Goal: Contribute content: Contribute content

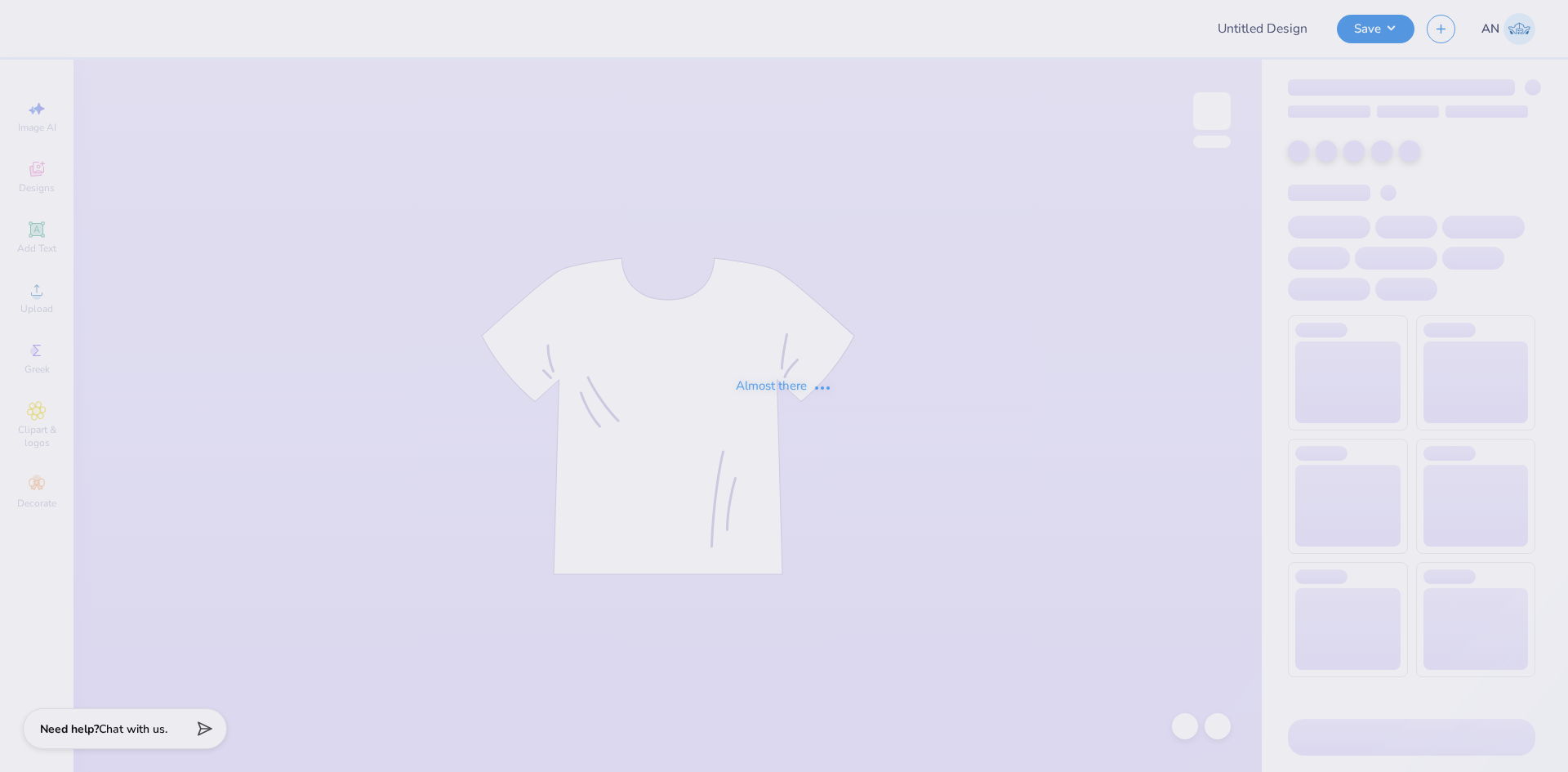
type input "Camp Laurel 2026 Merch"
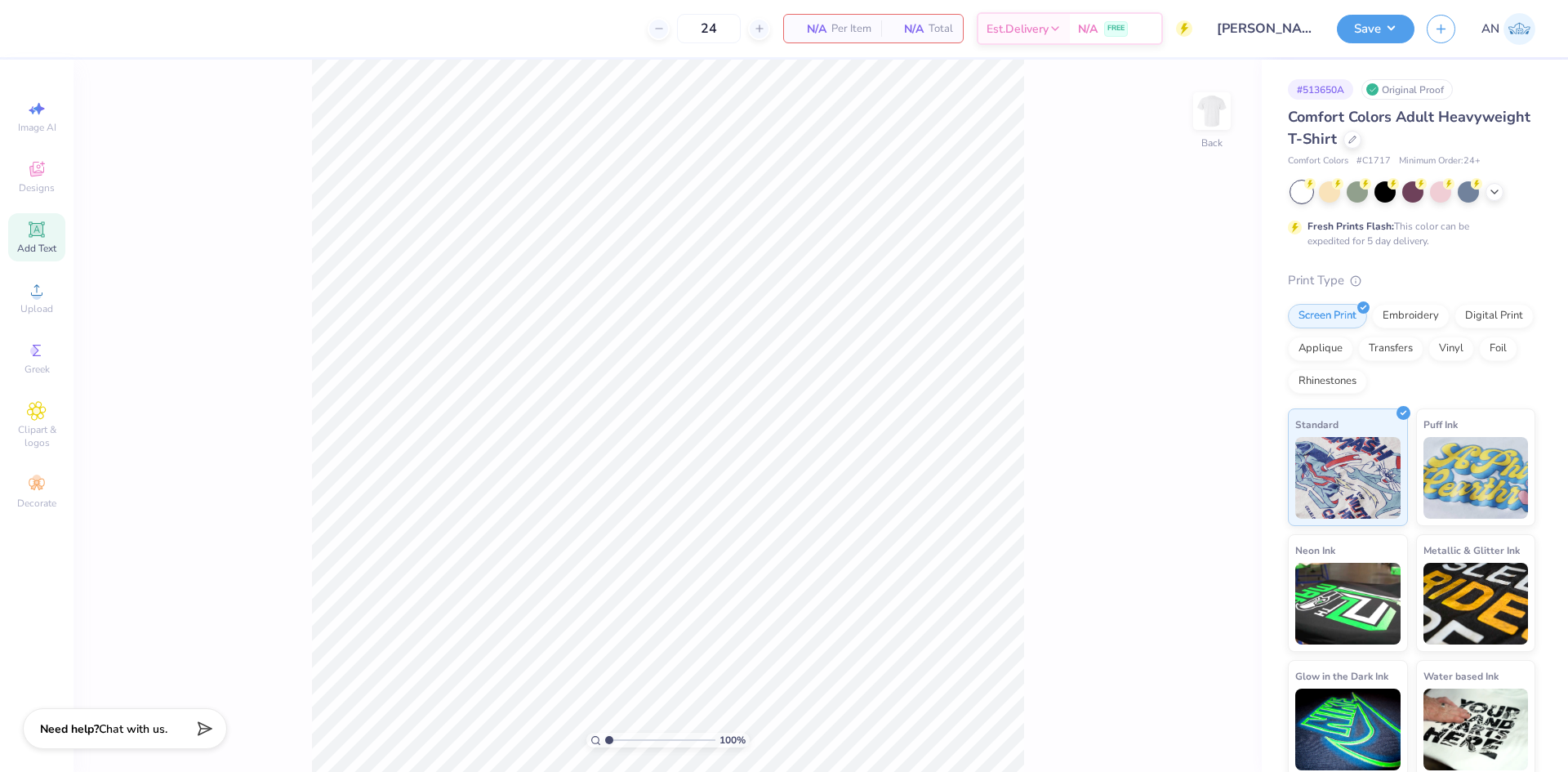
click at [34, 223] on icon at bounding box center [37, 229] width 19 height 19
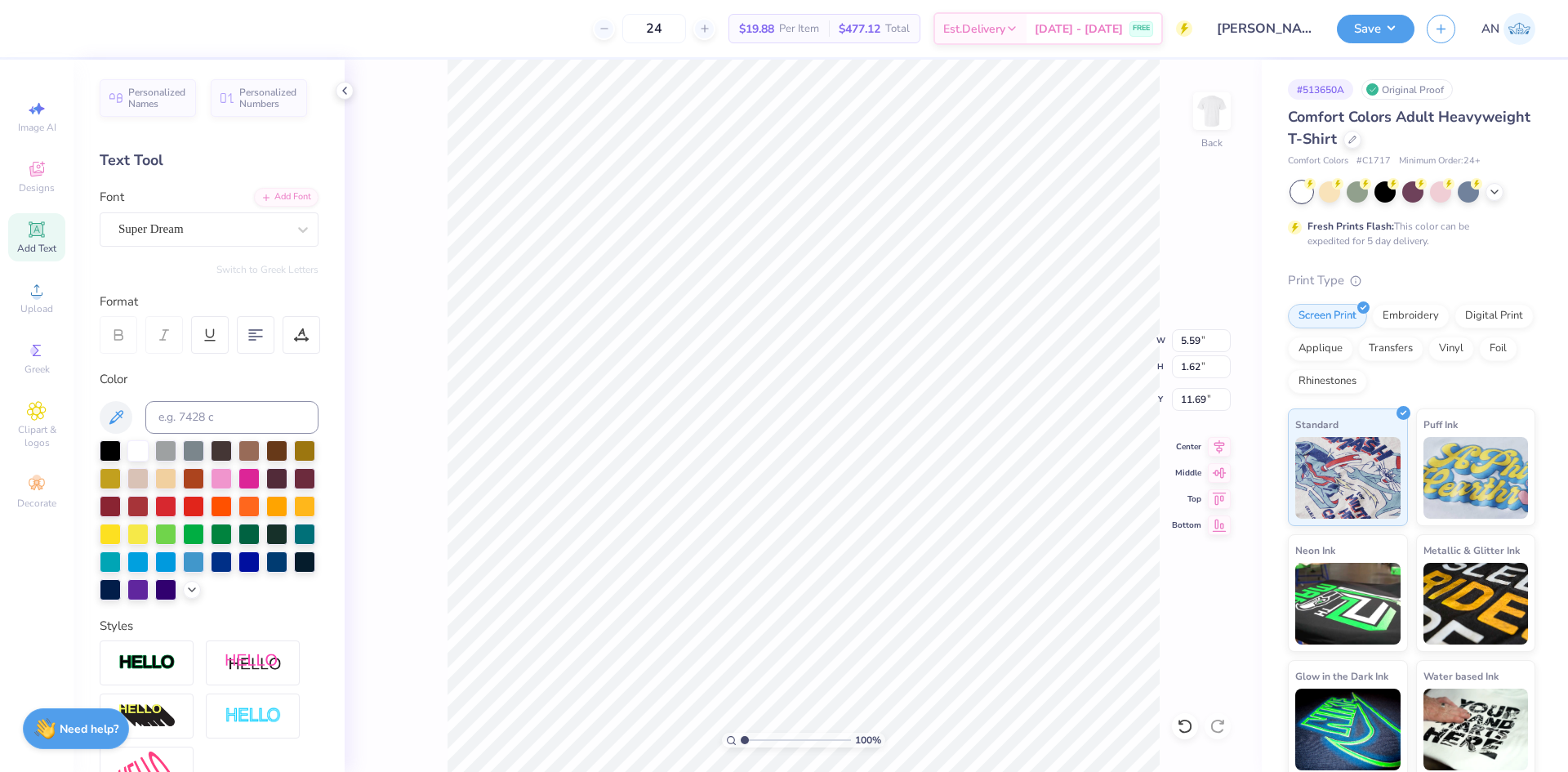
scroll to position [14, 2]
type textarea "SSR"
click at [263, 230] on div "Super Dream" at bounding box center [203, 229] width 171 height 25
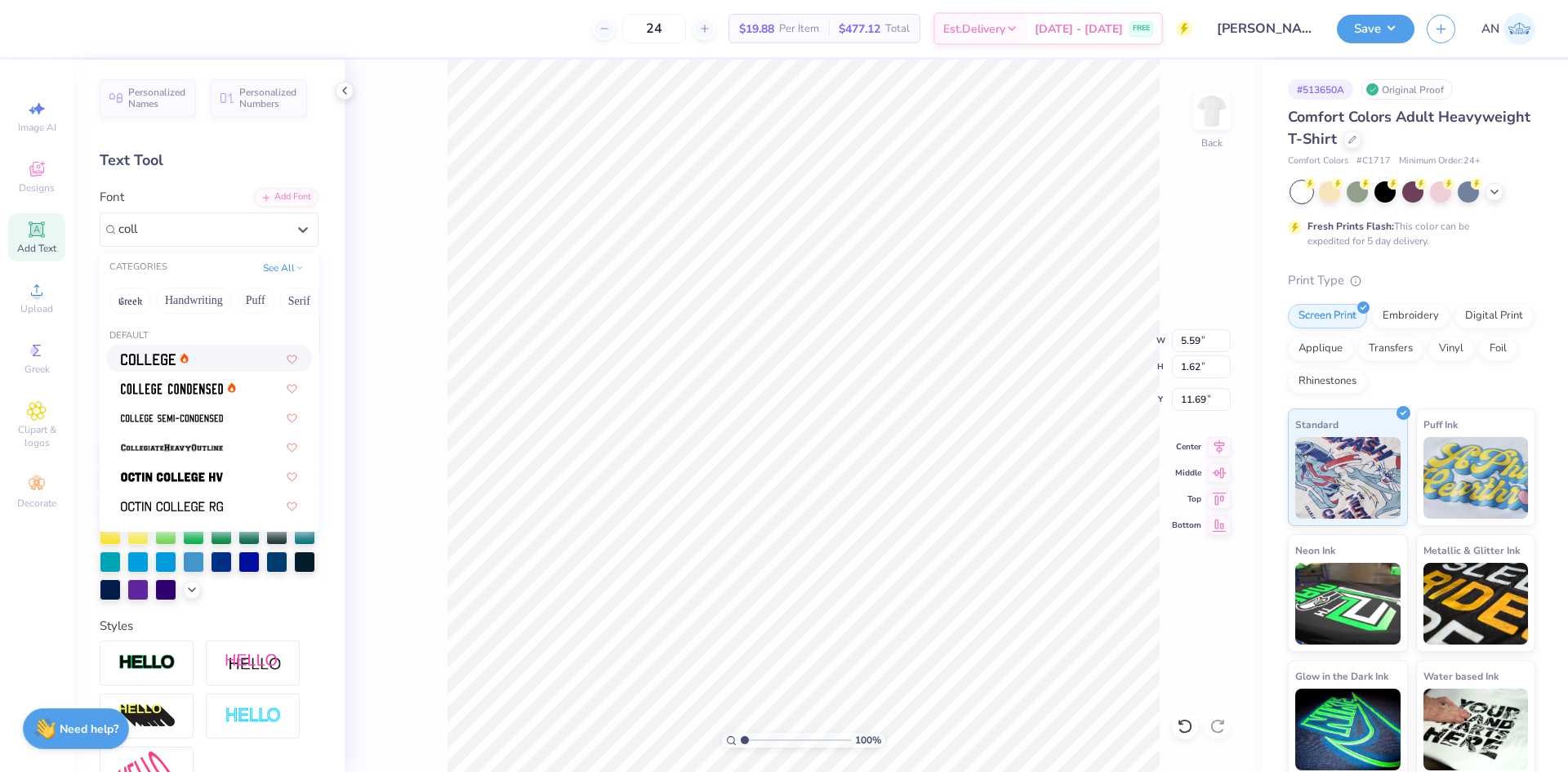
click at [217, 365] on div at bounding box center [209, 358] width 177 height 17
type input "coll"
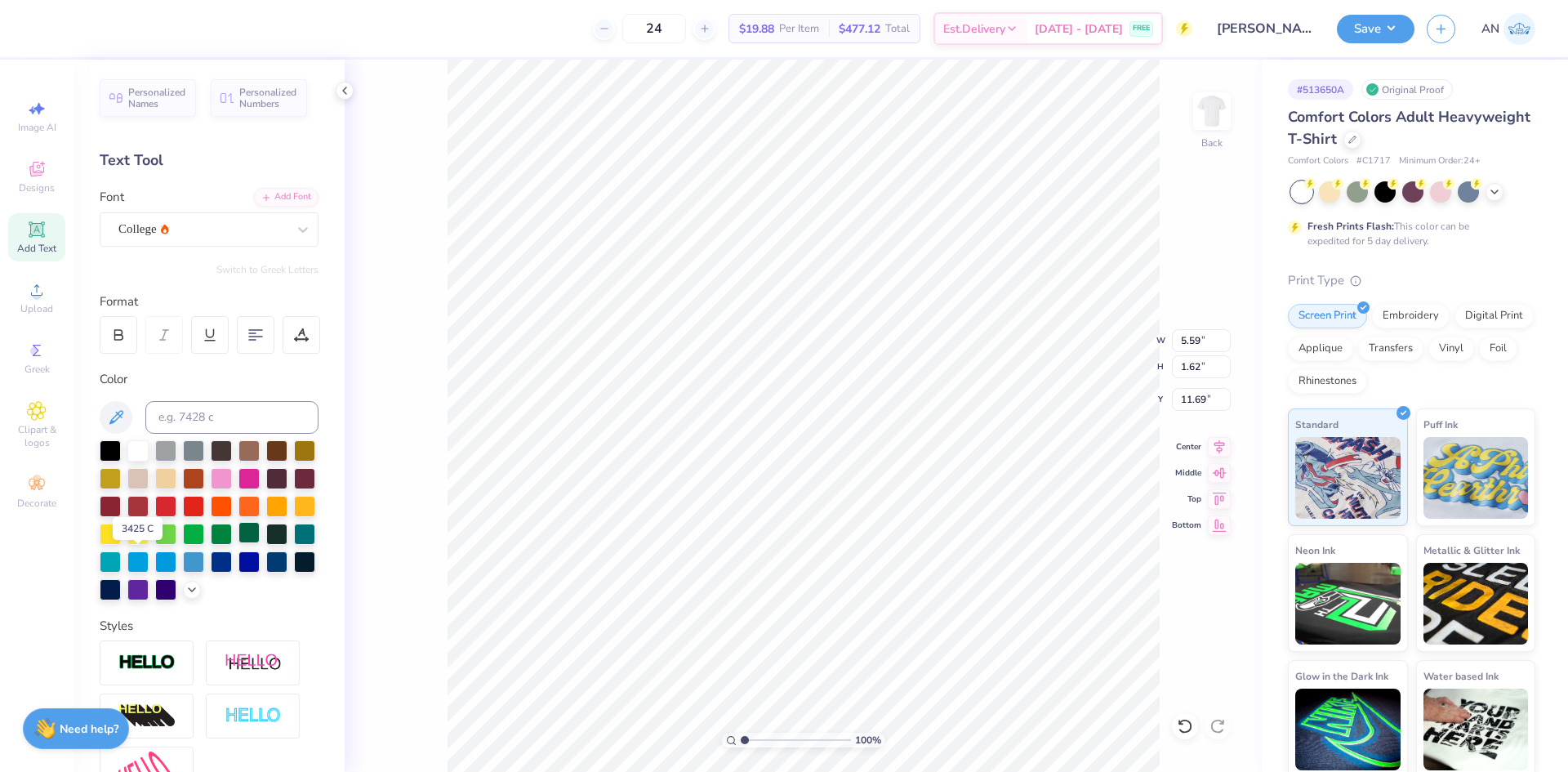
click at [239, 543] on div at bounding box center [249, 532] width 21 height 21
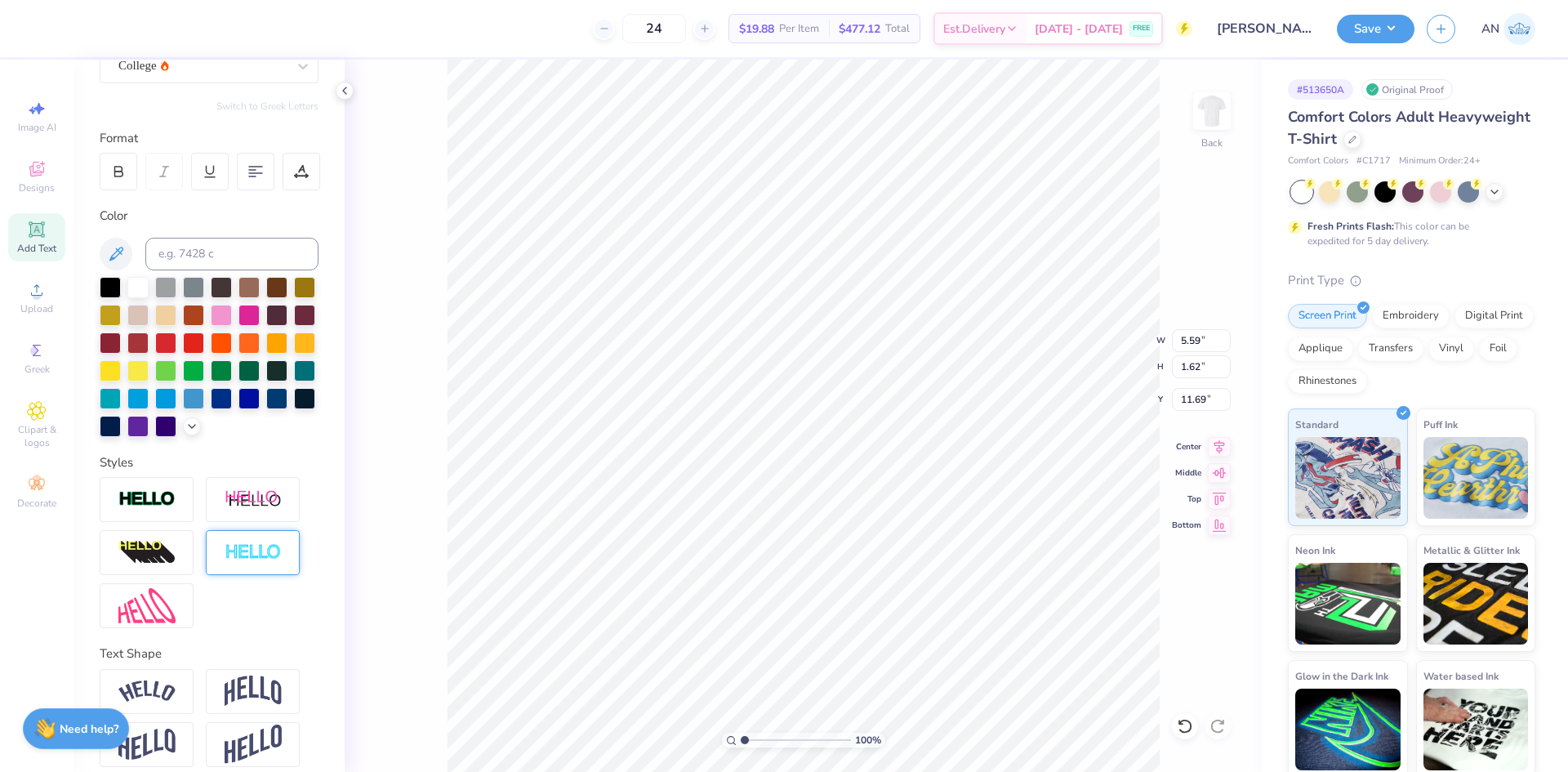
scroll to position [205, 0]
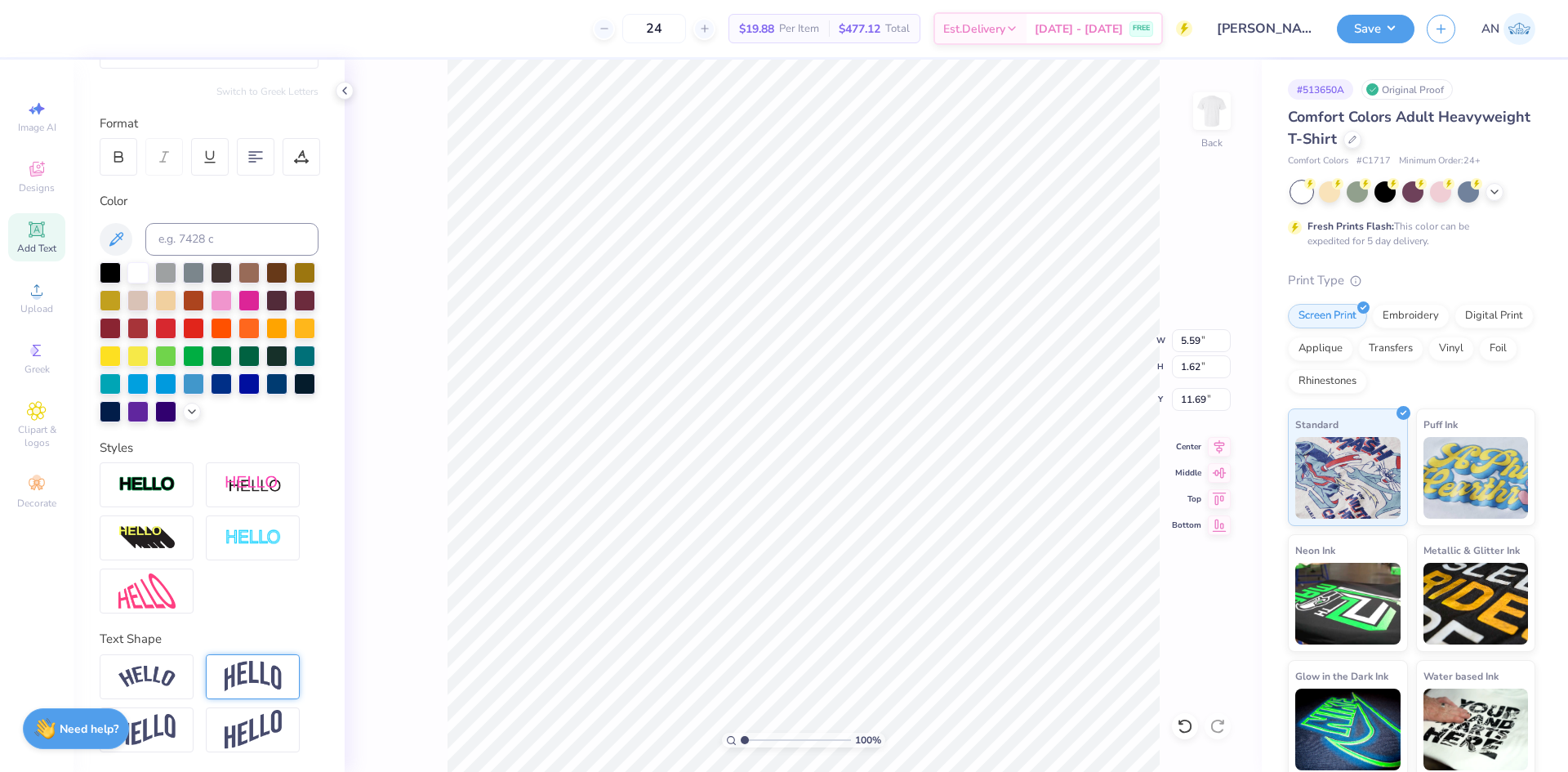
click at [270, 659] on div at bounding box center [252, 676] width 94 height 45
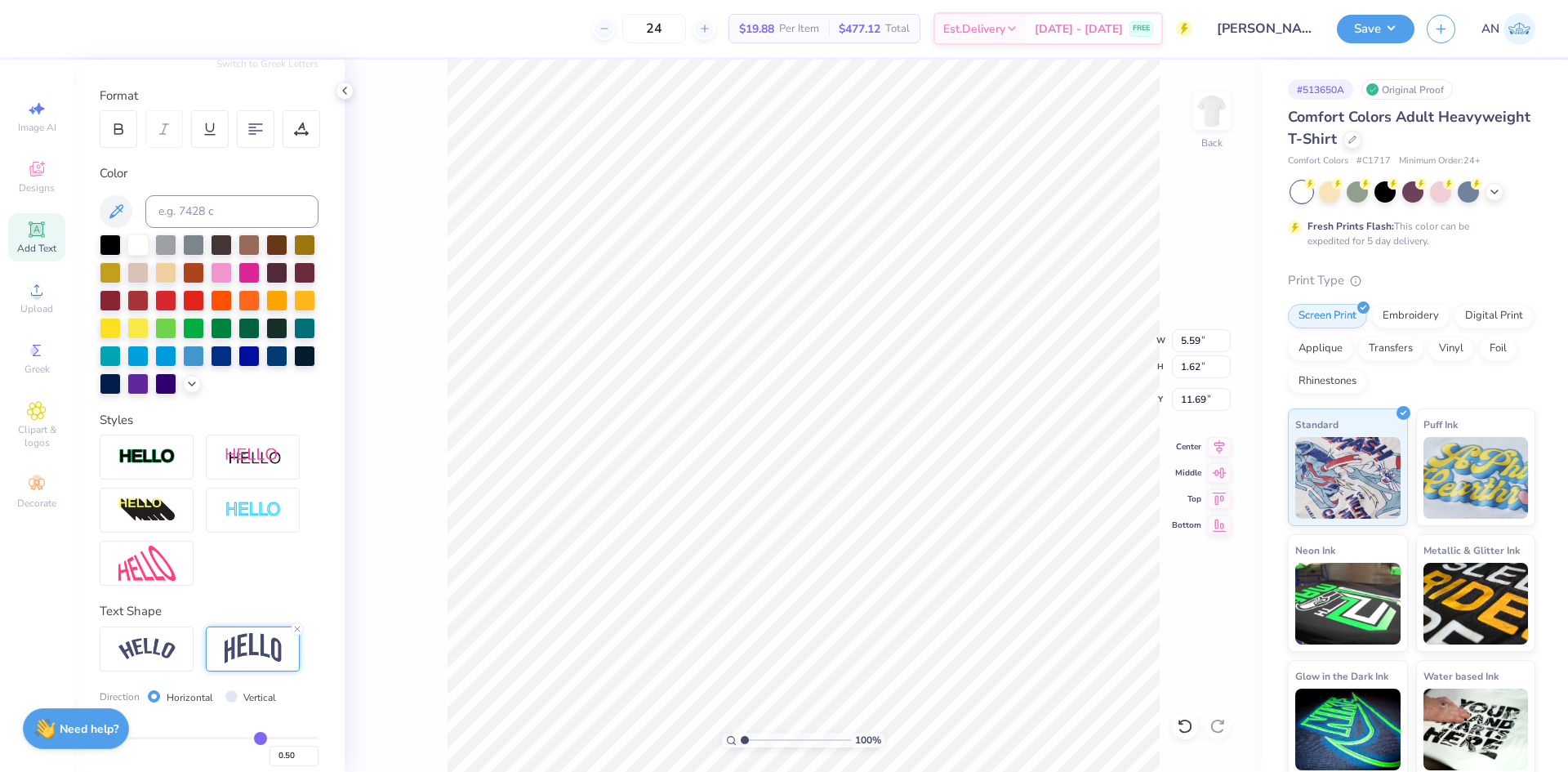
scroll to position [301, 0]
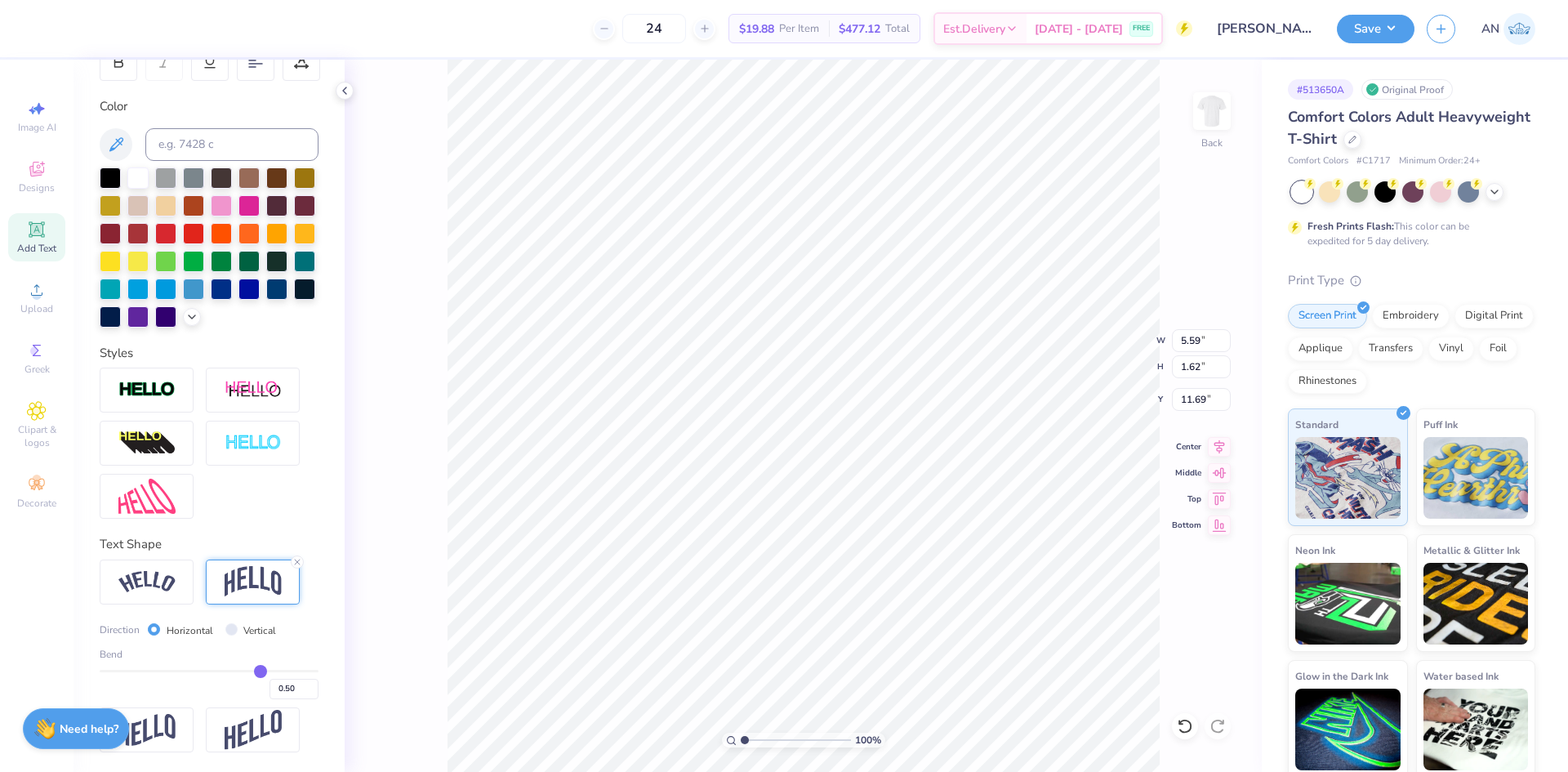
type input "0.48"
type input "0.46"
type input "0.44"
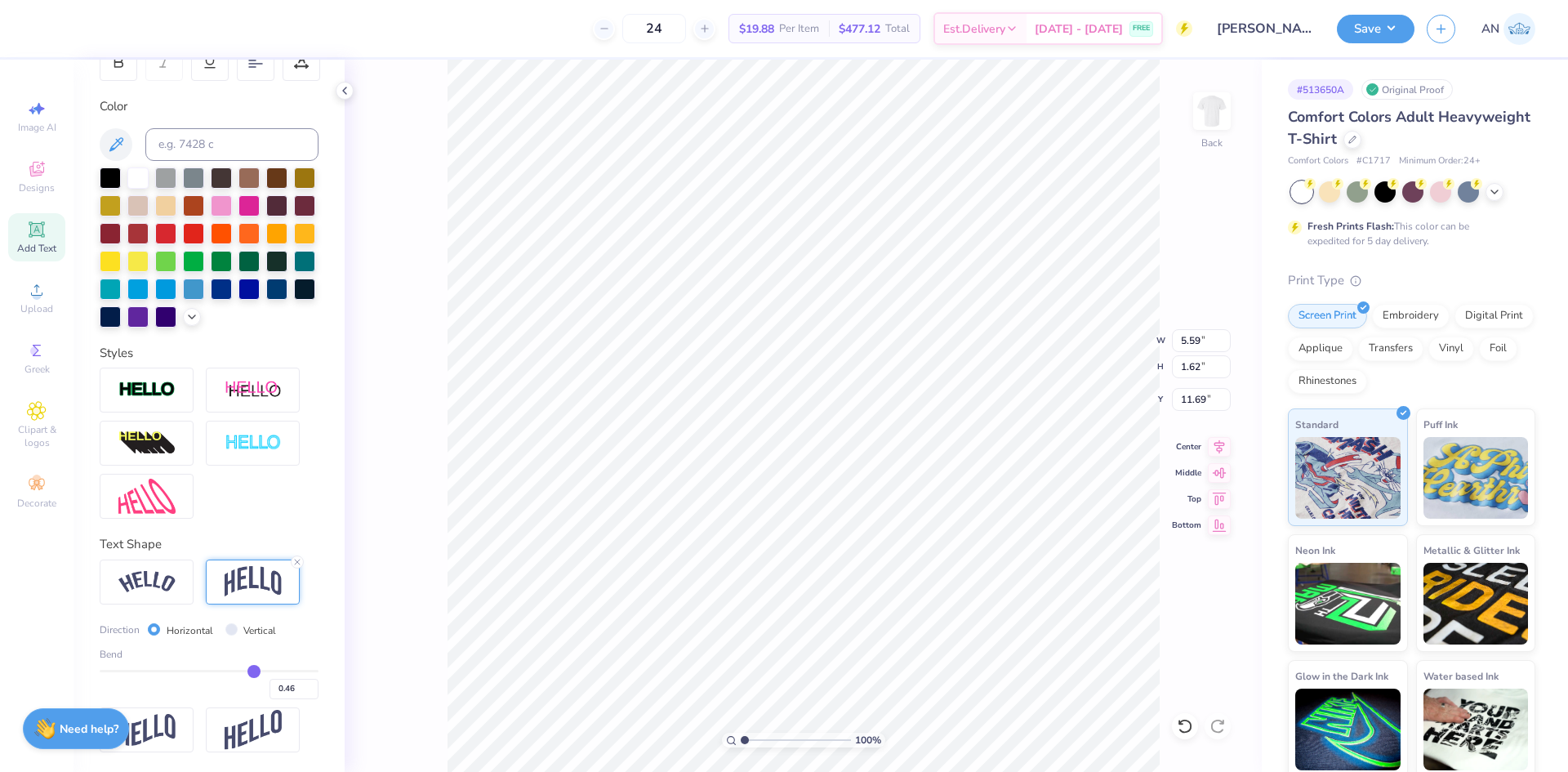
type input "0.44"
type input "0.43"
type input "0.41"
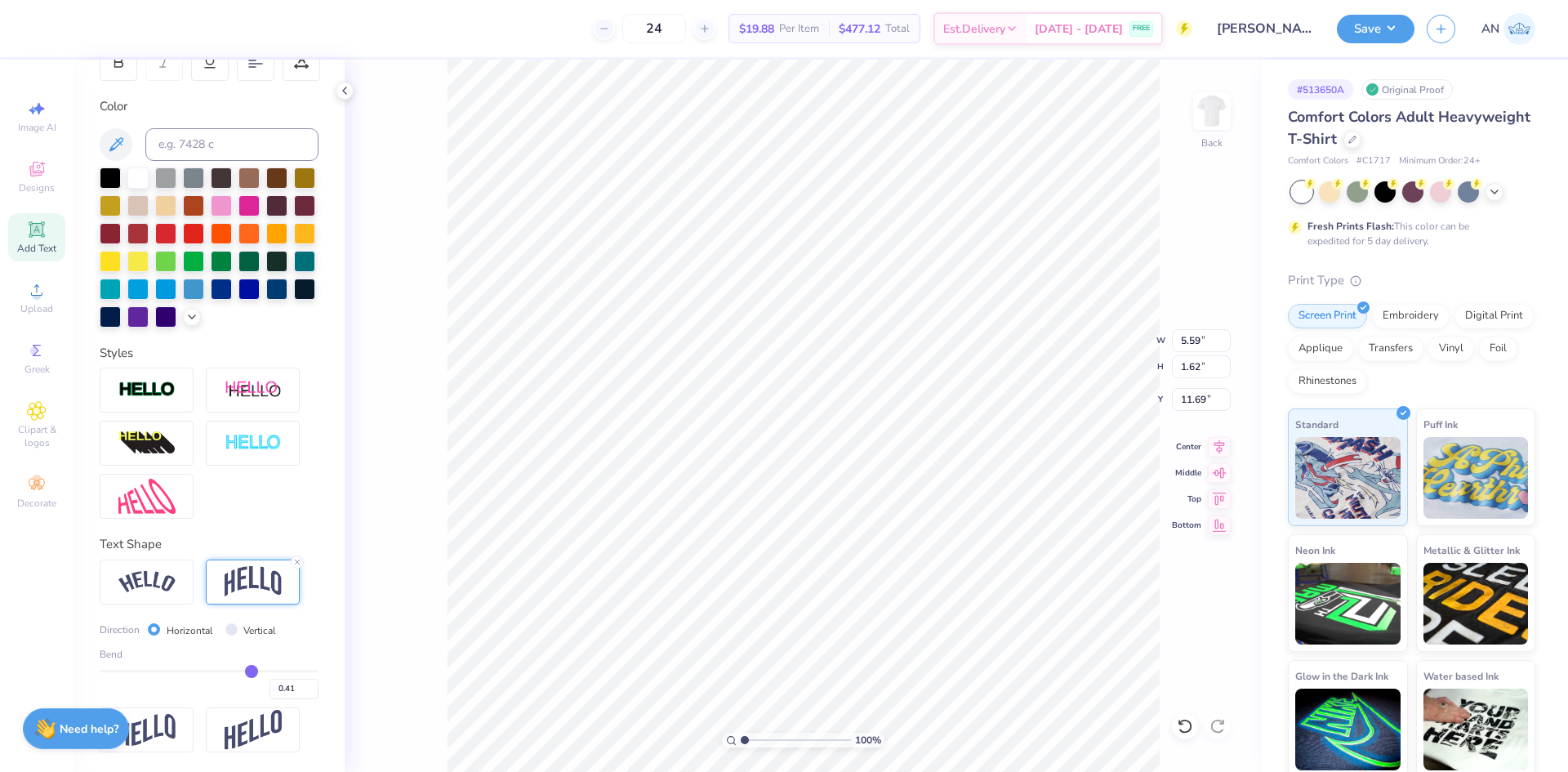
type input "0.39"
type input "0.38"
type input "0.36"
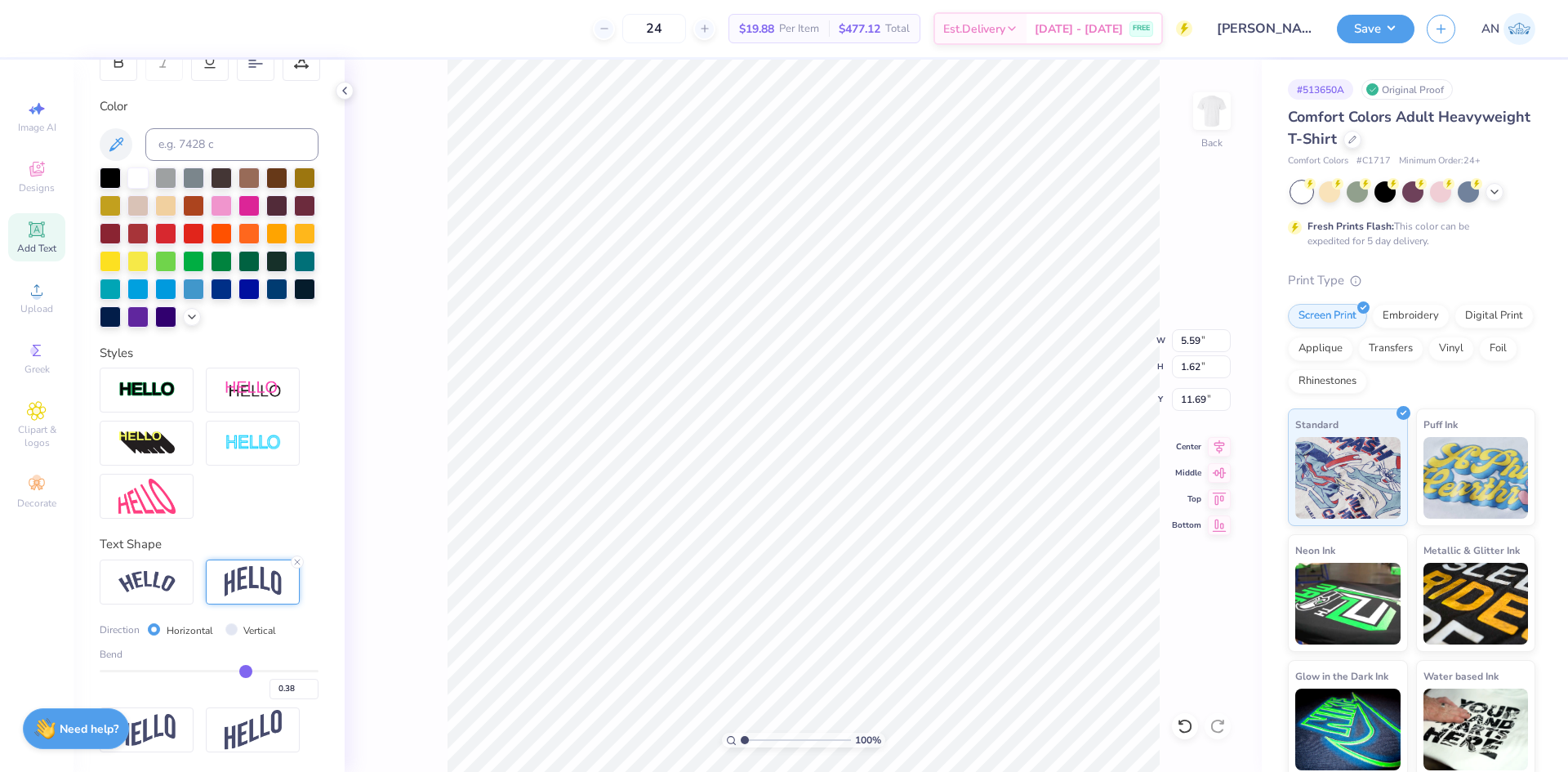
type input "0.36"
type input "0.34"
type input "0.32"
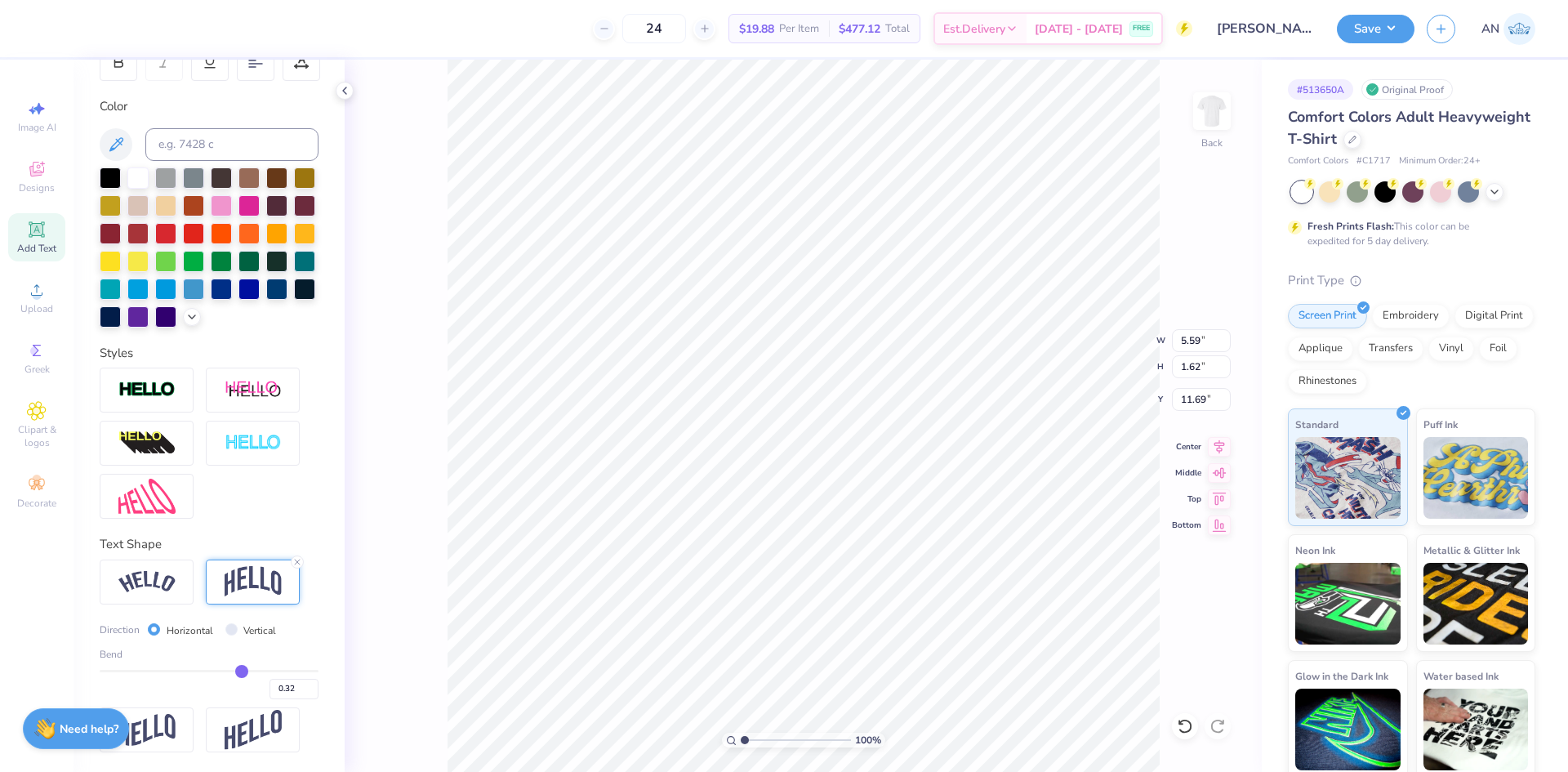
type input "0.31"
type input "0.29"
type input "0.27"
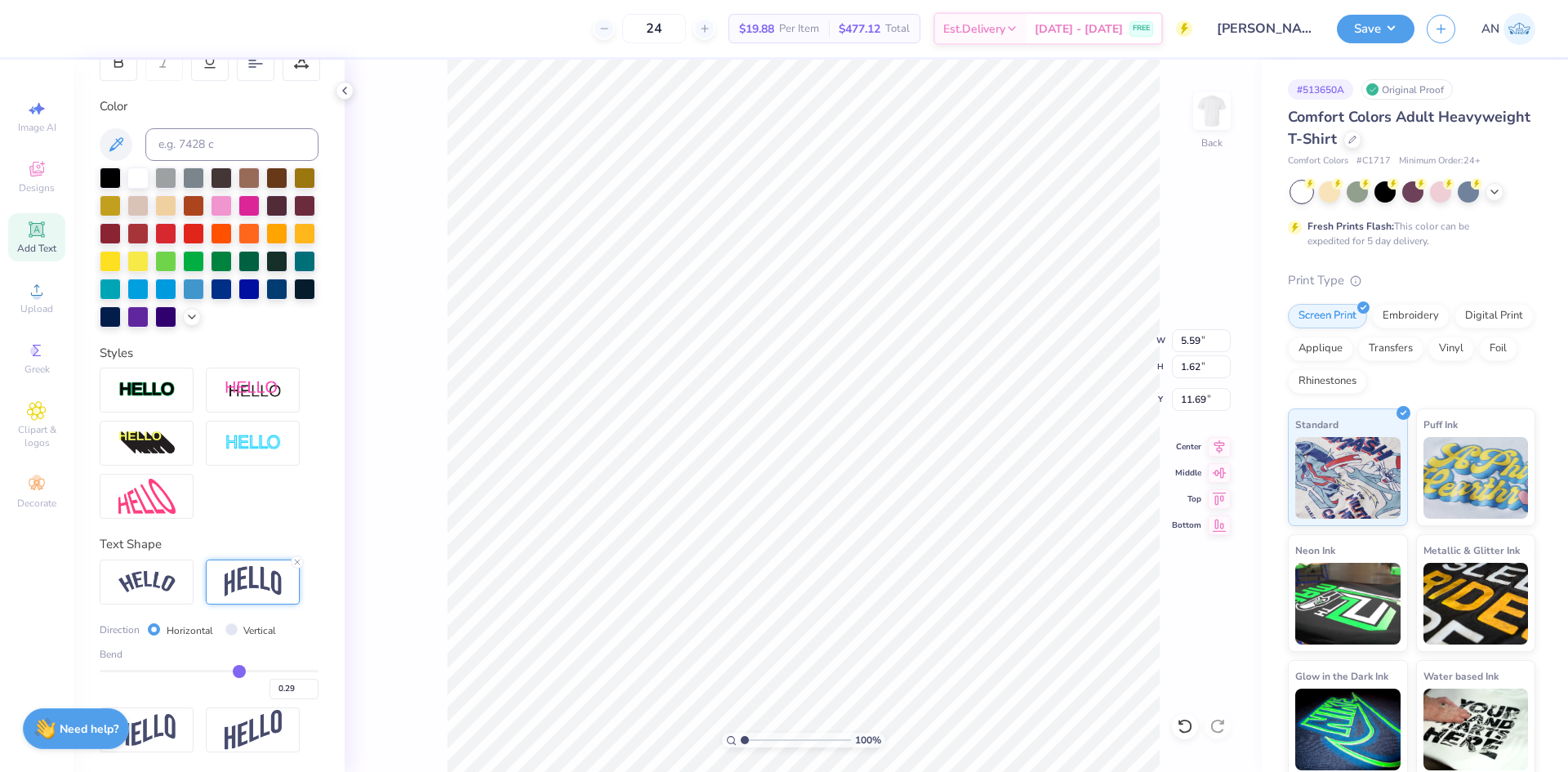
type input "0.27"
type input "0.26"
type input "0.24"
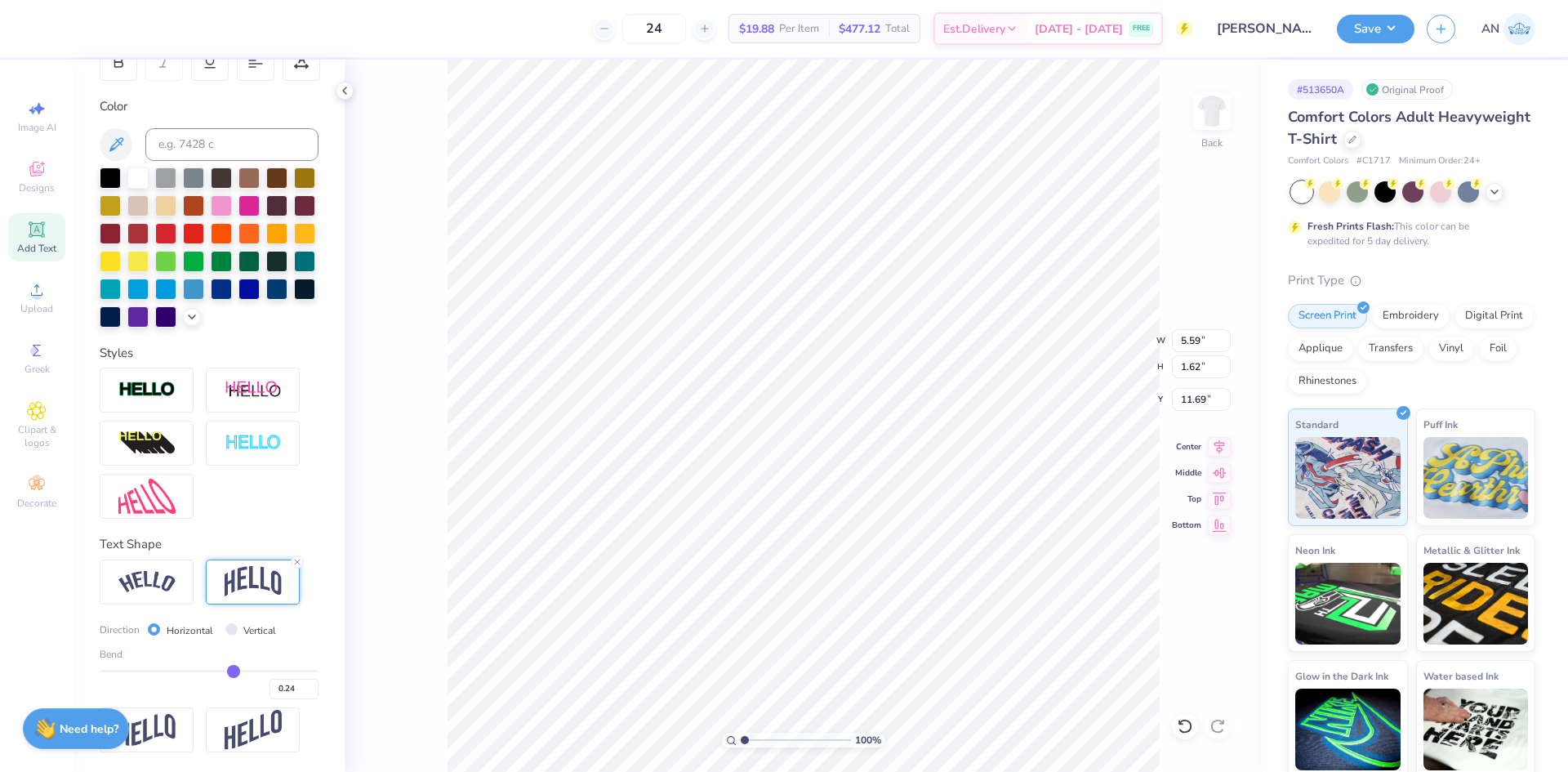
type input "0.22"
type input "0.21"
drag, startPoint x: 249, startPoint y: 672, endPoint x: 223, endPoint y: 671, distance: 26.0
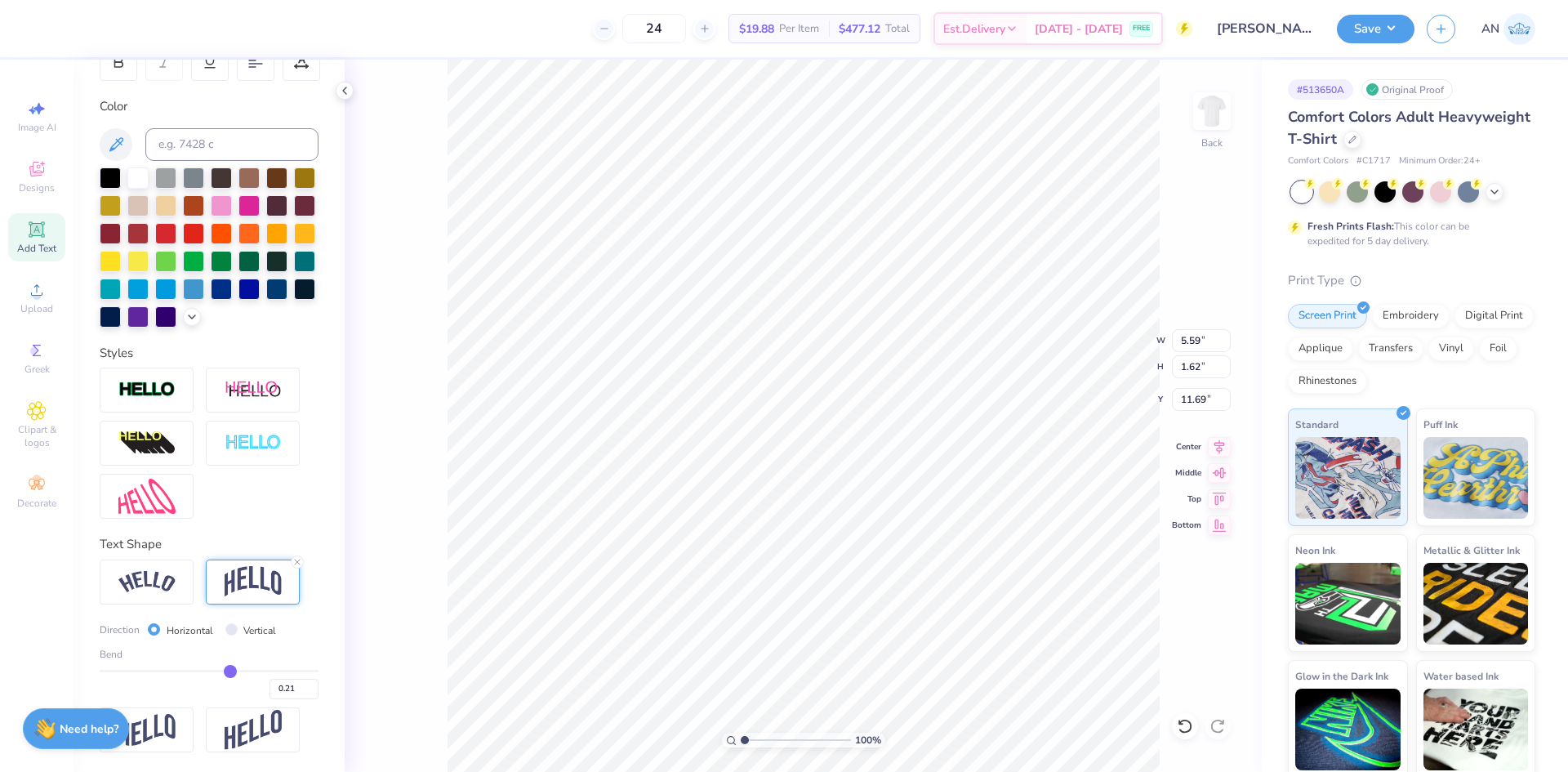
type input "0.21"
click at [223, 671] on input "range" at bounding box center [209, 671] width 219 height 3
type input "3.00"
click at [160, 400] on img at bounding box center [146, 389] width 57 height 18
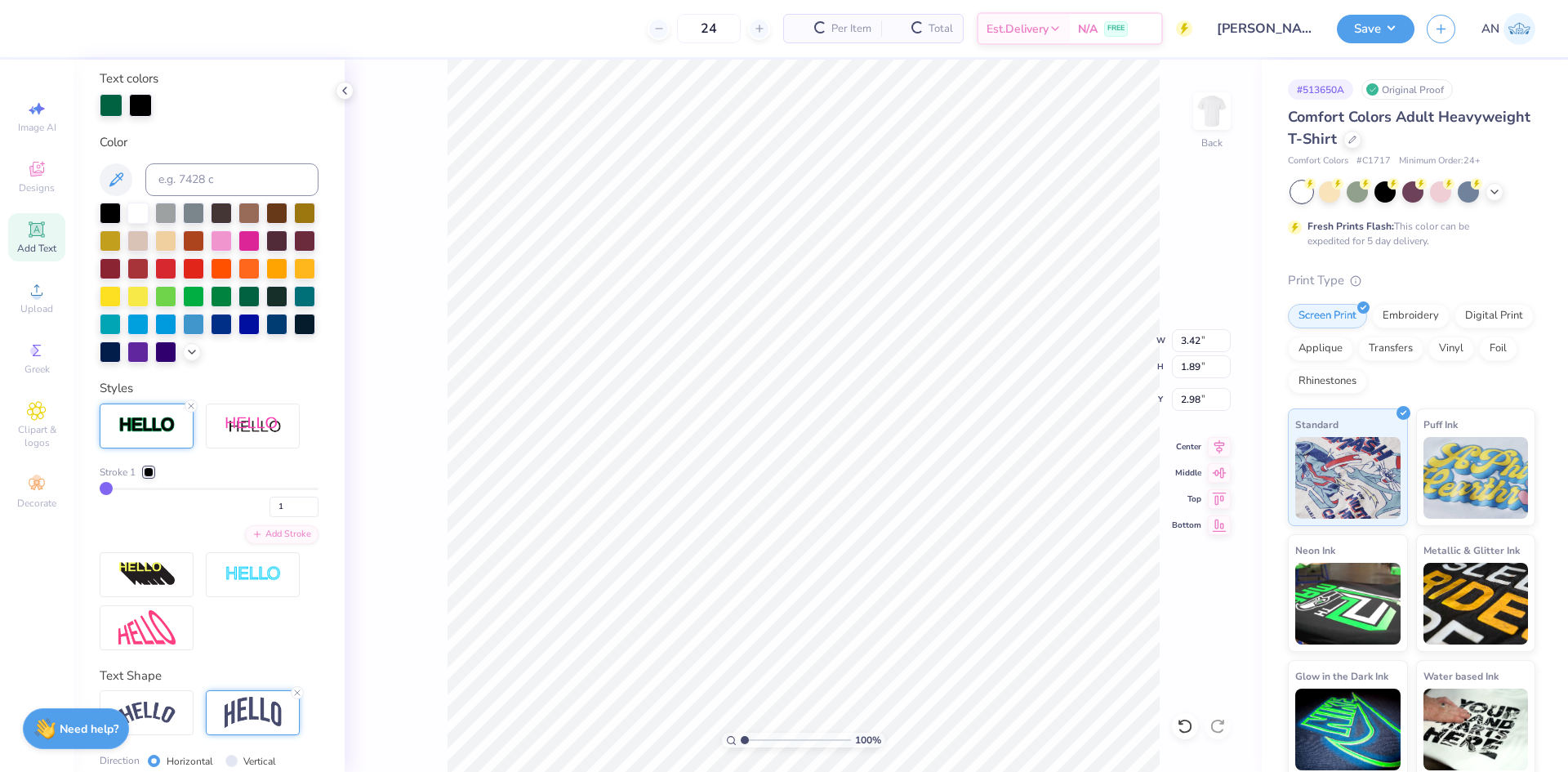
type input "3.42"
type input "1.89"
type input "2.98"
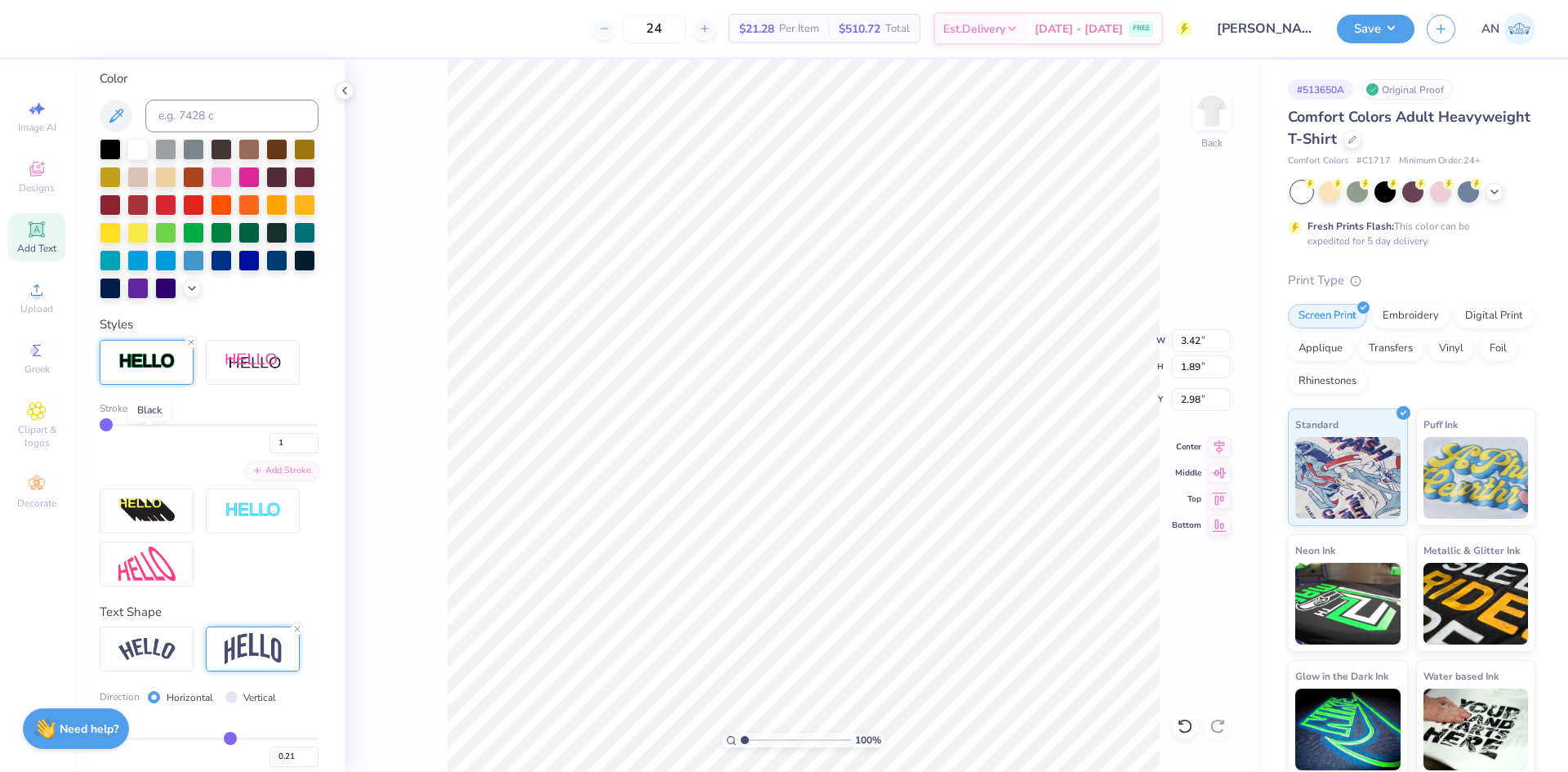
click at [149, 414] on div at bounding box center [148, 408] width 10 height 10
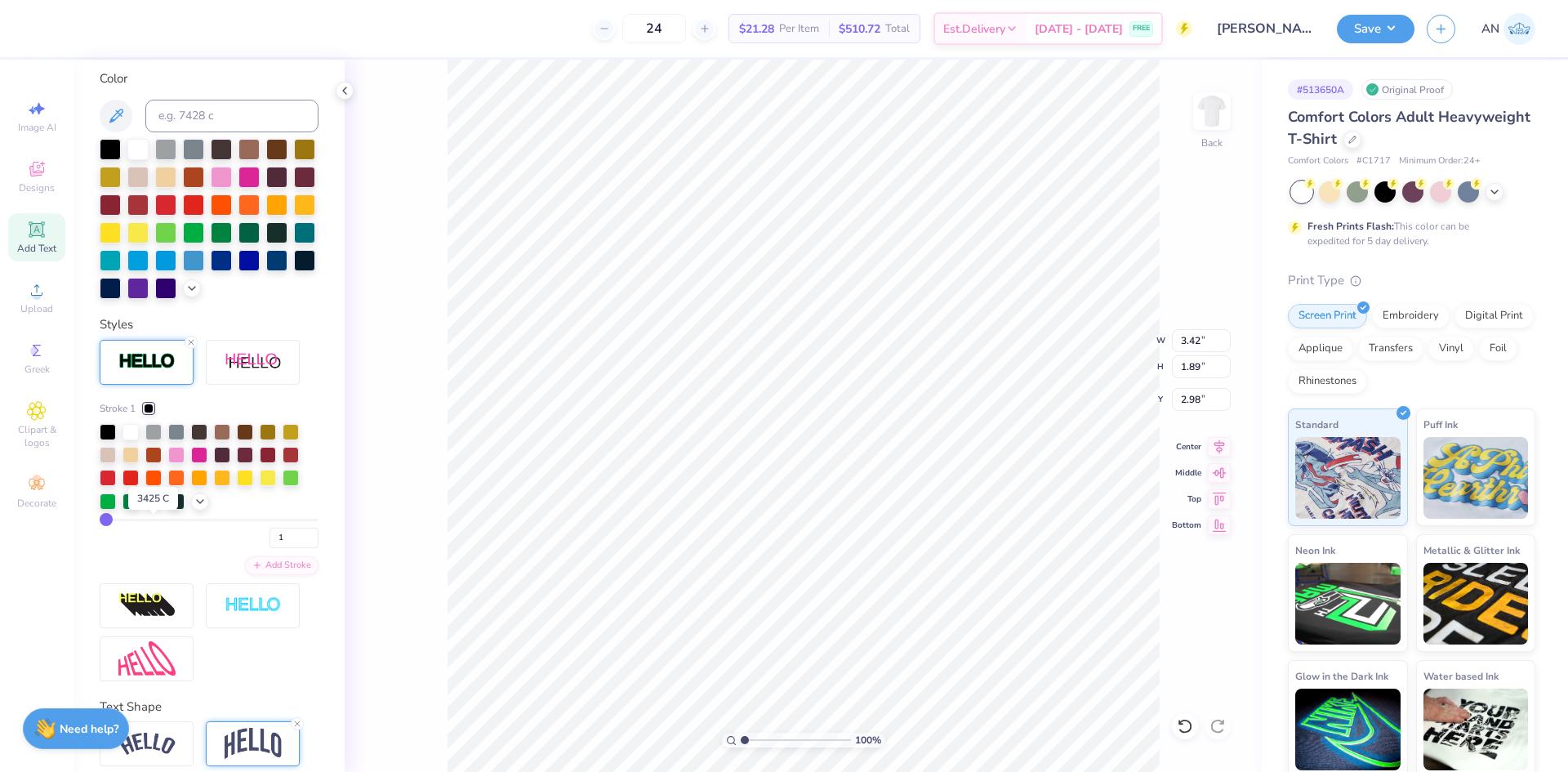
click at [160, 508] on div at bounding box center [153, 499] width 17 height 17
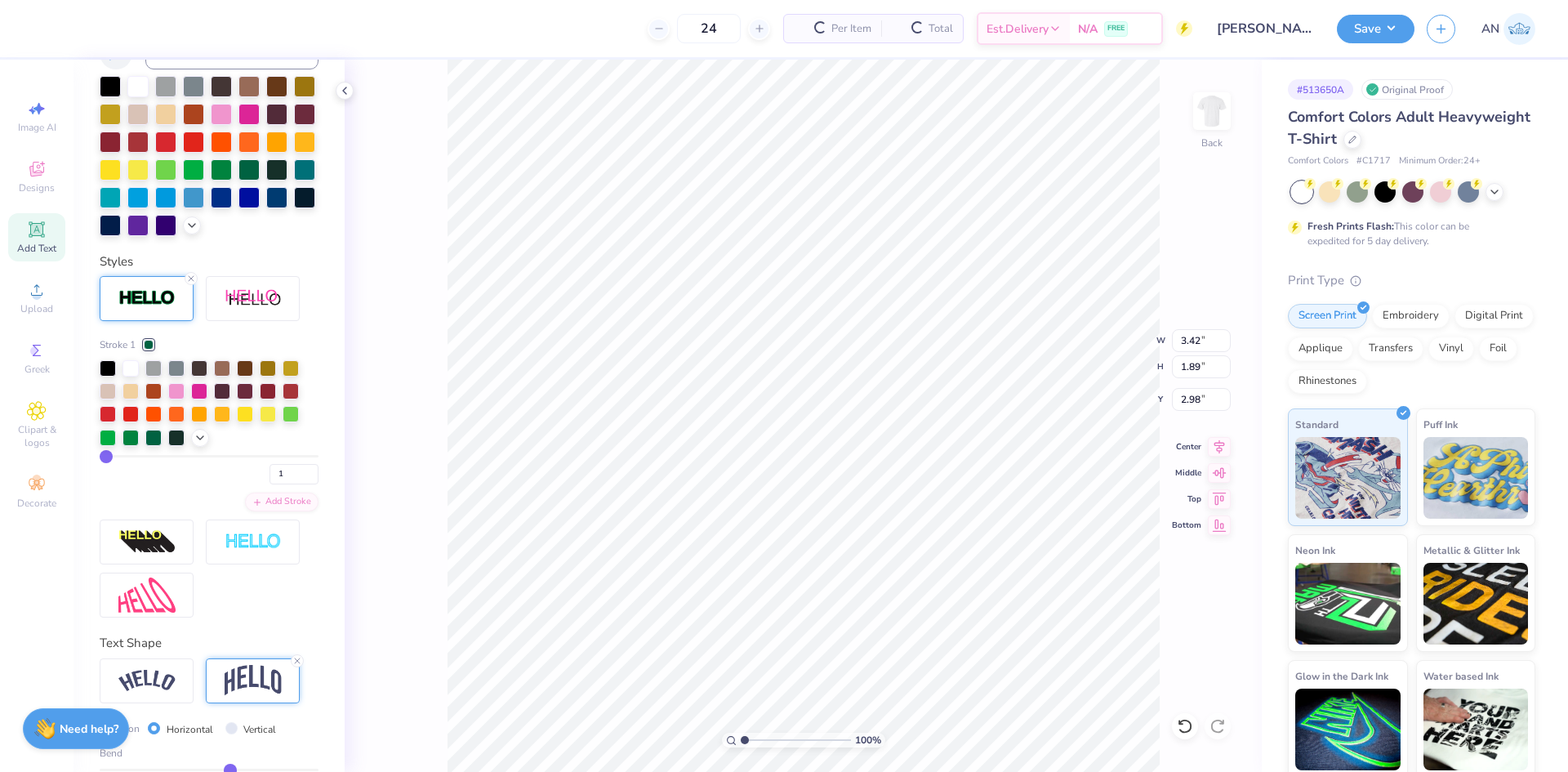
scroll to position [301, 0]
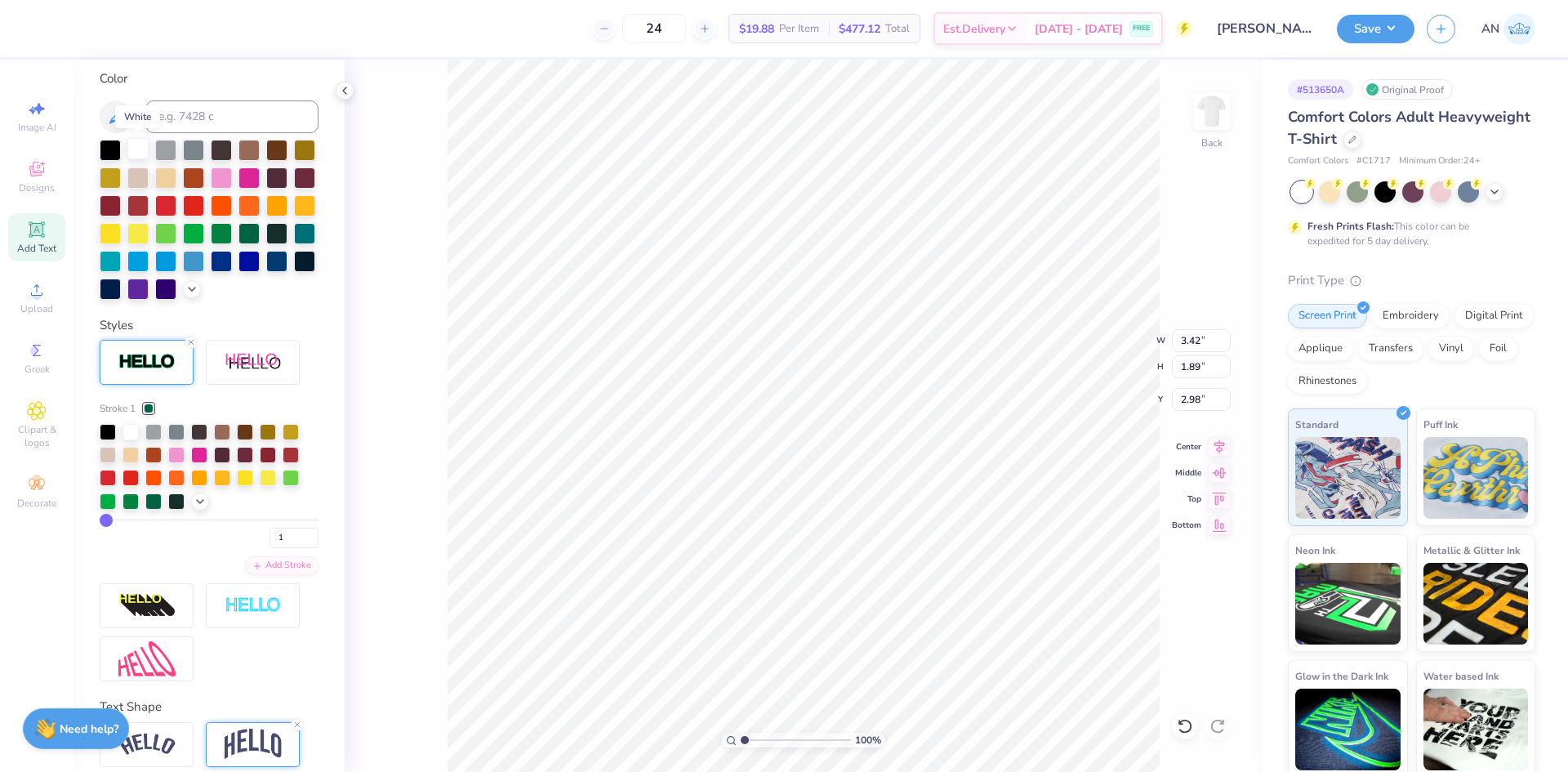
click at [134, 150] on div at bounding box center [138, 149] width 21 height 21
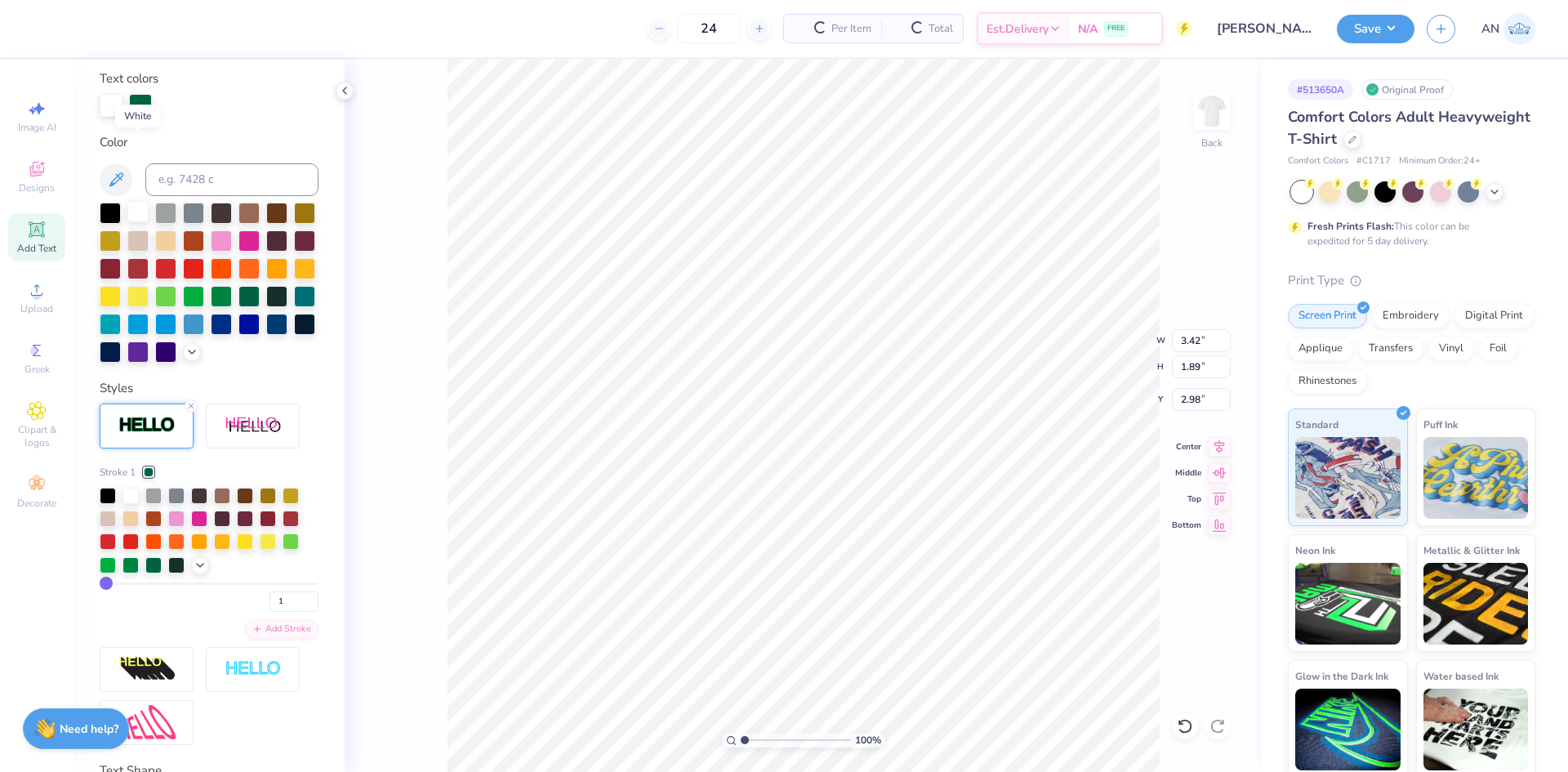
scroll to position [365, 0]
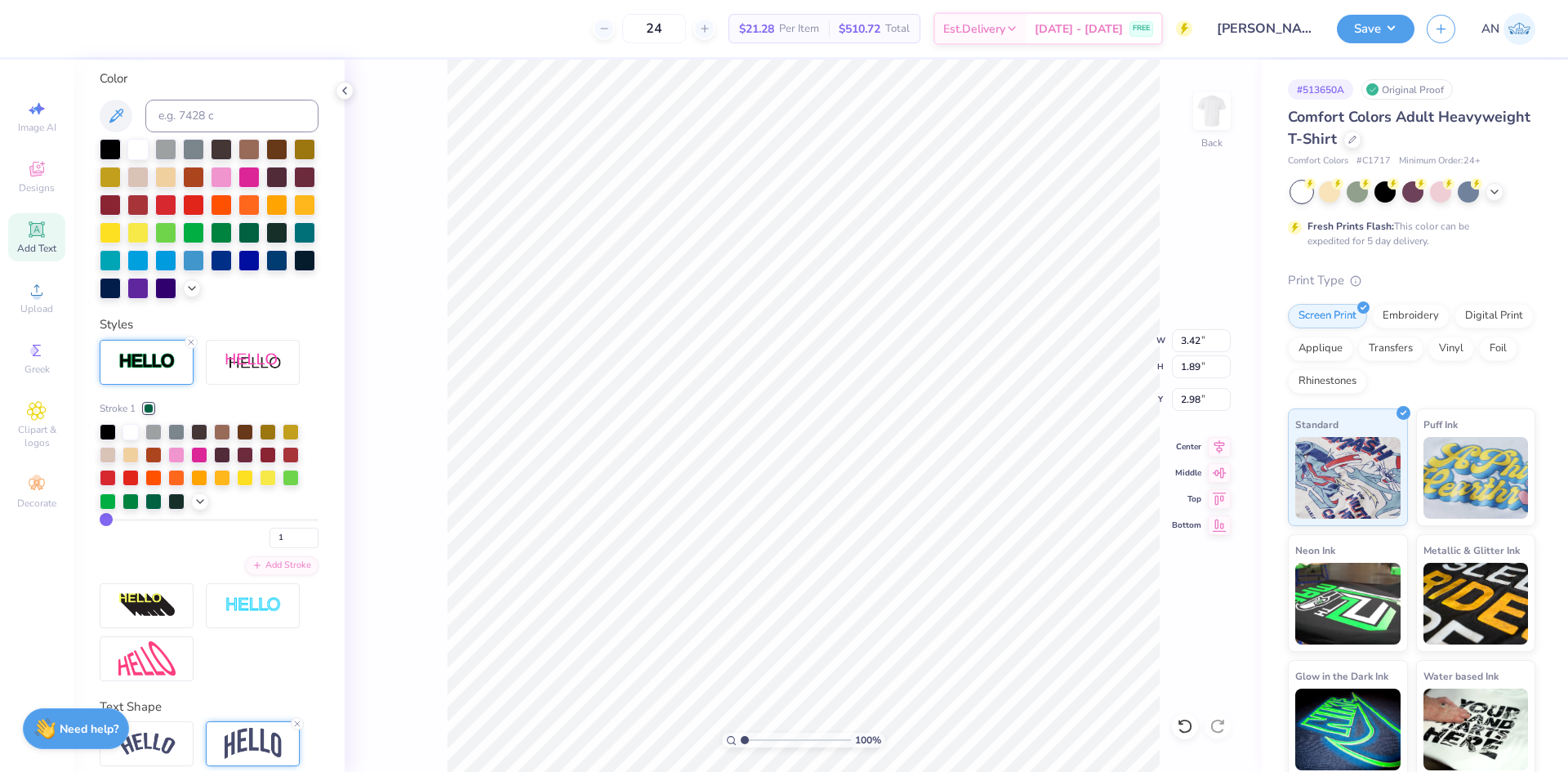
type input "4"
type input "3.51"
type input "1.98"
type input "2.94"
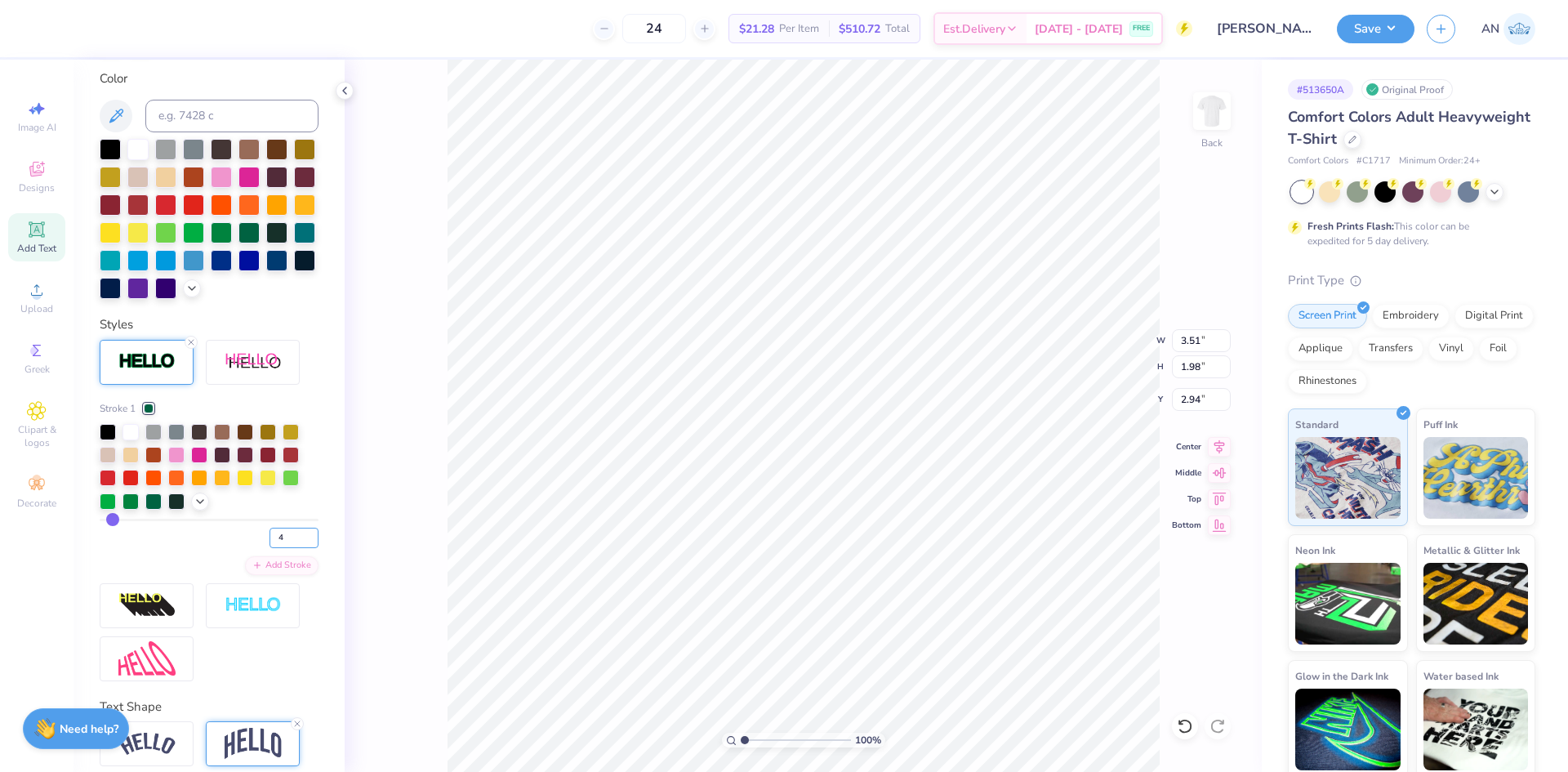
drag, startPoint x: 277, startPoint y: 563, endPoint x: 253, endPoint y: 567, distance: 24.3
click at [253, 548] on div "4" at bounding box center [209, 533] width 219 height 30
type input "2"
click at [205, 575] on div "Stroke 1 2 Add Stroke" at bounding box center [209, 488] width 219 height 174
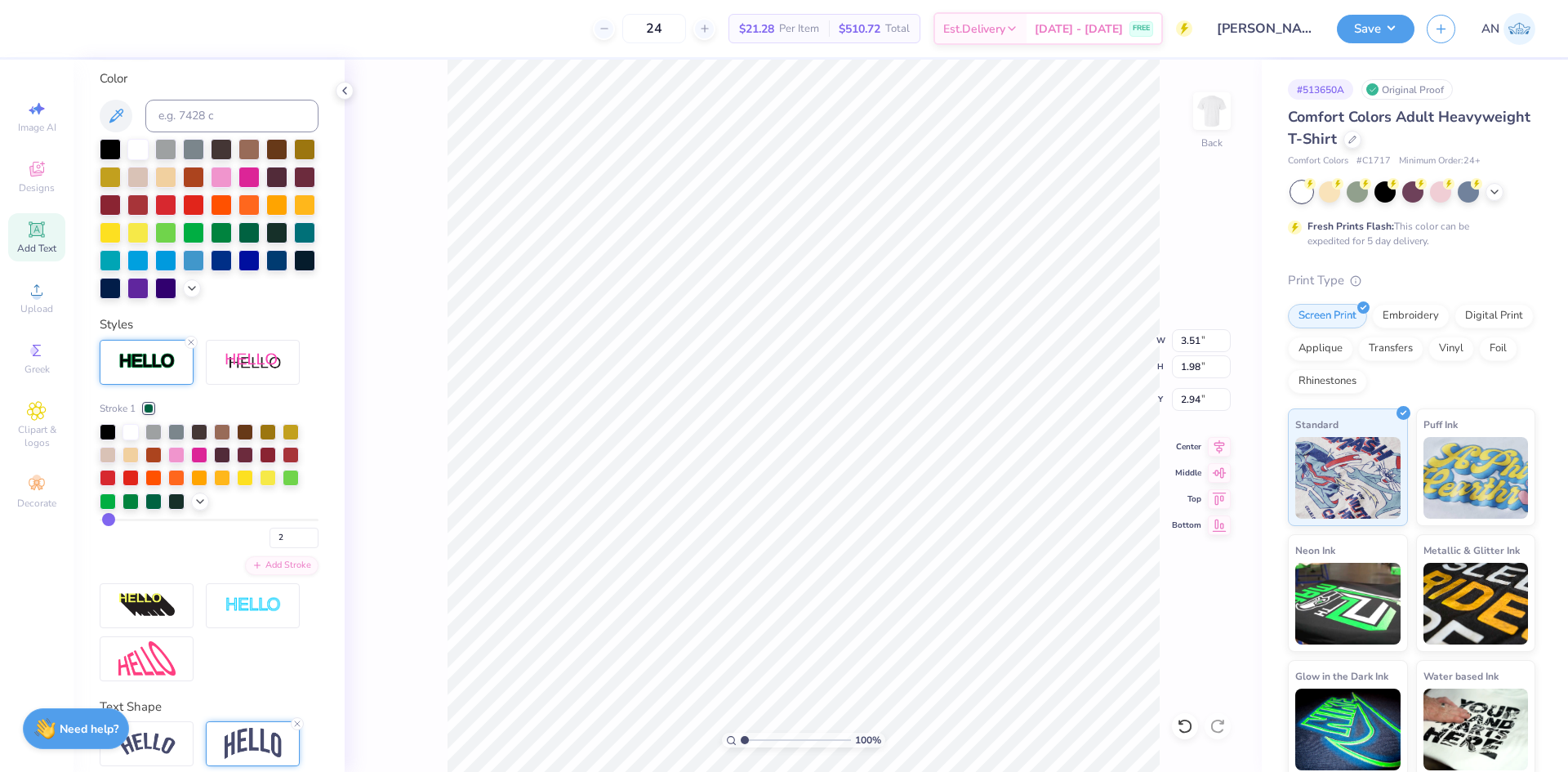
type input "3.45"
type input "1.92"
type input "2.97"
click at [18, 240] on div "Add Text" at bounding box center [36, 237] width 57 height 48
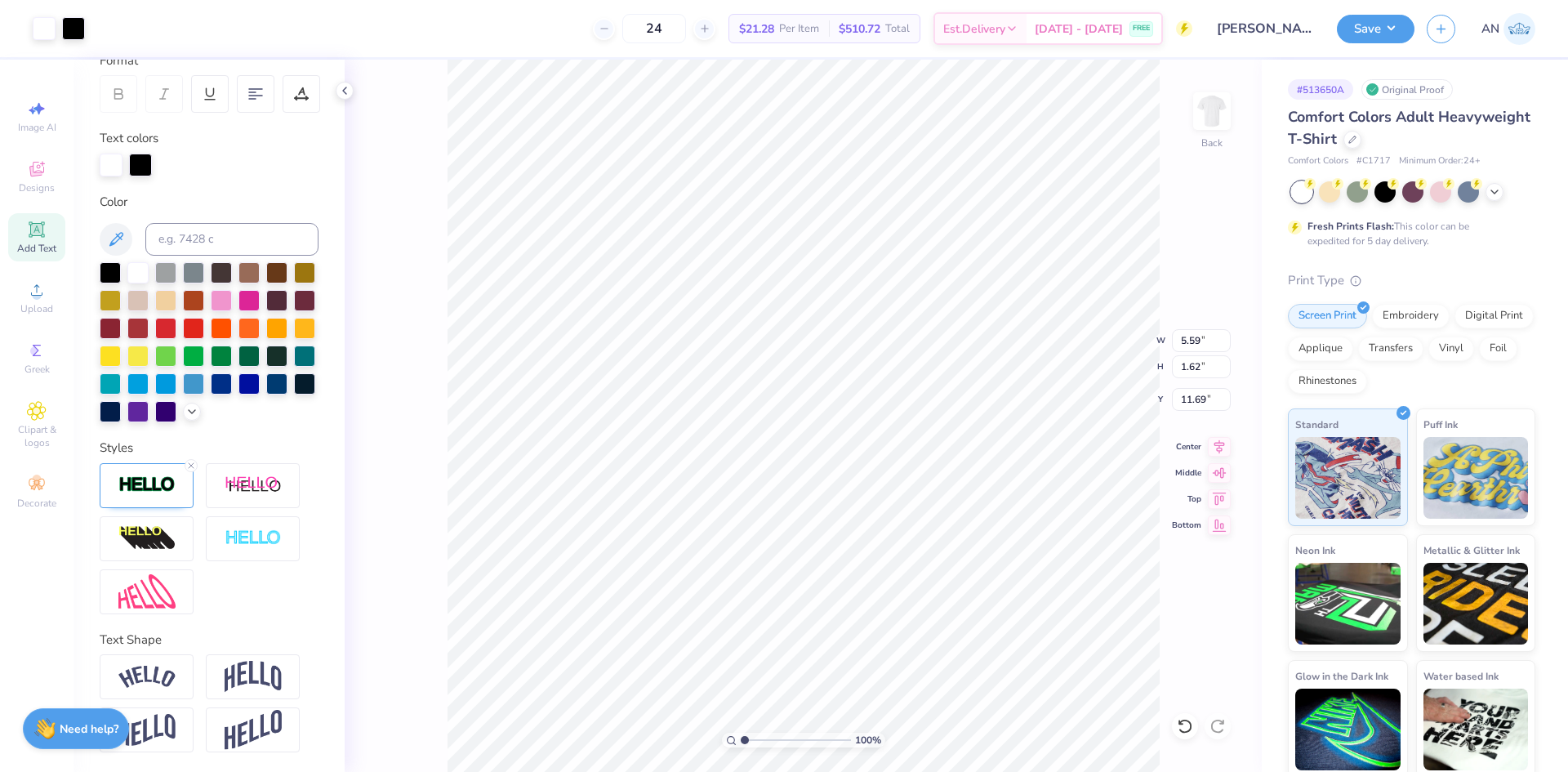
type input "5.62"
type input "1.65"
type input "11.67"
type textarea "2026"
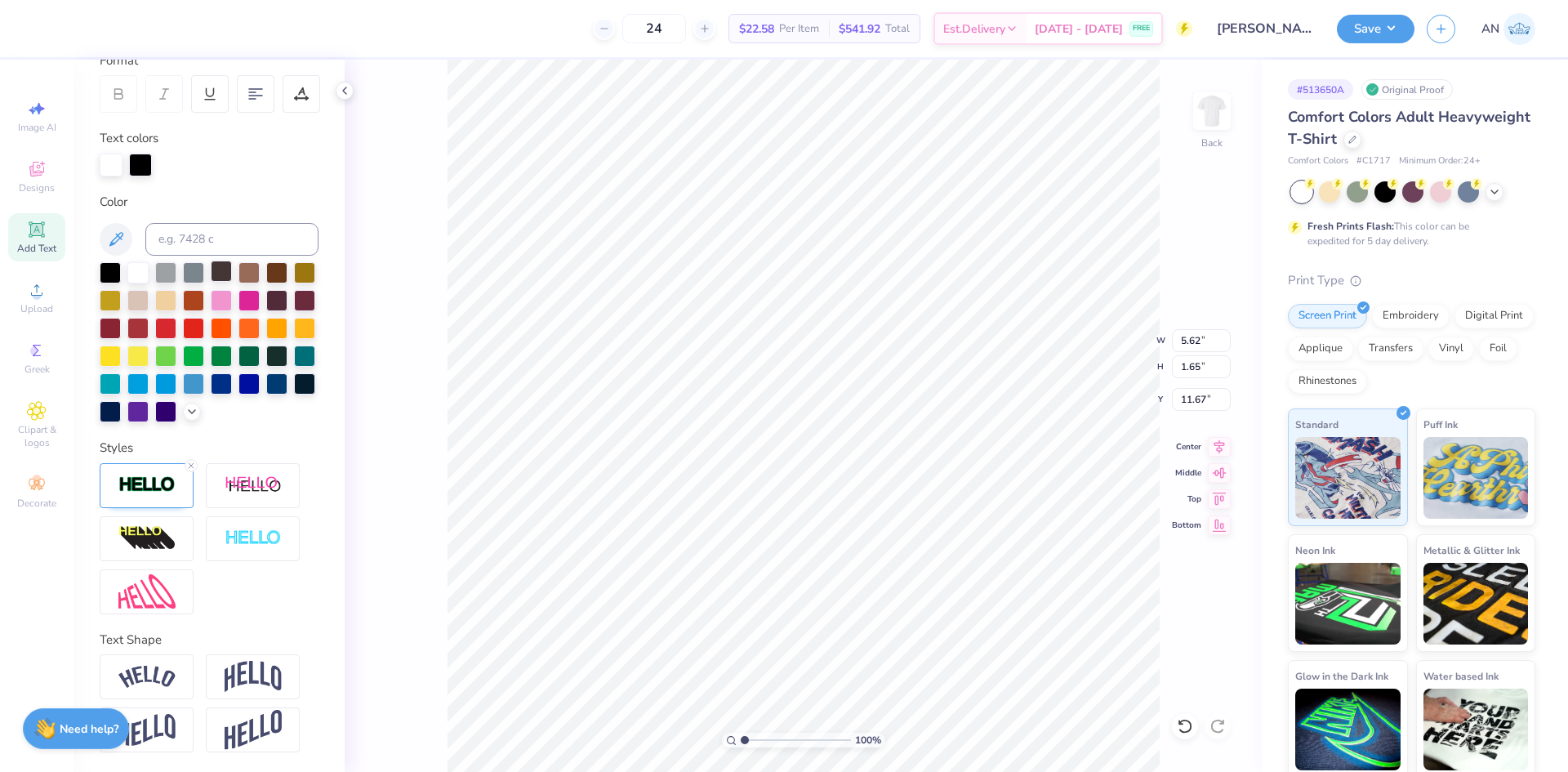
scroll to position [106, 0]
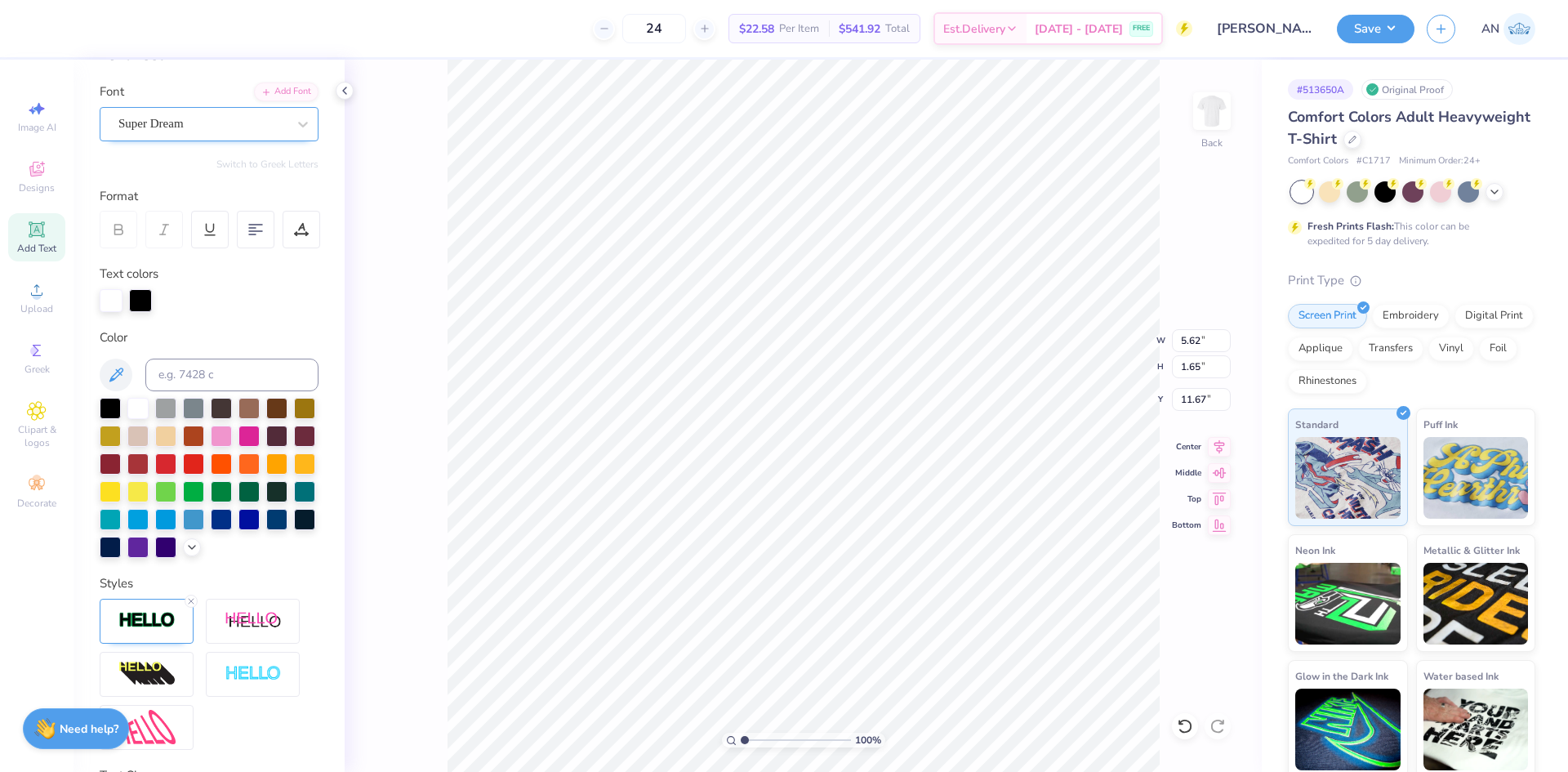
click at [217, 131] on div "Super Dream" at bounding box center [203, 123] width 171 height 25
click at [198, 261] on div "Varsity Team" at bounding box center [159, 253] width 78 height 17
type input "varsi"
click at [162, 629] on img at bounding box center [146, 620] width 57 height 18
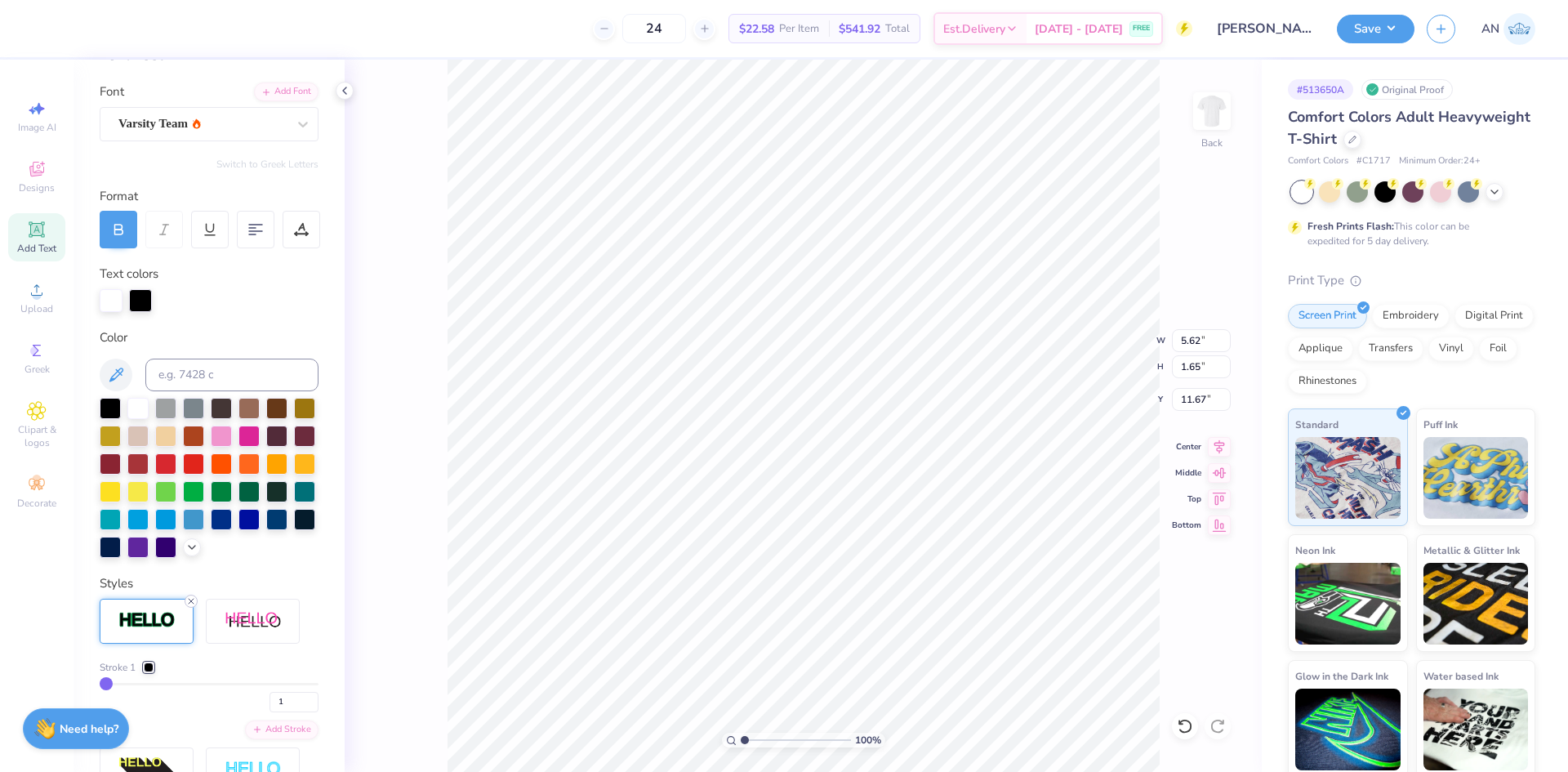
click at [191, 606] on icon at bounding box center [191, 601] width 10 height 10
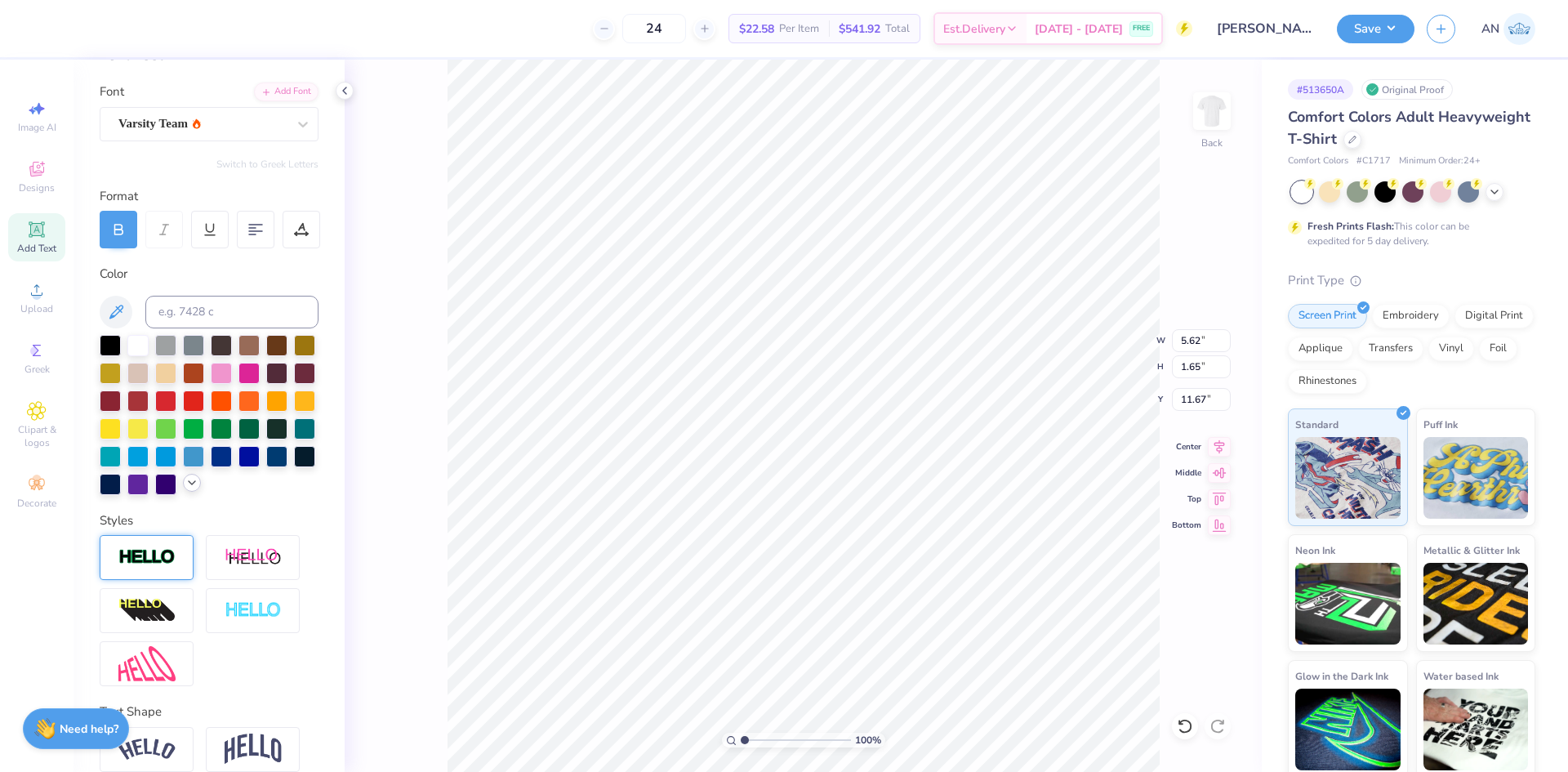
click at [185, 490] on icon at bounding box center [191, 483] width 13 height 13
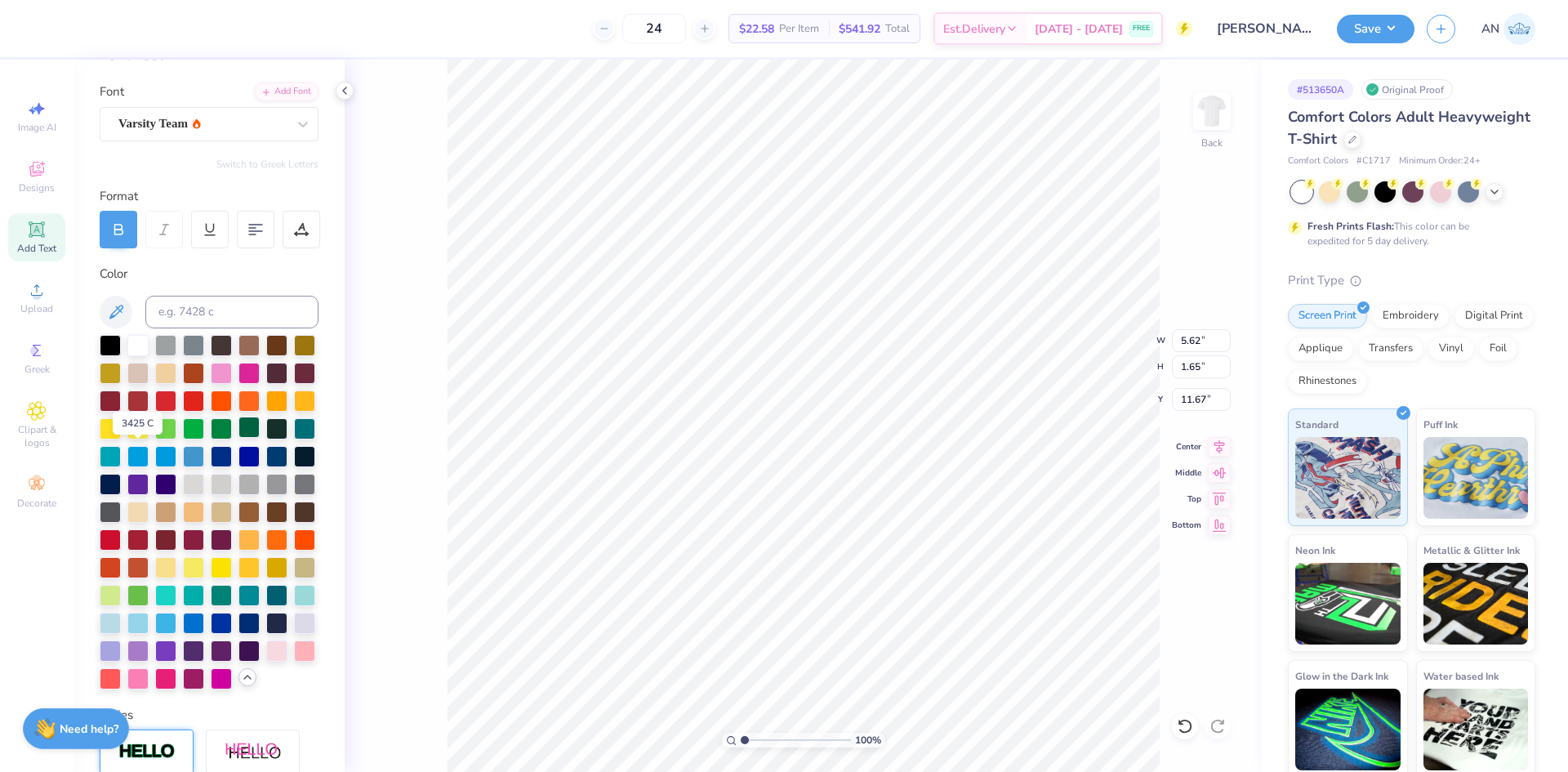
click at [239, 438] on div at bounding box center [249, 428] width 21 height 21
type input "1.65"
type input "0.57"
type input "12.74"
type input "4.89"
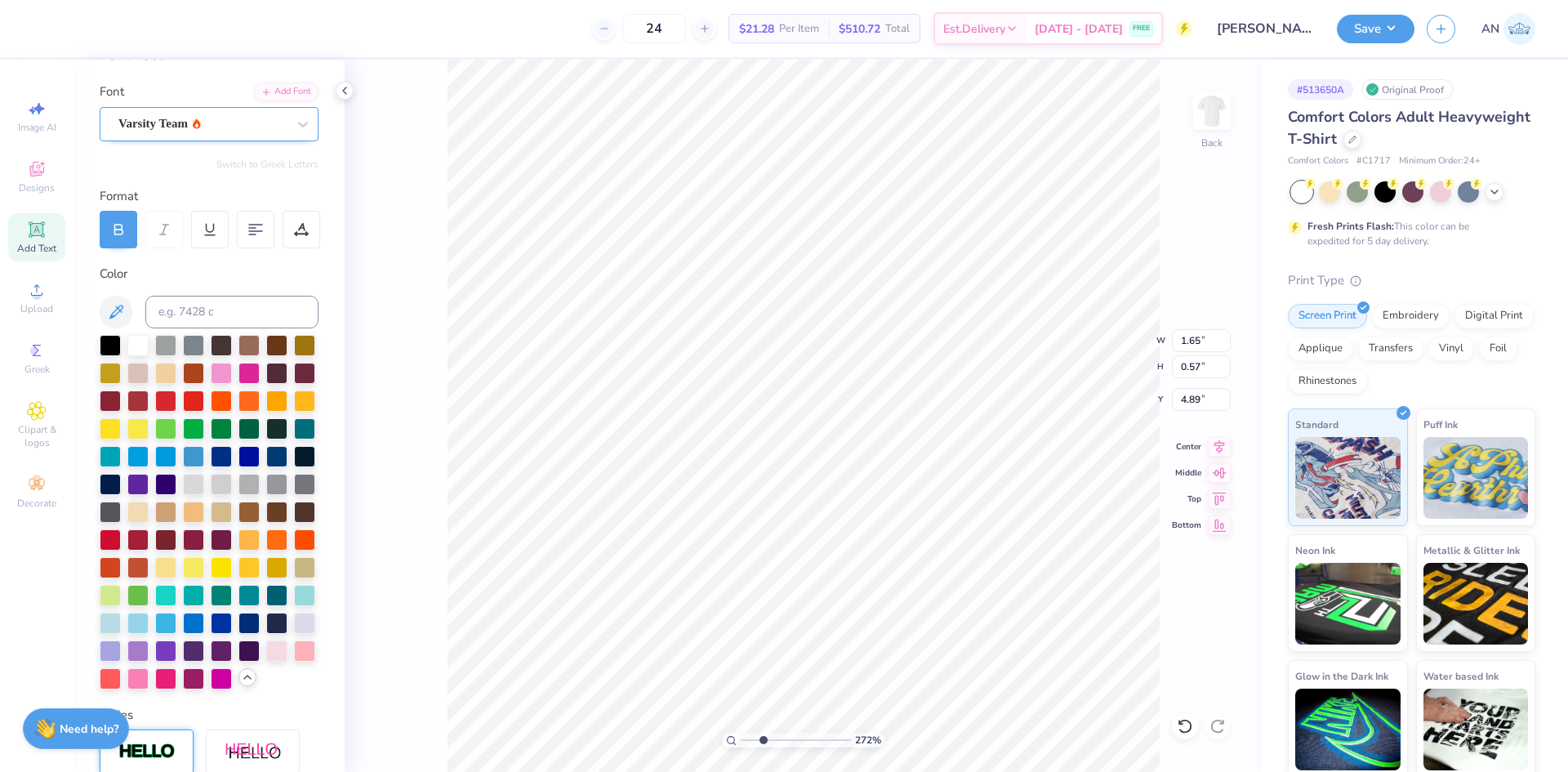
click at [230, 128] on div "Varsity Team" at bounding box center [203, 123] width 171 height 25
type input "2.71964221644285"
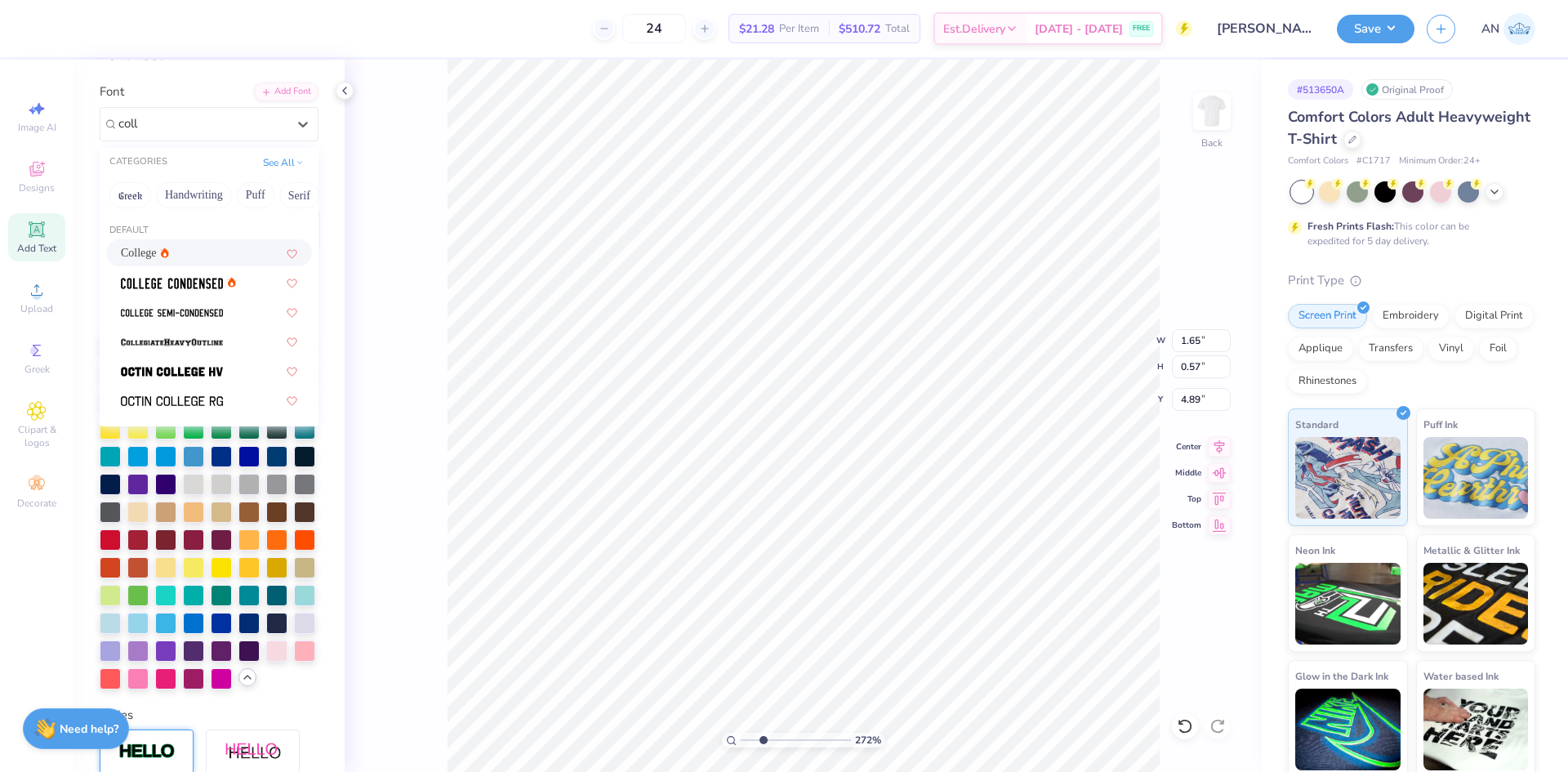
click at [202, 258] on div "College" at bounding box center [209, 253] width 177 height 17
type input "coll"
type input "2.71964221644285"
type input "1.57"
type input "0.56"
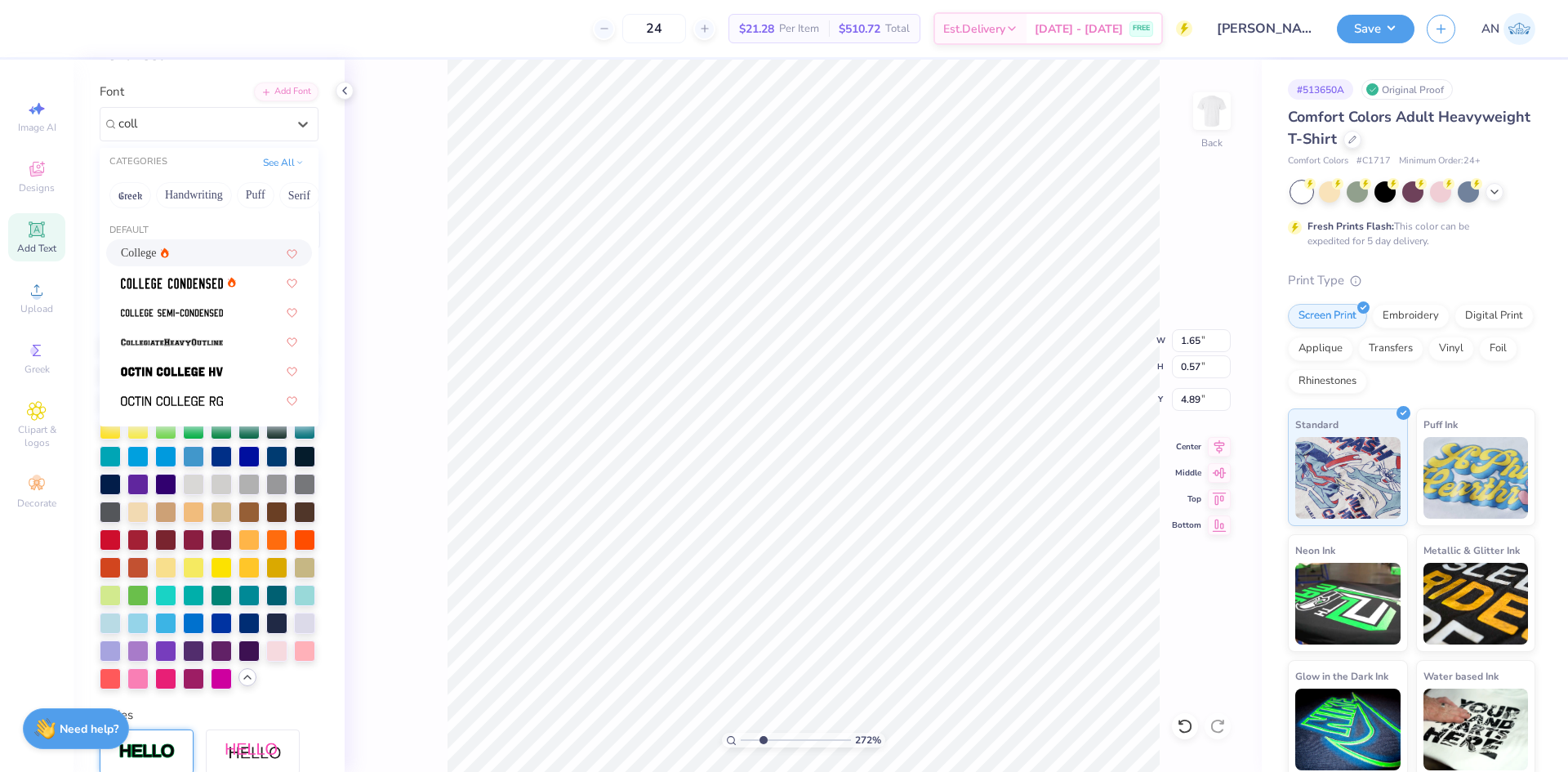
type input "4.90"
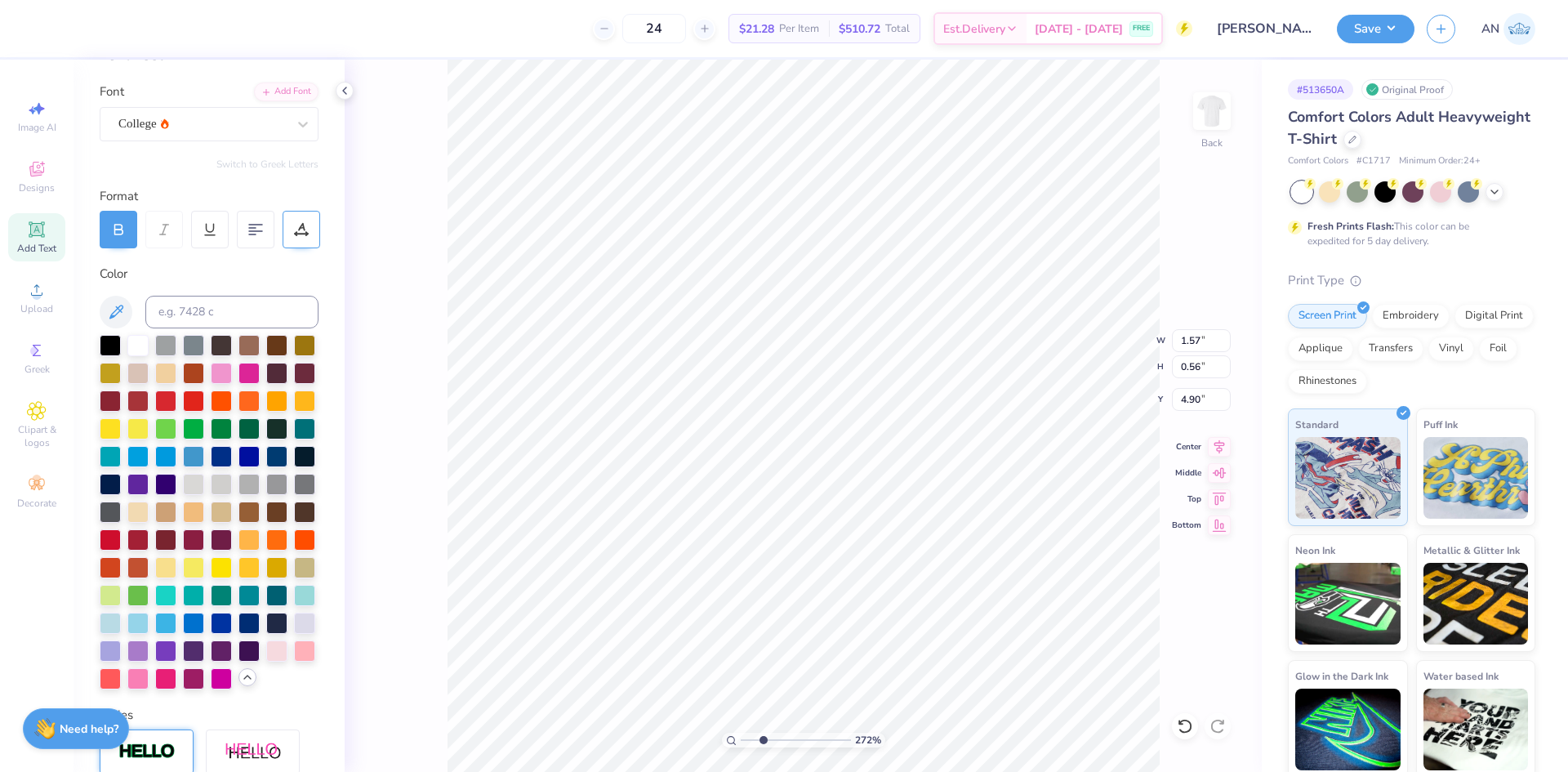
click at [306, 233] on icon at bounding box center [301, 233] width 12 height 0
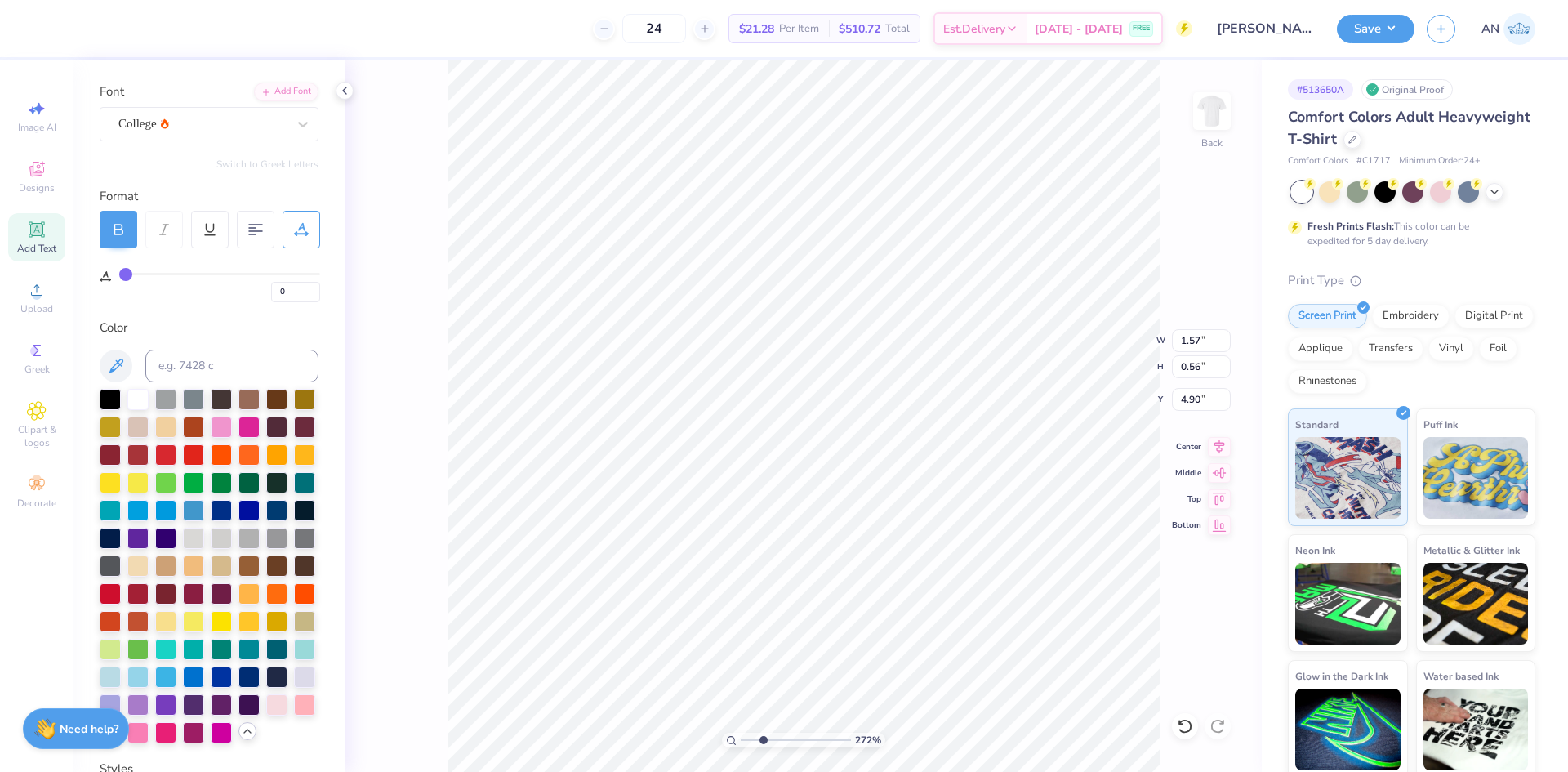
type input "3"
type input "4"
type input "5"
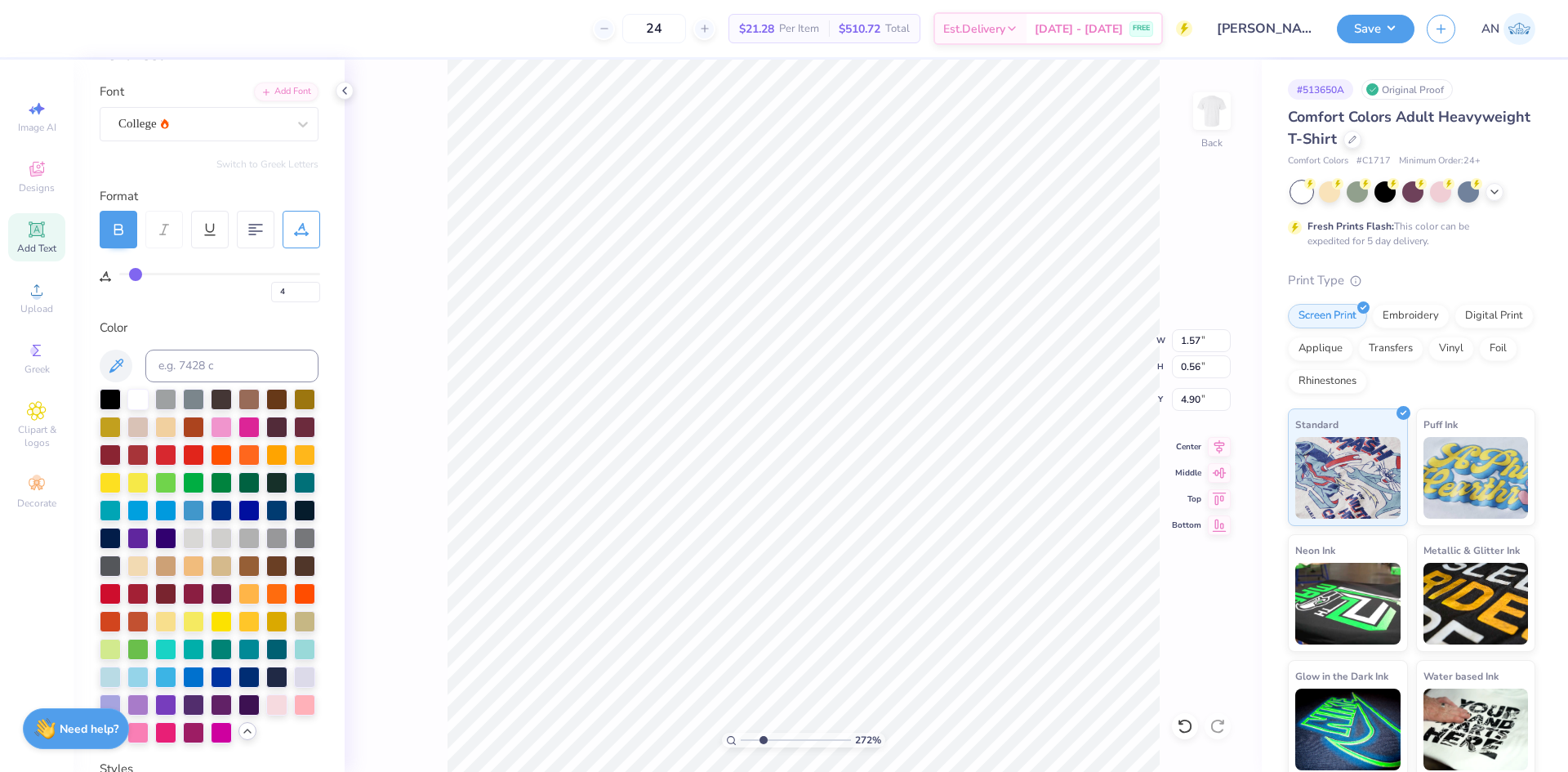
type input "5"
type input "6"
type input "7"
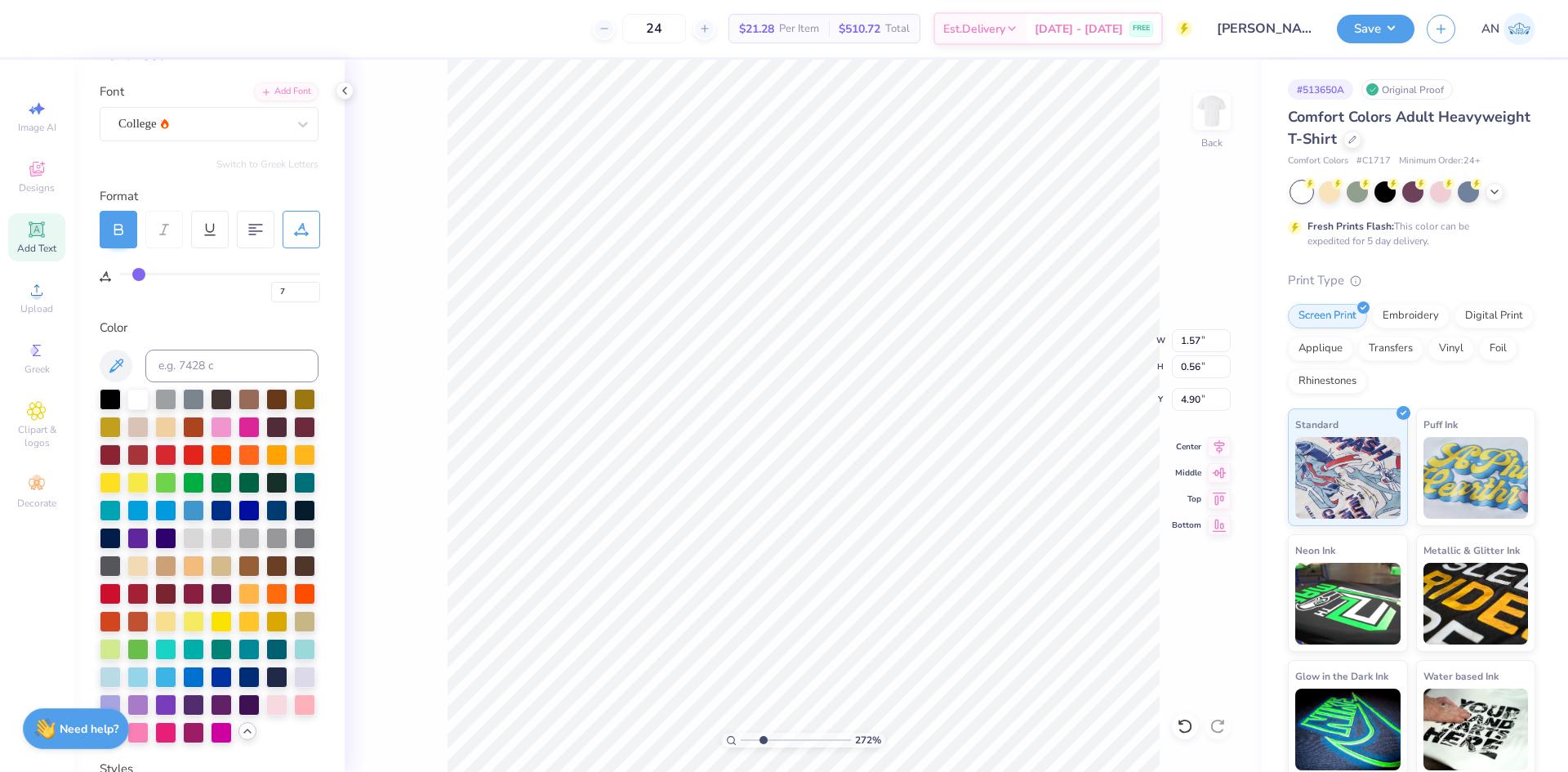
type input "8"
type input "9"
type input "11"
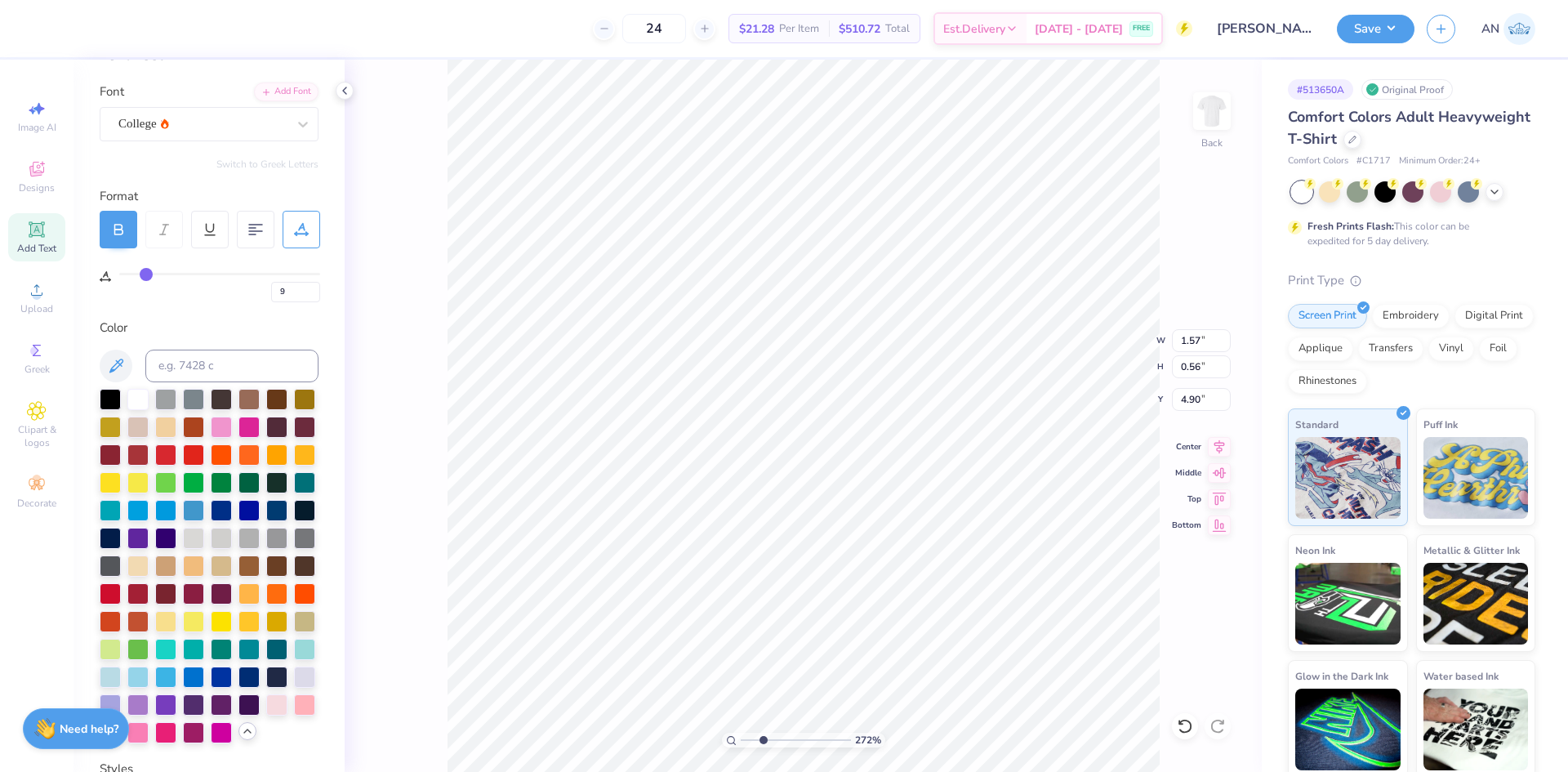
type input "11"
type input "12"
type input "13"
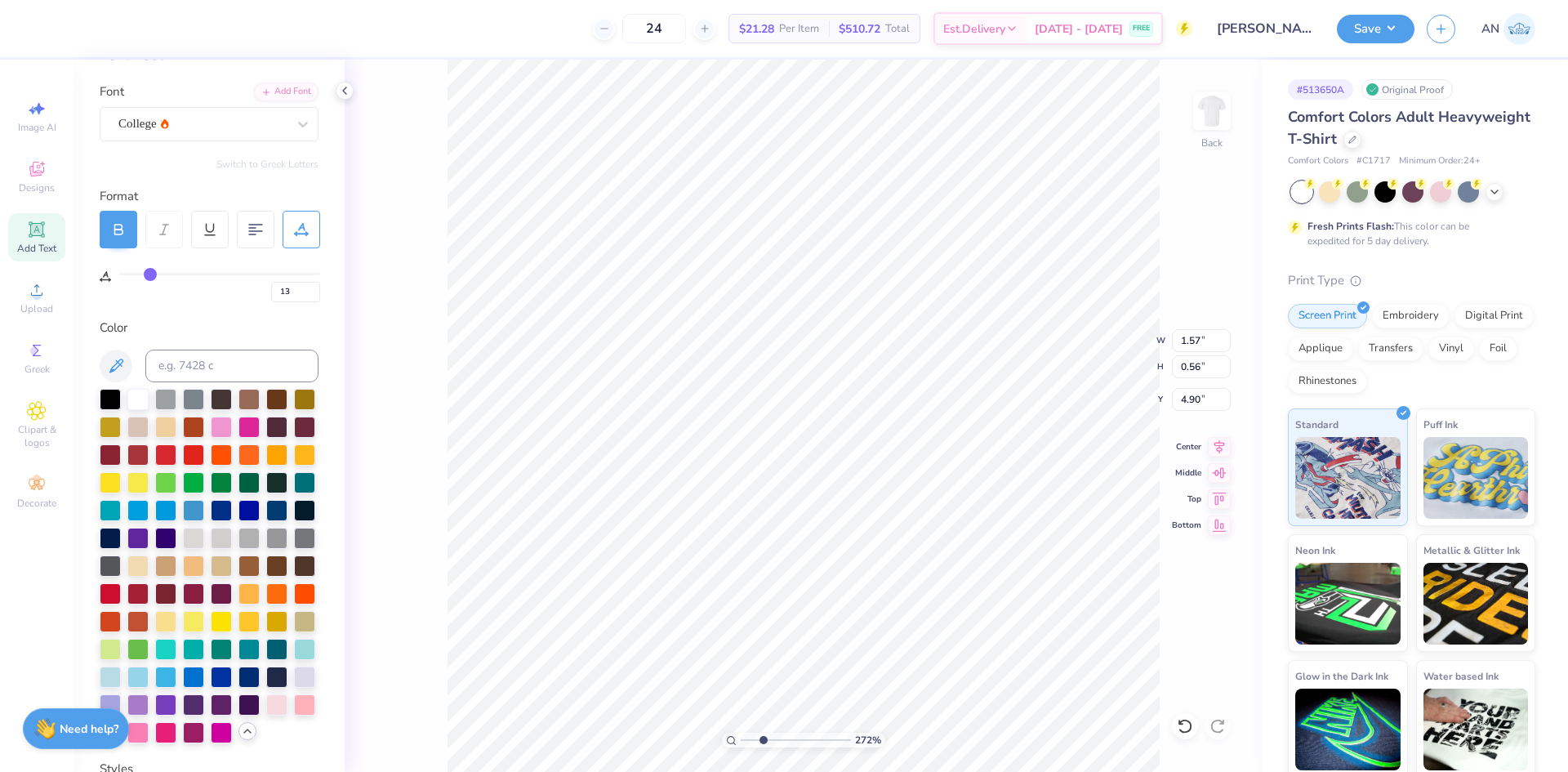
type input "14"
type input "16"
type input "17"
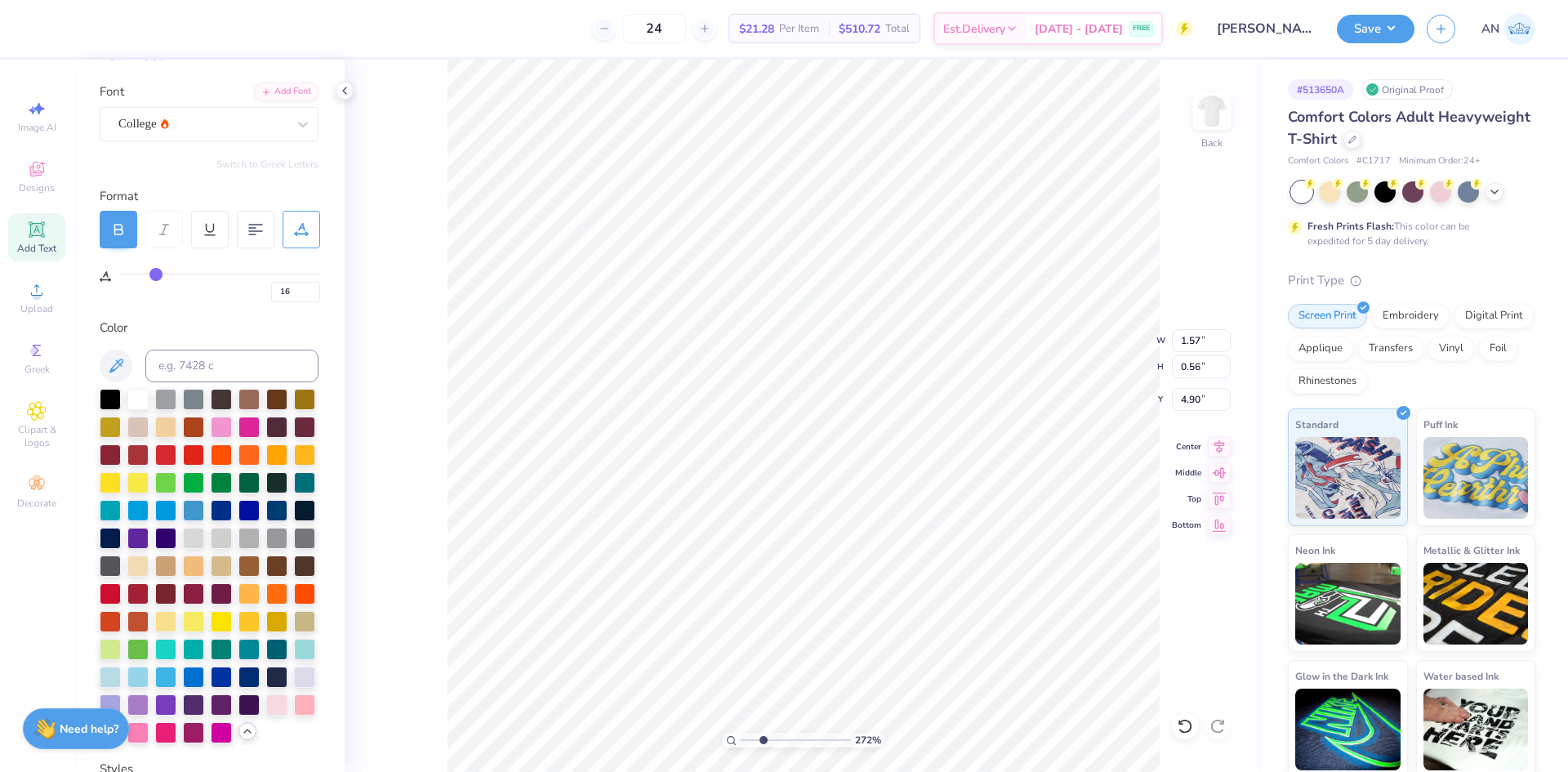
type input "17"
type input "18"
type input "19"
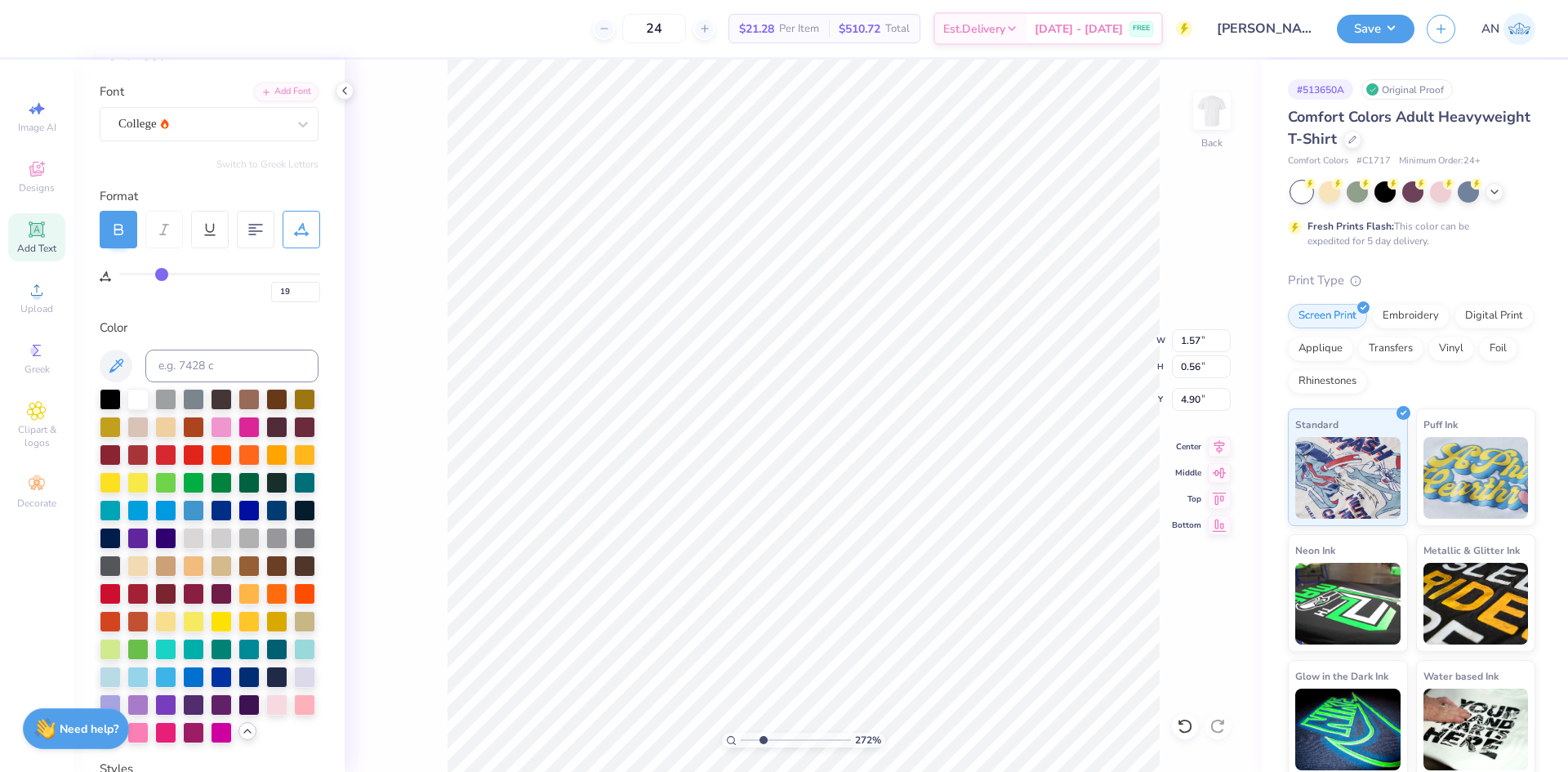
type input "20"
type input "21"
type input "22"
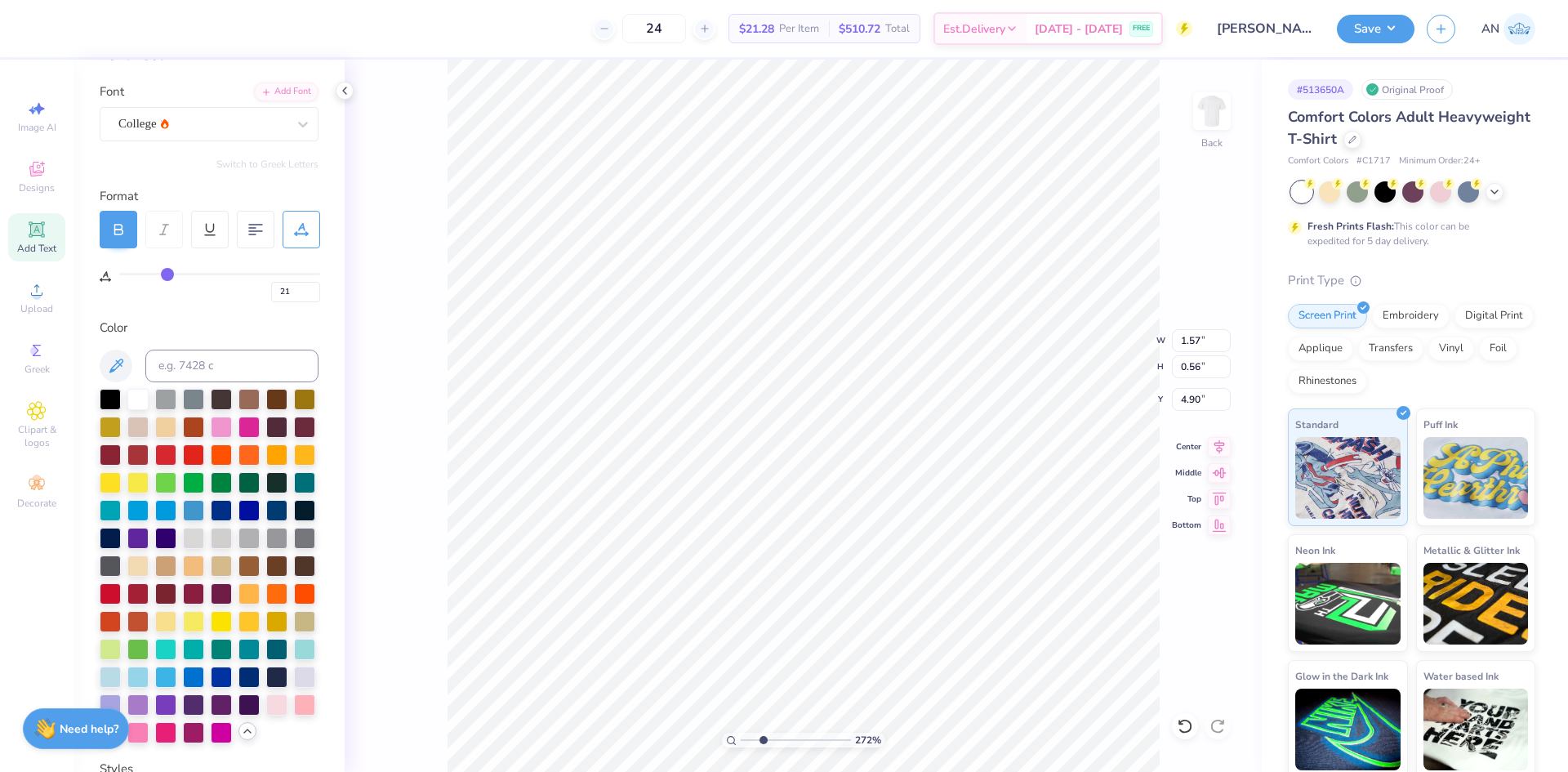
type input "22"
type input "23"
type input "24"
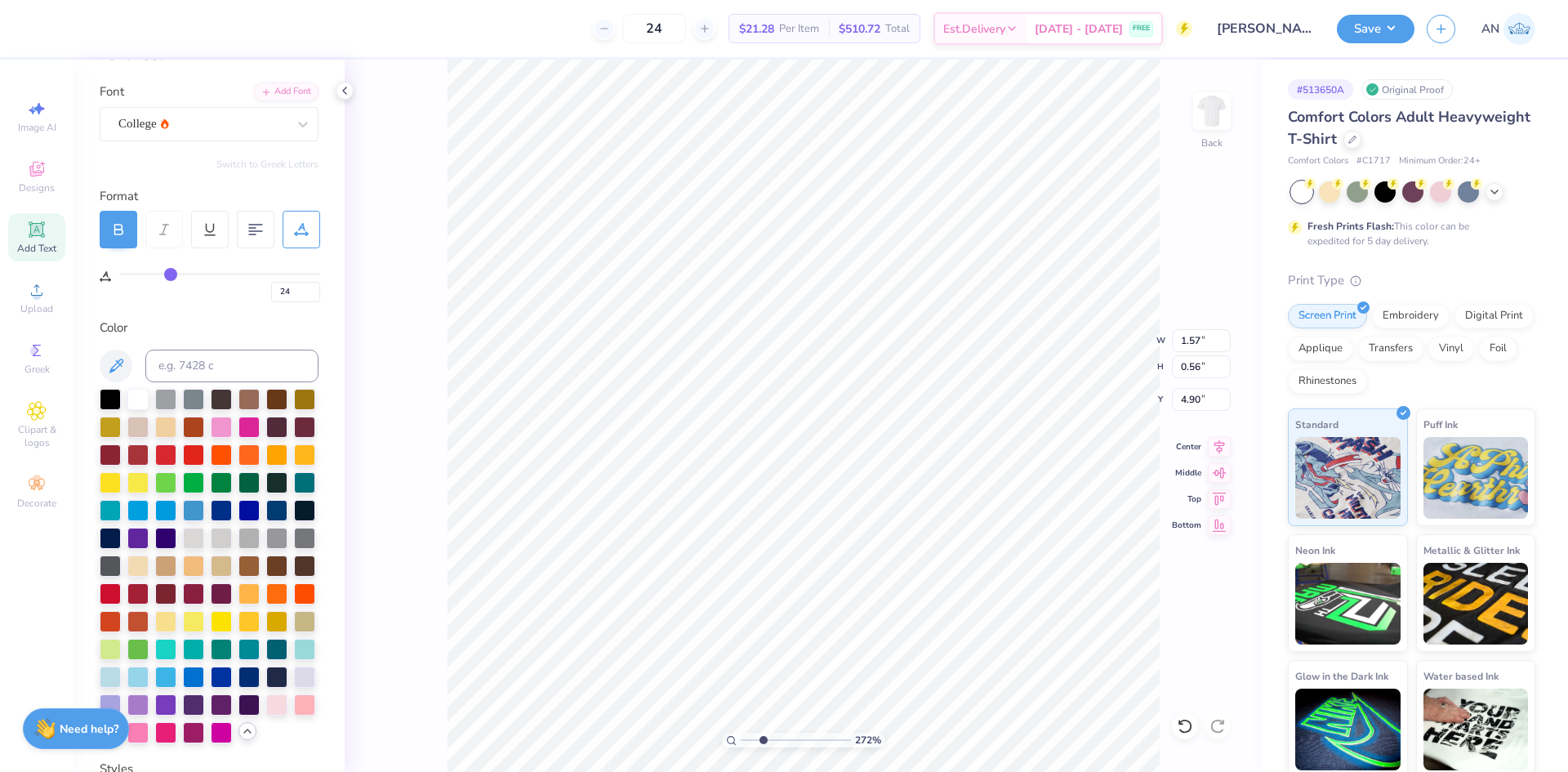
type input "25"
type input "26"
type input "27"
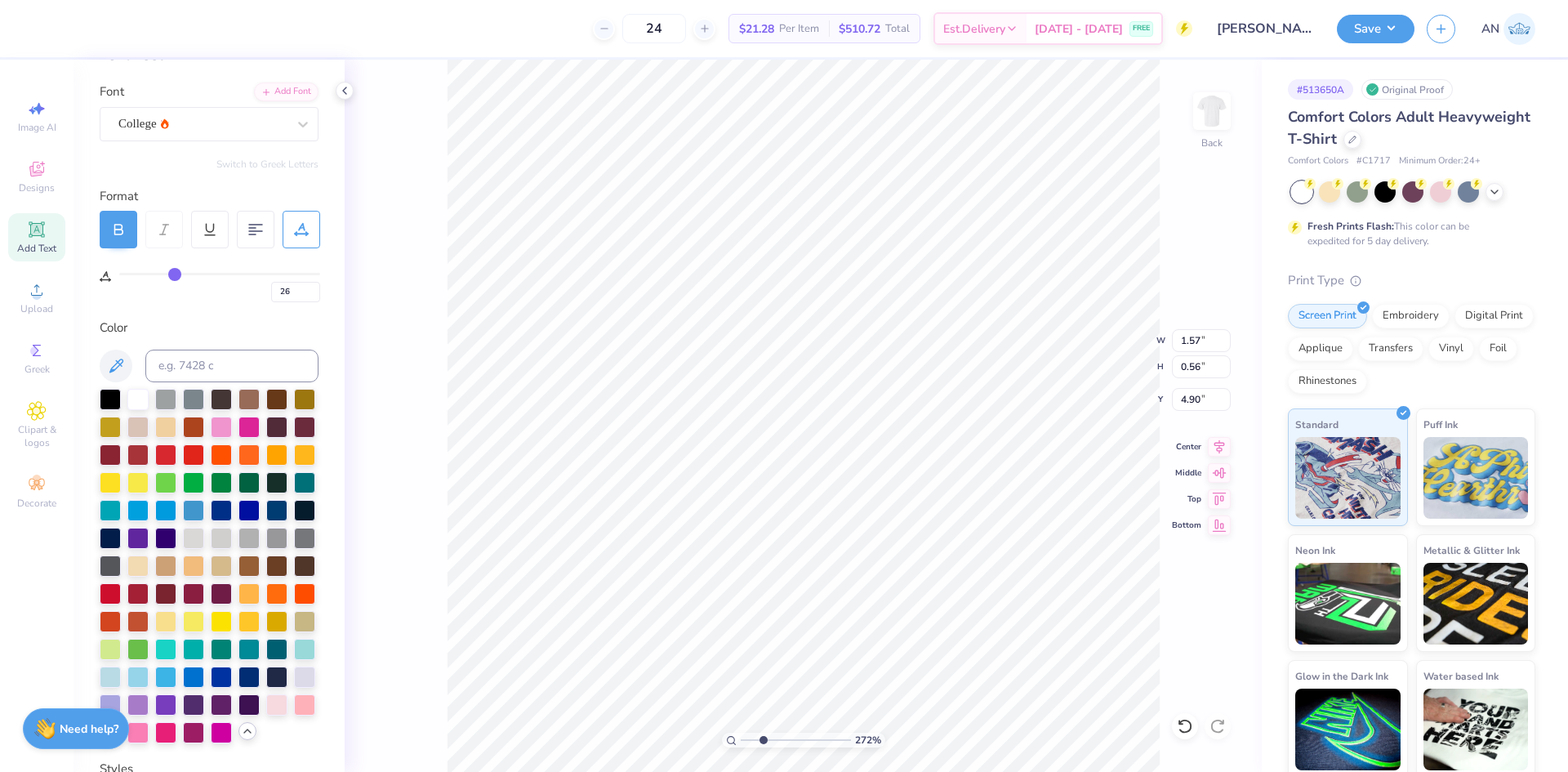
type input "27"
type input "28"
type input "29"
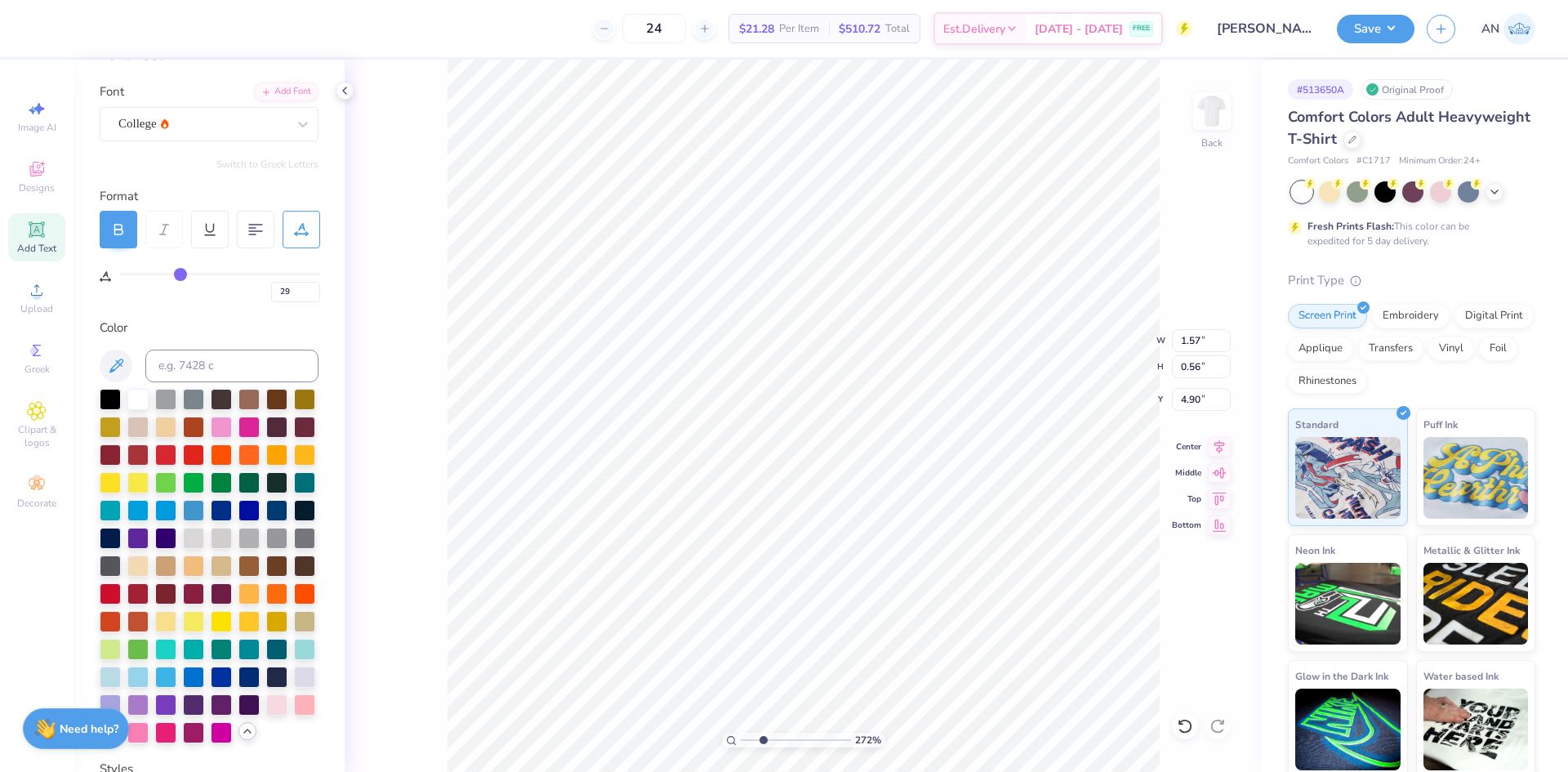
type input "30"
type input "31"
type input "32"
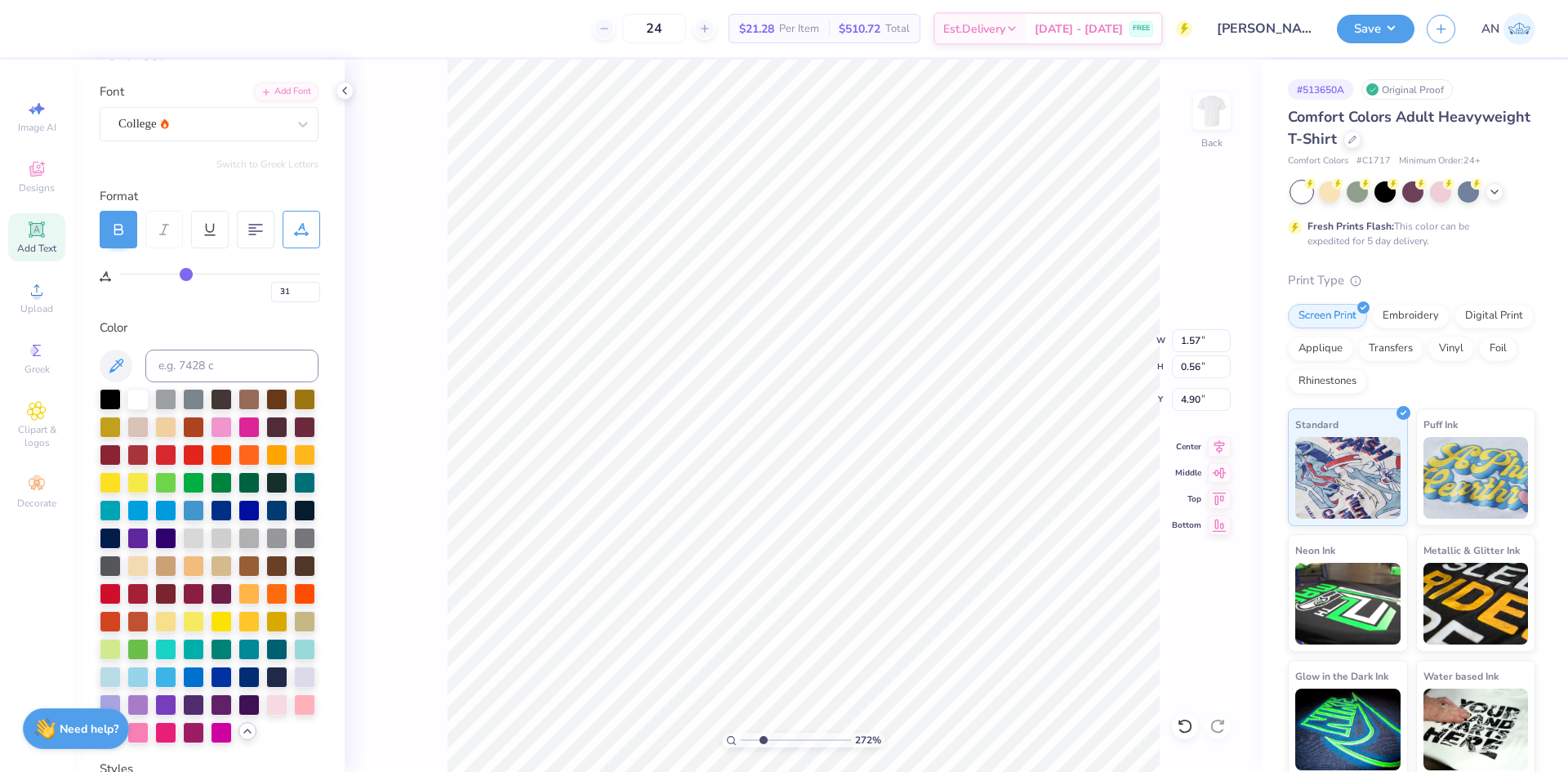
type input "32"
type input "33"
type input "34"
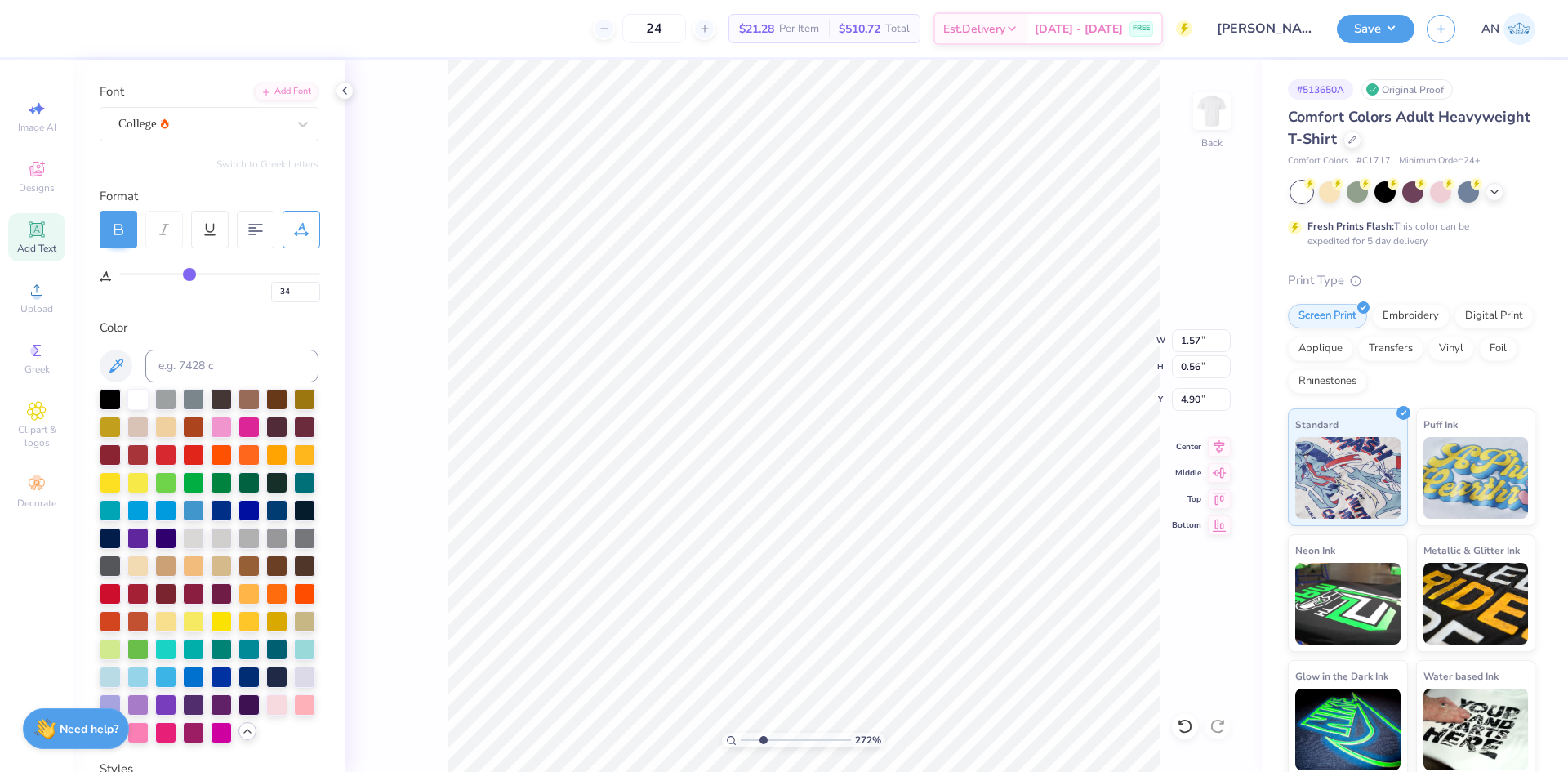
type input "35"
drag, startPoint x: 130, startPoint y: 276, endPoint x: 192, endPoint y: 277, distance: 62.0
type input "35"
click at [192, 275] on input "range" at bounding box center [219, 274] width 201 height 3
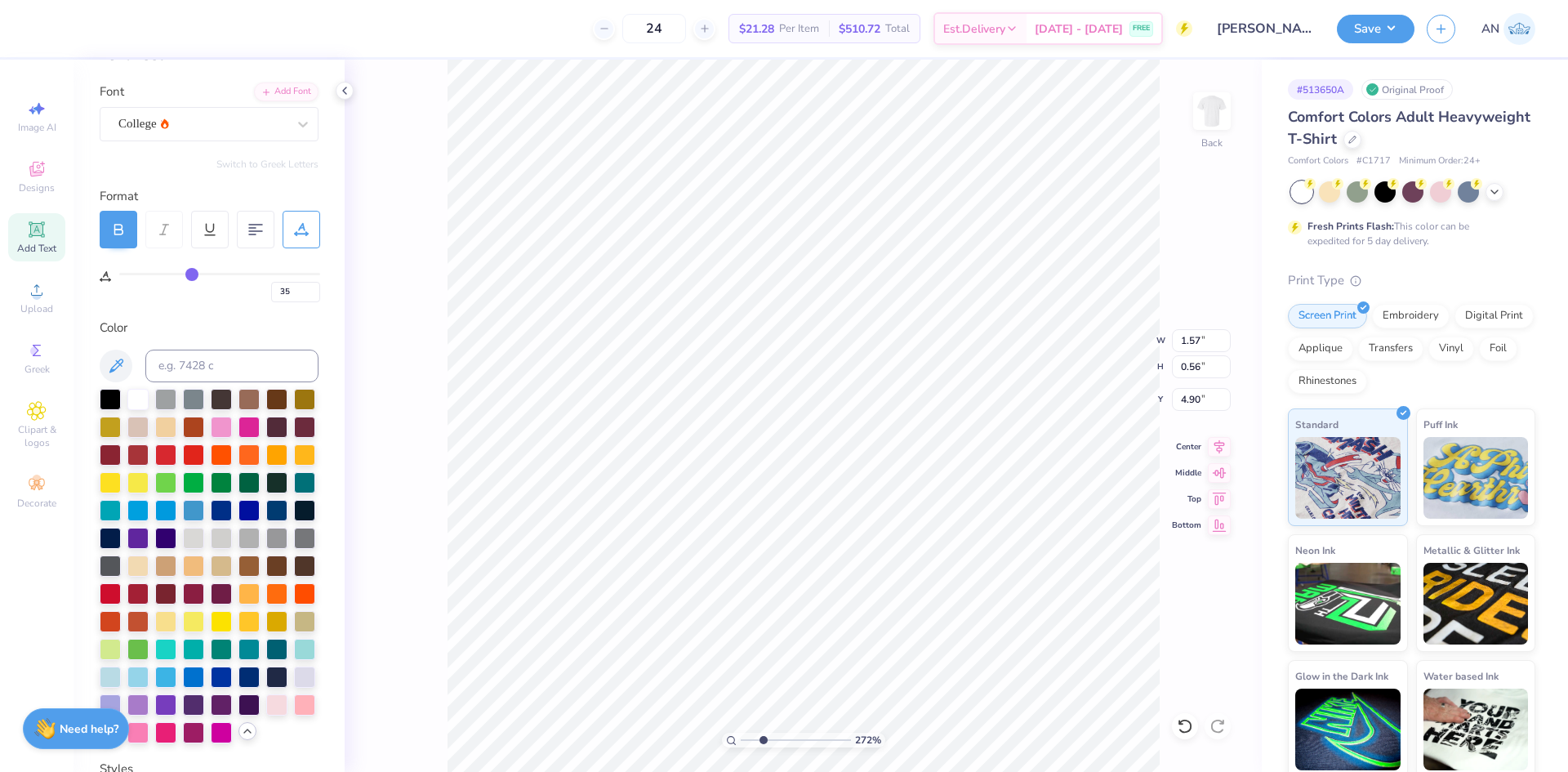
type input "2.71964221644285"
type input "2.43"
type input "2.71964221644285"
type input "1.84"
type input "0.42"
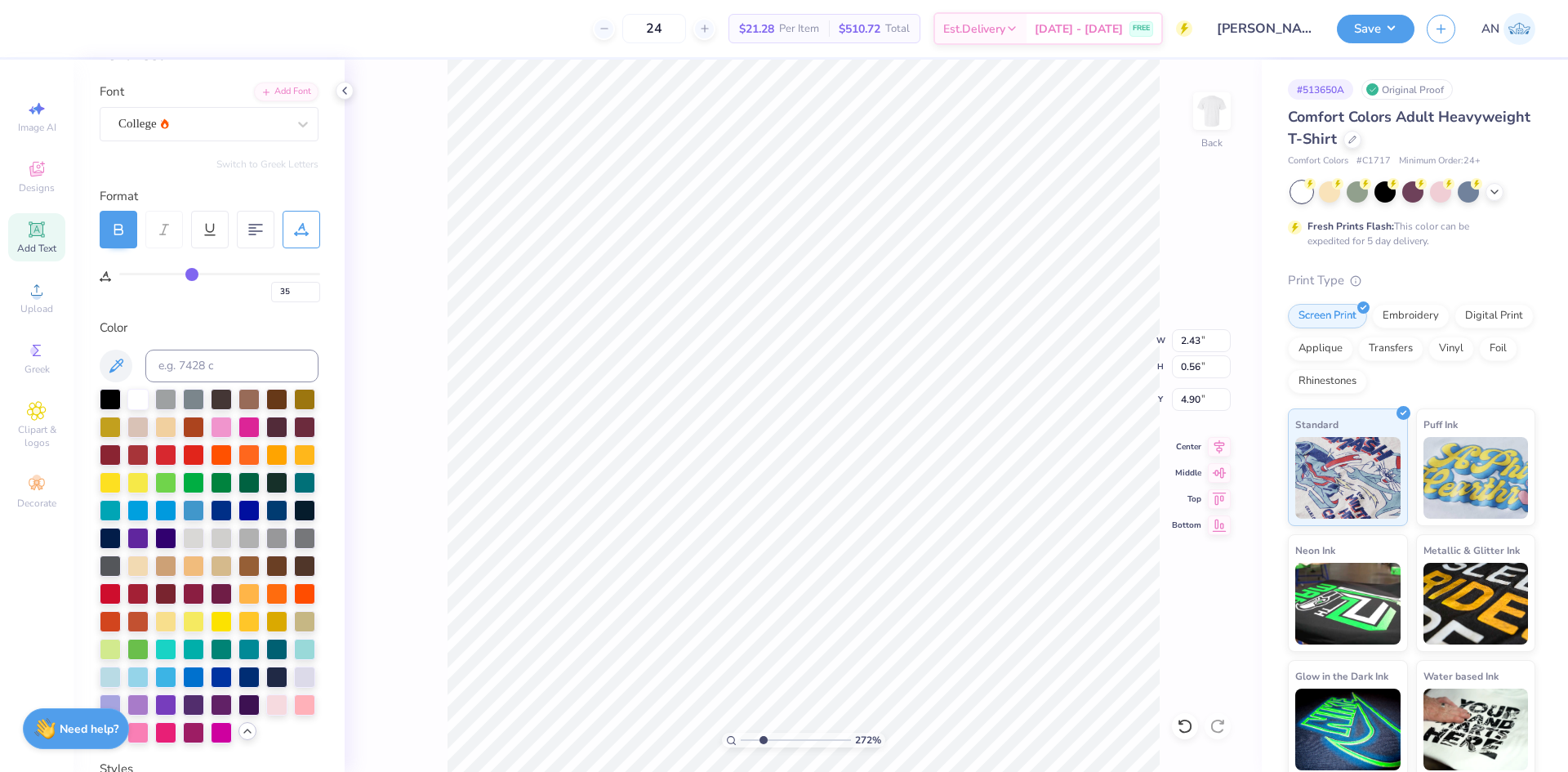
type input "5.03"
type input "2.71964221644285"
type input "4.98"
click at [31, 296] on icon at bounding box center [37, 289] width 19 height 19
click at [38, 295] on icon at bounding box center [37, 289] width 11 height 11
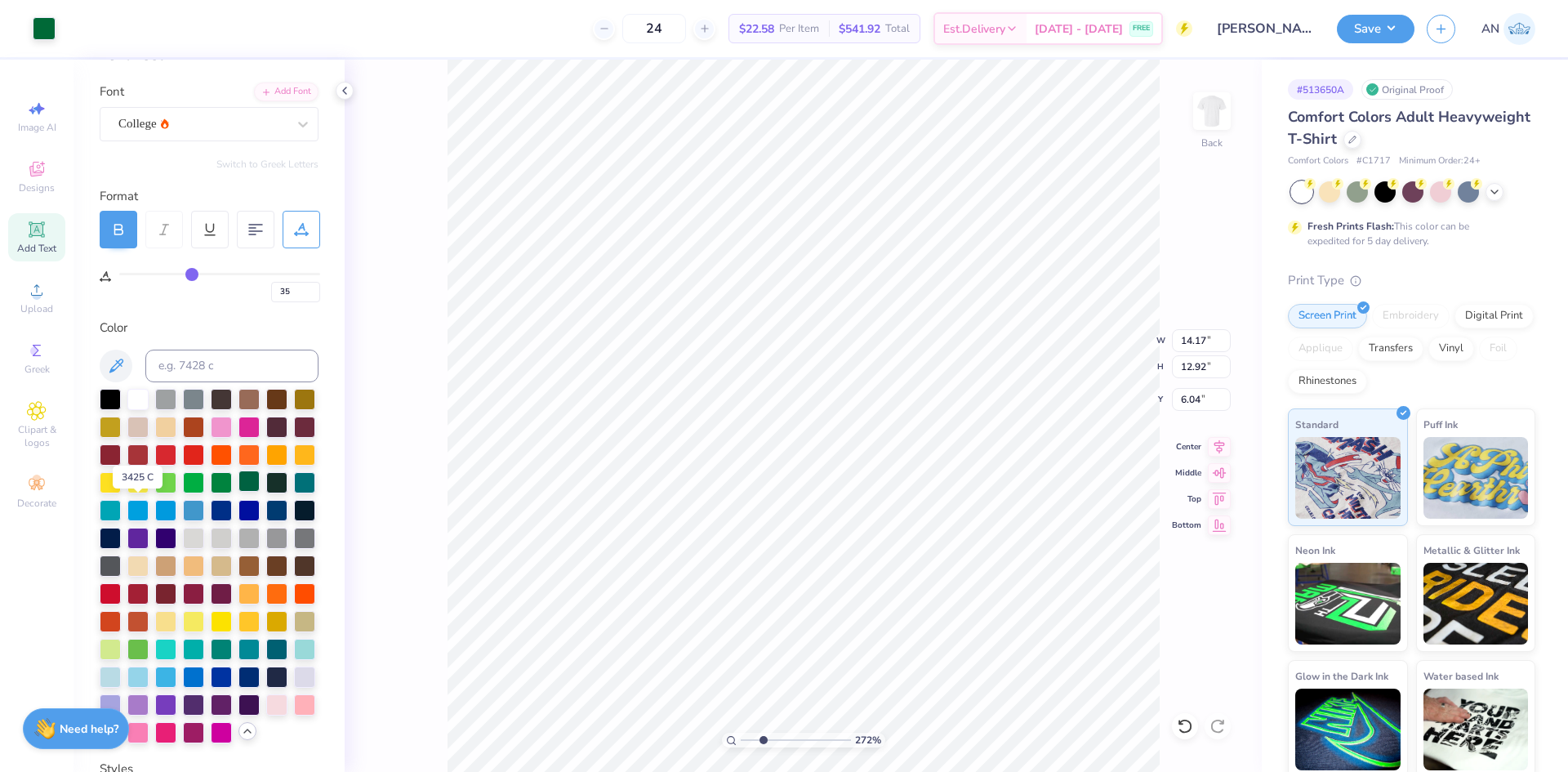
click at [239, 491] on div at bounding box center [249, 481] width 21 height 21
type input "2.71964221644285"
type input "2.86"
type input "2.71964221644285"
type input "8.35"
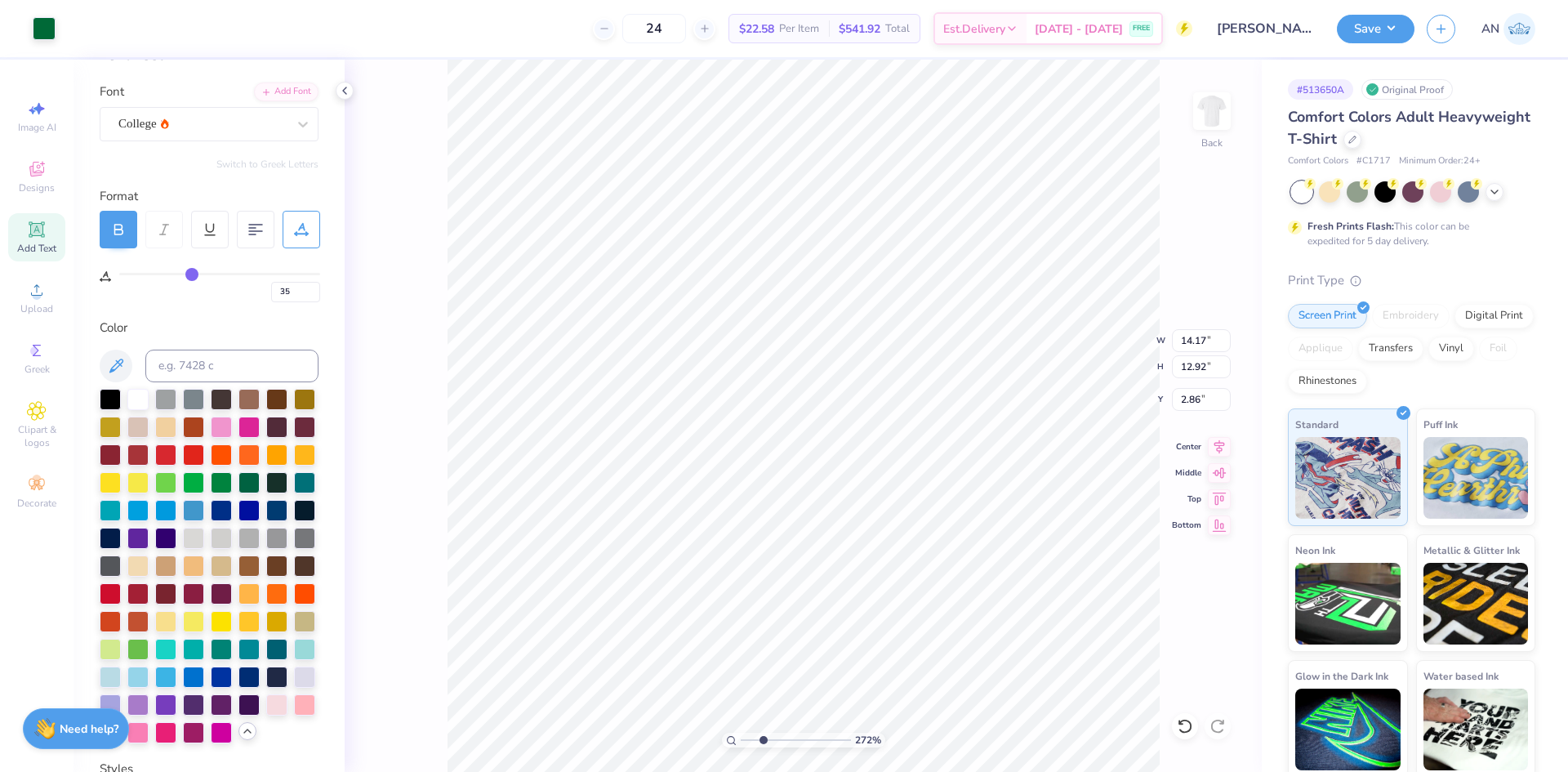
type input "7.61"
type input "8.17"
type input "2.71964221644285"
type input "2.04"
type input "2.71964221644285"
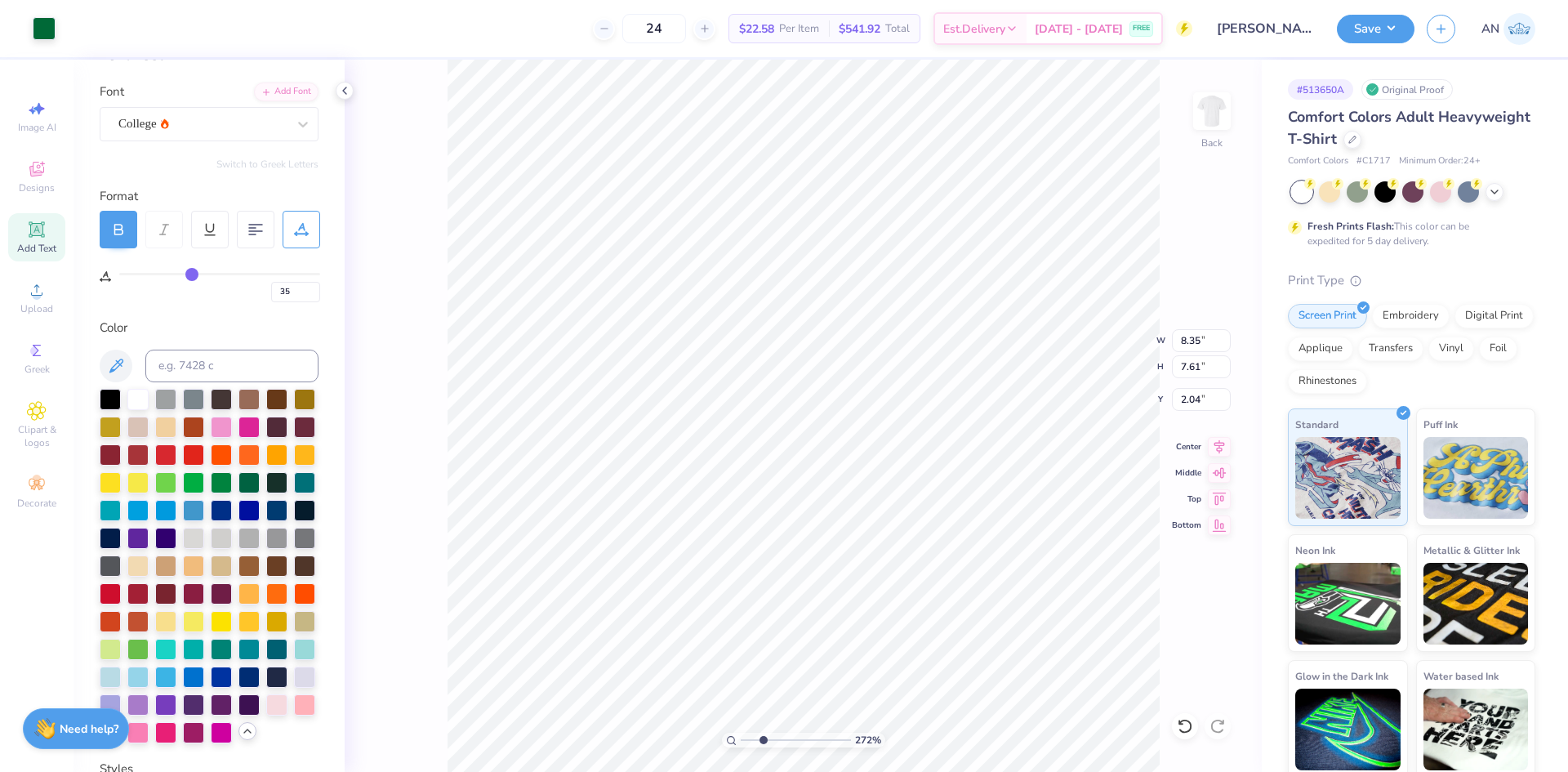
type input "2.04"
type input "1.86"
type input "7.79"
type input "2.71964221644285"
type input "5.68"
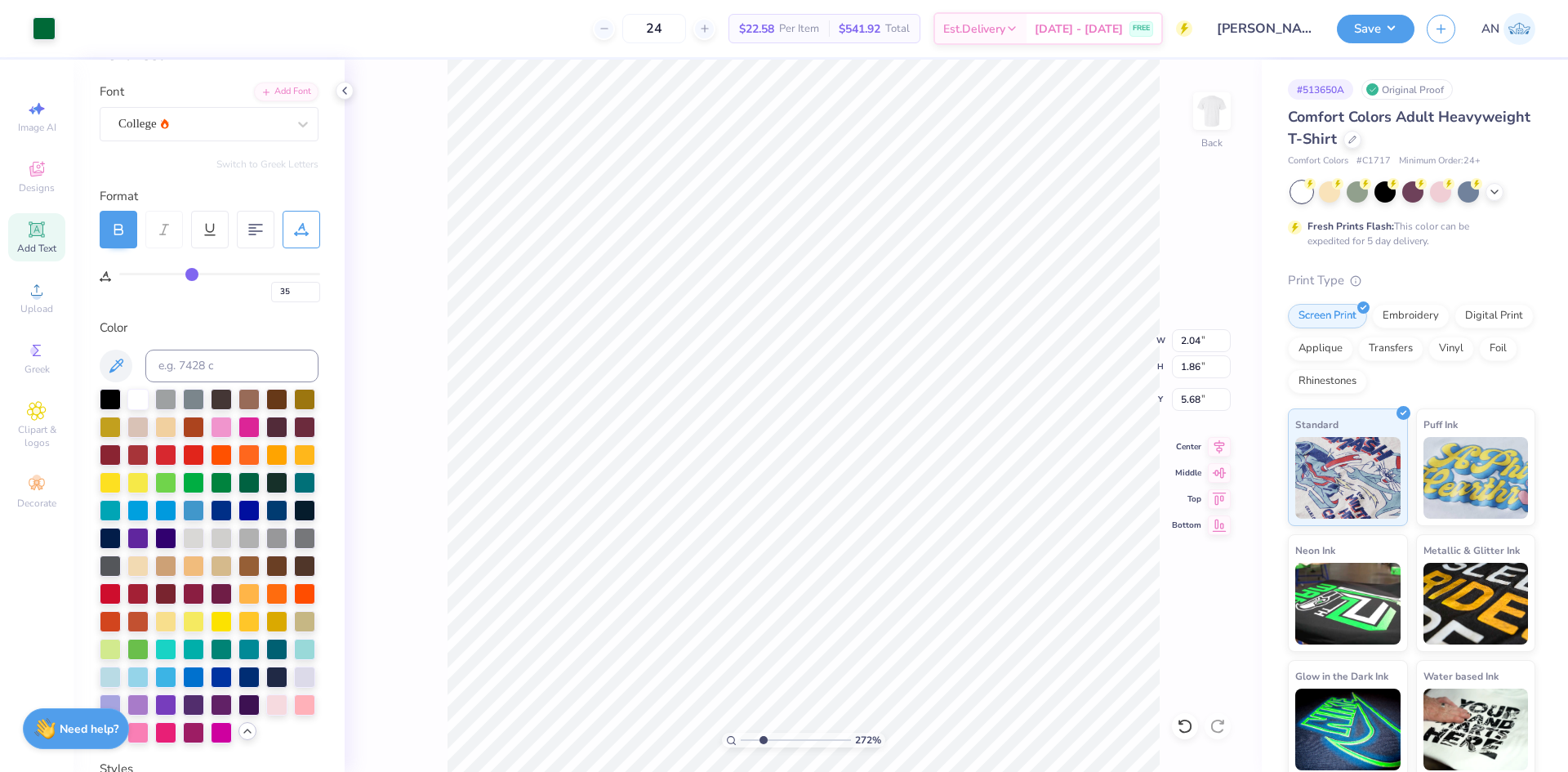
type input "2.71964221644285"
type input "1.84"
type input "0.42"
type input "4.98"
type input "2.71964221644285"
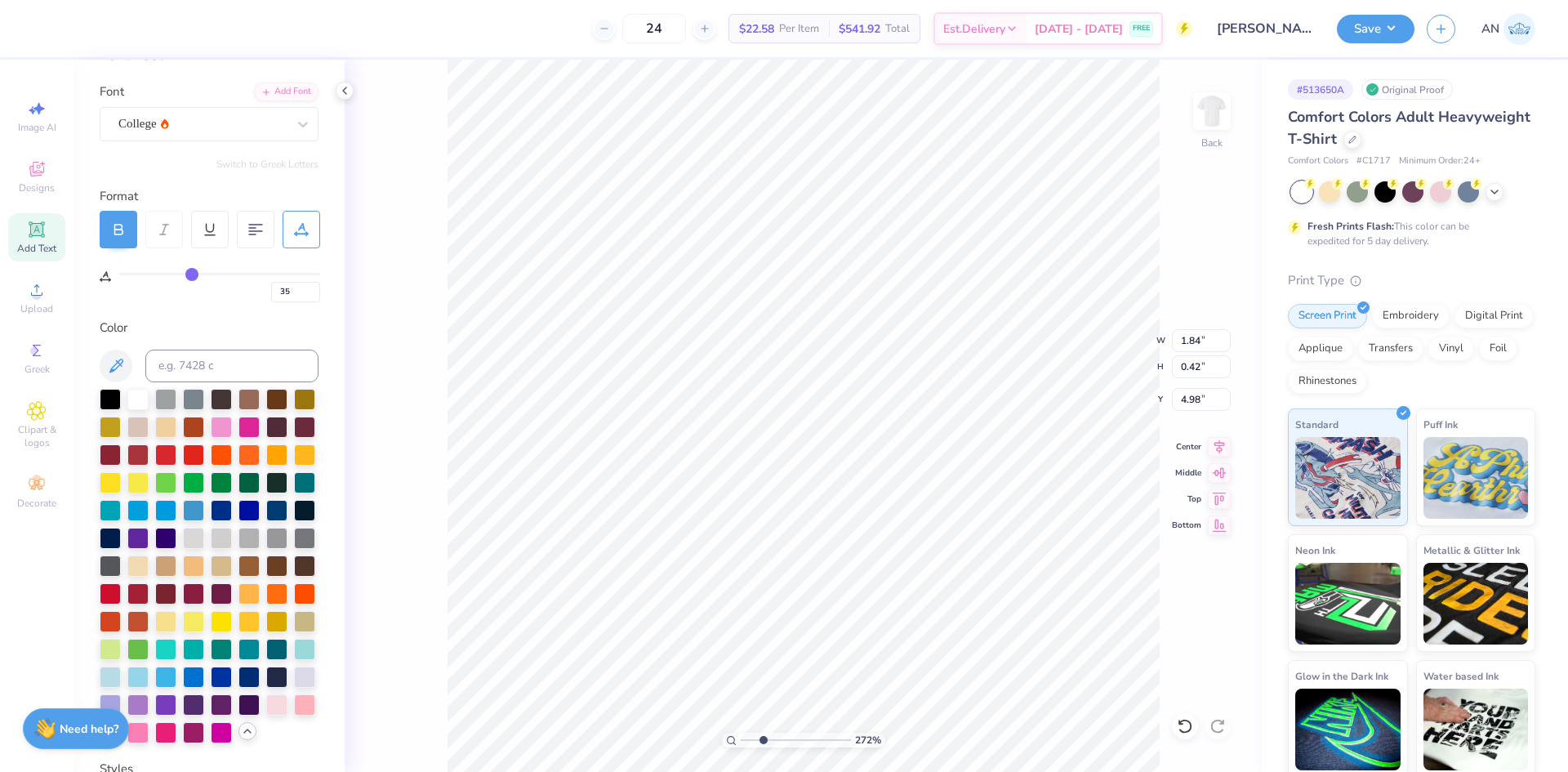
type input "7.93"
type input "2.71964221644285"
type input "2.04"
type input "1.86"
type input "5.68"
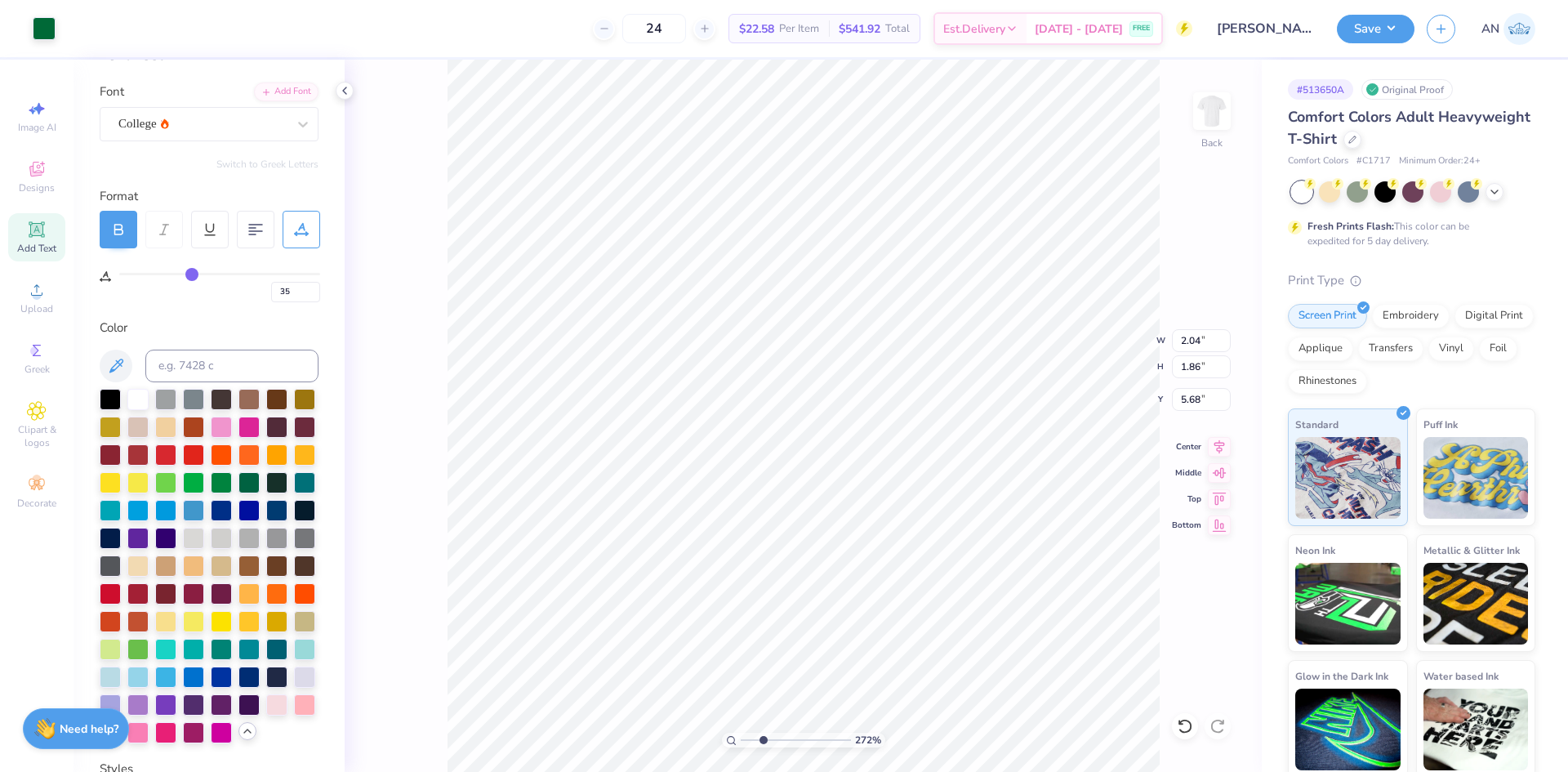
type input "2.71964221644285"
type input "5.12"
type input "2.71964221644285"
type input "3.08"
type input "2.80"
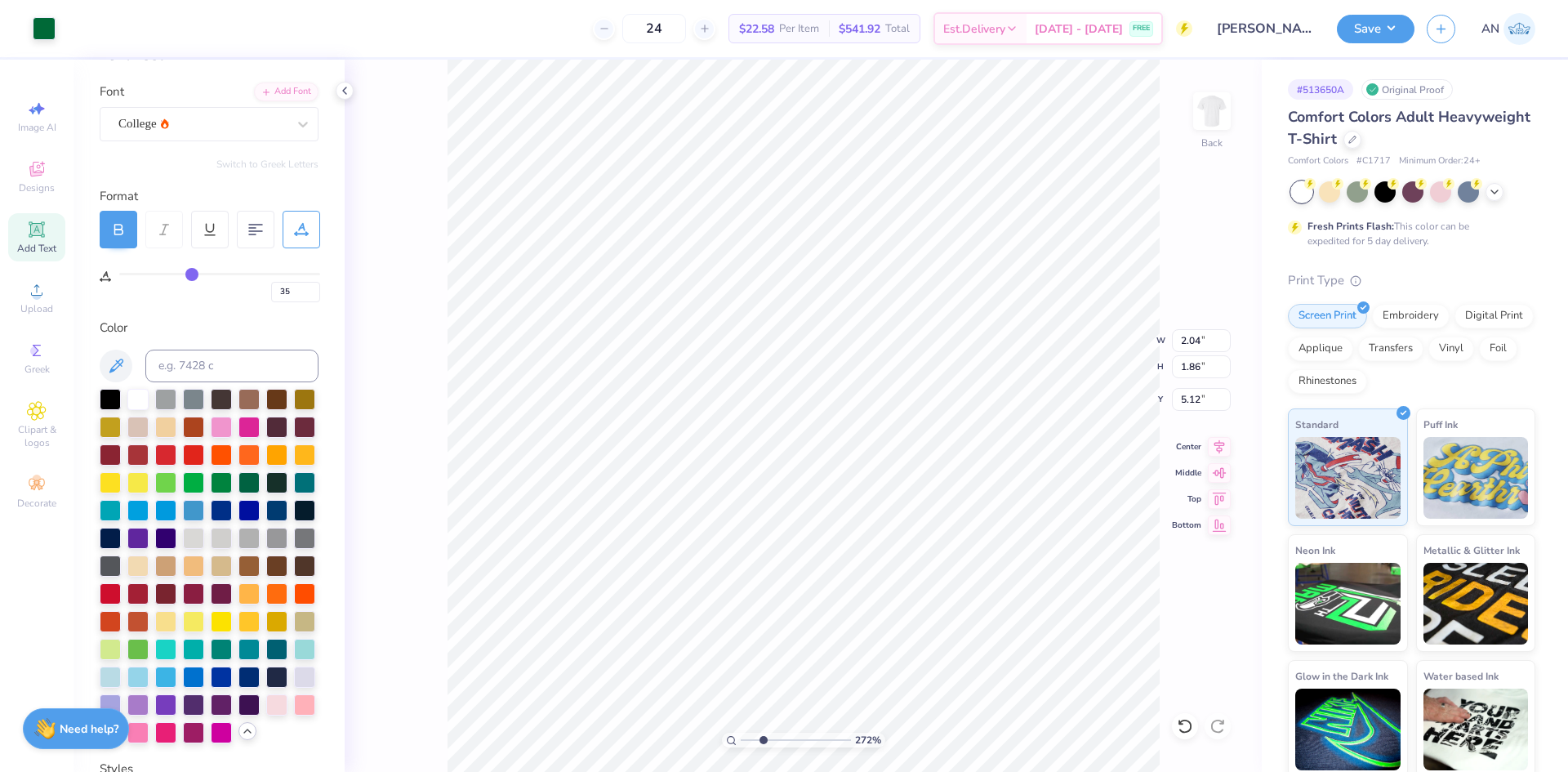
type input "4.18"
type input "2.71964221644285"
type input "4.89"
type input "2.71964221644285"
type input "2.32"
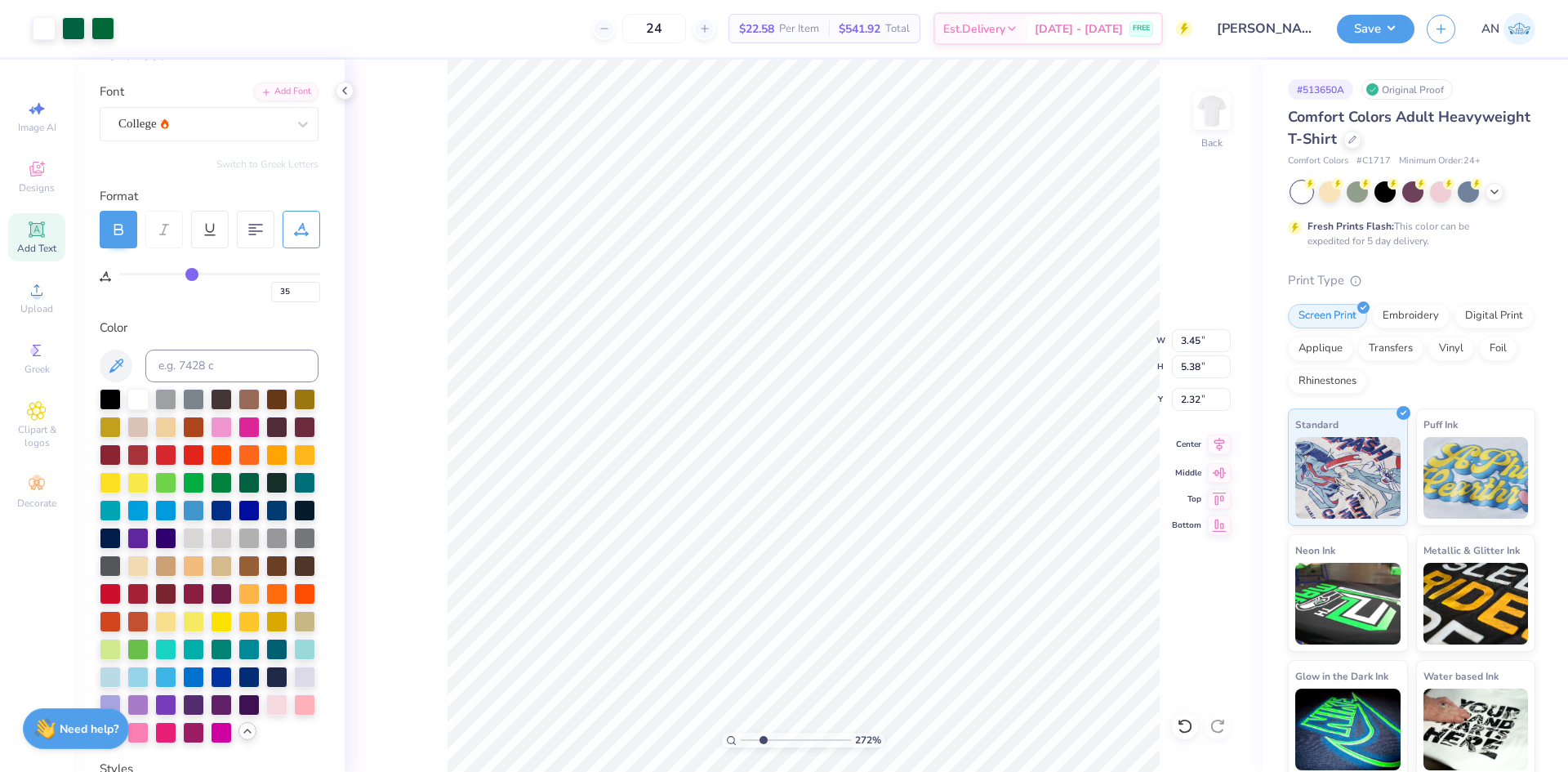
click at [1217, 443] on icon at bounding box center [1219, 444] width 23 height 19
click at [100, 31] on div at bounding box center [103, 27] width 23 height 23
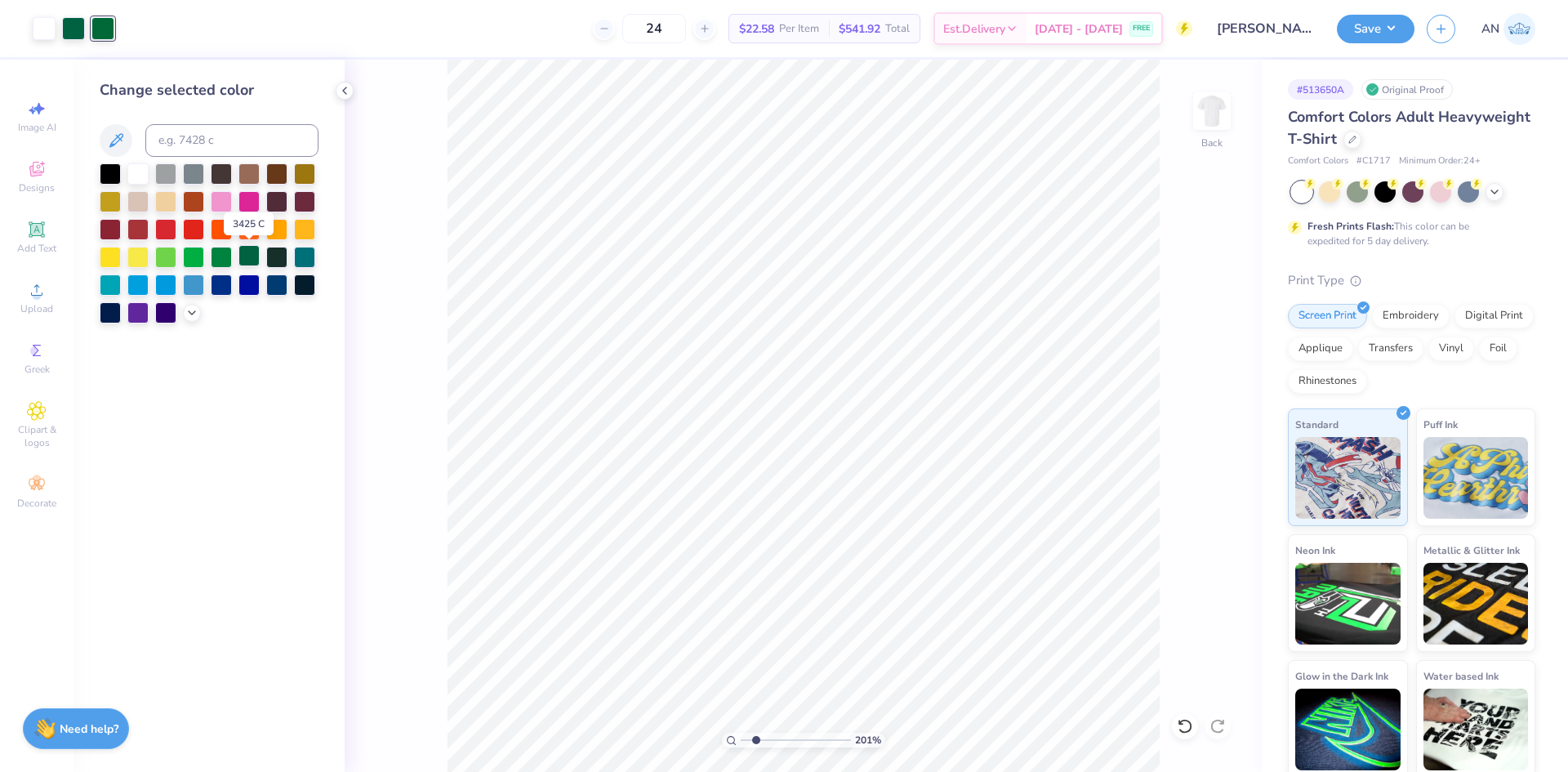
click at [250, 253] on div at bounding box center [249, 255] width 21 height 21
click at [400, 253] on div "201 % Back" at bounding box center [802, 415] width 917 height 713
type input "1"
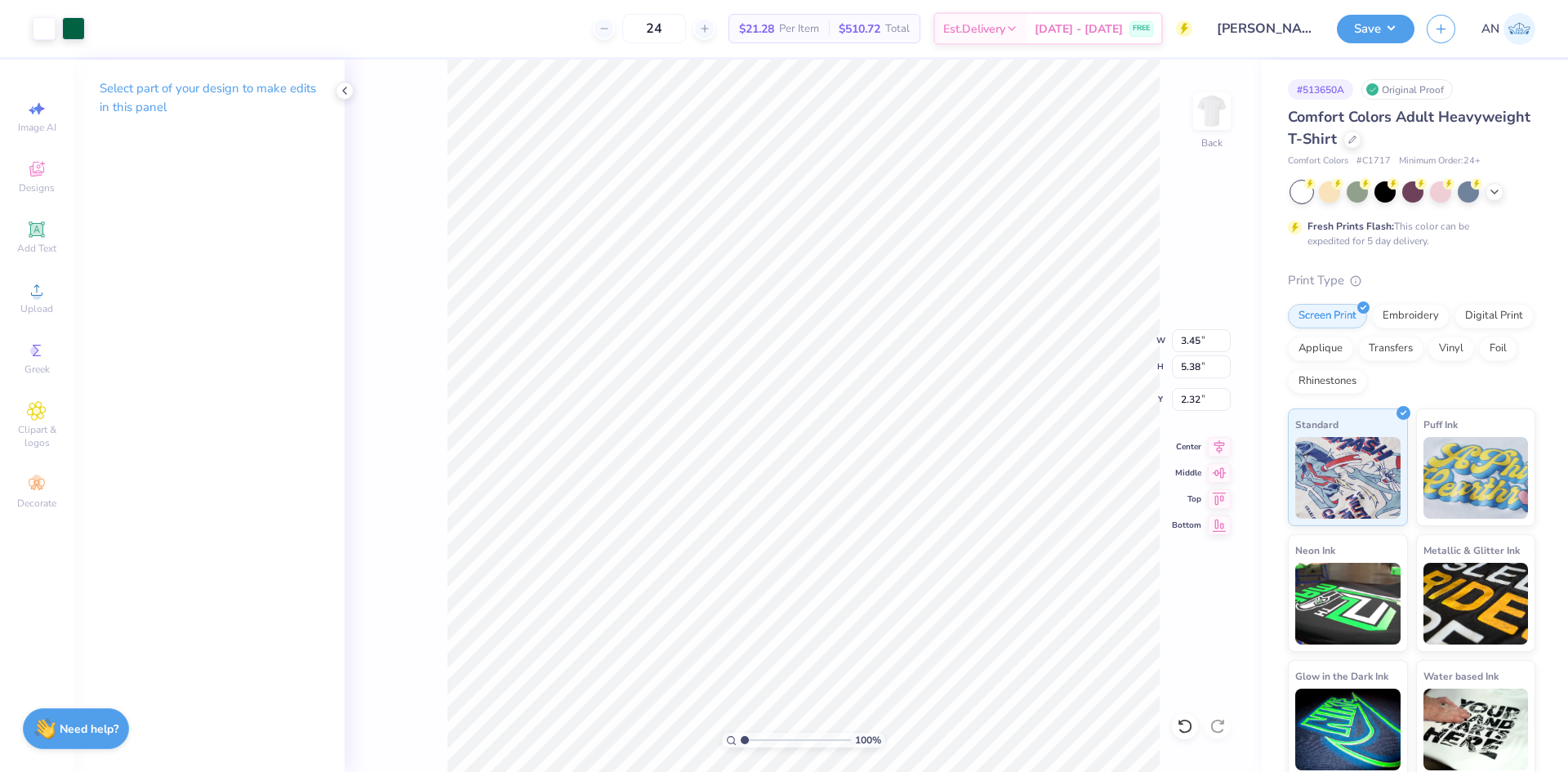
type input "3.00"
type input "2.46071092039641"
type input "5.46"
type input "2.46071092039641"
type input "2.68"
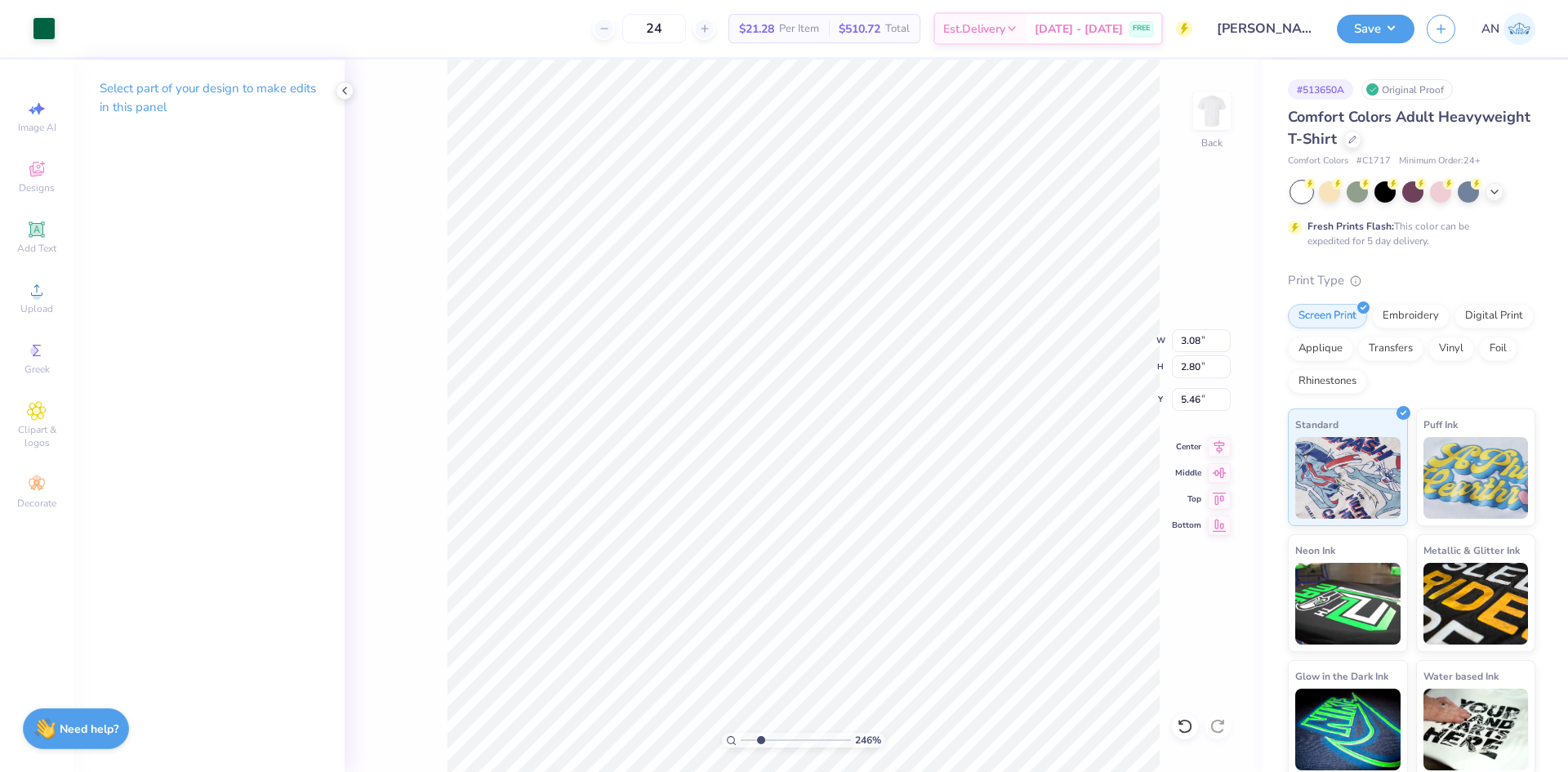
type input "2.44"
type input "2.46071092039641"
type input "5.44"
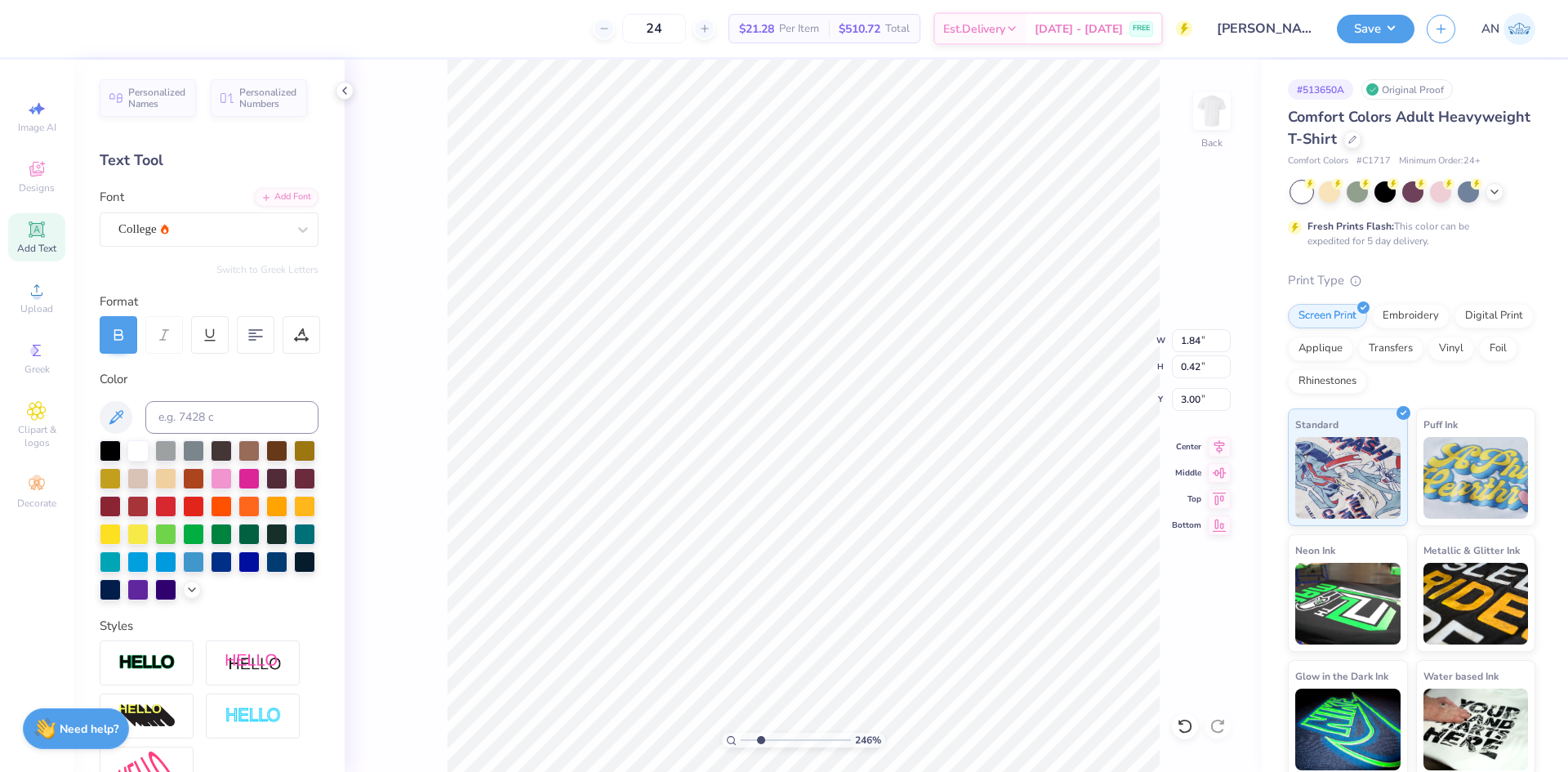
type input "2.46071092039641"
type input "8.13"
type input "2.46071092039641"
type input "3.00"
type input "1"
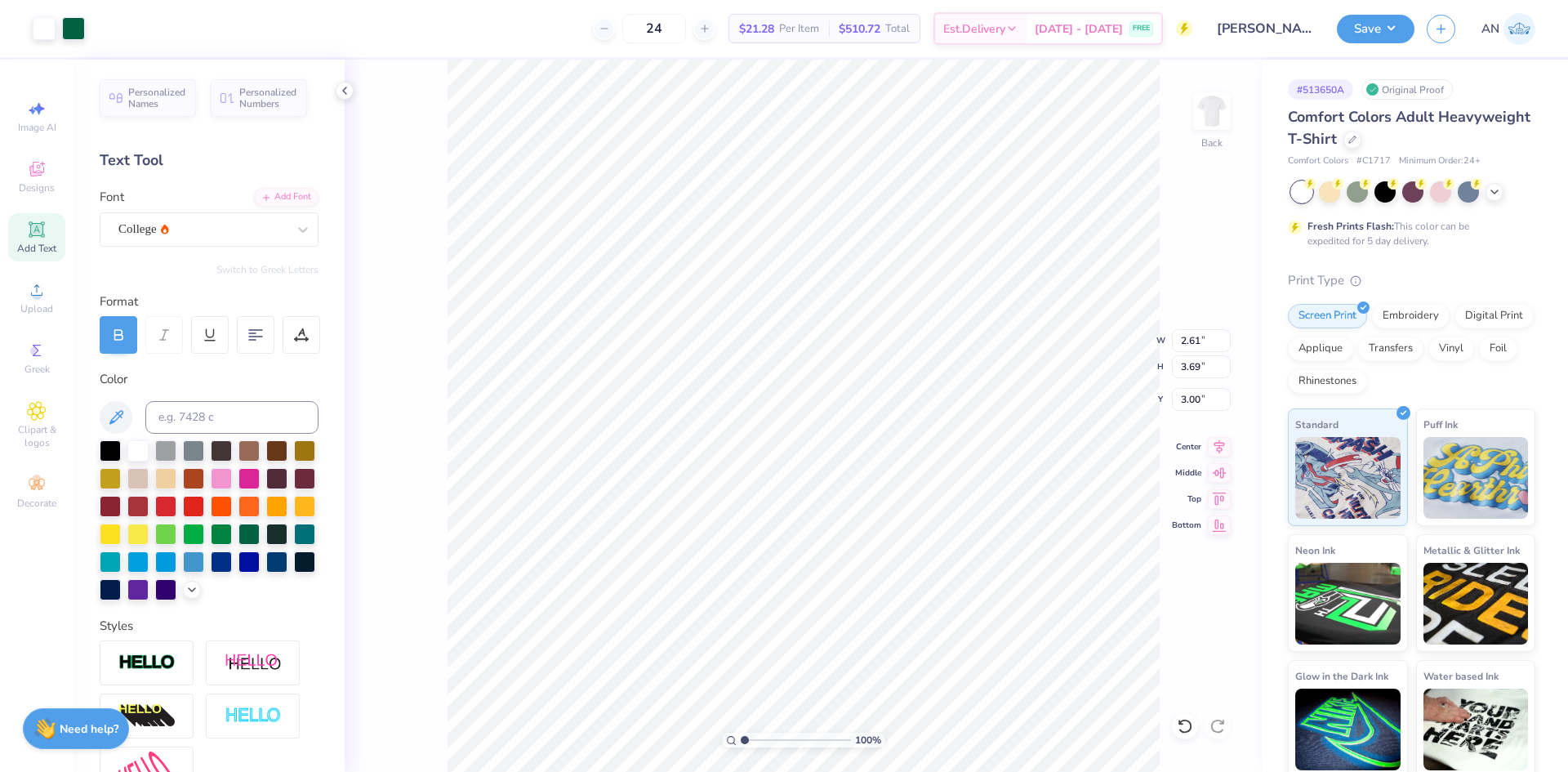
type input "2.61"
type input "3.69"
type input "2.87"
type input "4.06"
click at [1209, 332] on input "2.87" at bounding box center [1201, 341] width 59 height 23
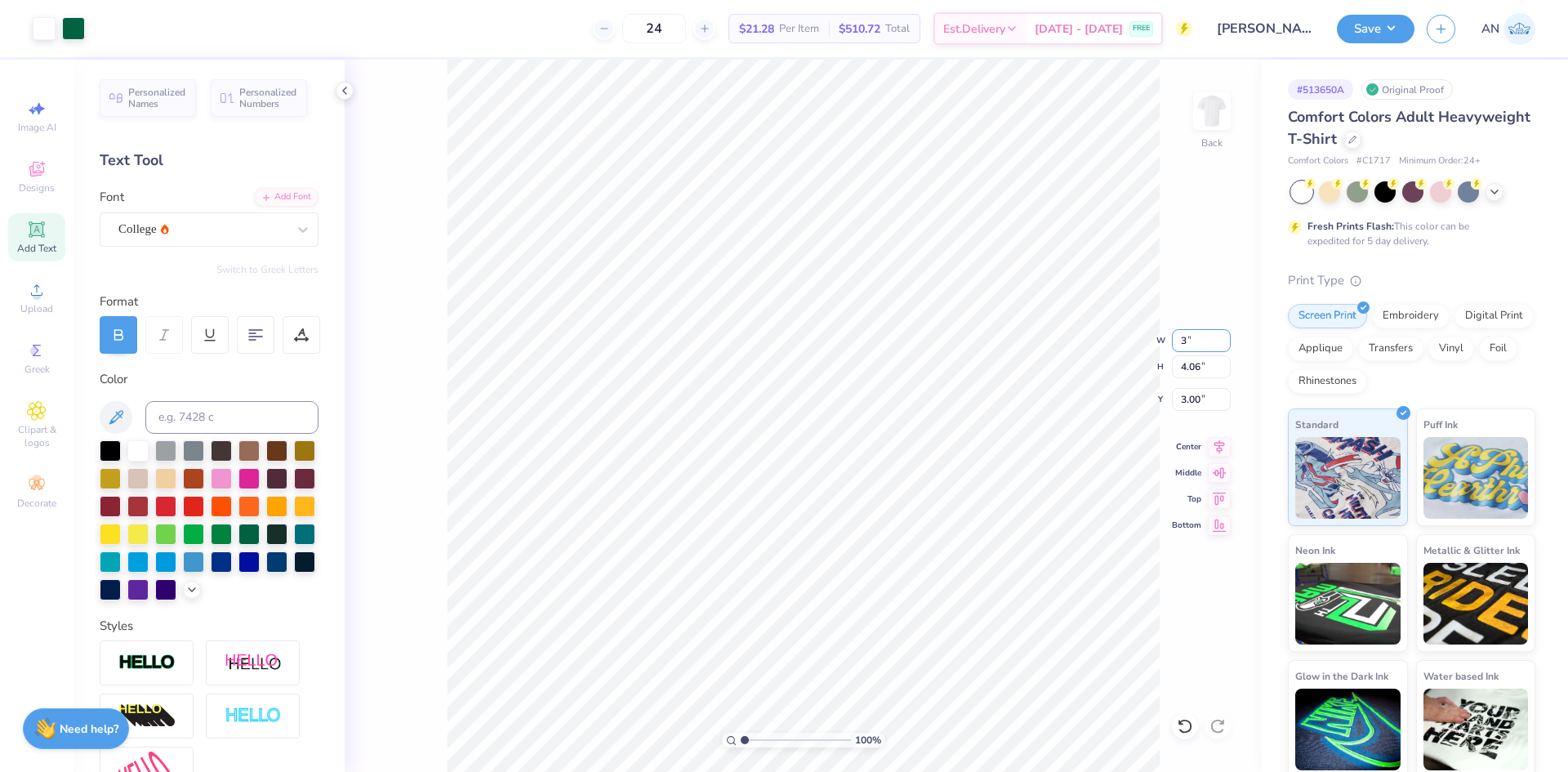
type input "3.00"
type input "4.25"
type input "2.91"
click at [51, 31] on div at bounding box center [44, 27] width 23 height 23
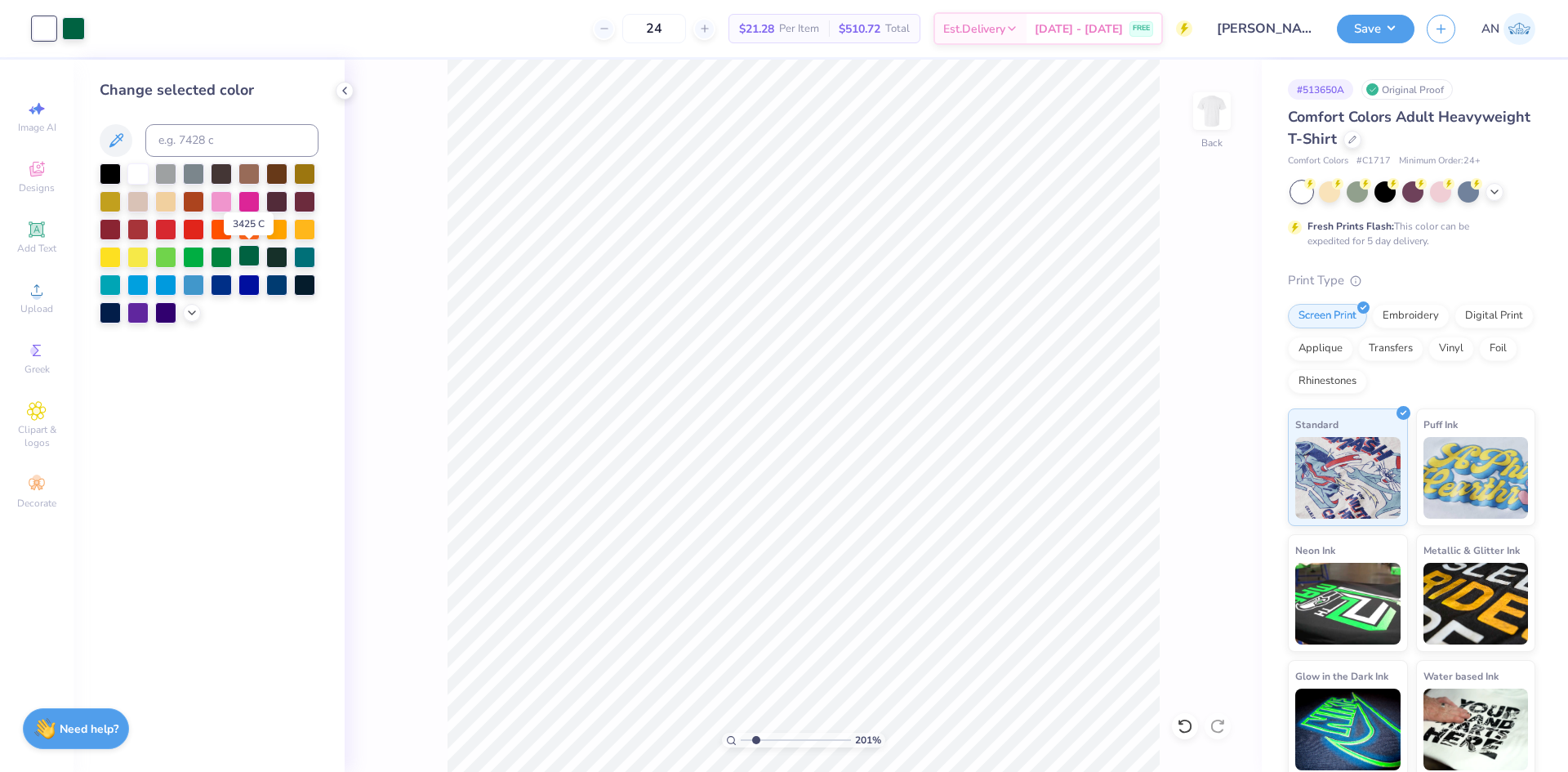
click at [242, 261] on div at bounding box center [249, 255] width 21 height 21
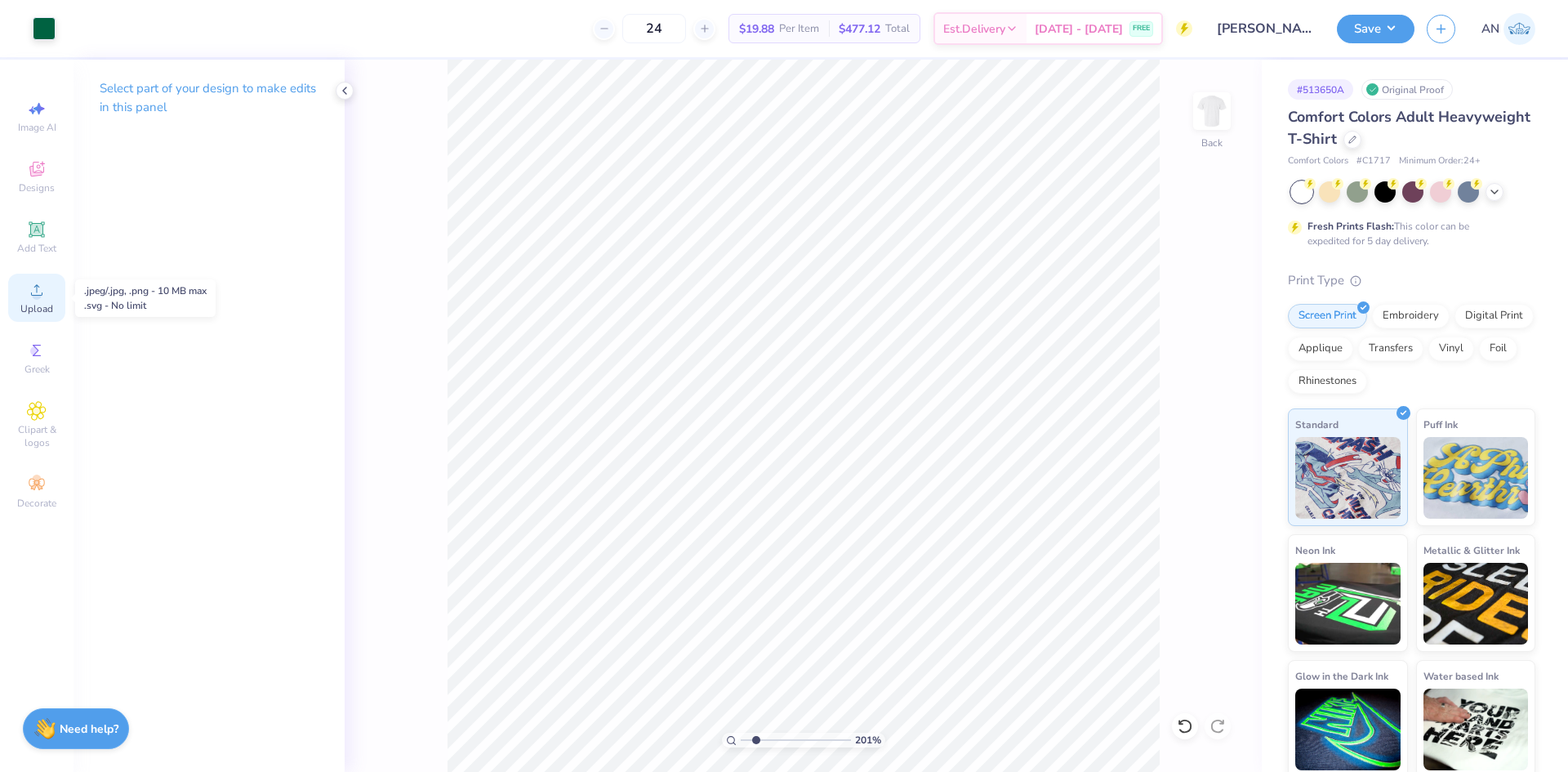
click at [41, 286] on icon at bounding box center [37, 289] width 19 height 19
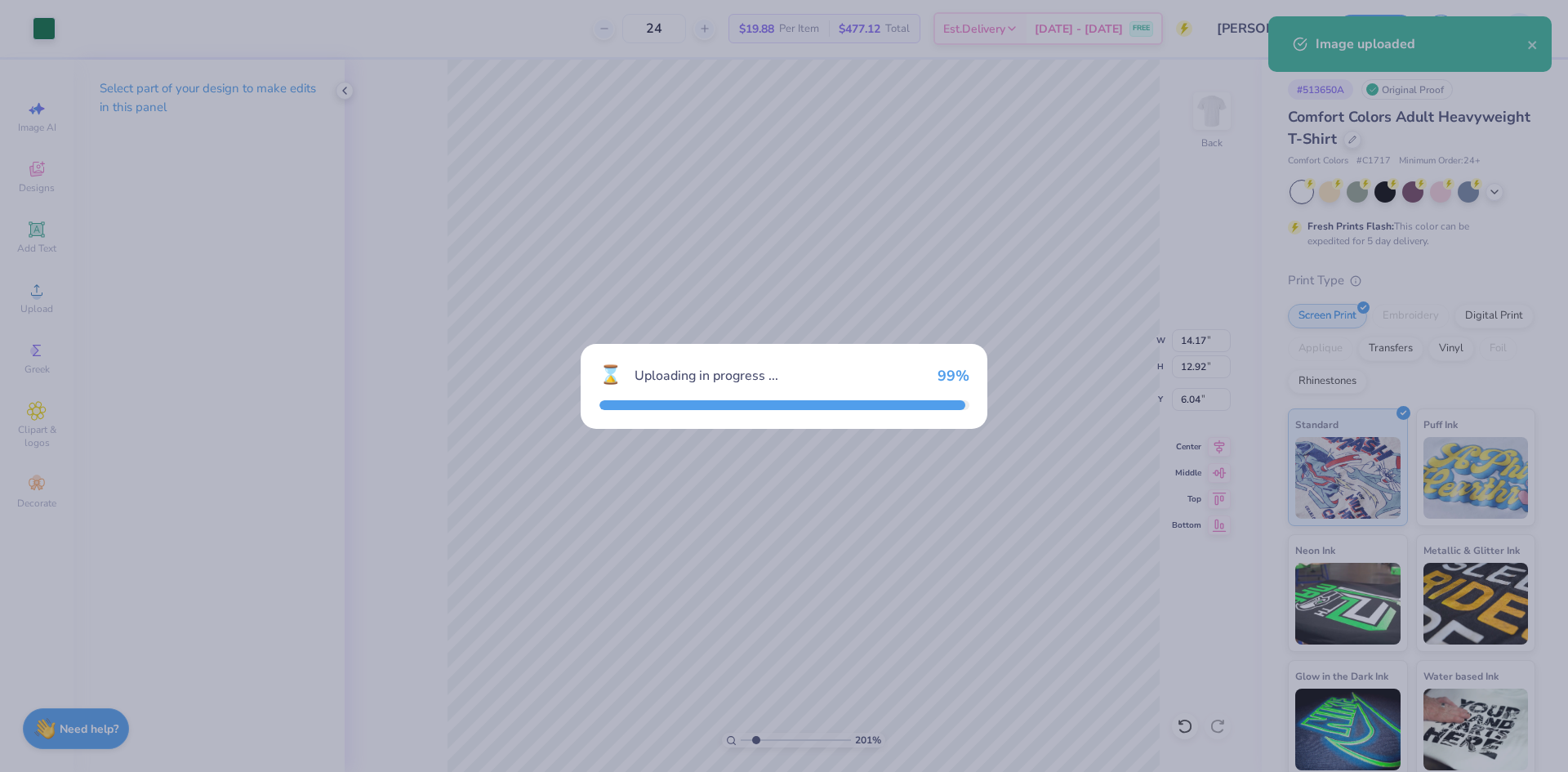
type input "2.01445811466782"
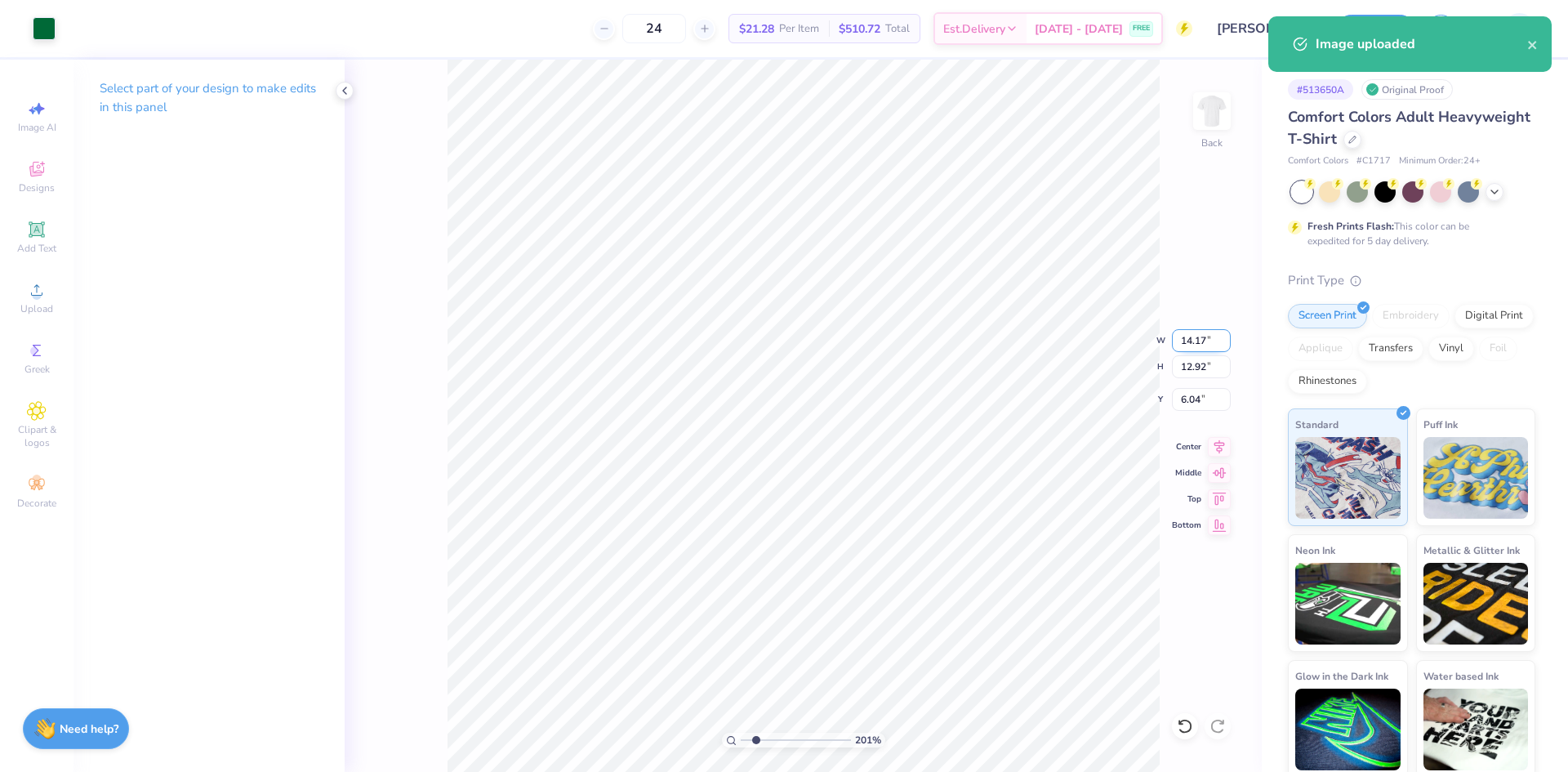
click at [1190, 340] on input "14.17" at bounding box center [1201, 341] width 59 height 23
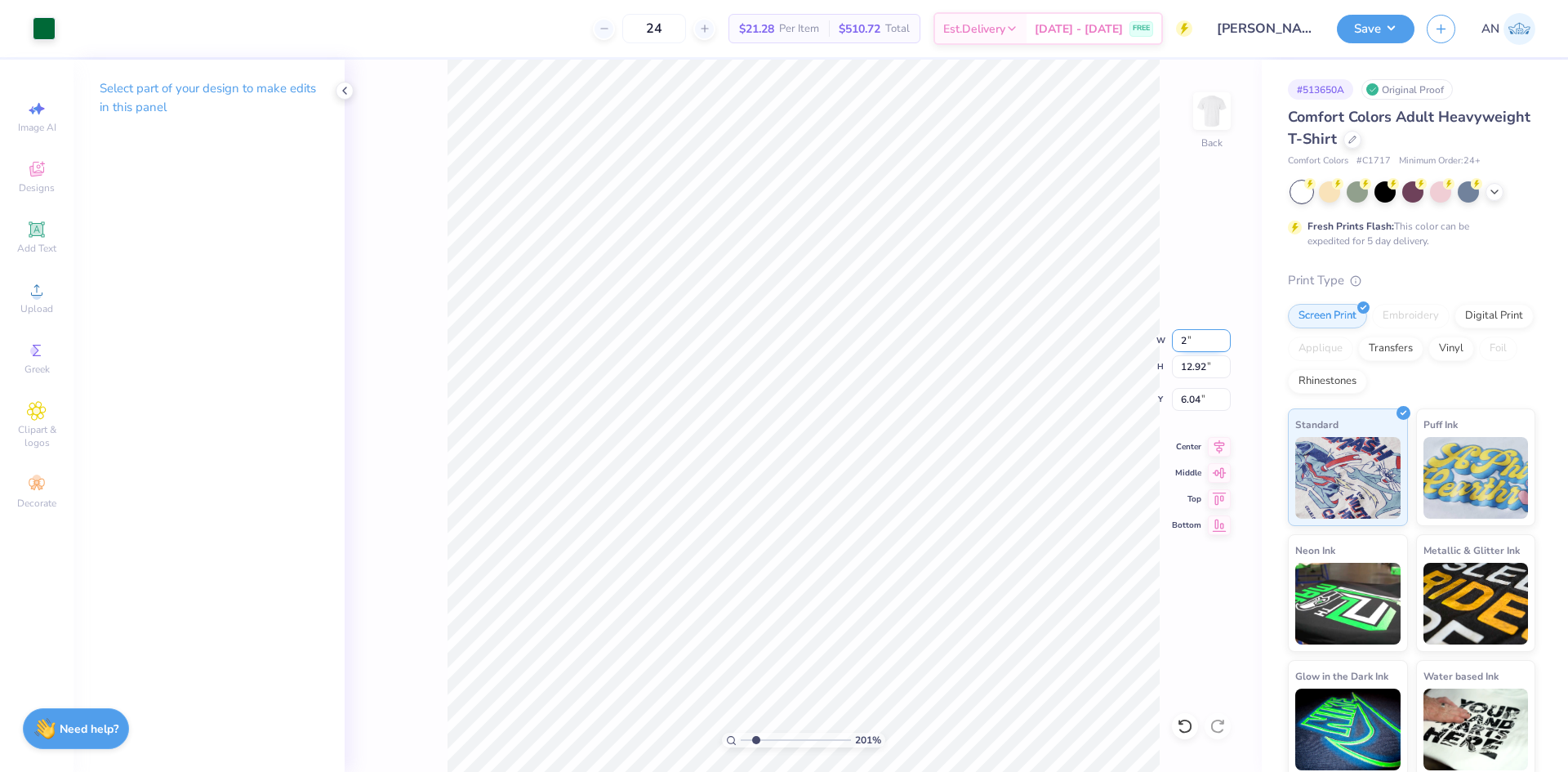
type input "2"
type input "2.01445811466782"
type input "2.00"
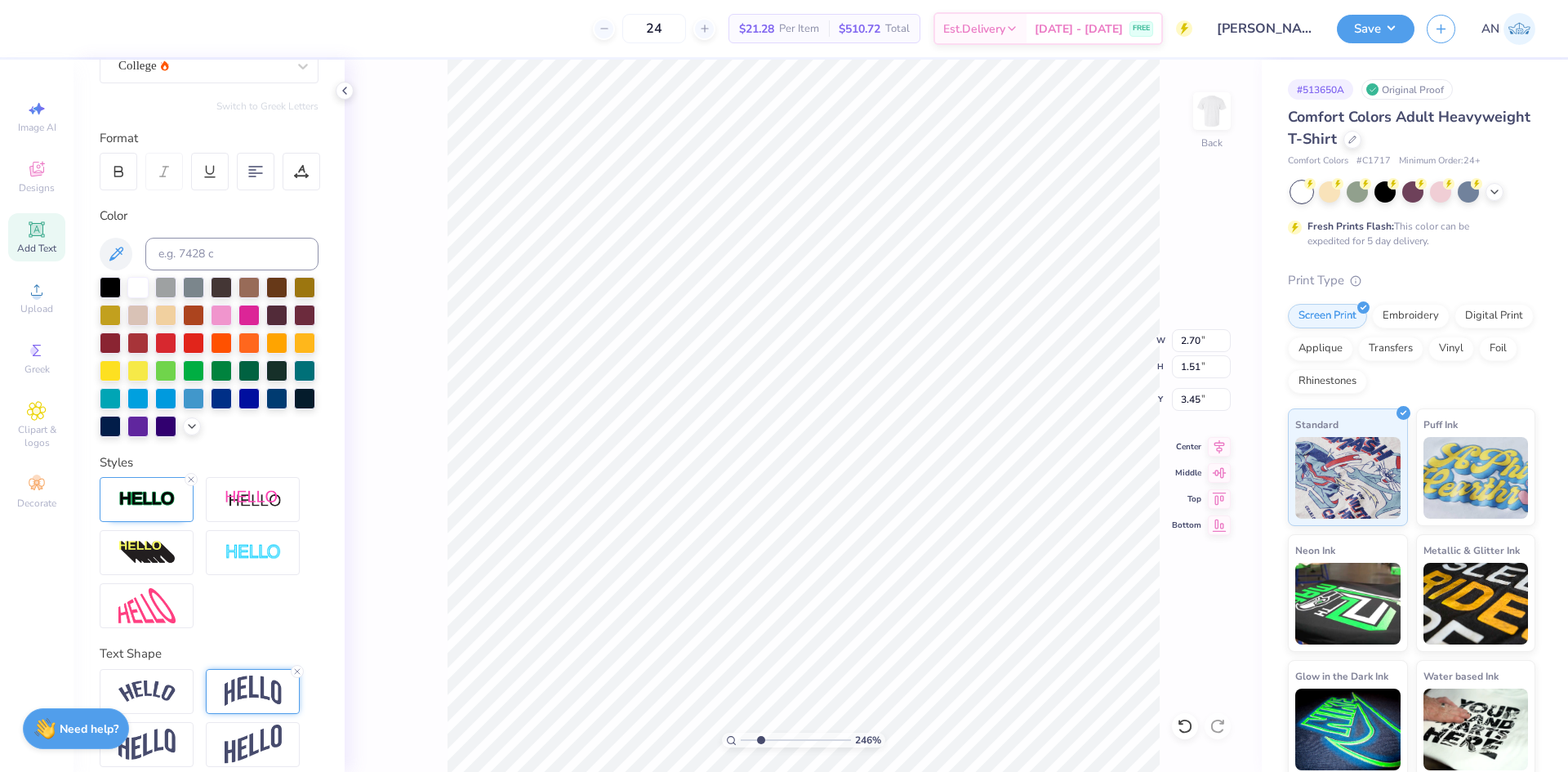
scroll to position [205, 0]
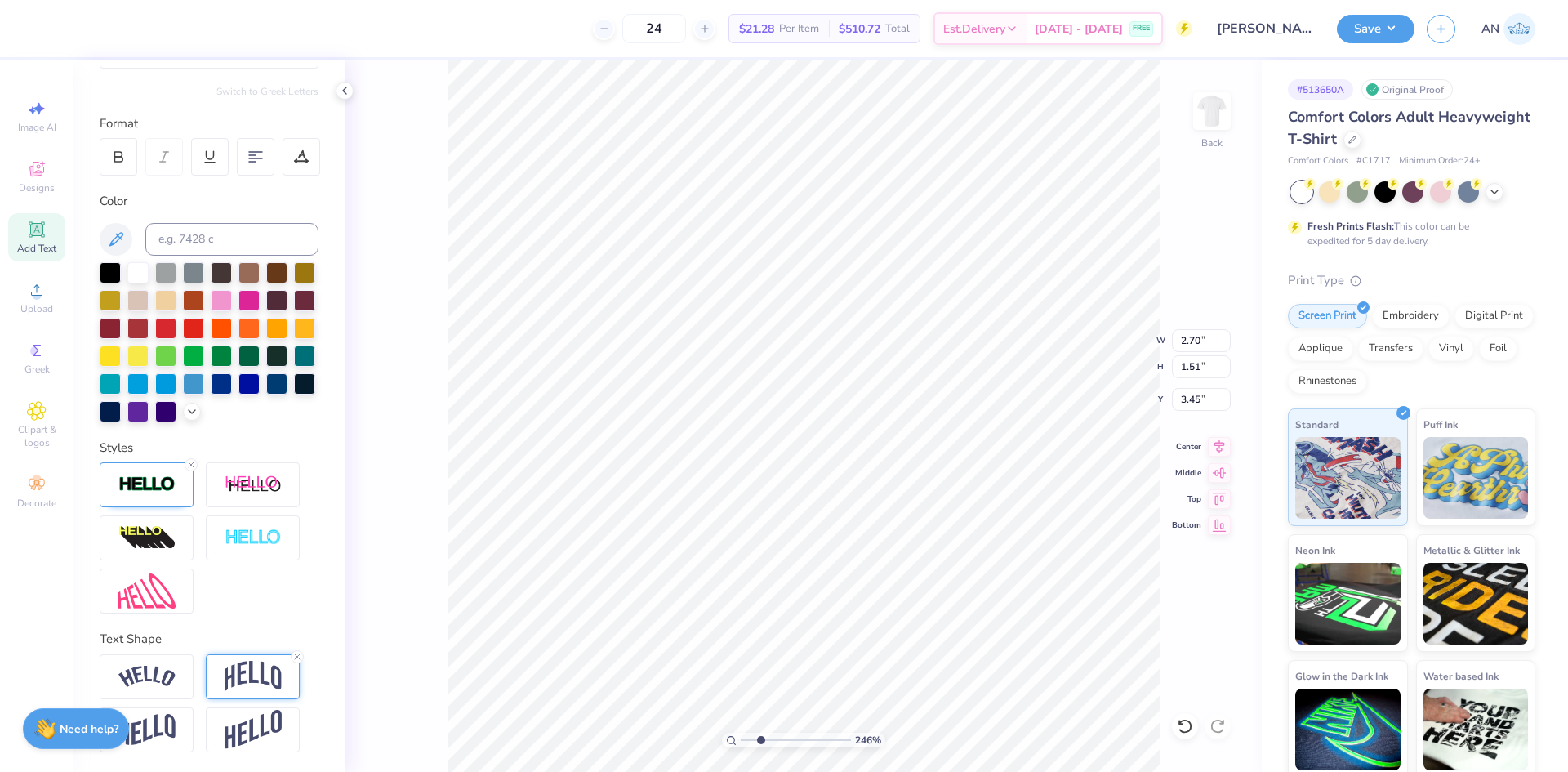
click at [242, 675] on img at bounding box center [253, 677] width 57 height 31
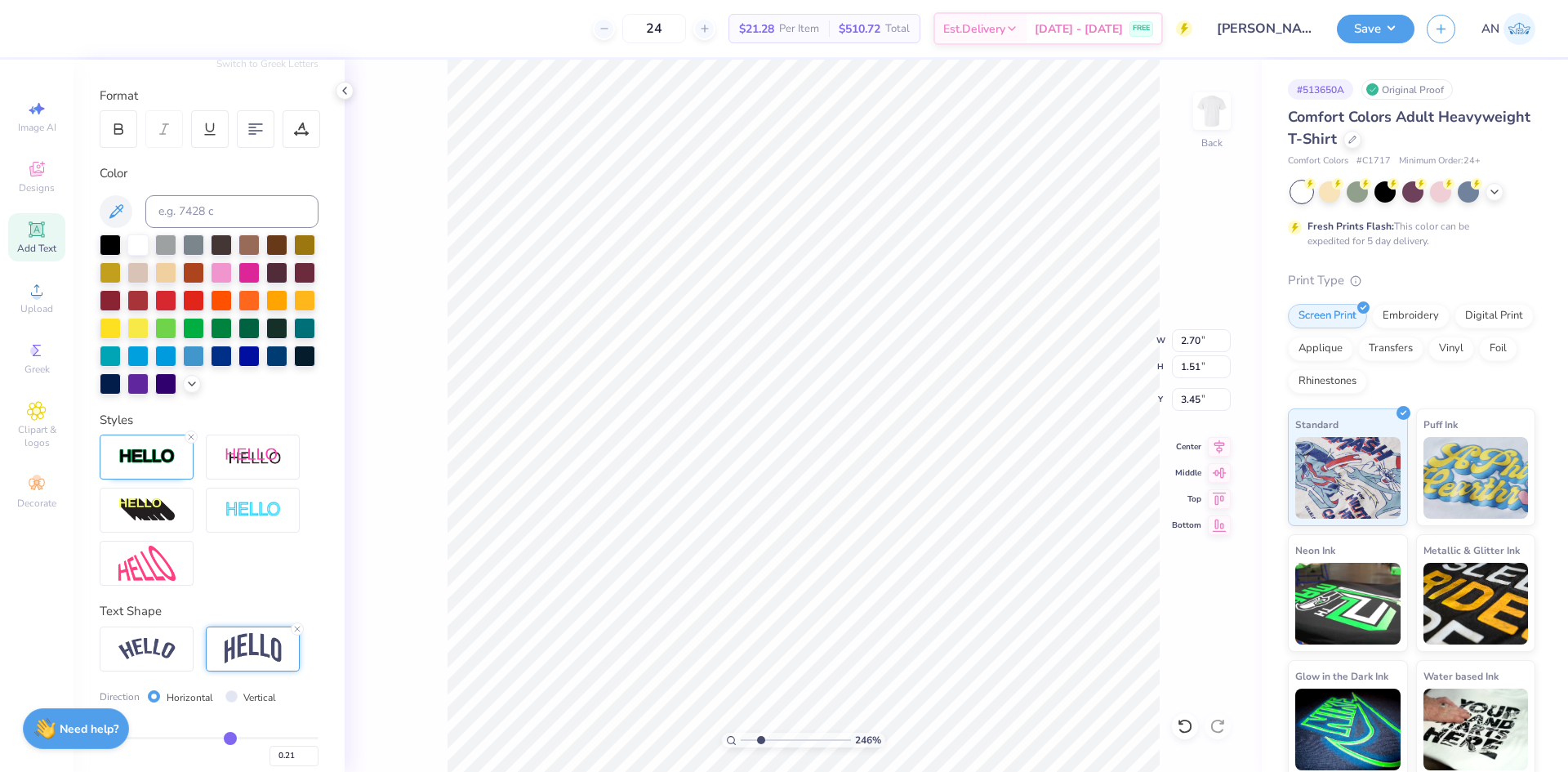
scroll to position [301, 0]
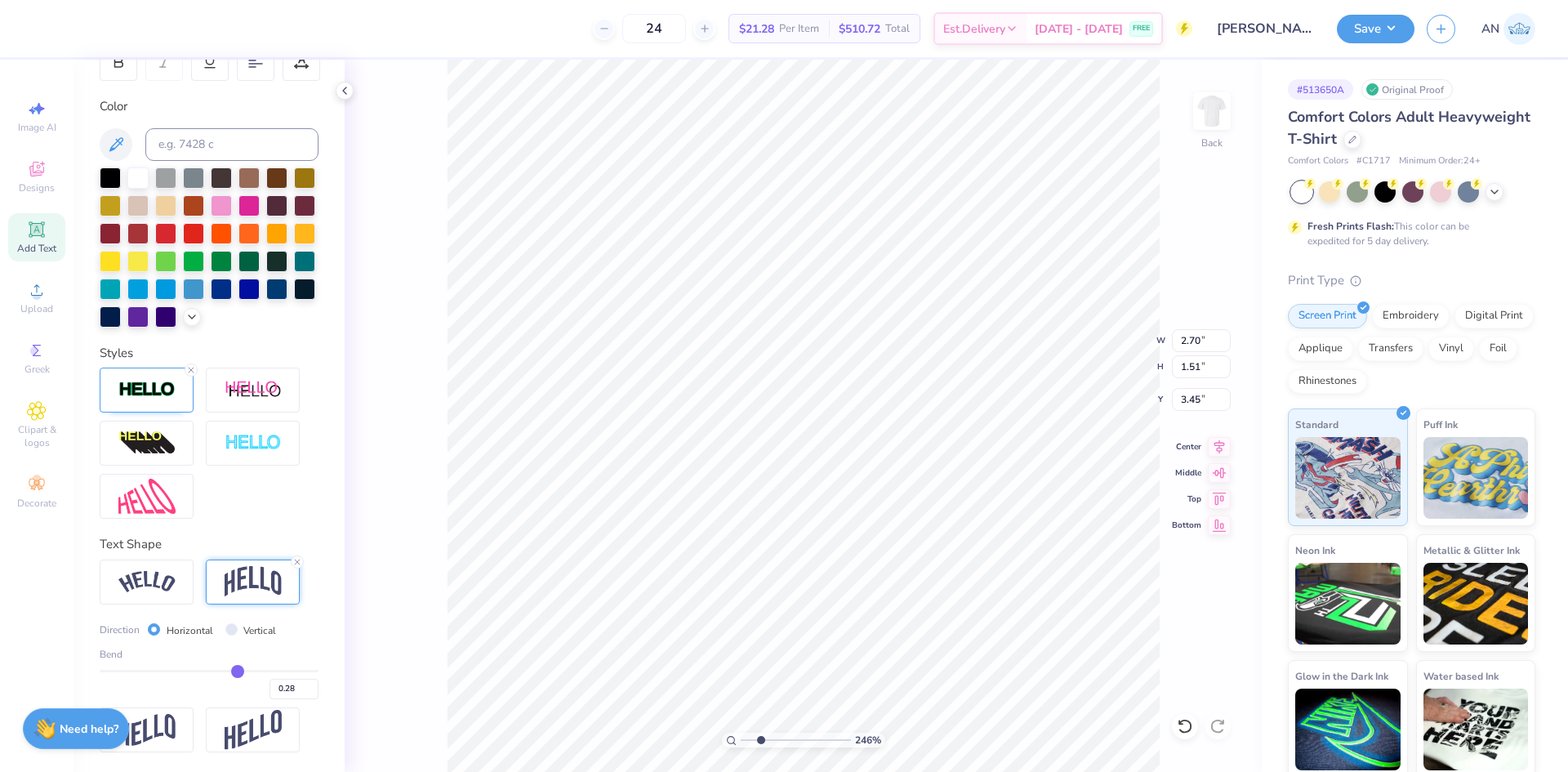
click at [230, 672] on input "range" at bounding box center [209, 671] width 219 height 3
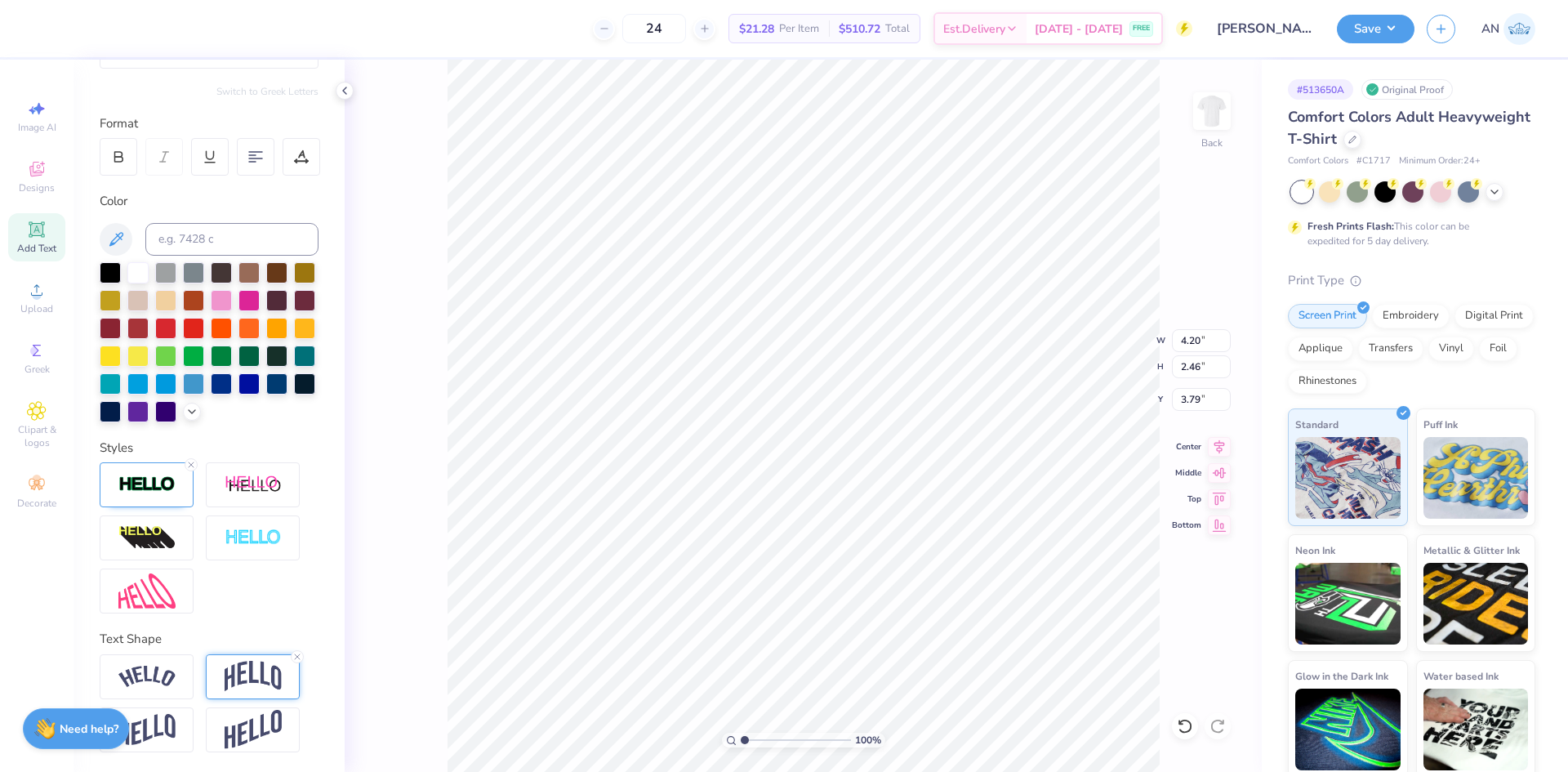
click at [267, 665] on img at bounding box center [253, 677] width 57 height 31
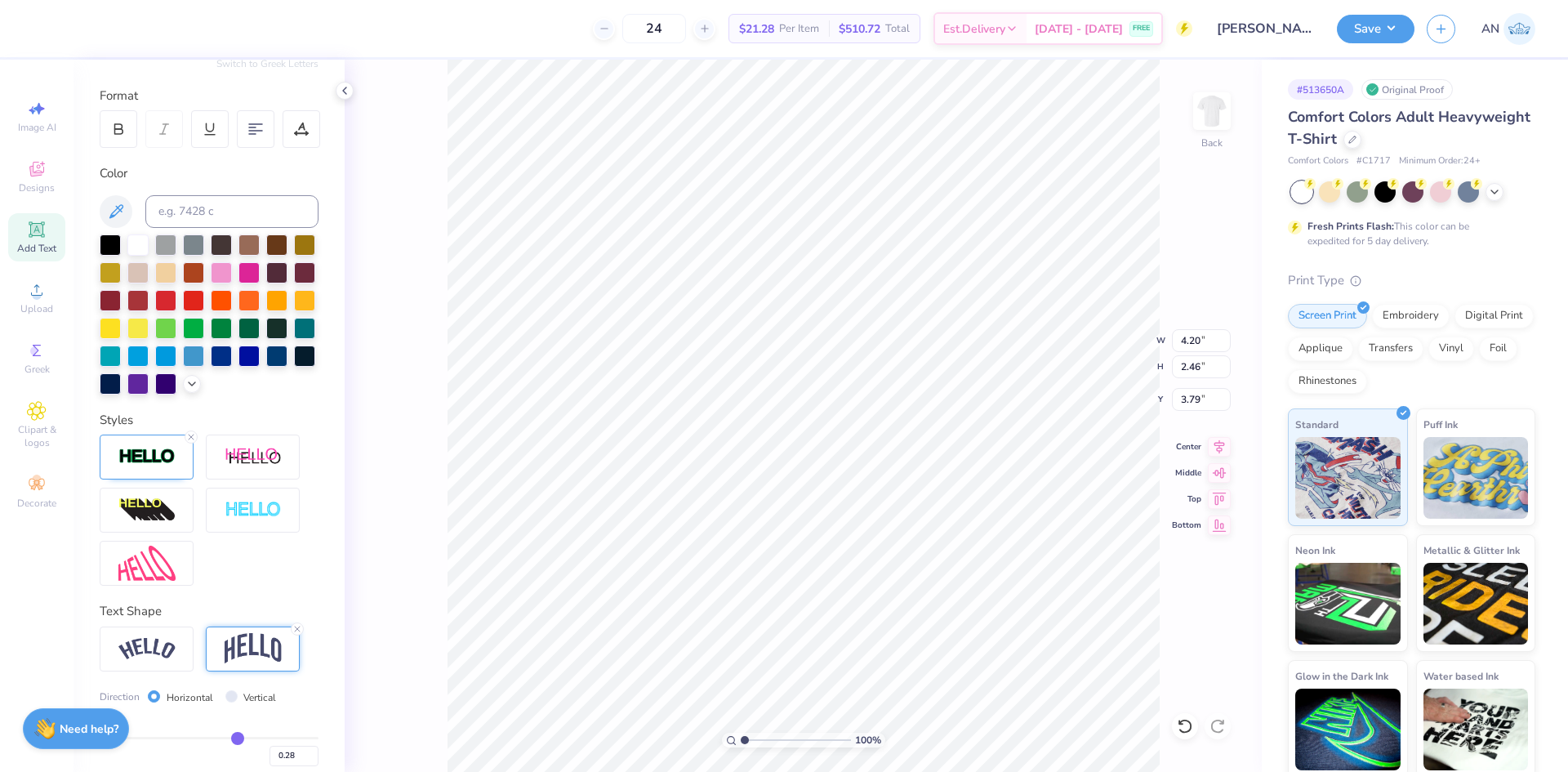
scroll to position [301, 0]
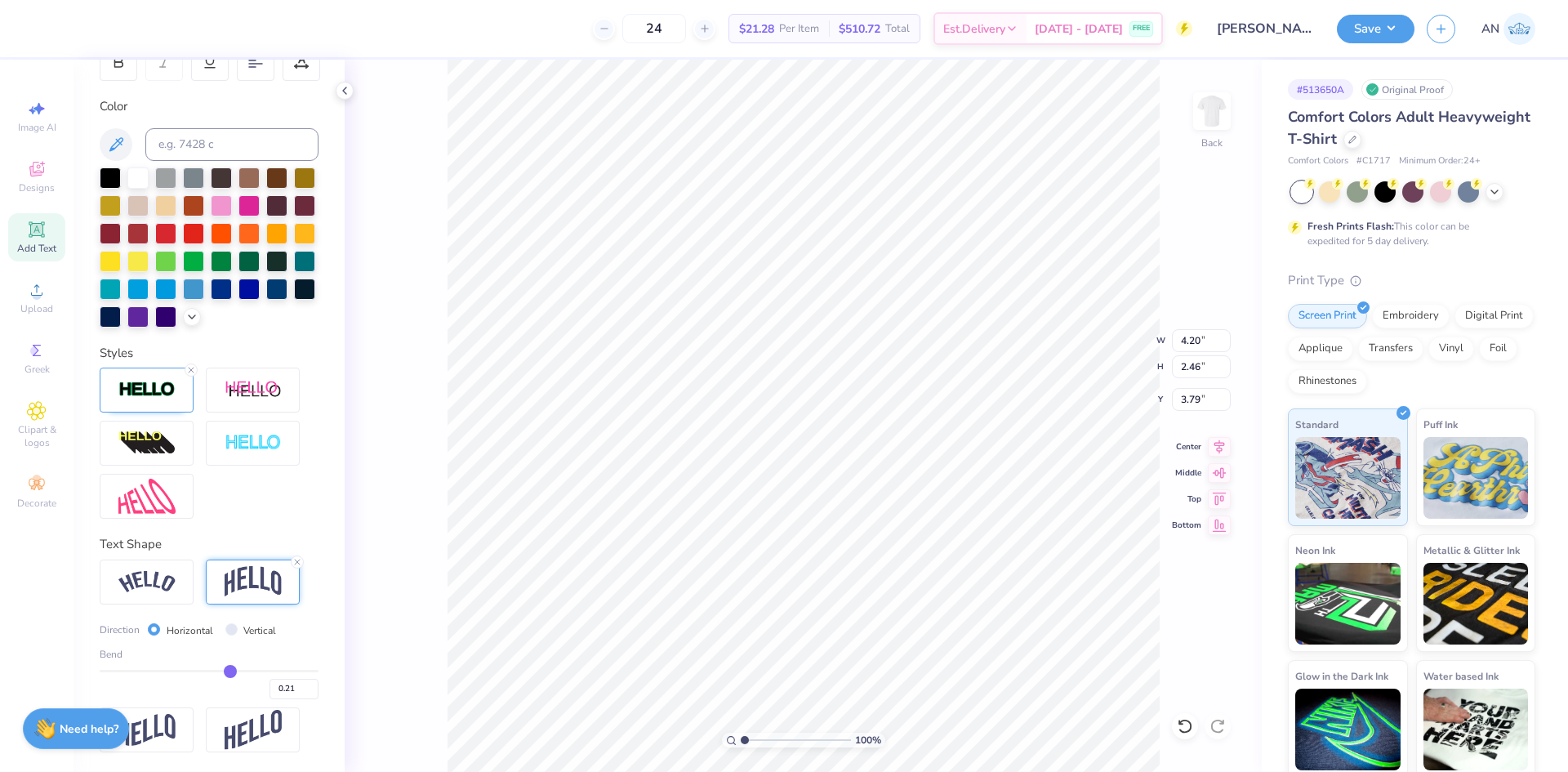
click at [223, 671] on input "range" at bounding box center [209, 671] width 219 height 3
click at [436, 601] on div "100 % Back W 4.20 4.20 " H 2.34 2.34 " Y 3.85 3.85 " Center Middle Top Bottom" at bounding box center [802, 415] width 917 height 713
click at [286, 693] on input "0.21" at bounding box center [294, 688] width 49 height 20
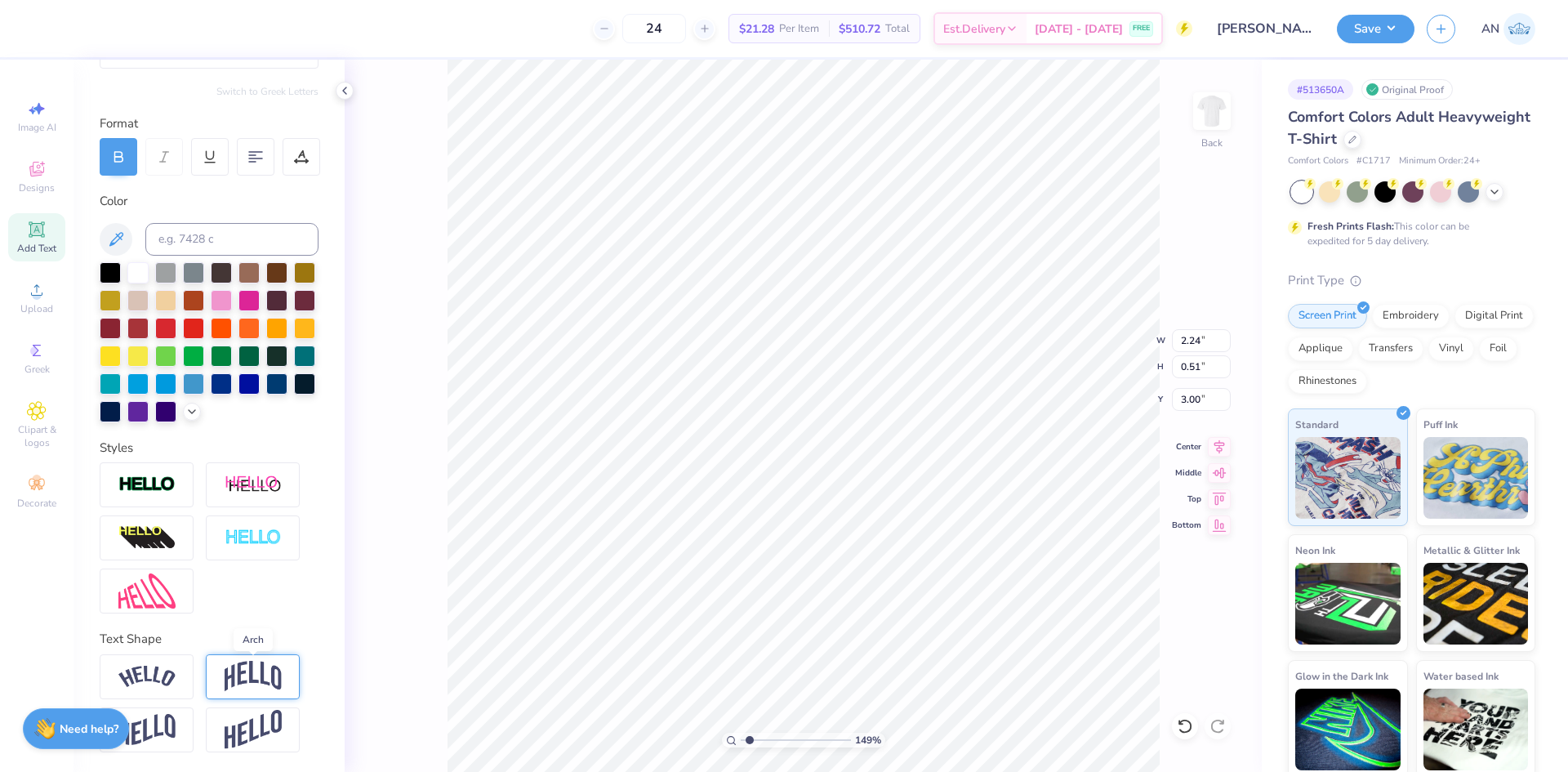
click at [269, 664] on img at bounding box center [253, 677] width 57 height 31
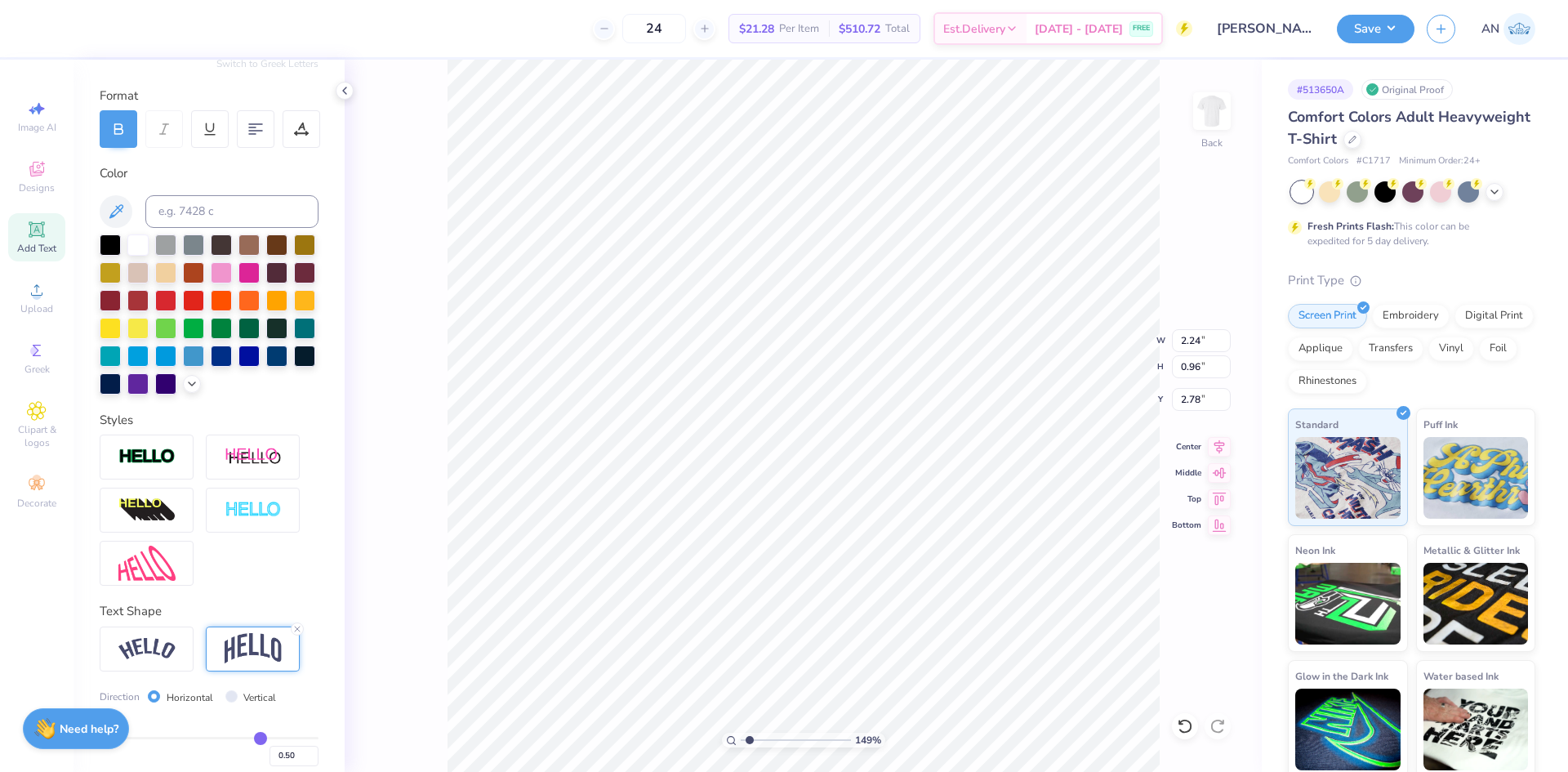
scroll to position [301, 0]
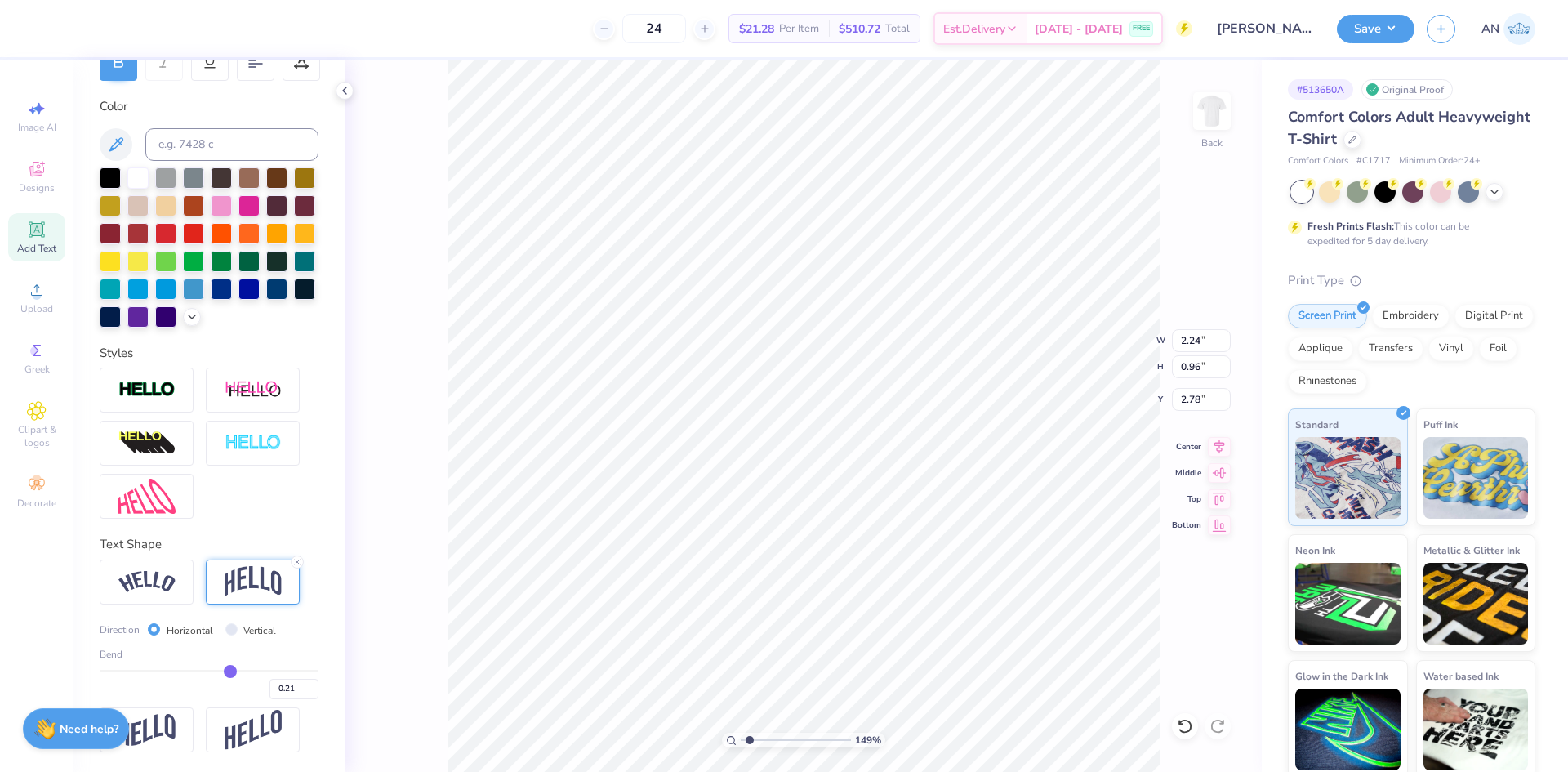
drag, startPoint x: 248, startPoint y: 674, endPoint x: 223, endPoint y: 674, distance: 25.0
click at [223, 672] on input "range" at bounding box center [209, 671] width 219 height 3
click at [219, 672] on input "range" at bounding box center [209, 671] width 219 height 3
click at [397, 576] on div "149 % Back W 2.24 2.24 " H 0.66 0.66 " Y 2.93 2.93 " Center Middle Top Bottom" at bounding box center [802, 415] width 917 height 713
click at [443, 449] on div "149 % Back W 2.24 2.24 " H 0.66 0.66 " Y 2.93 2.93 " Center Middle Top Bottom" at bounding box center [802, 415] width 917 height 713
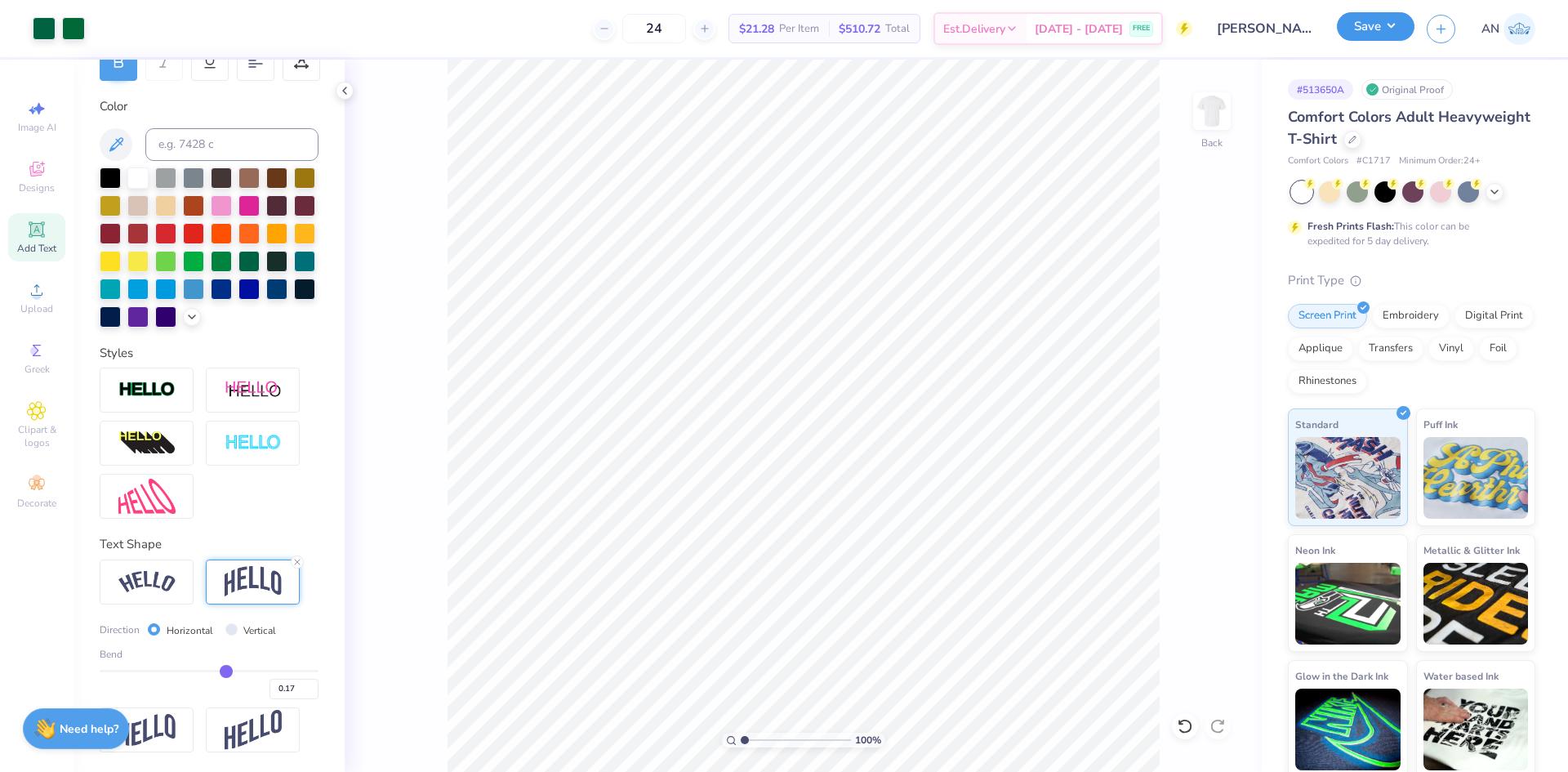
click at [1399, 32] on button "Save" at bounding box center [1376, 26] width 78 height 29
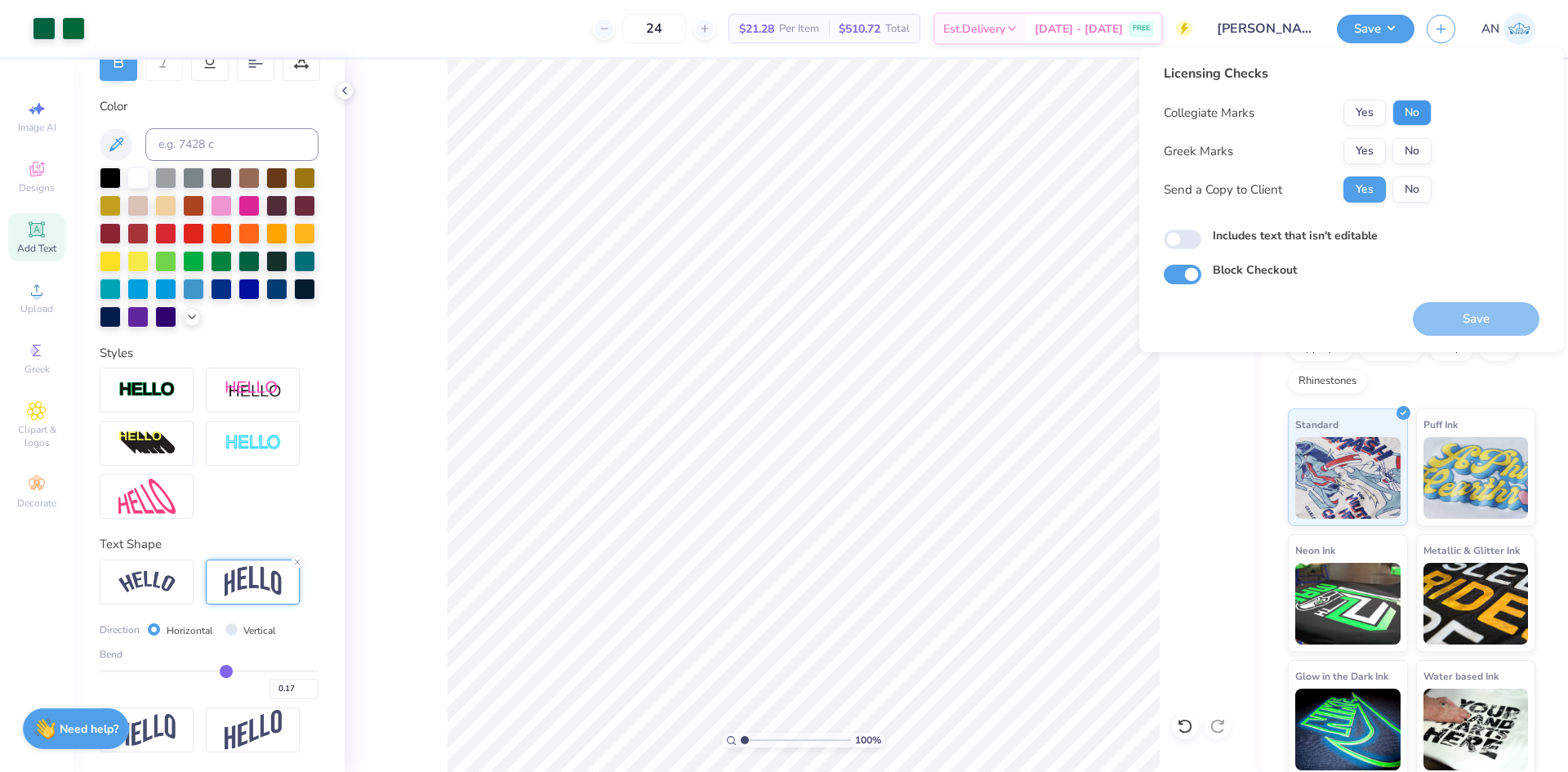
click at [1399, 115] on button "No" at bounding box center [1412, 113] width 39 height 26
click at [1412, 147] on button "No" at bounding box center [1412, 151] width 39 height 26
click at [1454, 316] on button "Save" at bounding box center [1475, 319] width 127 height 33
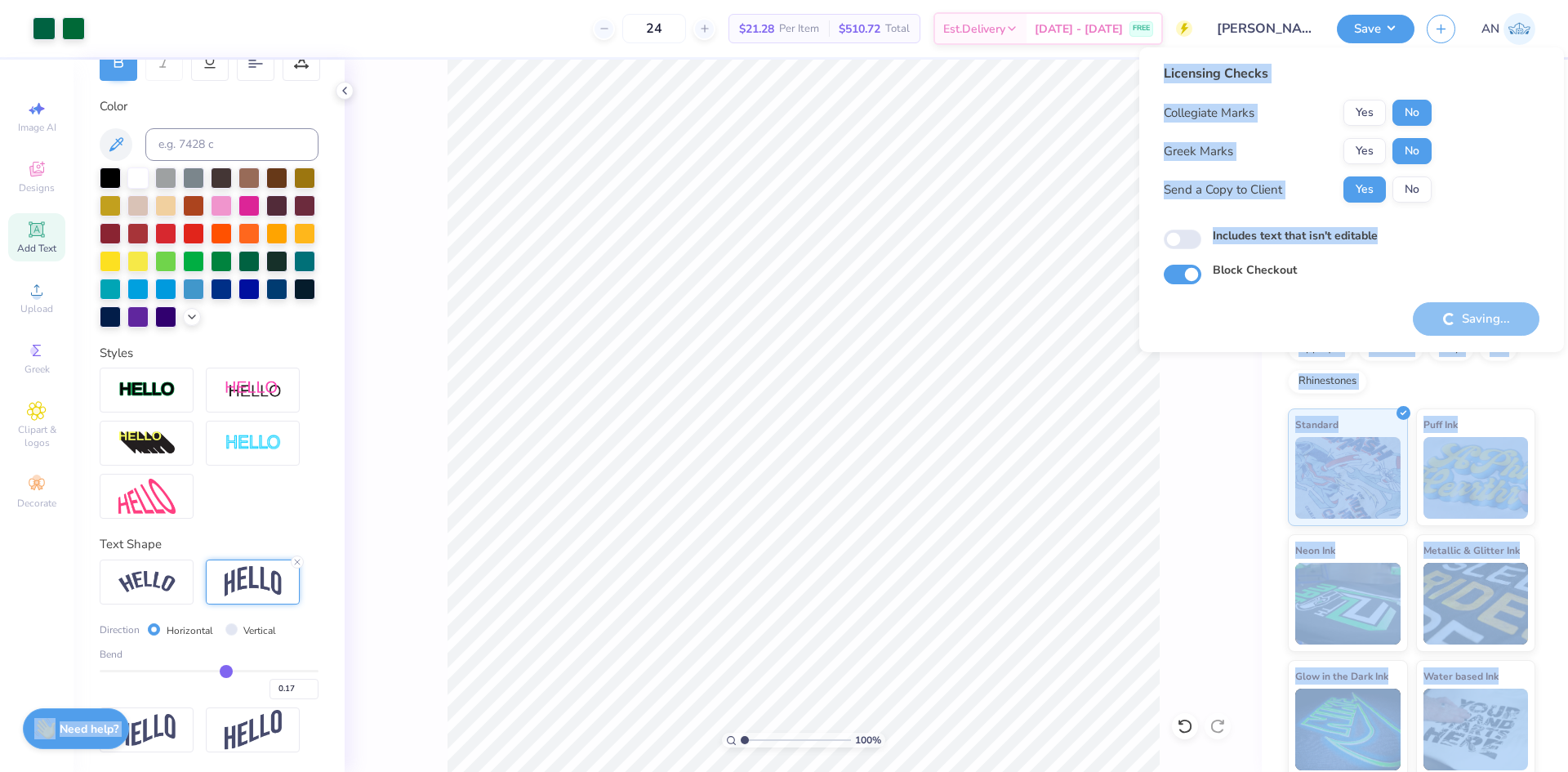
click at [1114, 255] on body "Art colors 24 $21.28 Per Item $510.72 Total Est. Delivery Sep 13 - 16 FREE Desi…" at bounding box center [784, 386] width 1568 height 772
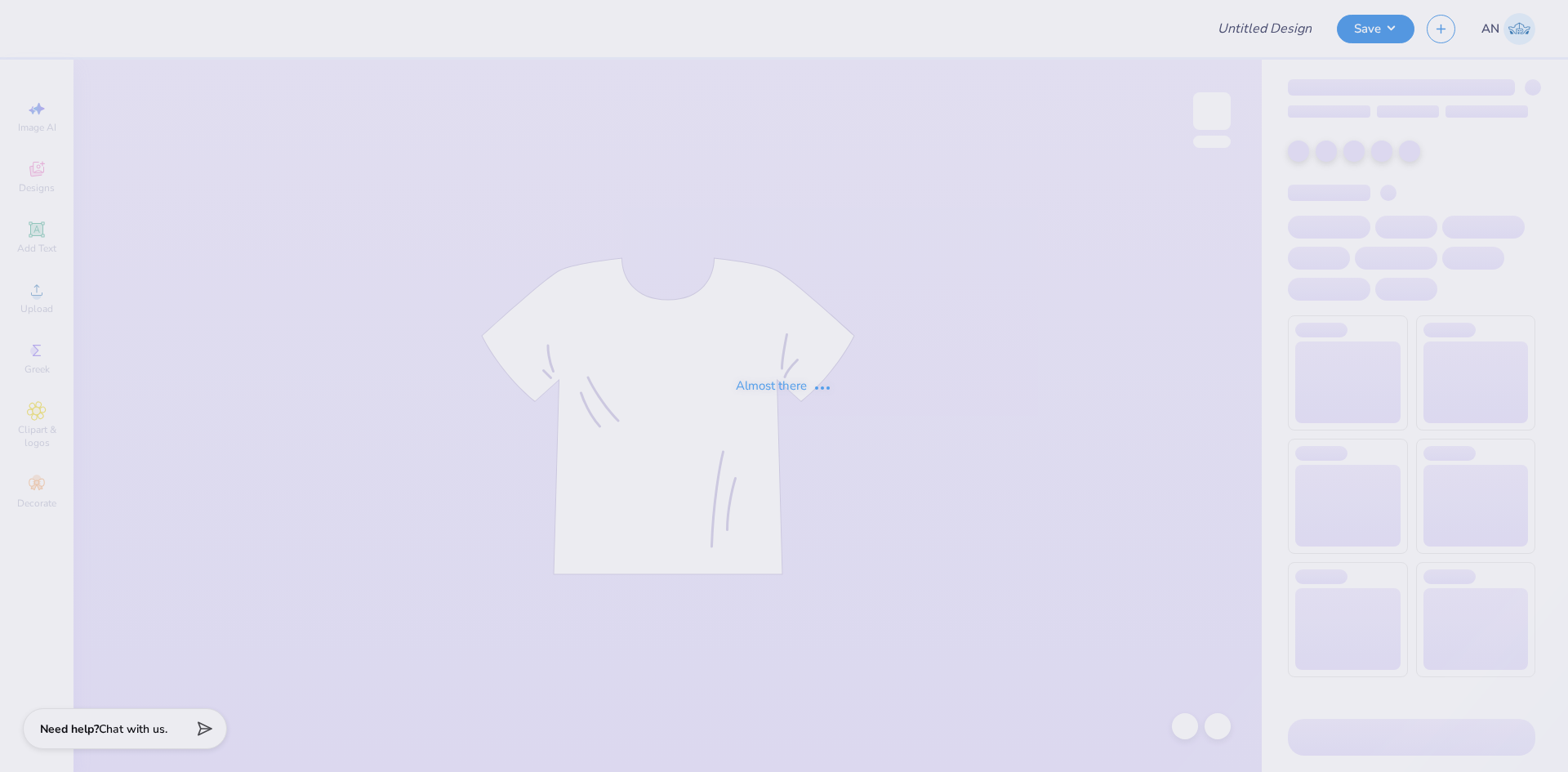
type input "Camp Laurel 2026 Merch"
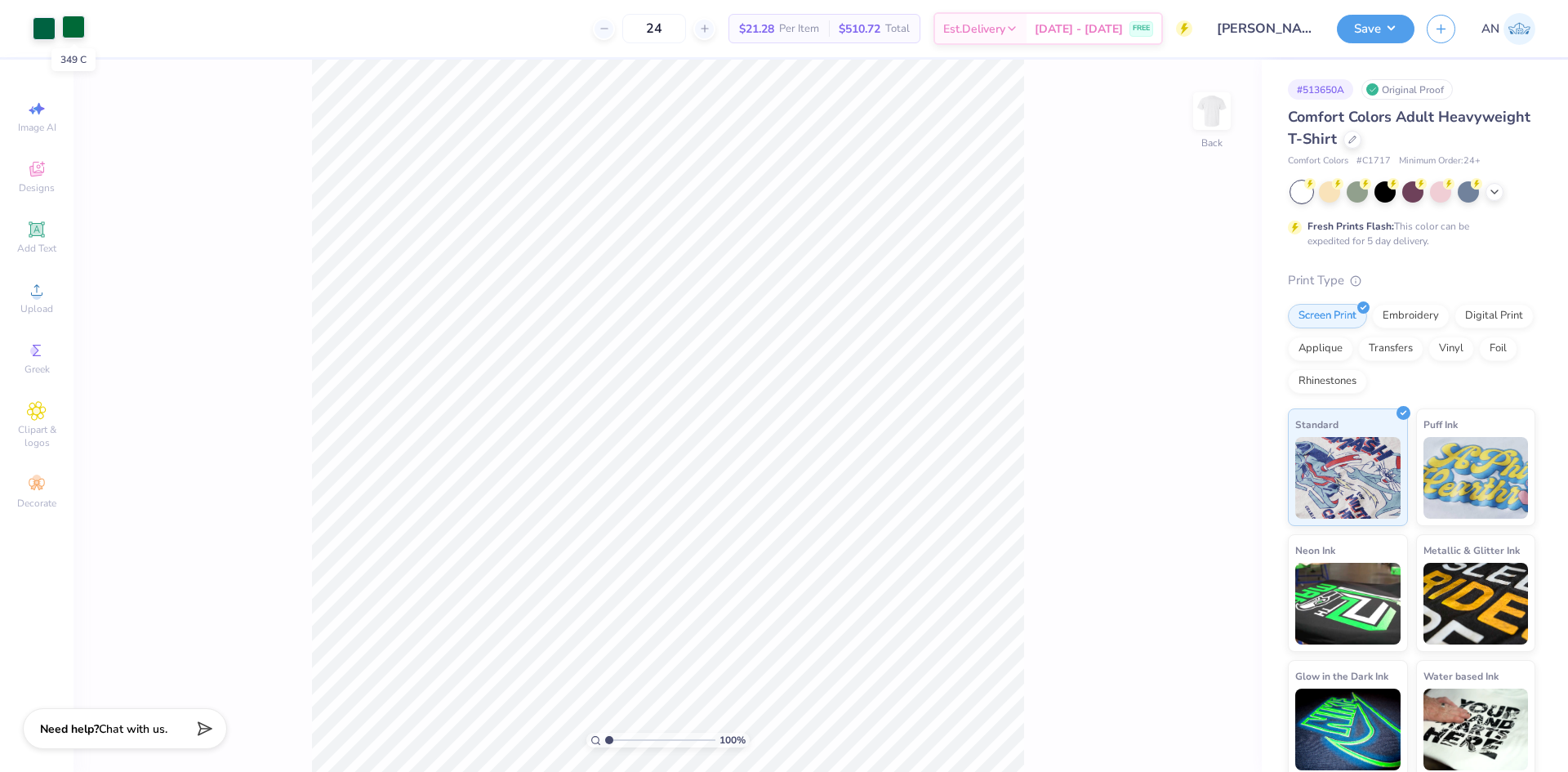
click at [78, 29] on div at bounding box center [73, 27] width 23 height 23
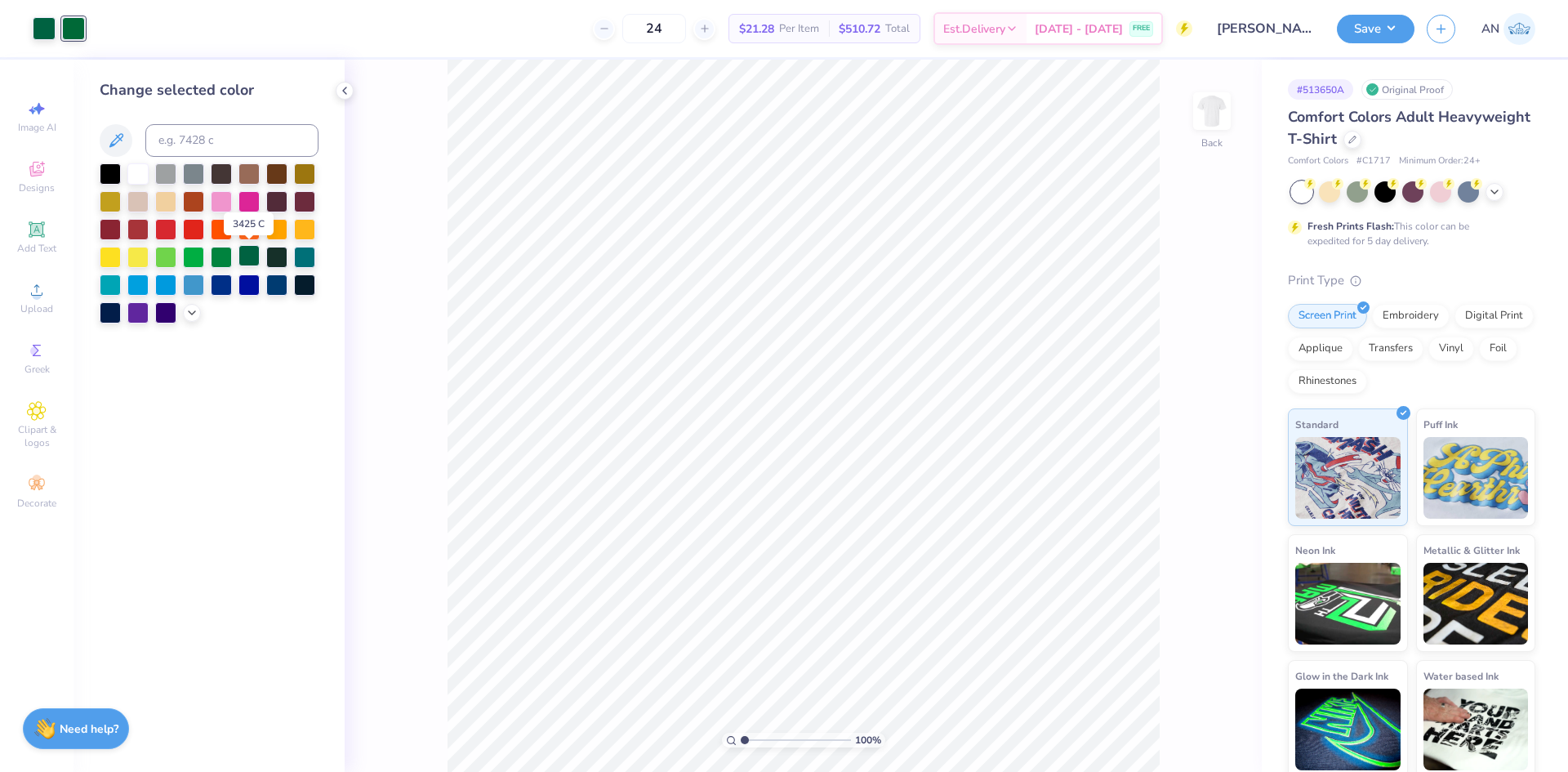
click at [242, 256] on div at bounding box center [249, 255] width 21 height 21
click at [1387, 31] on button "Save" at bounding box center [1376, 26] width 78 height 29
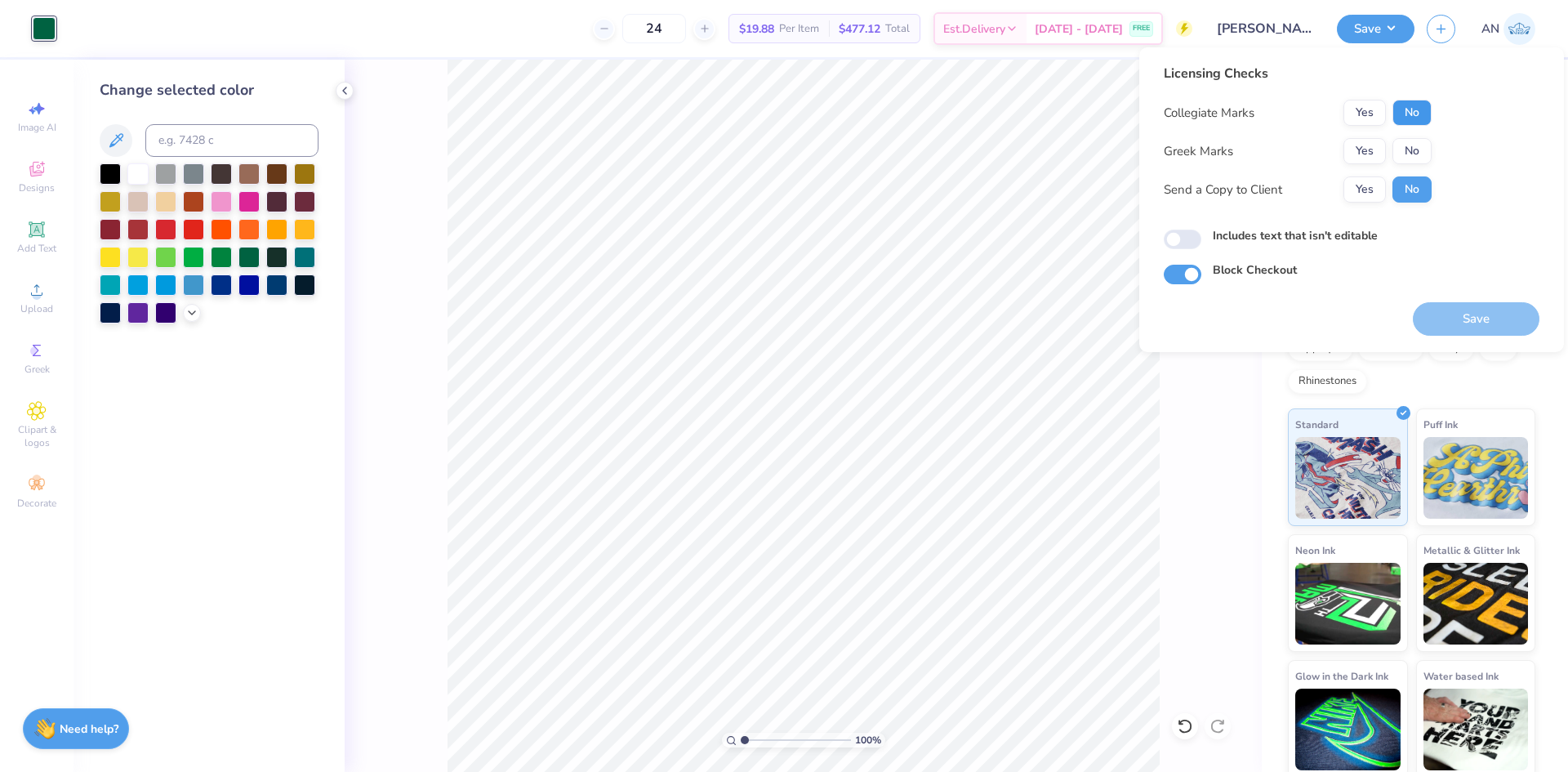
click at [1412, 108] on button "No" at bounding box center [1412, 113] width 39 height 26
click at [1399, 152] on button "No" at bounding box center [1412, 151] width 39 height 26
click at [1474, 314] on button "Save" at bounding box center [1475, 319] width 127 height 33
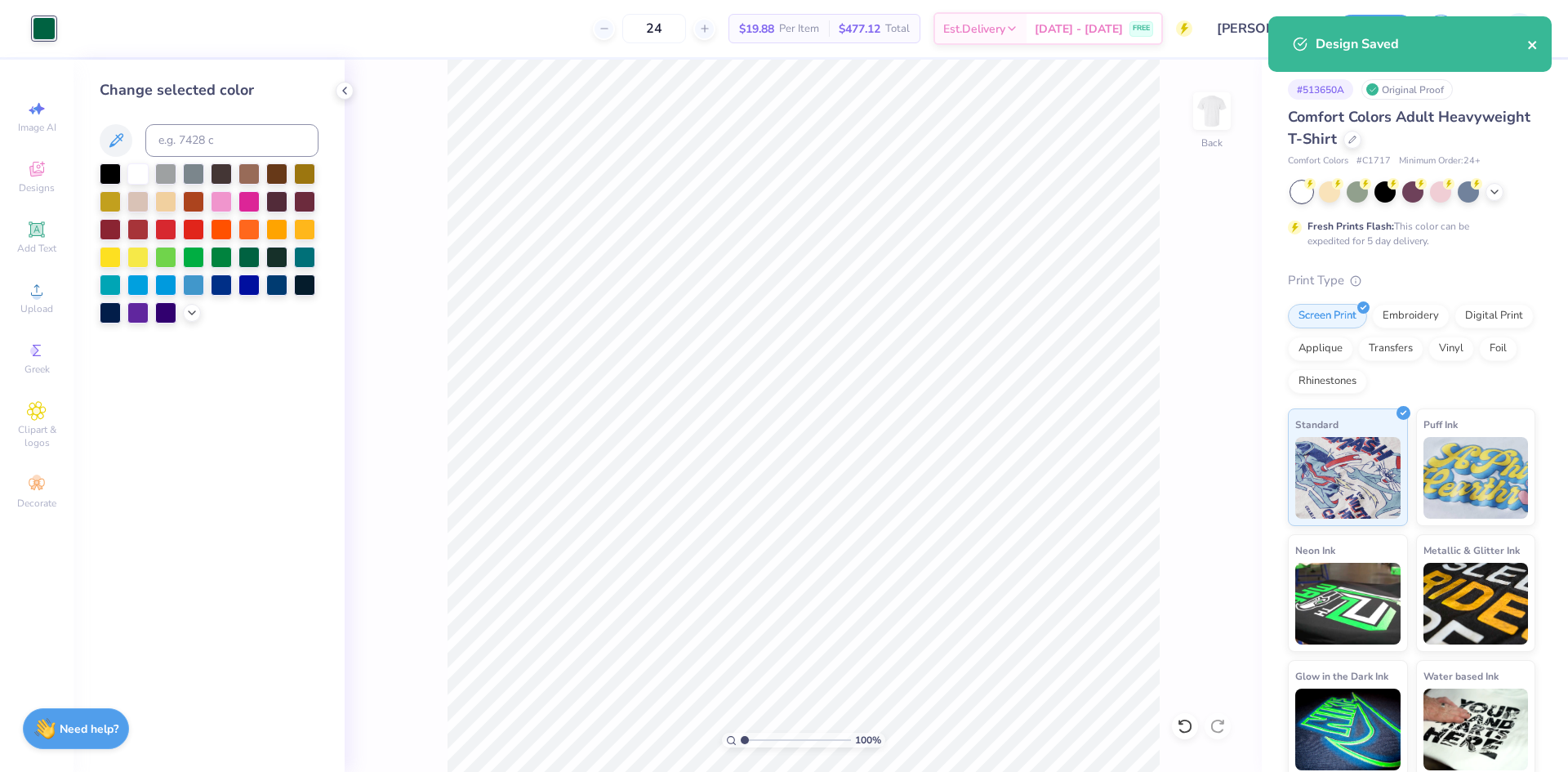
click at [1529, 38] on button "close" at bounding box center [1532, 44] width 11 height 19
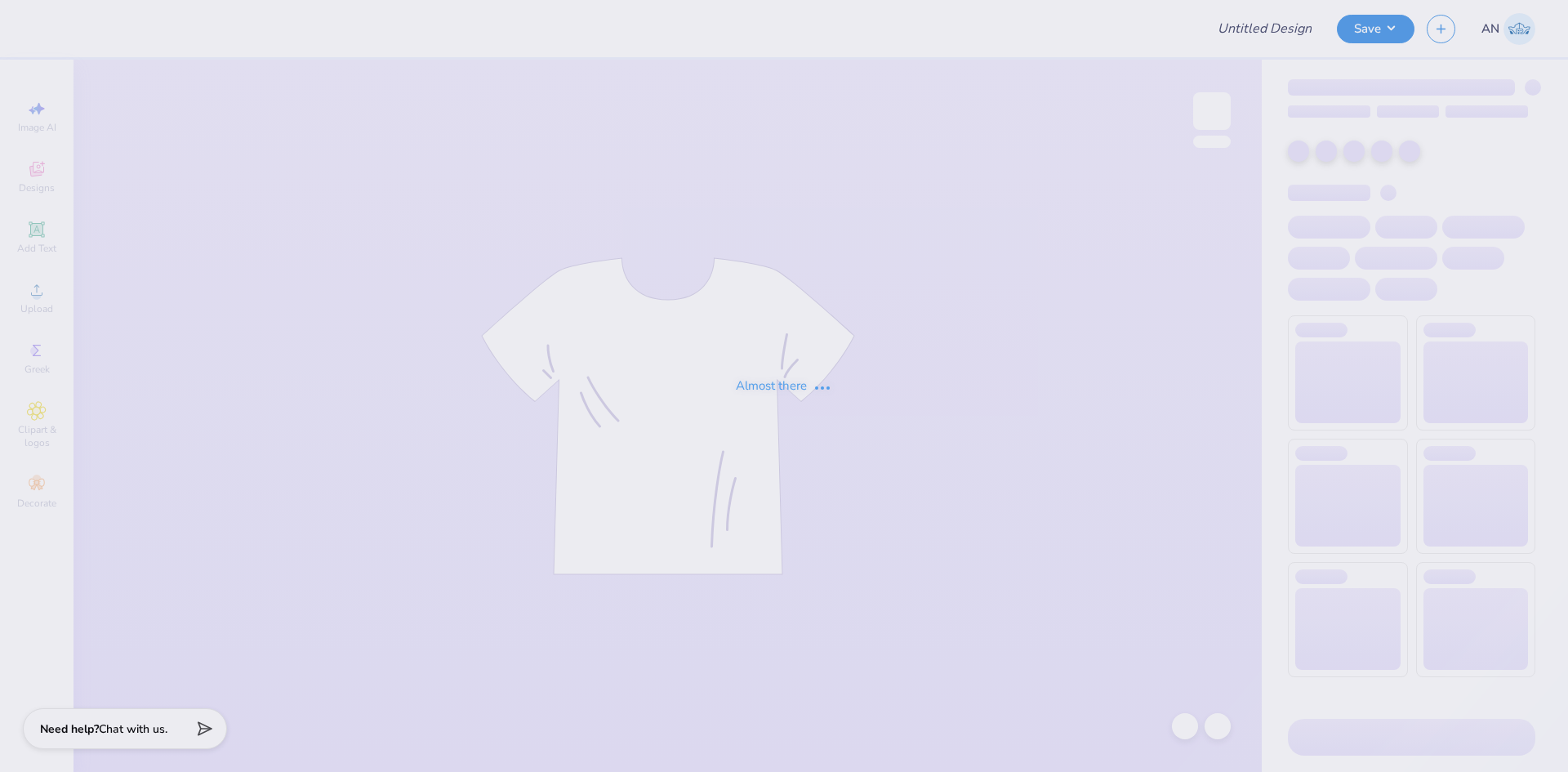
type input "Merch"
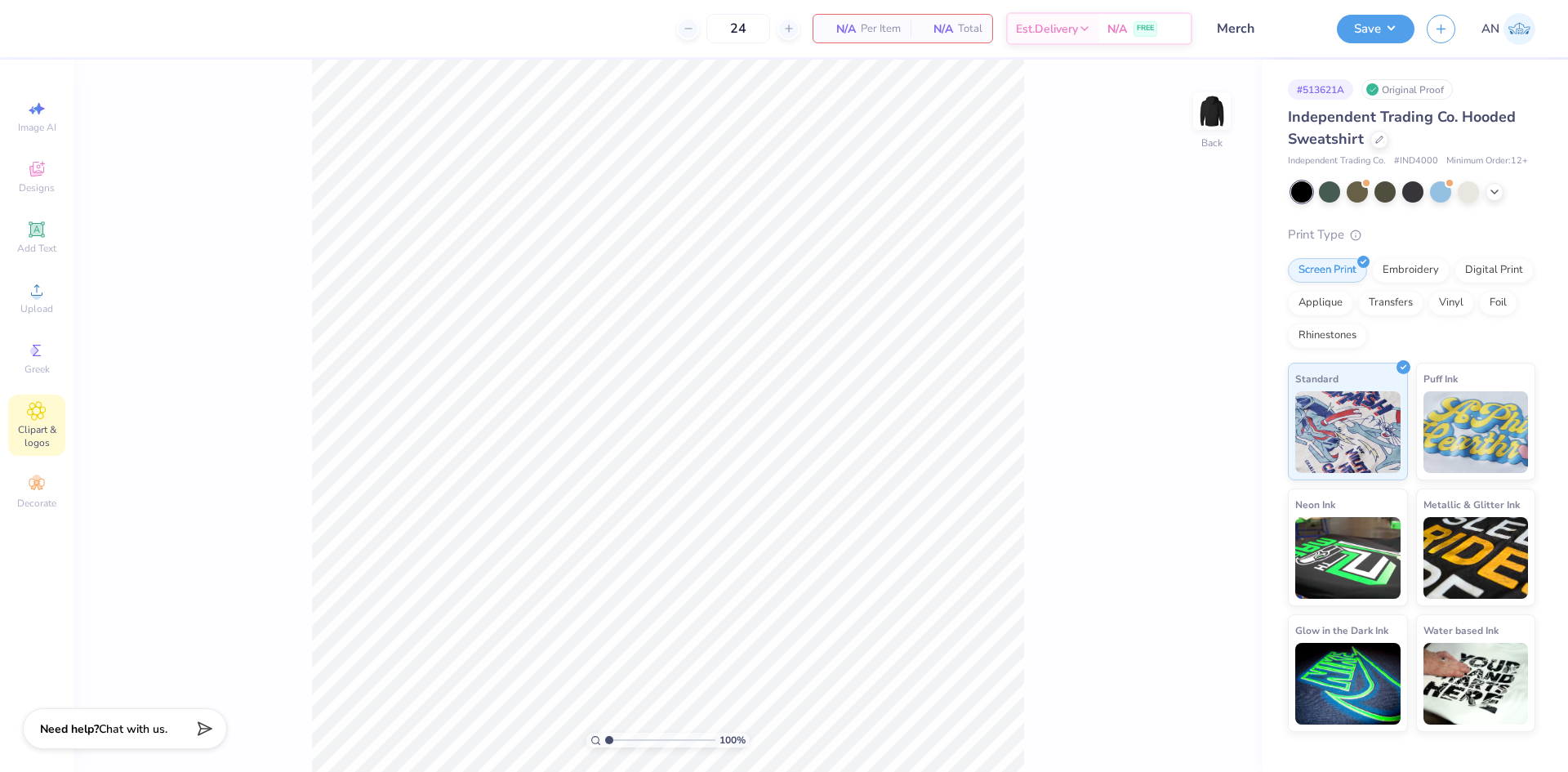
click at [38, 411] on icon at bounding box center [36, 410] width 8 height 8
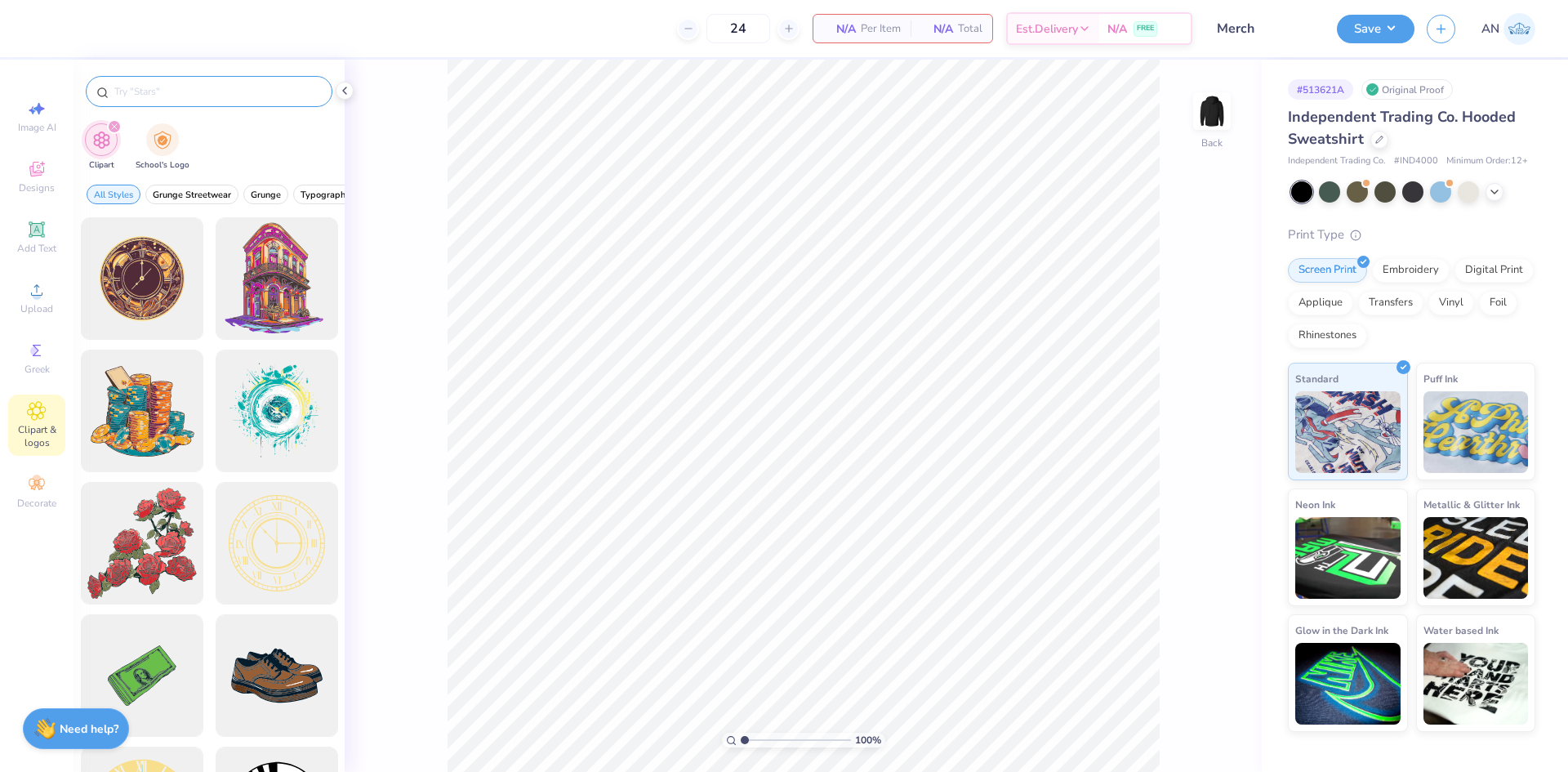
click at [187, 97] on input "text" at bounding box center [217, 91] width 209 height 17
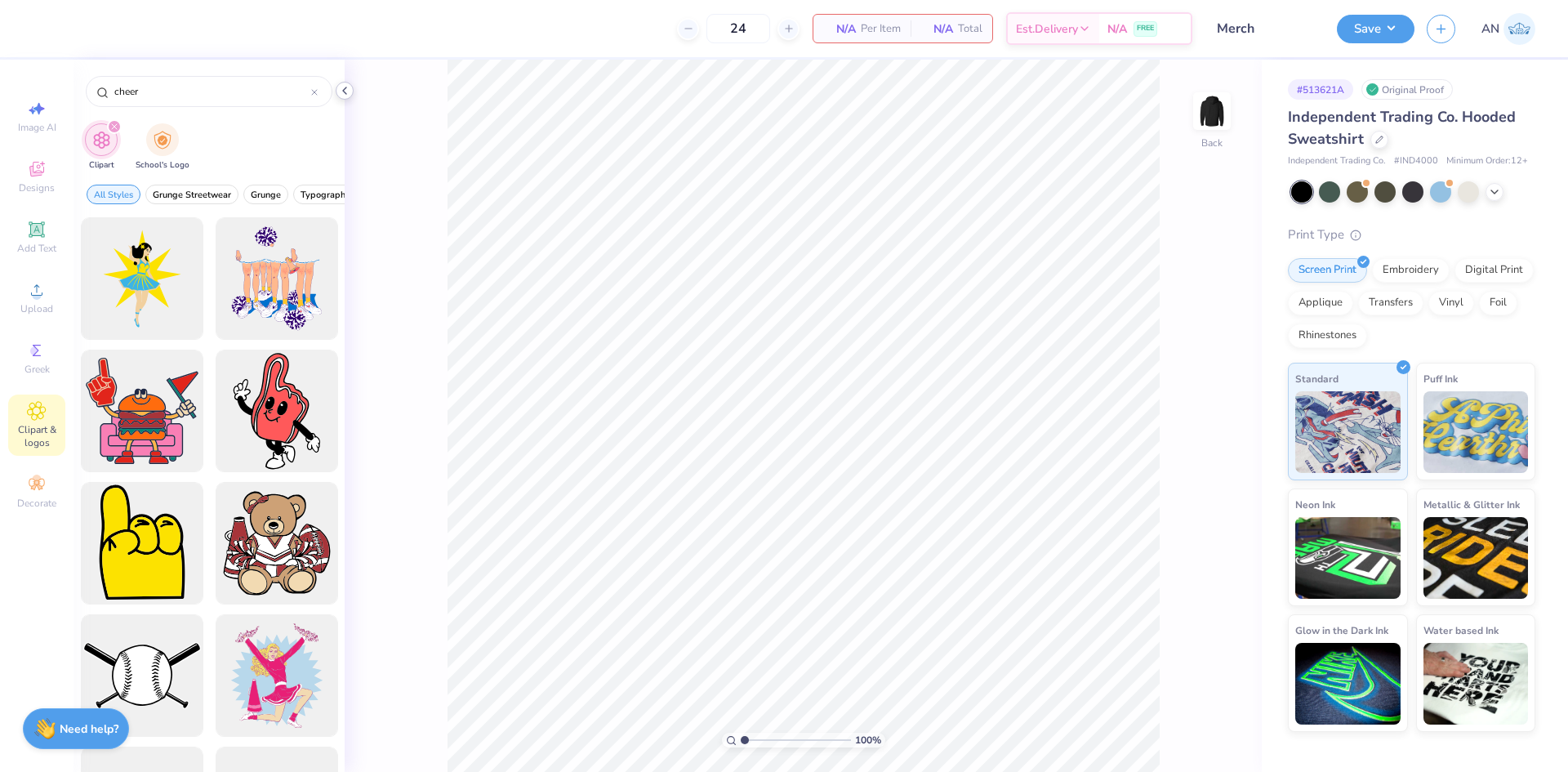
type input "cheer"
click at [343, 93] on icon at bounding box center [344, 90] width 13 height 13
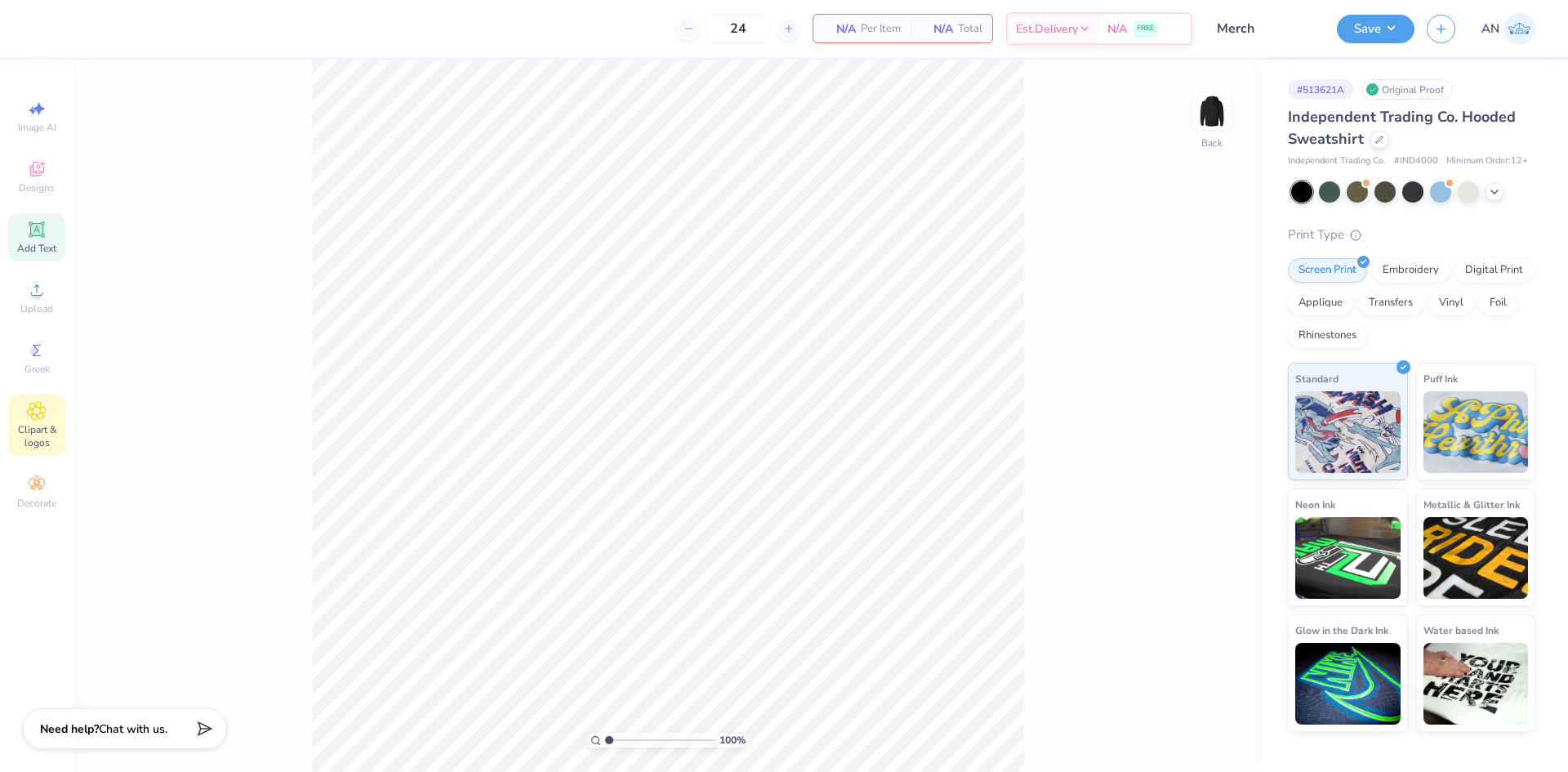
click at [45, 240] on div "Add Text" at bounding box center [36, 237] width 57 height 48
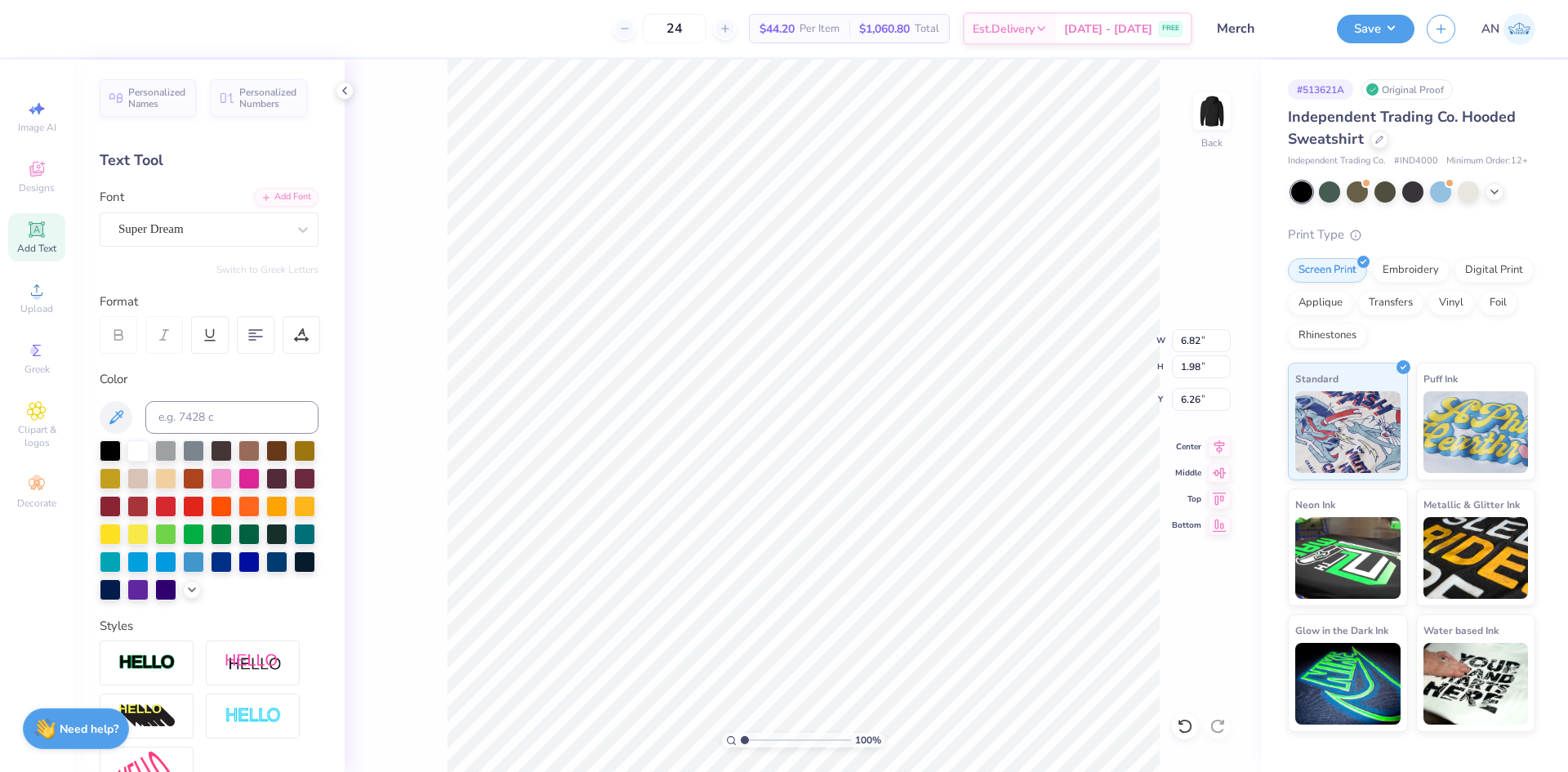
scroll to position [14, 2]
type textarea "BHS"
click at [212, 225] on div "Super Dream" at bounding box center [203, 229] width 171 height 25
click at [215, 364] on div "Varsity Team" at bounding box center [209, 358] width 177 height 17
type input "varsi"
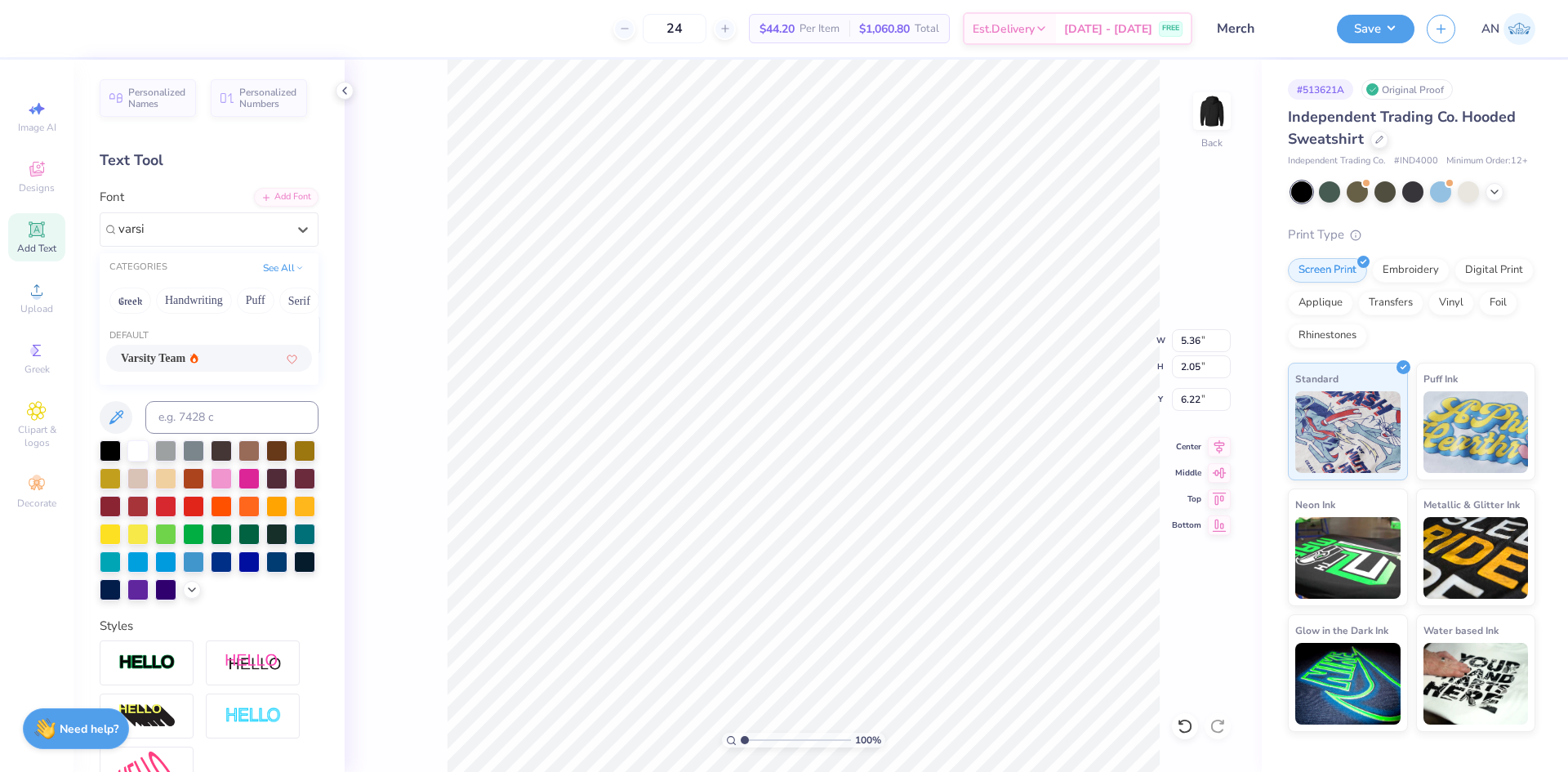
type input "4.62"
type input "1.97"
type input "6.26"
click at [294, 516] on div at bounding box center [304, 504] width 21 height 21
click at [121, 533] on div at bounding box center [110, 532] width 21 height 21
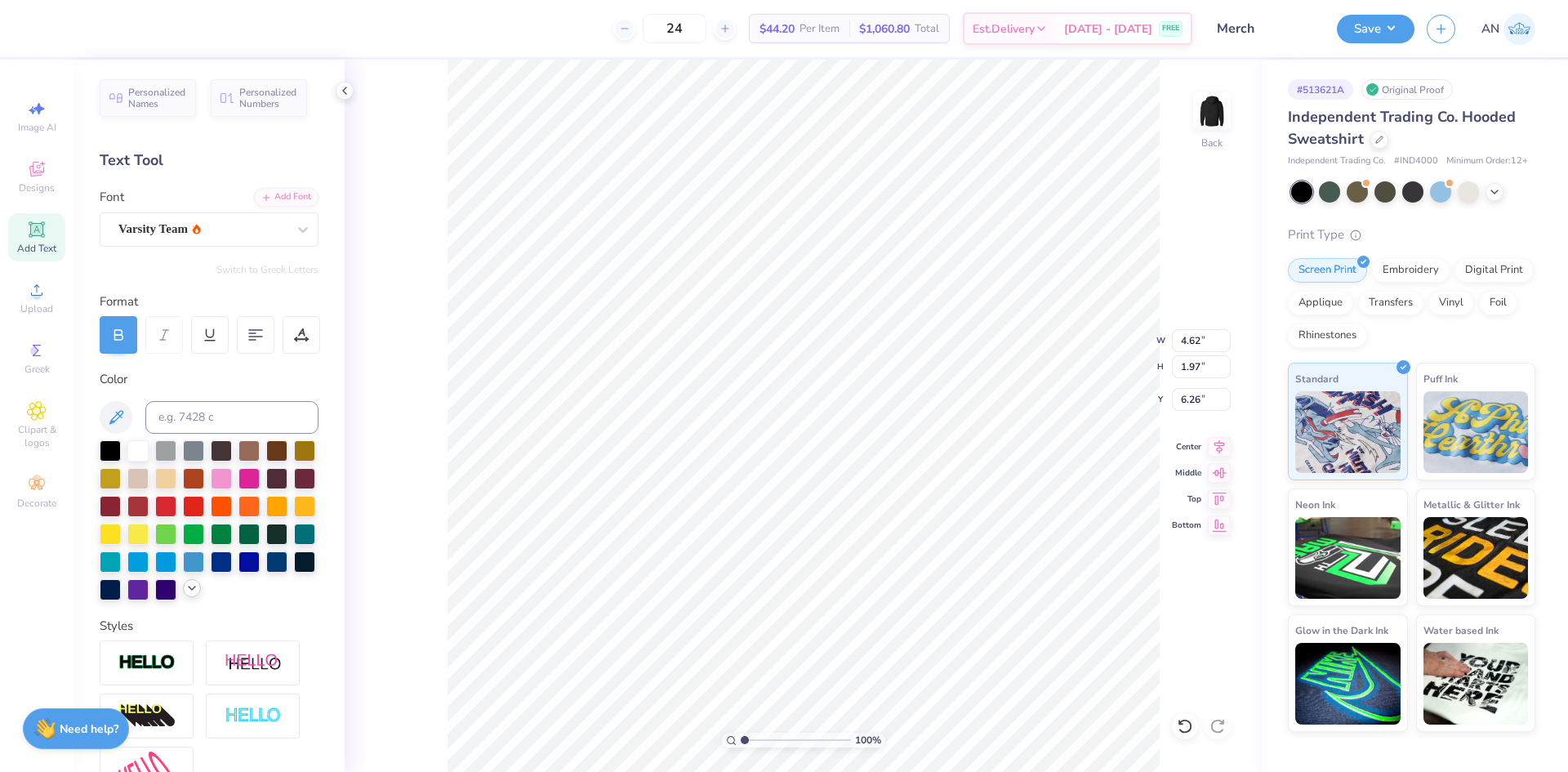
click at [185, 595] on icon at bounding box center [191, 588] width 13 height 13
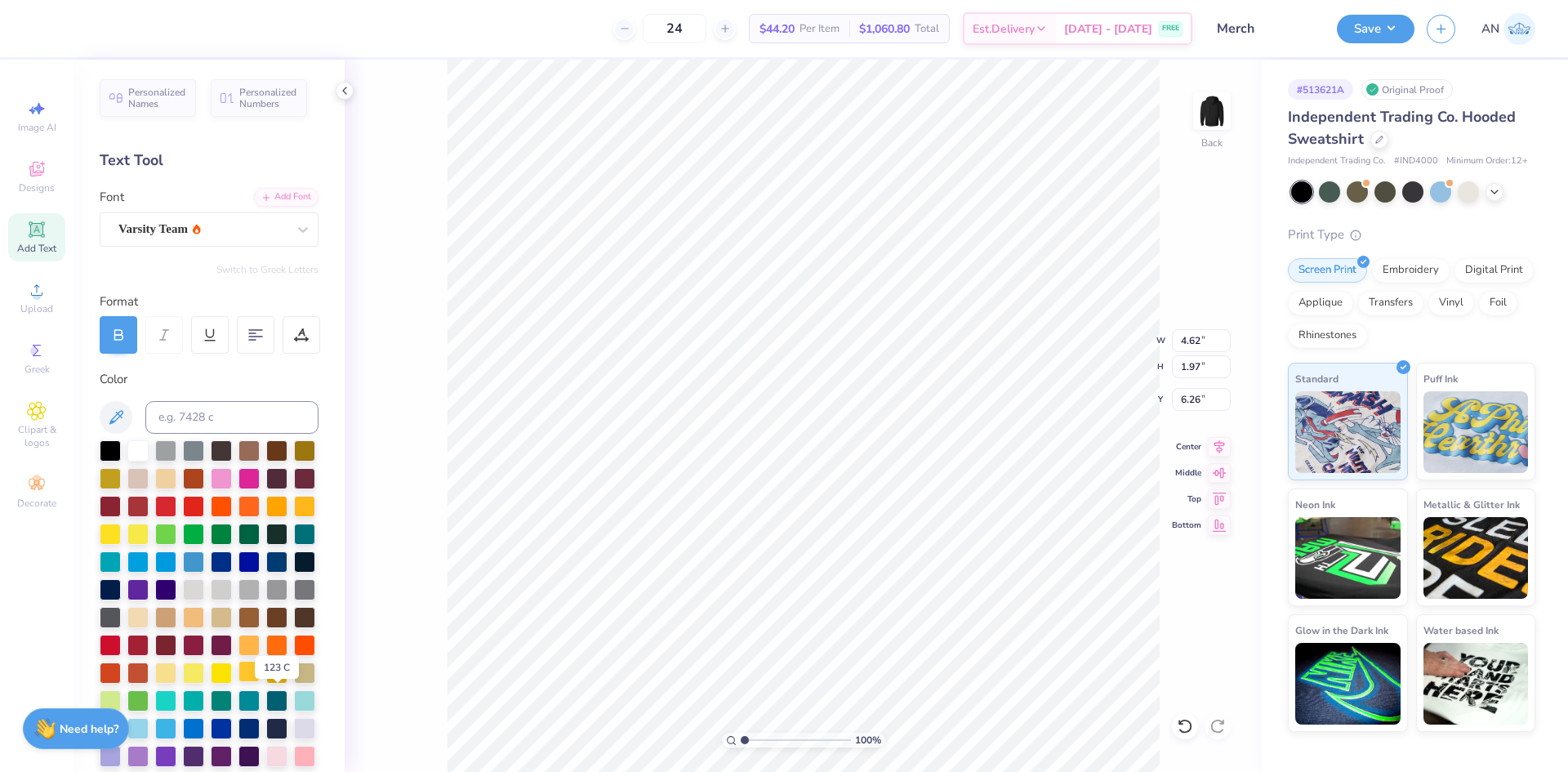
click at [260, 682] on div at bounding box center [249, 671] width 21 height 21
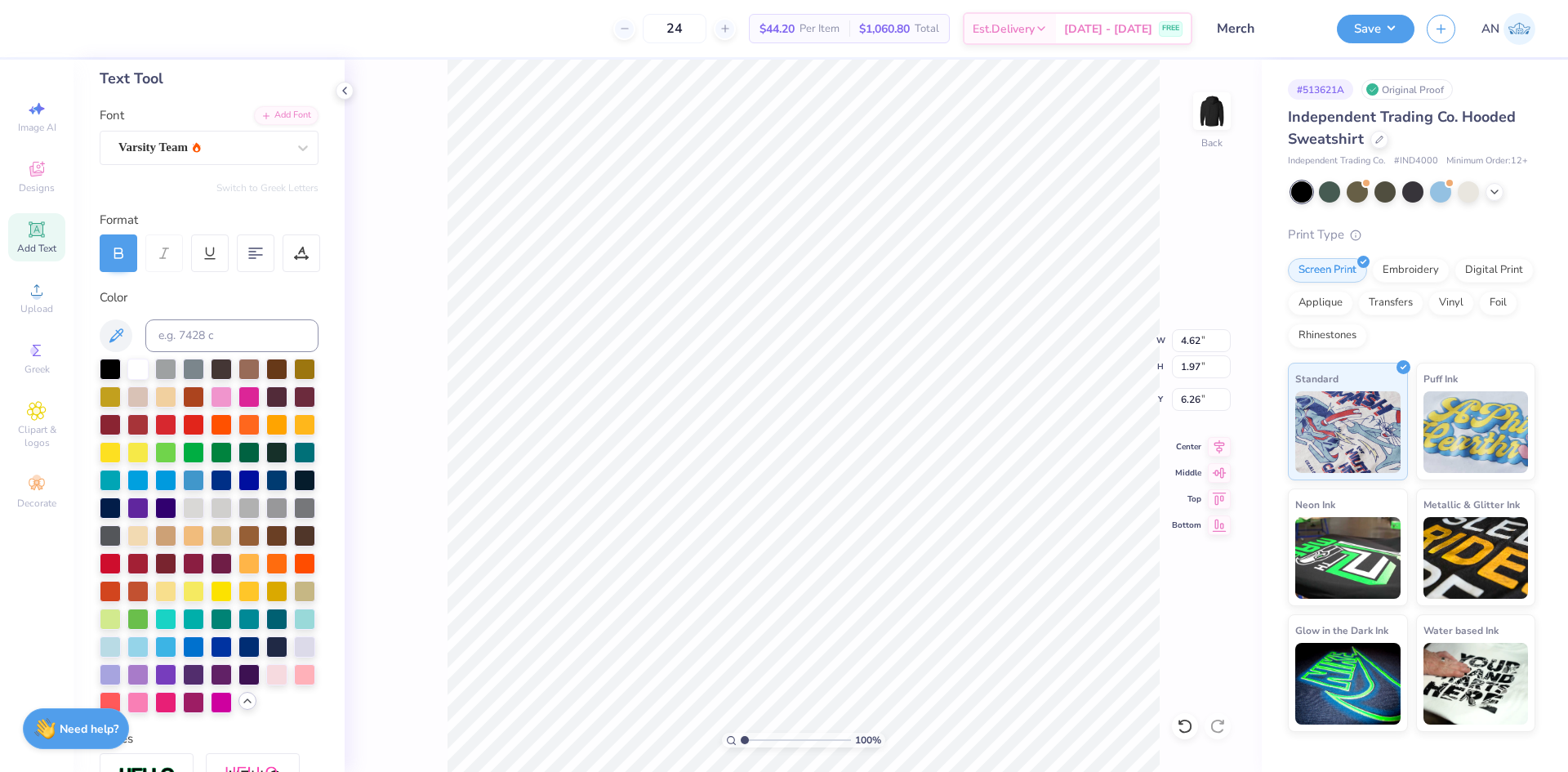
scroll to position [163, 0]
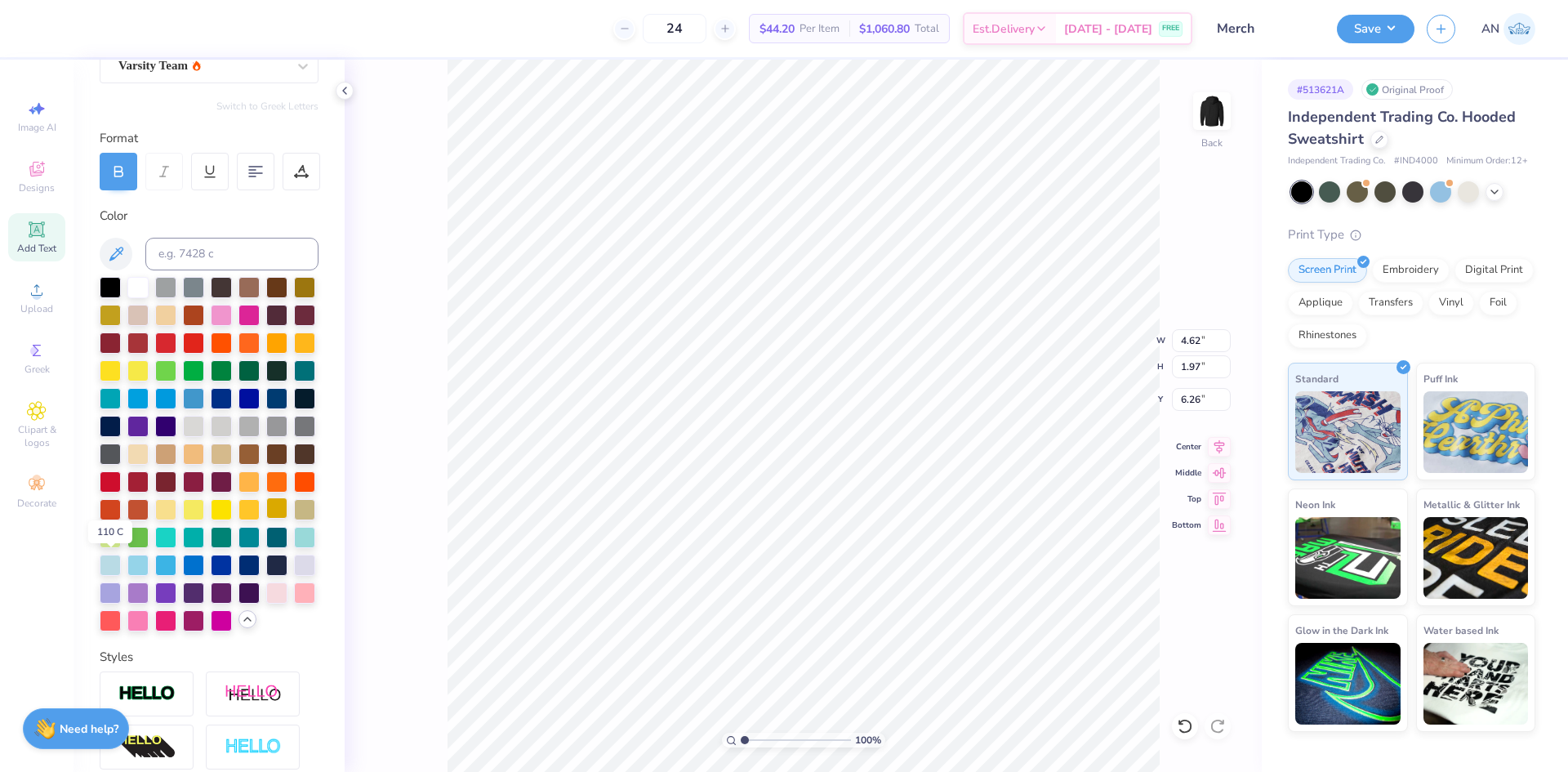
click at [267, 518] on div at bounding box center [277, 508] width 21 height 21
click at [260, 518] on div at bounding box center [249, 508] width 21 height 21
type input "3.32211092047231"
type input "9.52"
click at [926, 462] on li "Duplicate" at bounding box center [952, 465] width 128 height 31
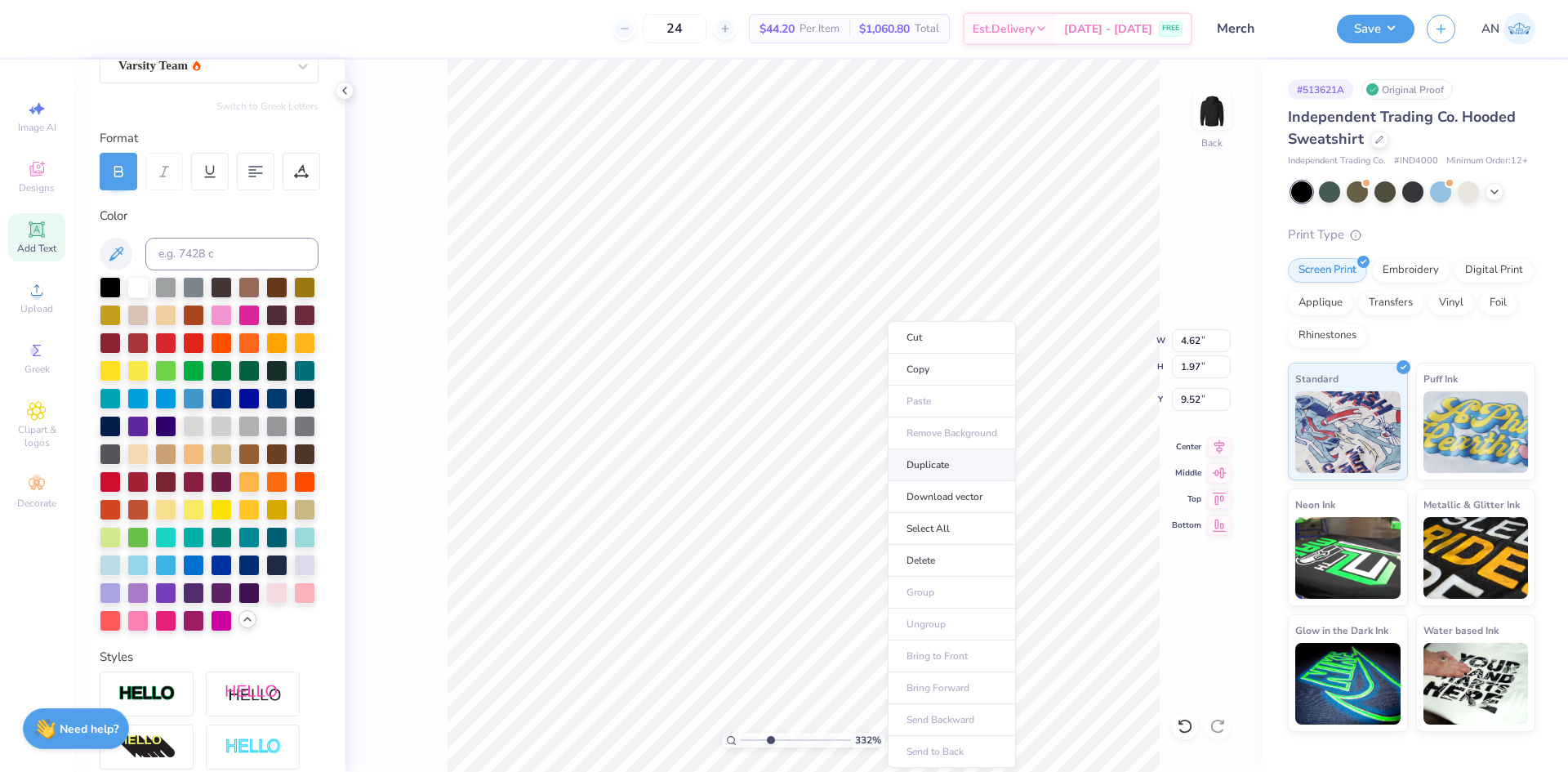
type input "3.32211092047231"
type input "10.52"
type input "3.32211092047231"
type textarea "C"
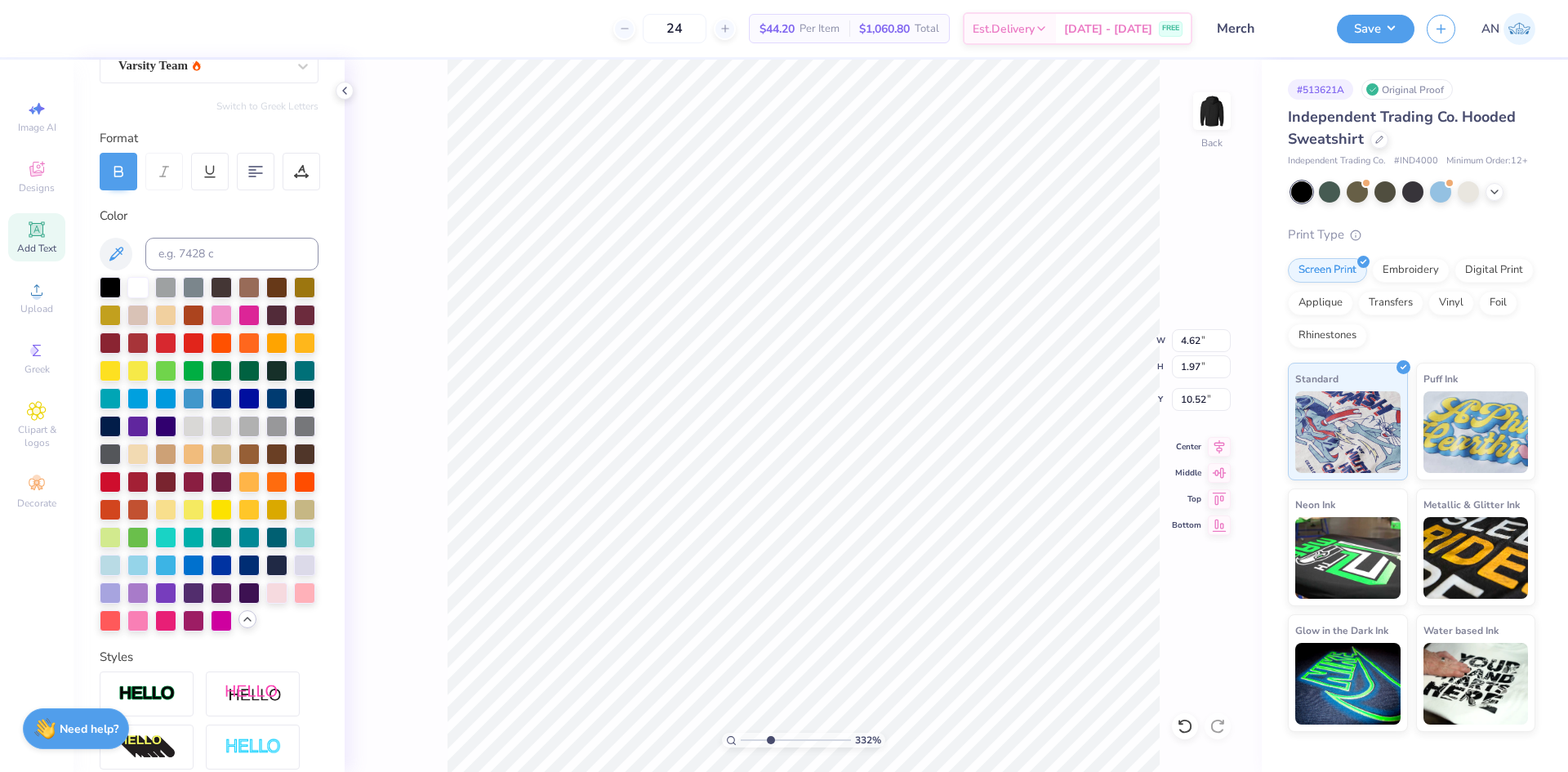
type input "3.32211092047231"
type textarea "Ch"
type input "3.32211092047231"
type textarea "Che"
type input "3.32211092047231"
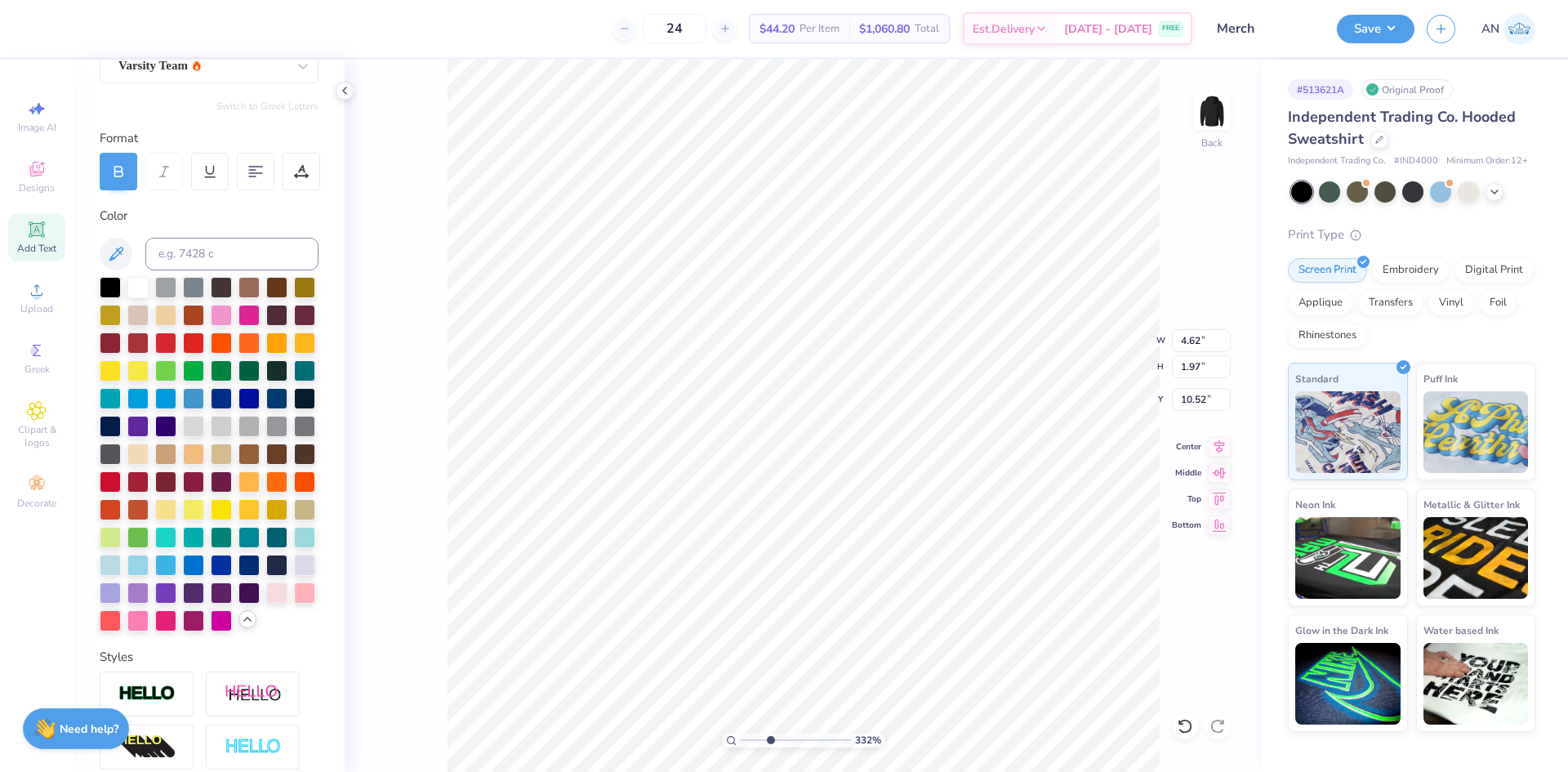
type textarea "Chee"
type input "3.32211092047231"
type textarea "Cheer"
type input "3.32211092047231"
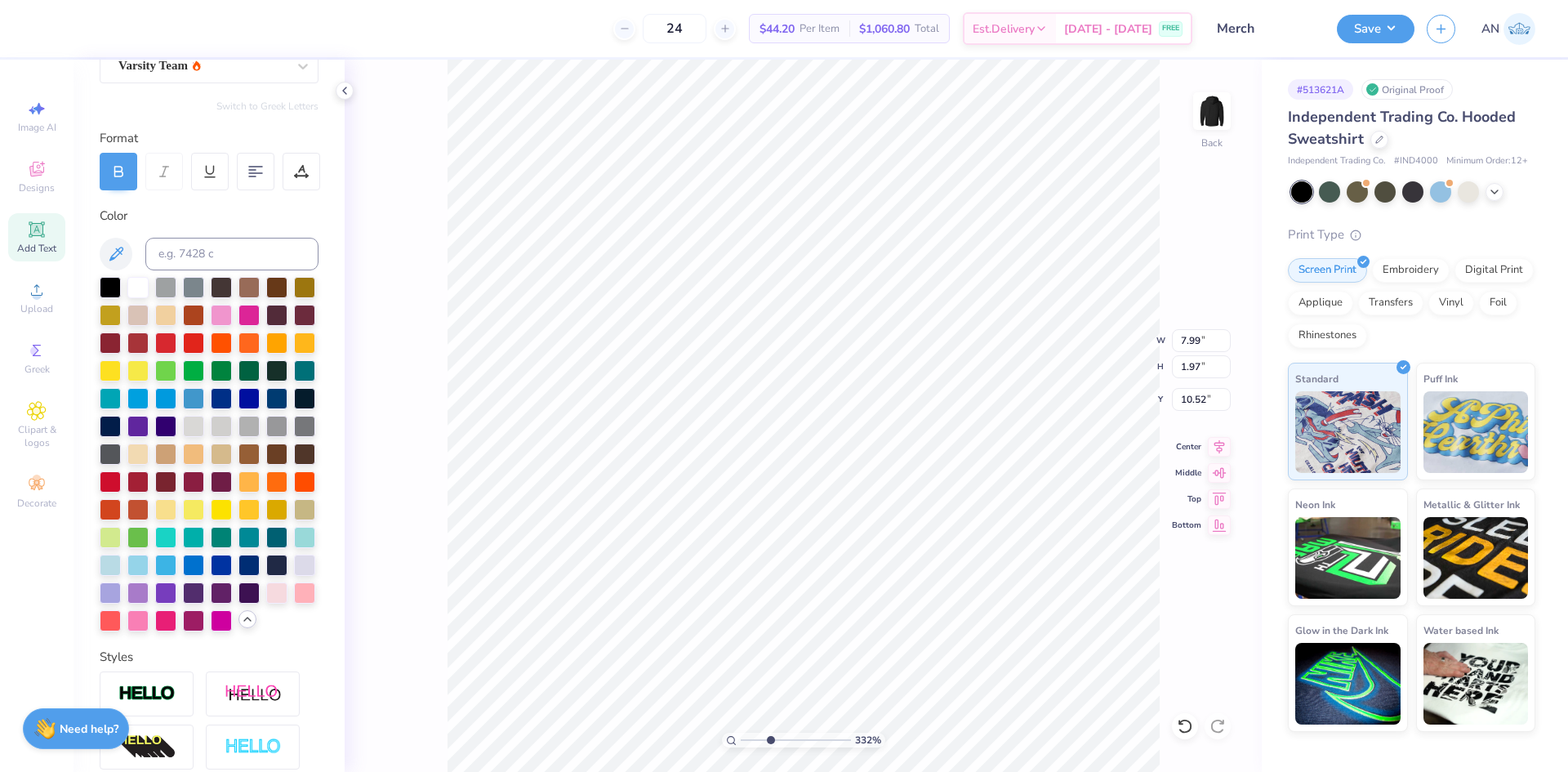
type input "10.64"
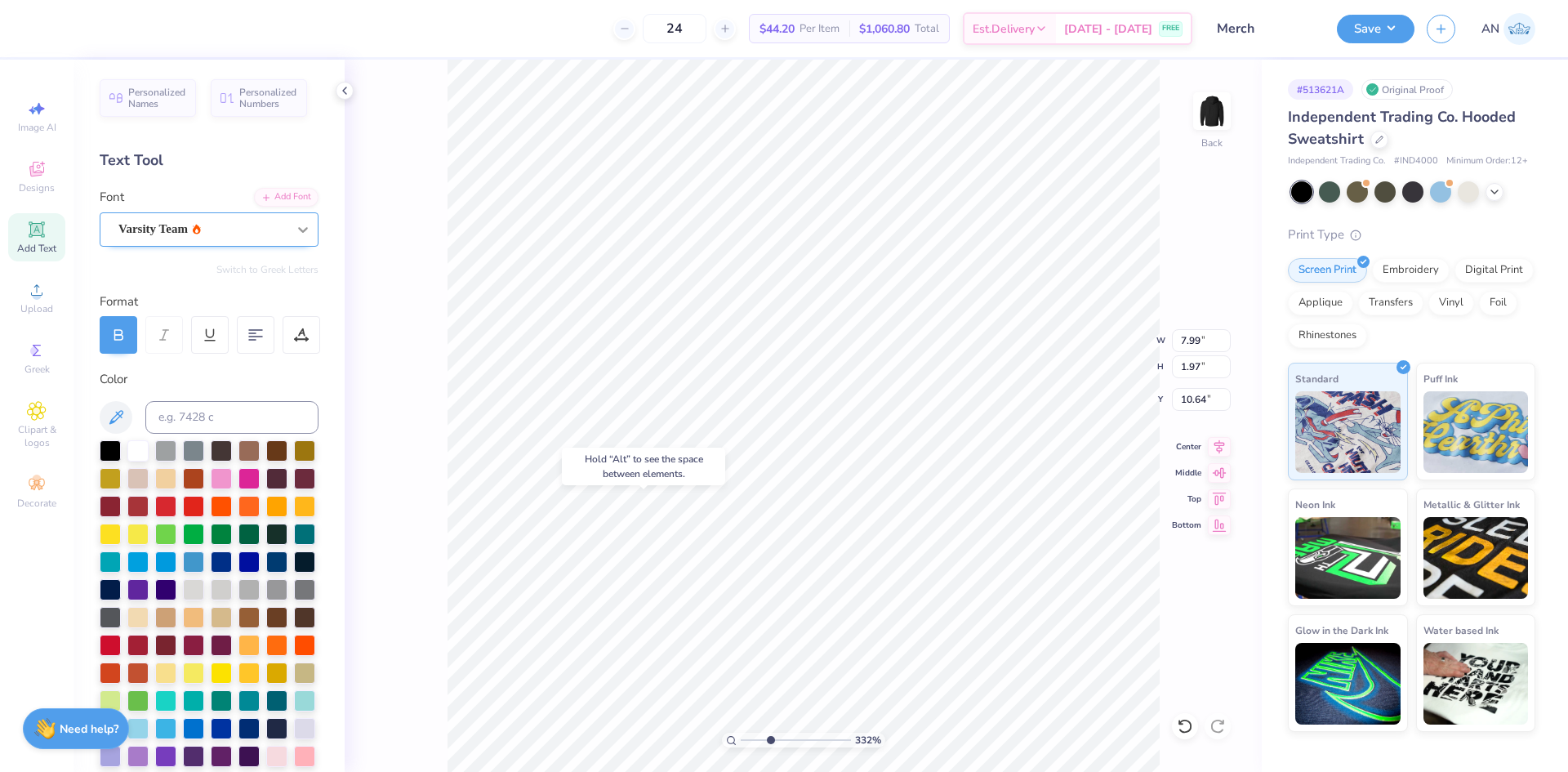
click at [298, 228] on icon at bounding box center [302, 230] width 10 height 6
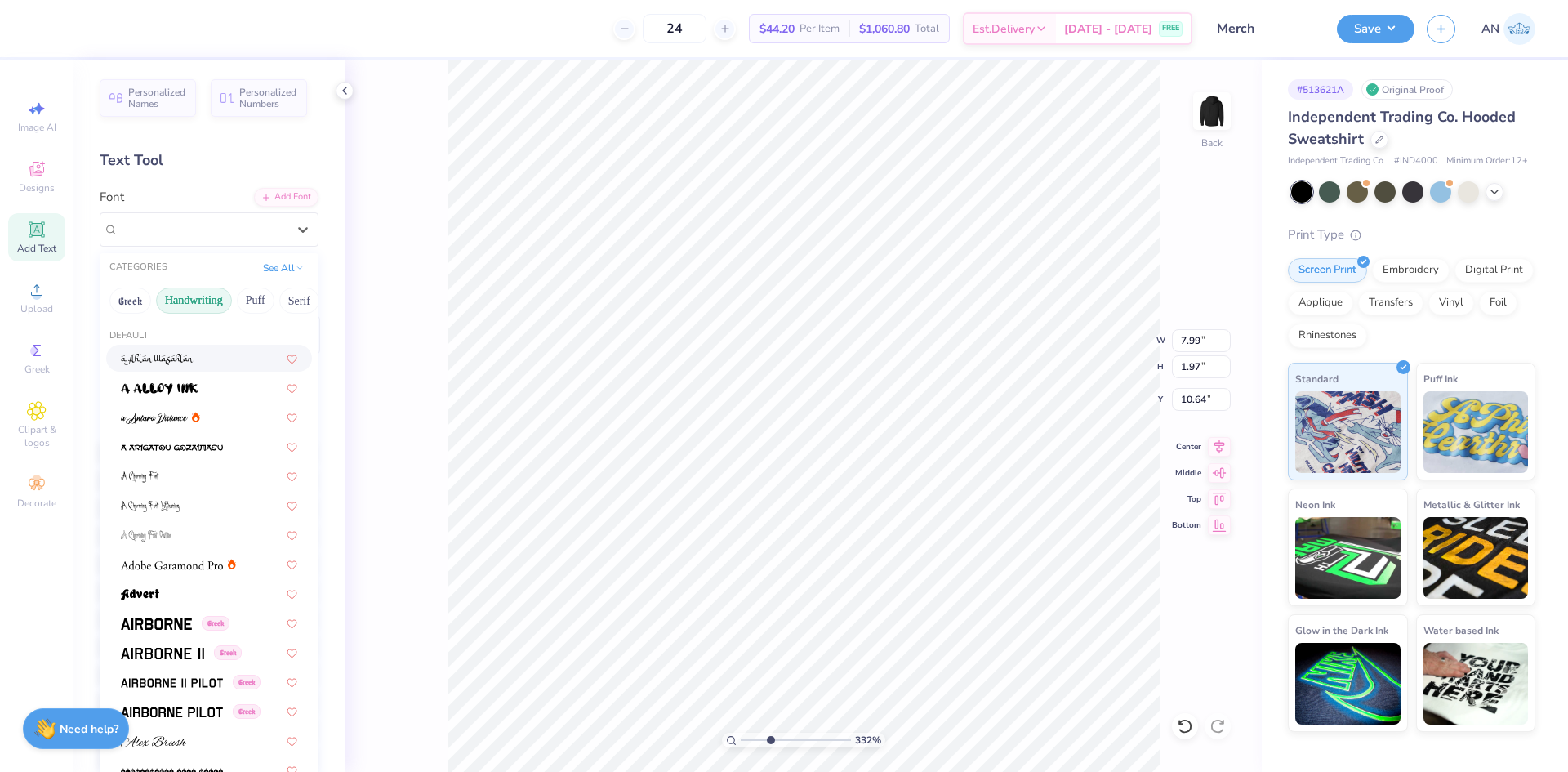
click at [200, 305] on button "Handwriting" at bounding box center [193, 301] width 76 height 26
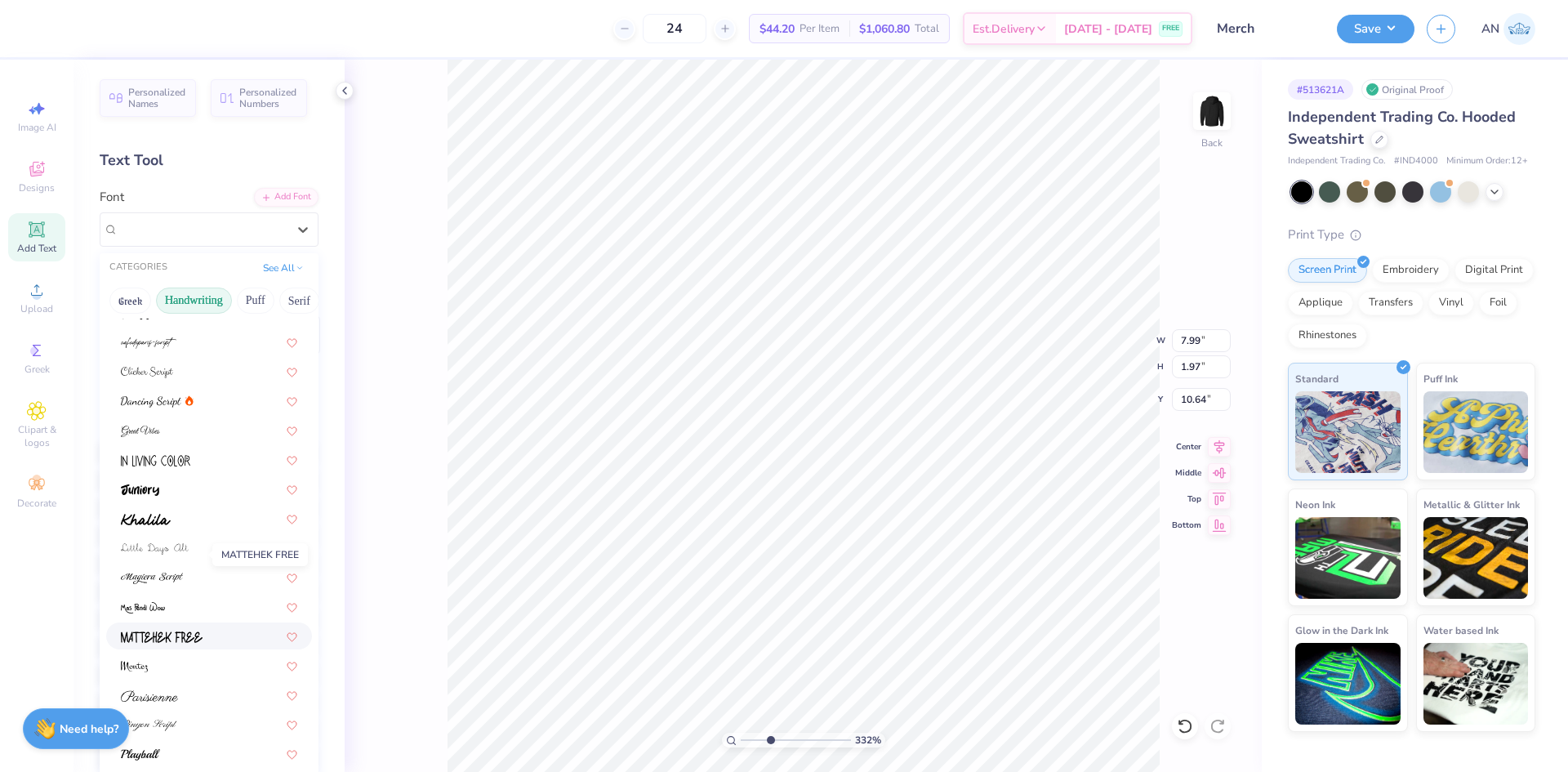
scroll to position [327, 0]
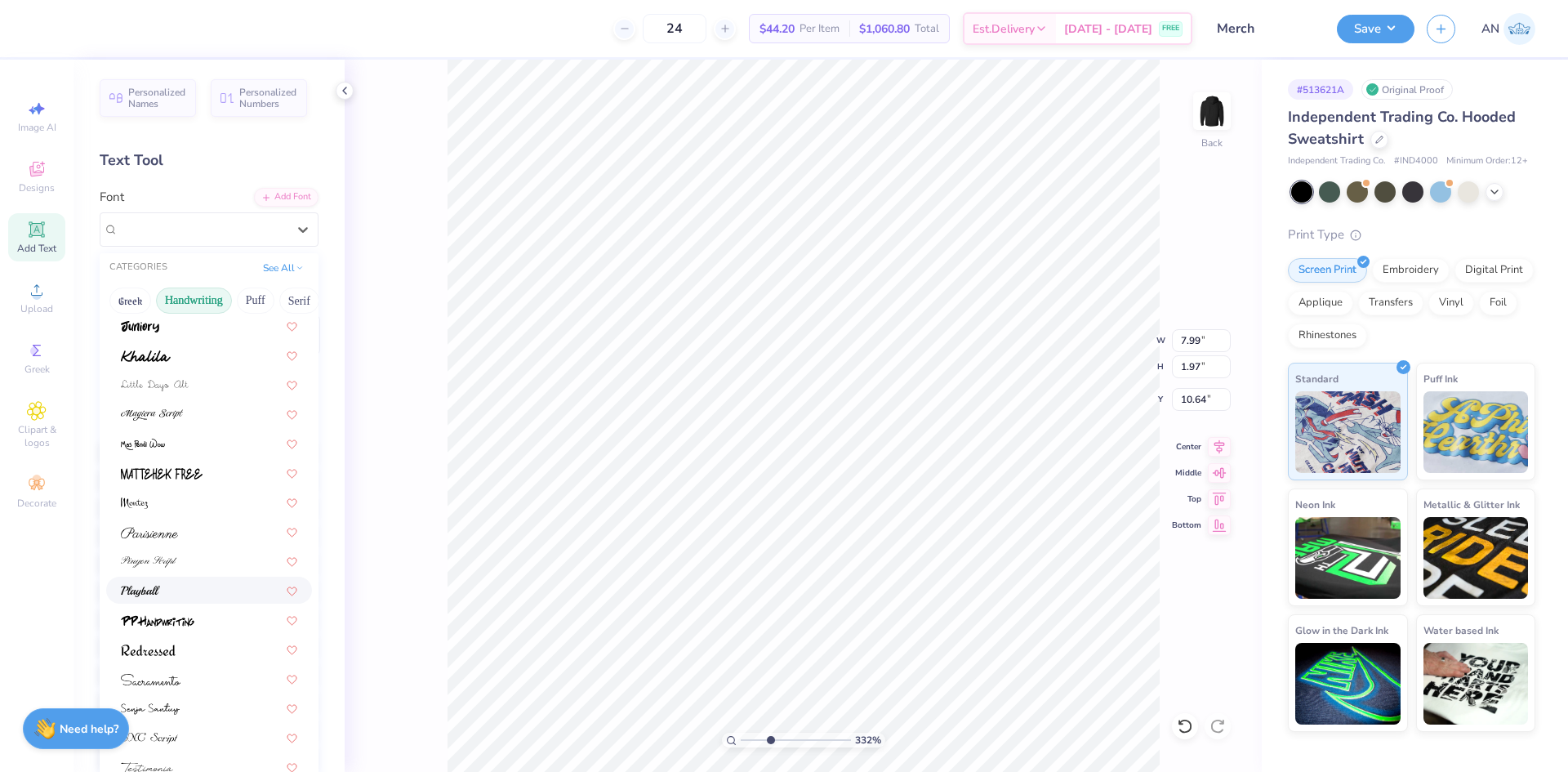
click at [197, 594] on div at bounding box center [209, 590] width 177 height 17
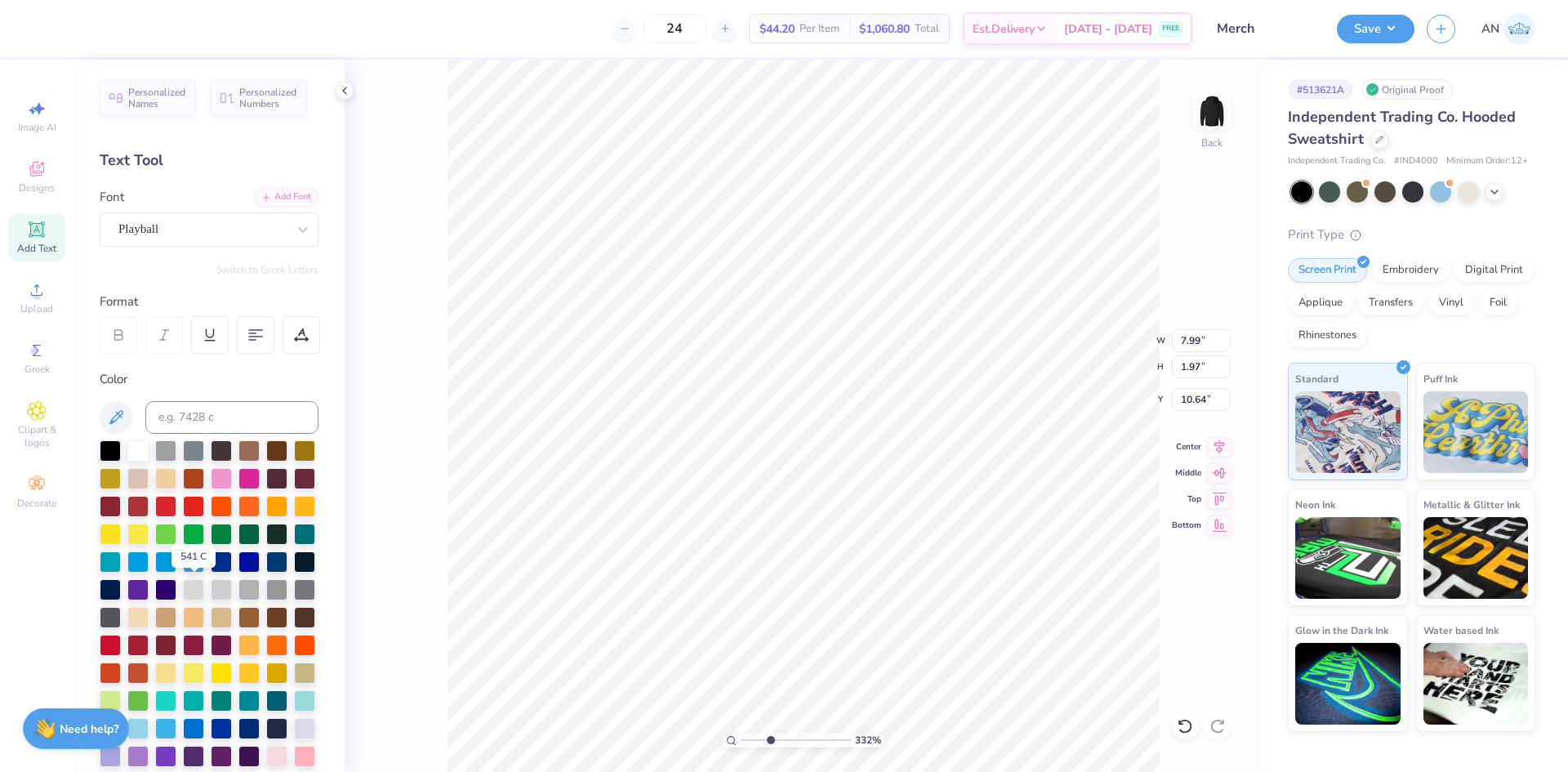
type input "3.32211092047231"
type input "6.20"
type input "2.18"
type input "10.54"
type input "3.32211092047231"
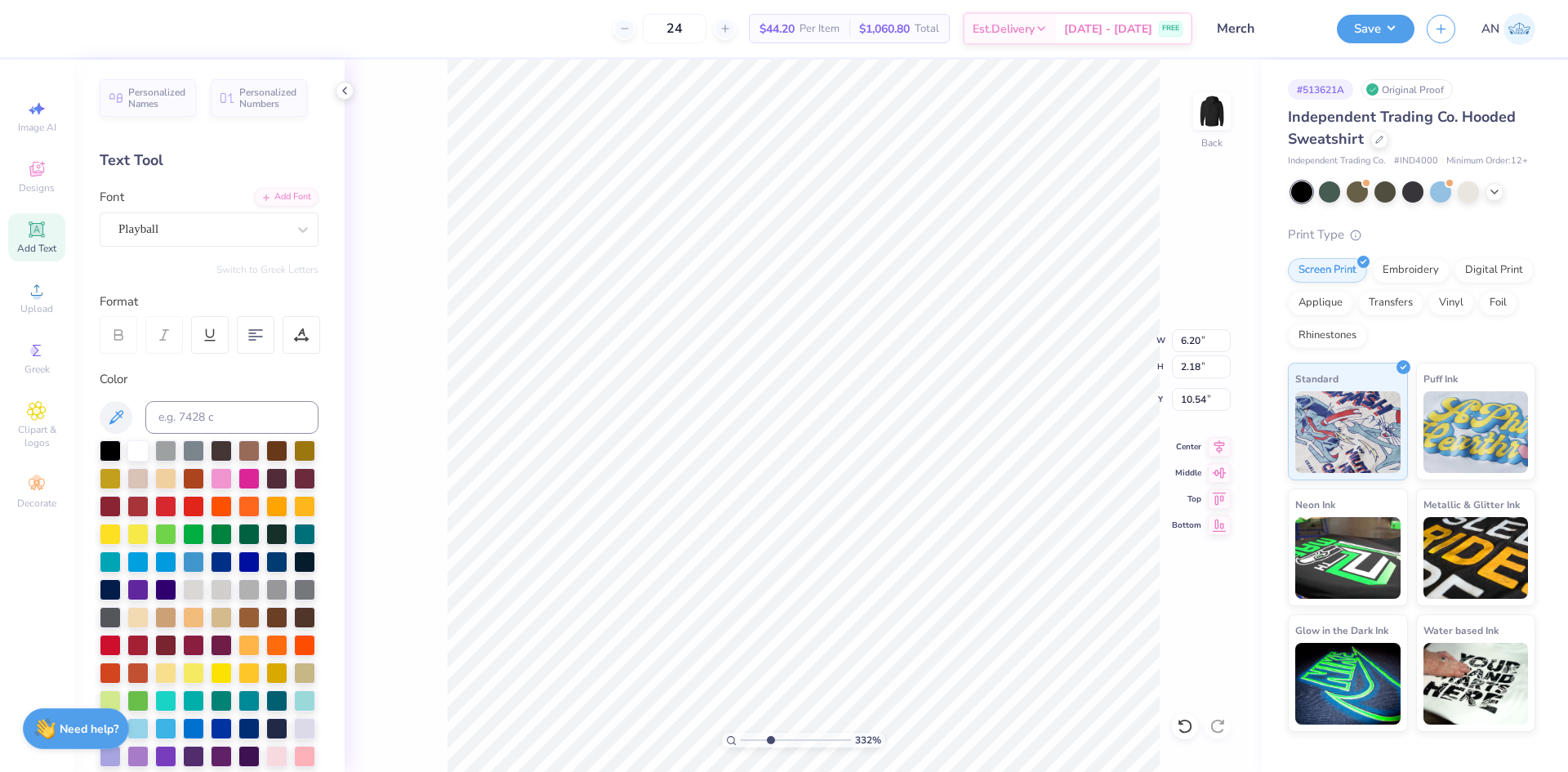
type input "11.41"
type input "3.32211092047231"
type input "3.50"
type input "1.23"
type input "3.32211092047231"
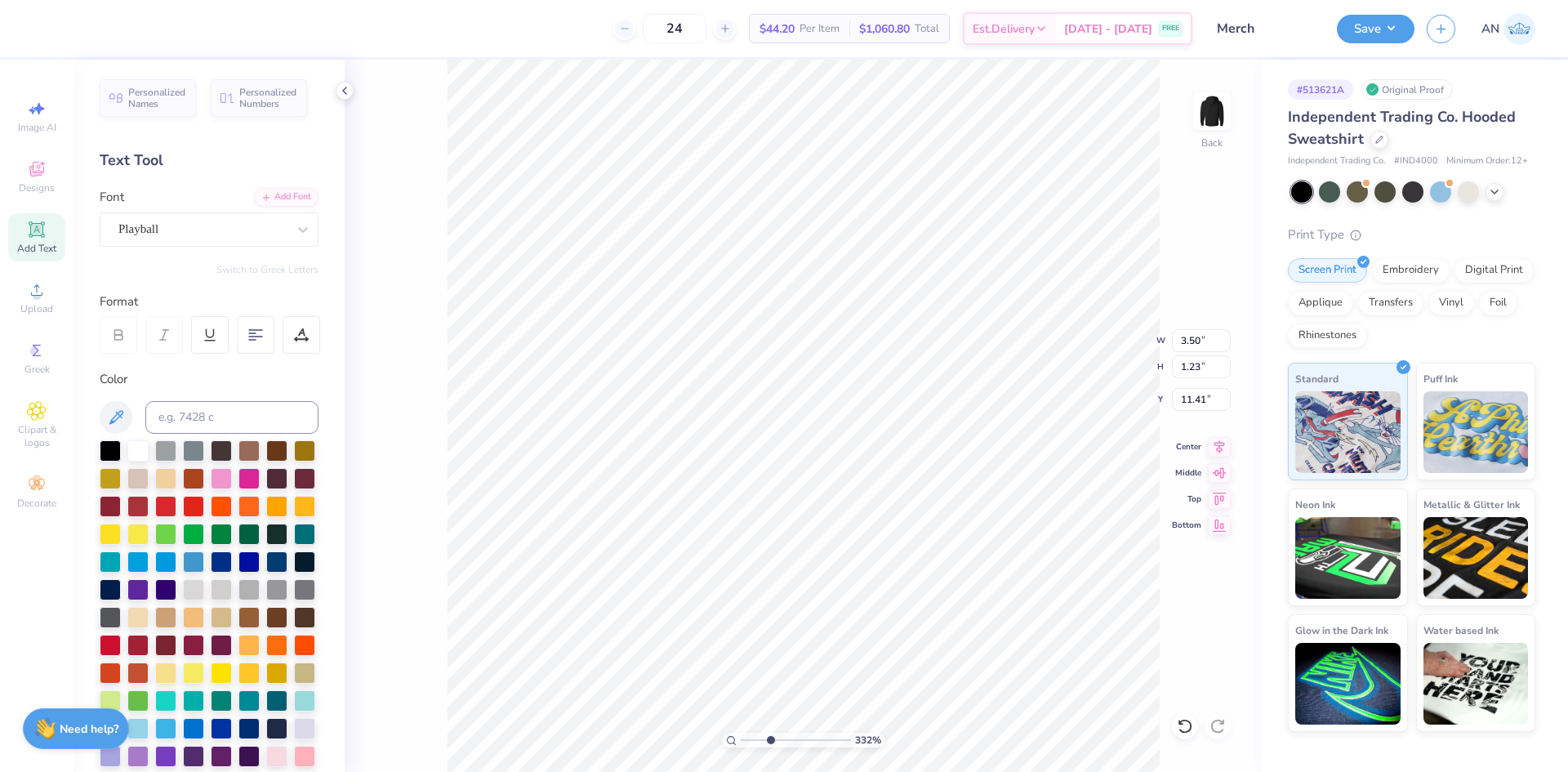
type input "11.69"
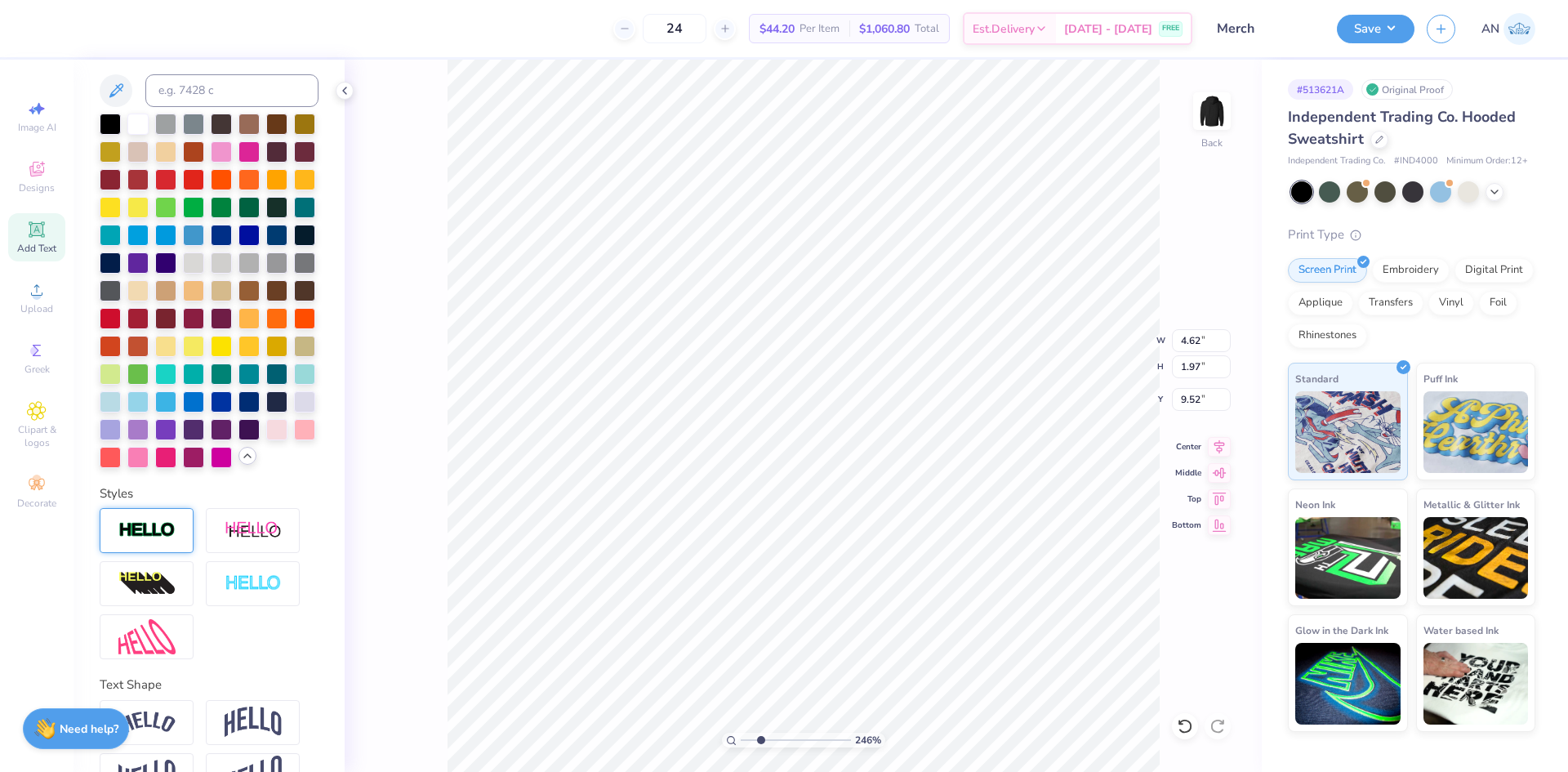
click at [161, 540] on img at bounding box center [146, 530] width 57 height 18
type input "2.46071092039641"
type input "4.66"
type input "2.01"
type input "9.50"
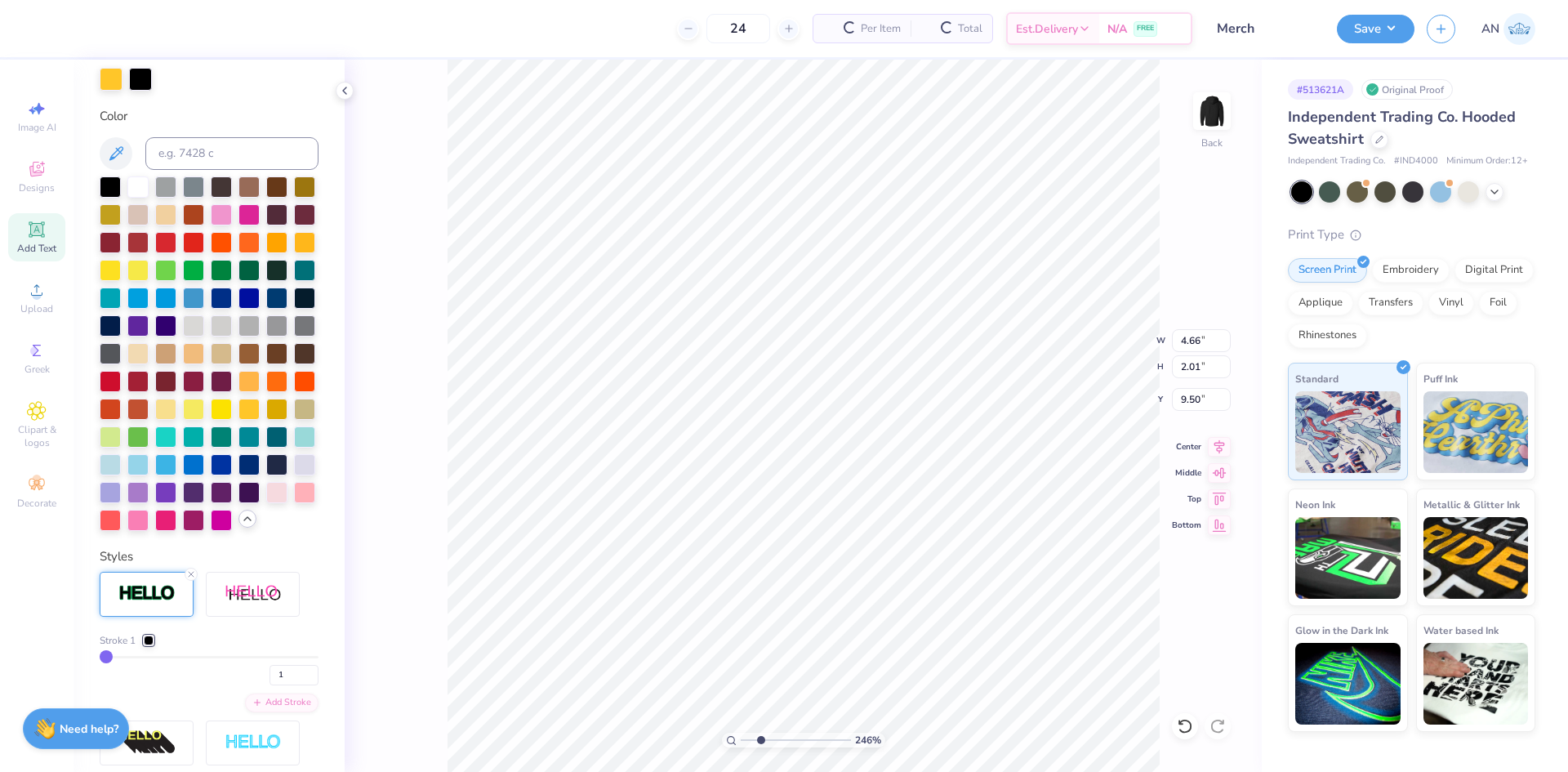
scroll to position [391, 0]
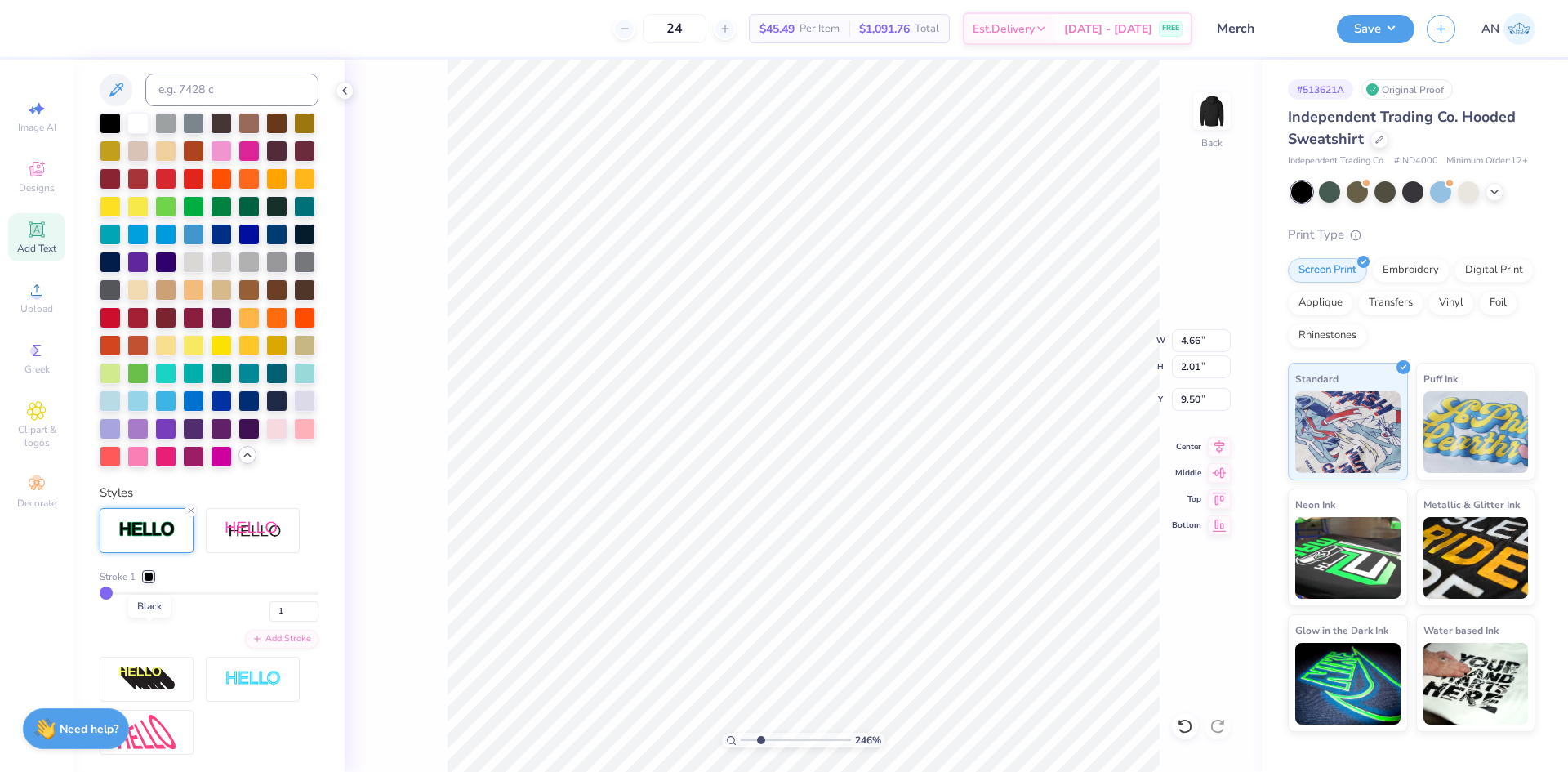
click at [146, 581] on div at bounding box center [148, 576] width 10 height 10
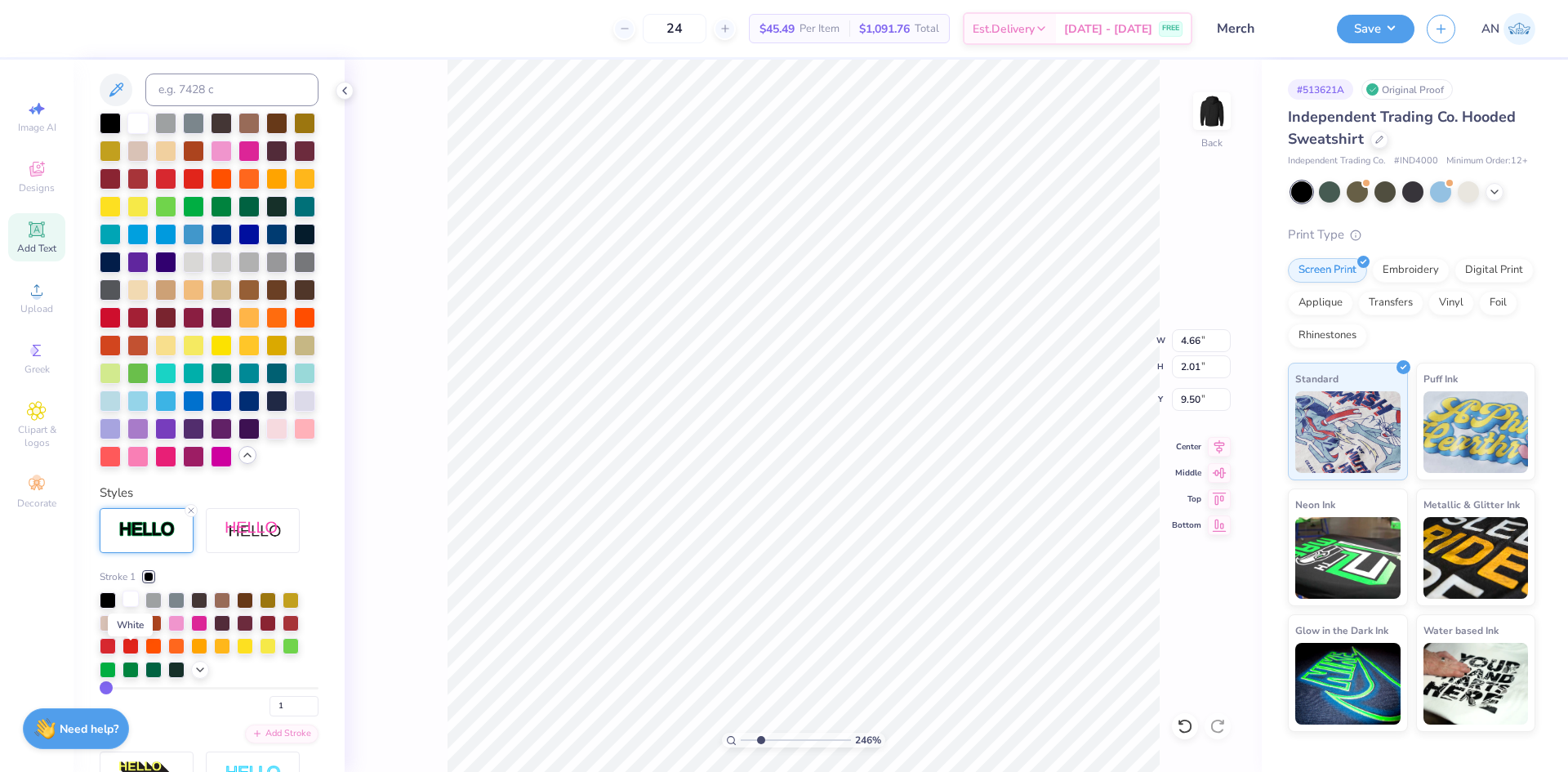
click at [133, 607] on div at bounding box center [130, 599] width 17 height 17
type input "2.46071092039641"
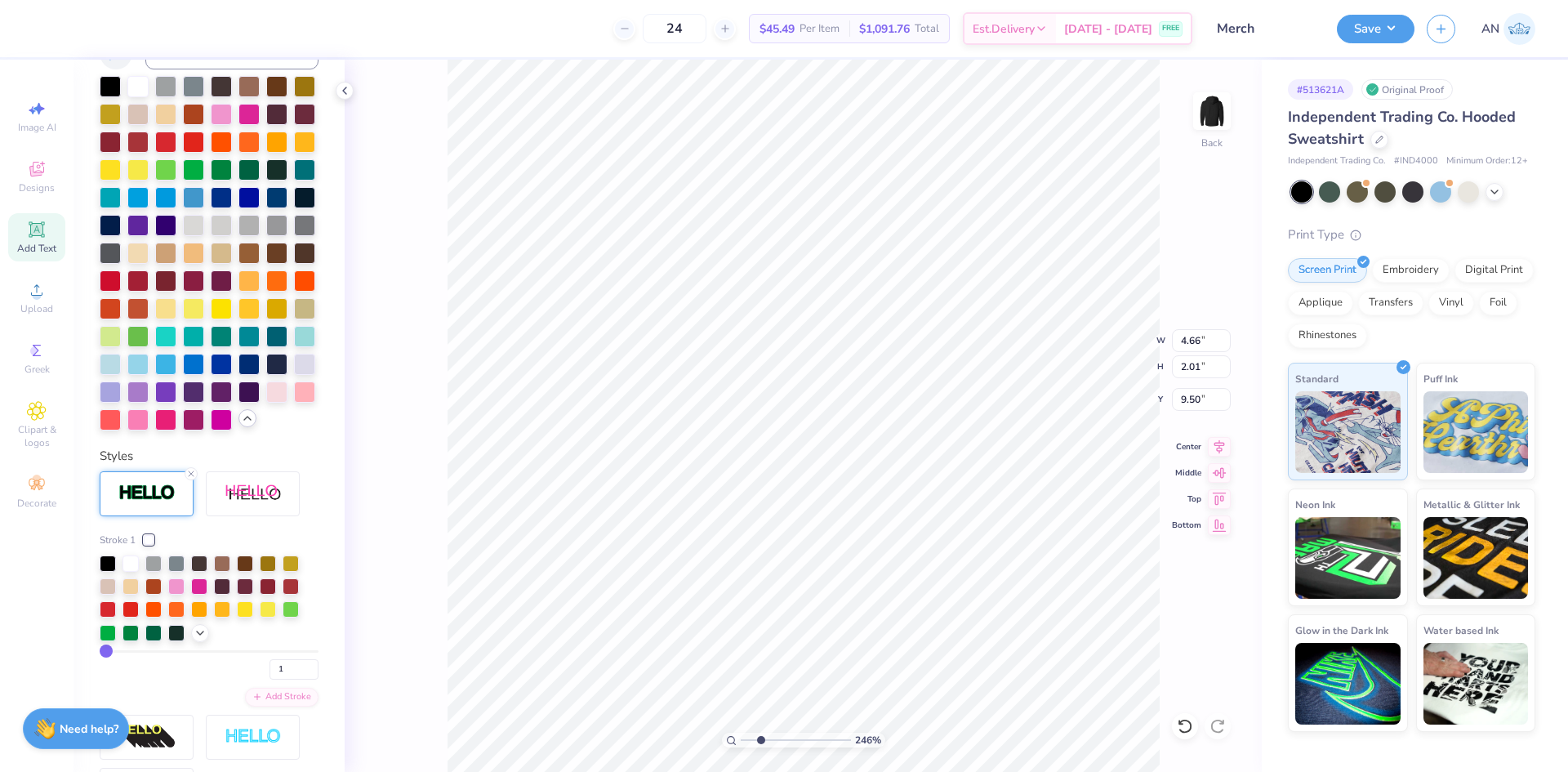
scroll to position [441, 0]
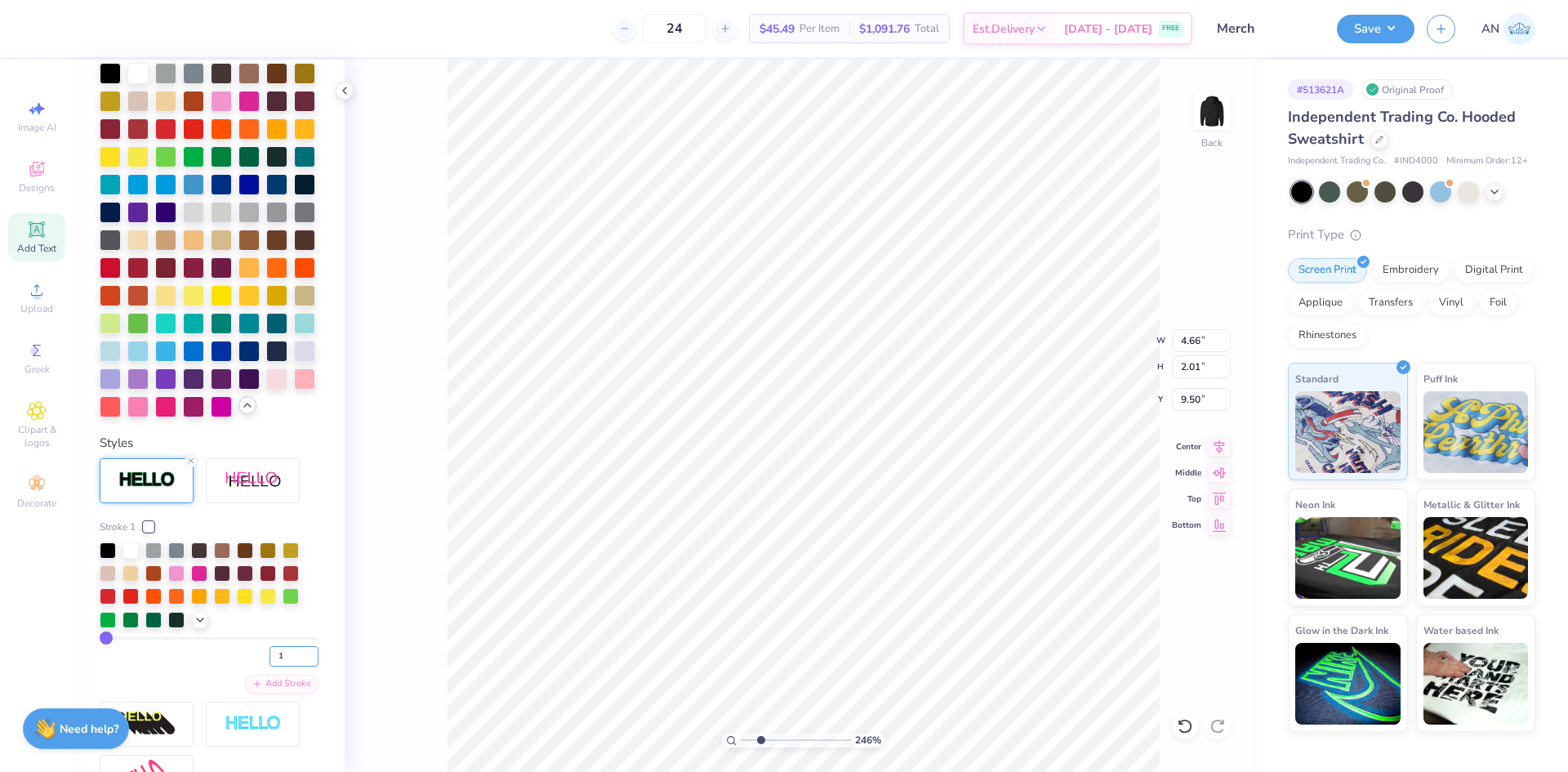
drag, startPoint x: 275, startPoint y: 715, endPoint x: 254, endPoint y: 716, distance: 21.0
click at [254, 666] on div "1" at bounding box center [209, 652] width 219 height 30
type input "3"
type input "2.46071092039641"
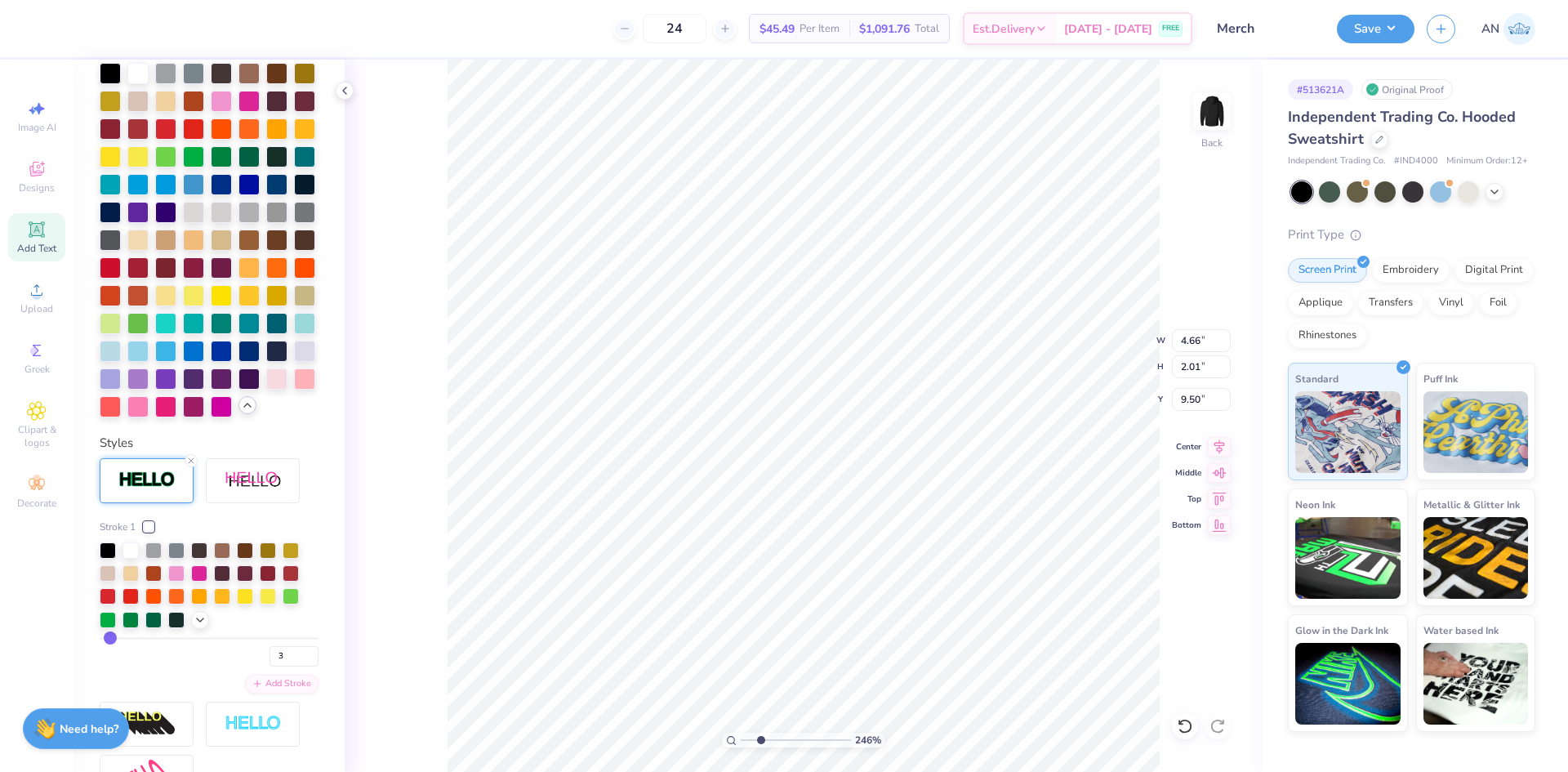
type input "4.73"
type input "2.08"
type input "9.46"
drag, startPoint x: 280, startPoint y: 708, endPoint x: 247, endPoint y: 712, distance: 33.2
click at [247, 666] on div "3" at bounding box center [209, 652] width 219 height 30
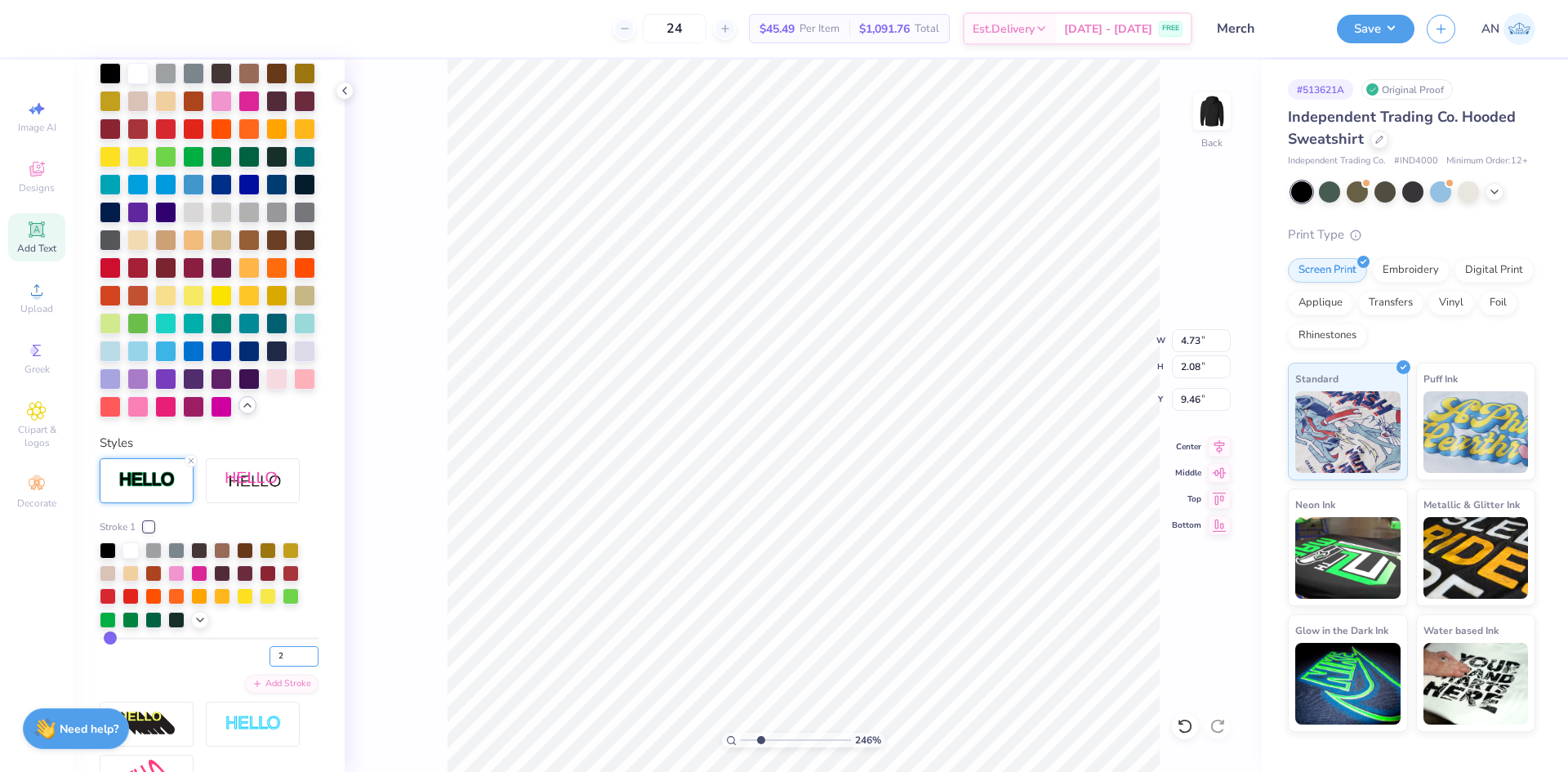
type input "2"
type input "2.46071092039641"
type input "4.69"
type input "2.05"
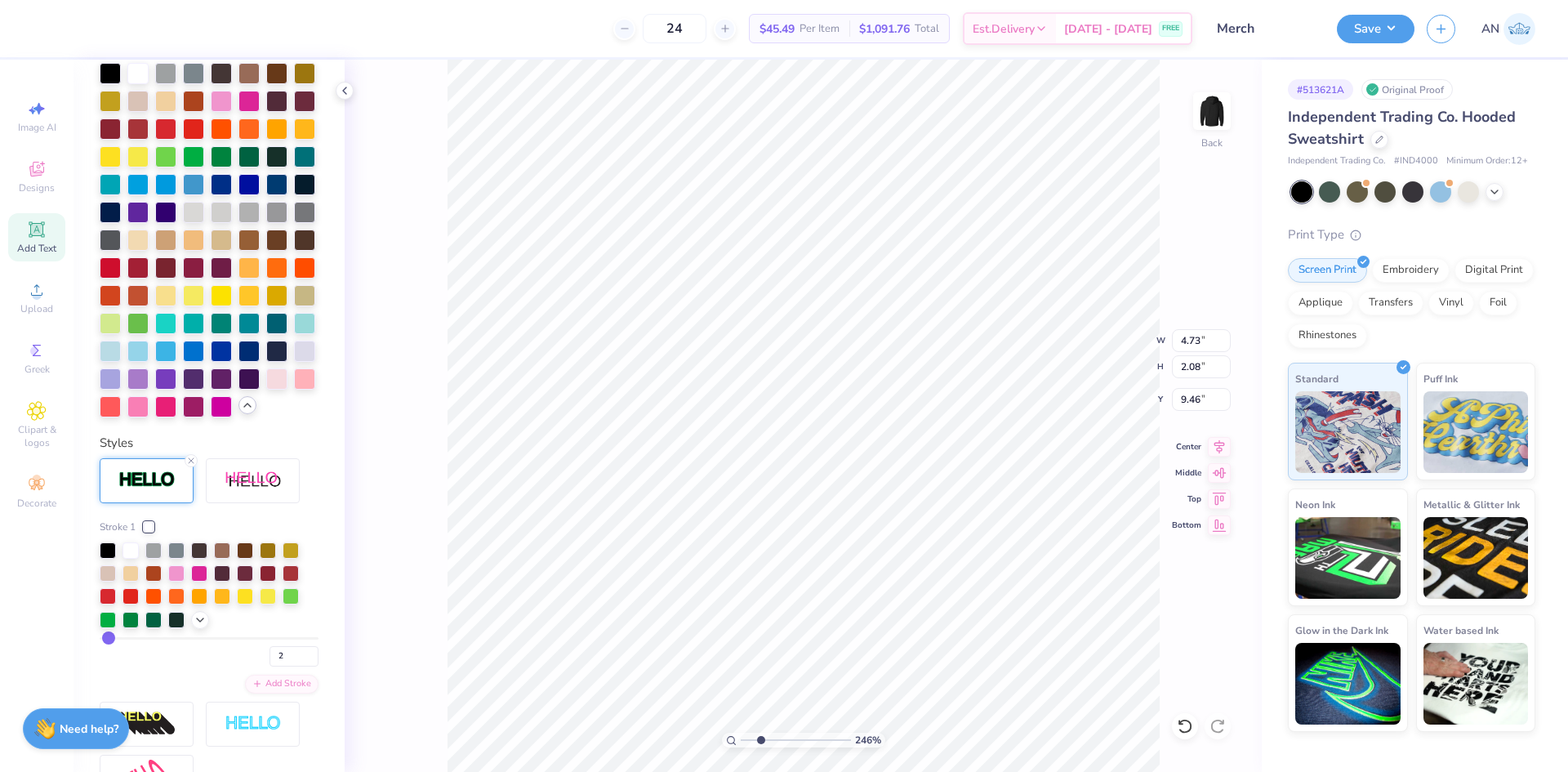
type input "9.48"
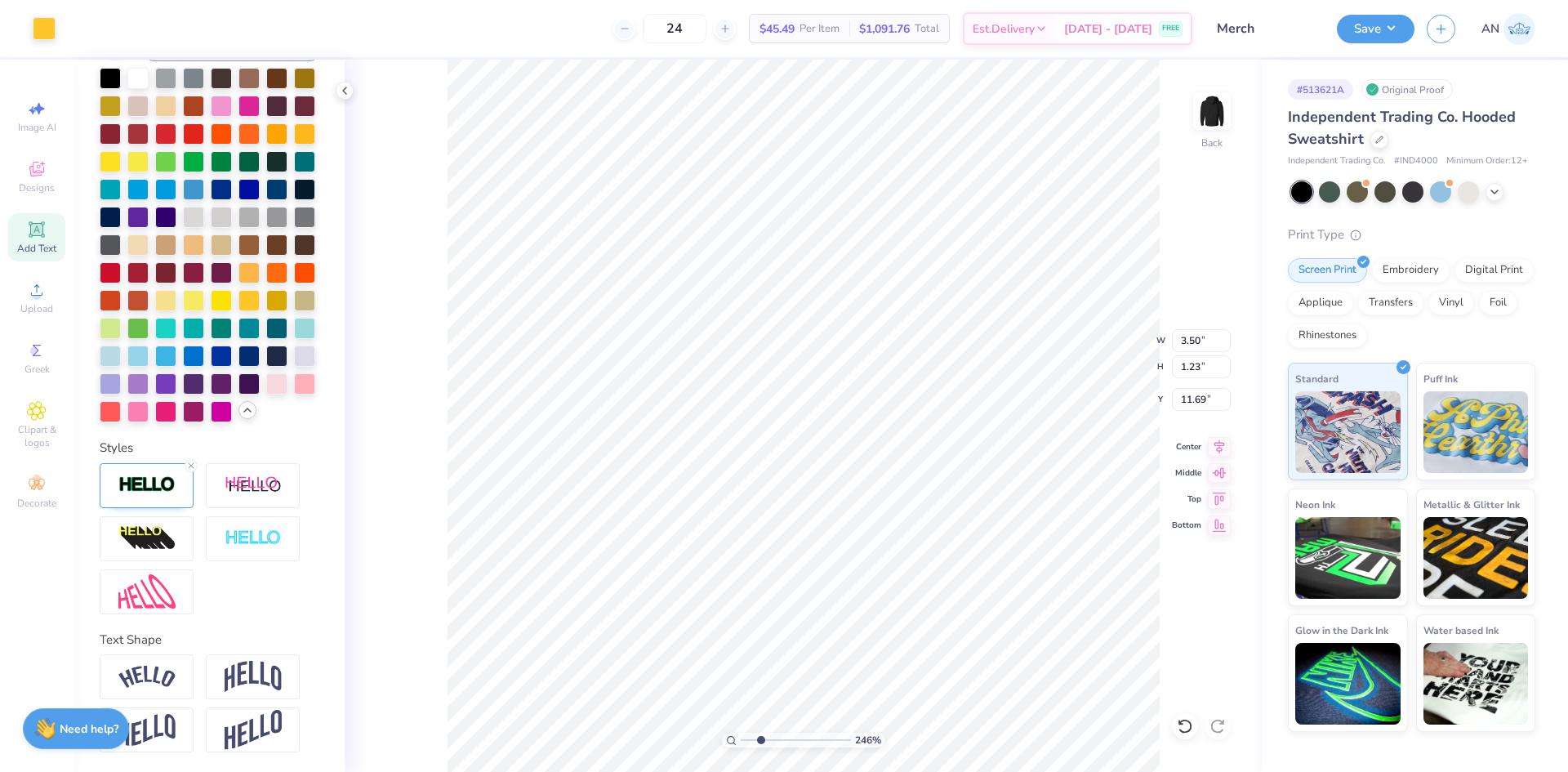
type input "2.46071092039641"
type input "3.52"
type input "1.25"
type input "11.68"
type input "2.46071092039641"
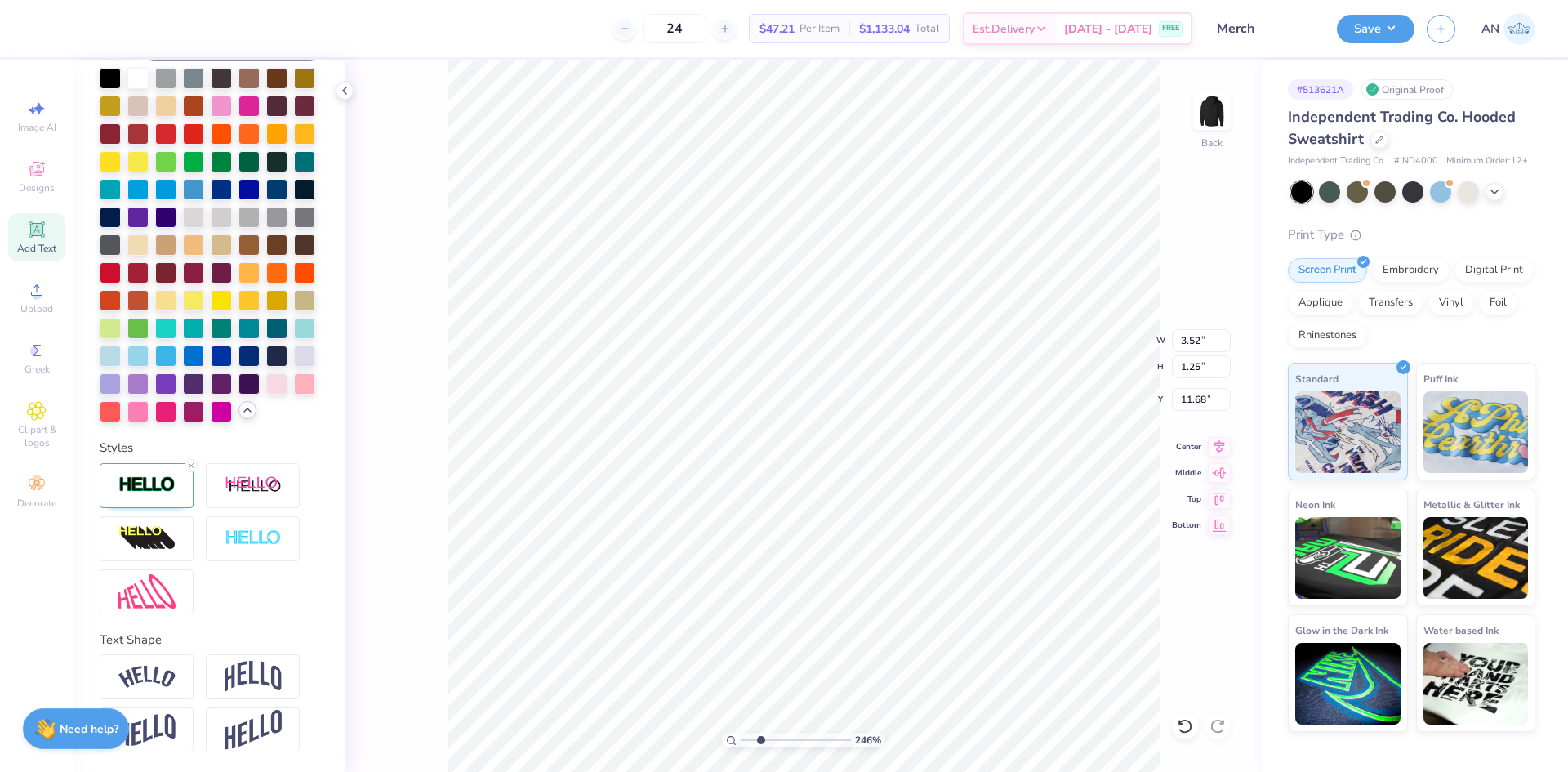
type input "4.69"
type input "2.05"
type input "9.48"
type input "2.46071092039641"
type input "8.03"
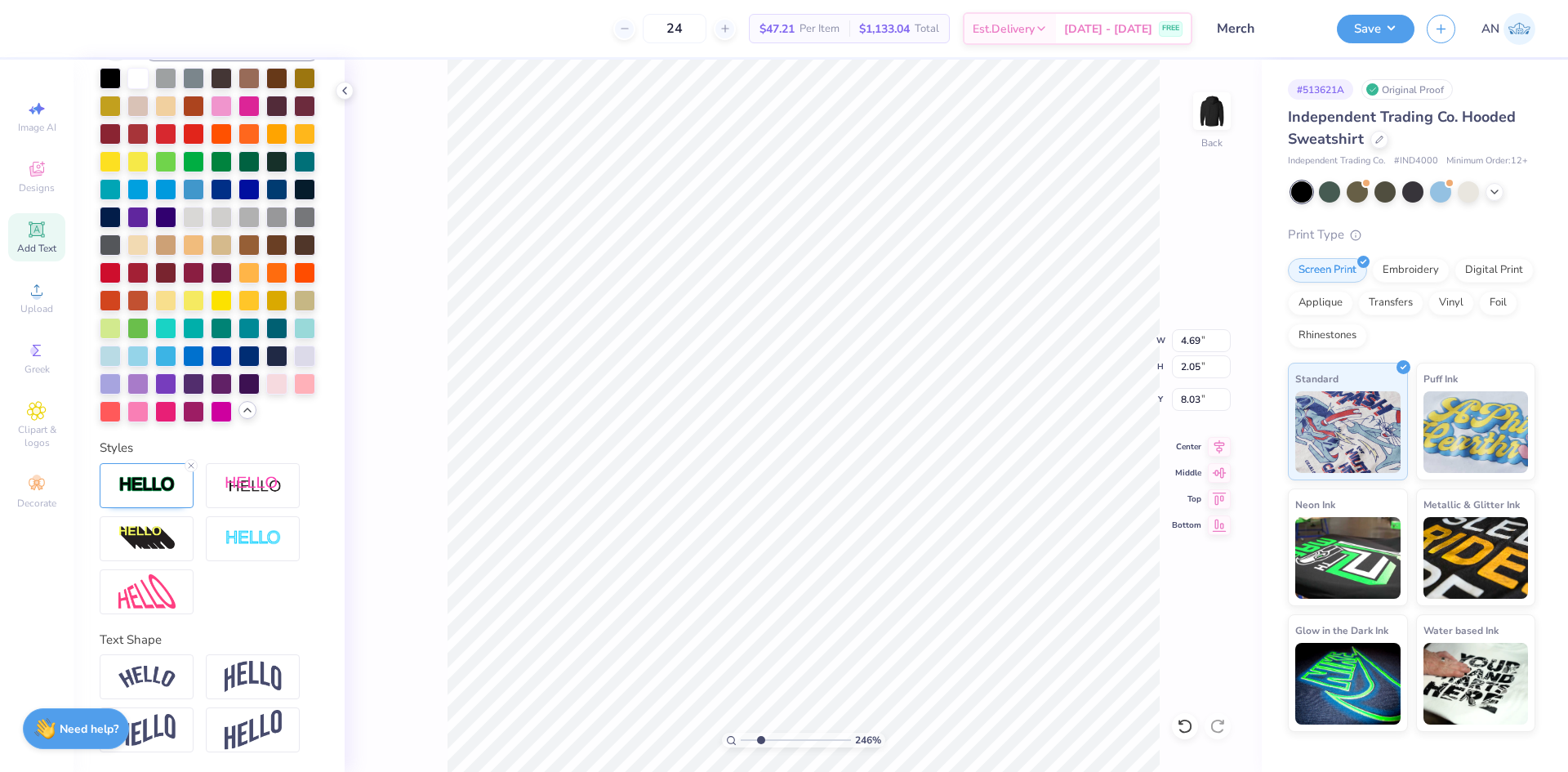
type input "2.46071092039641"
type input "3.52"
type input "1.25"
type input "11.68"
type input "2.46071092039641"
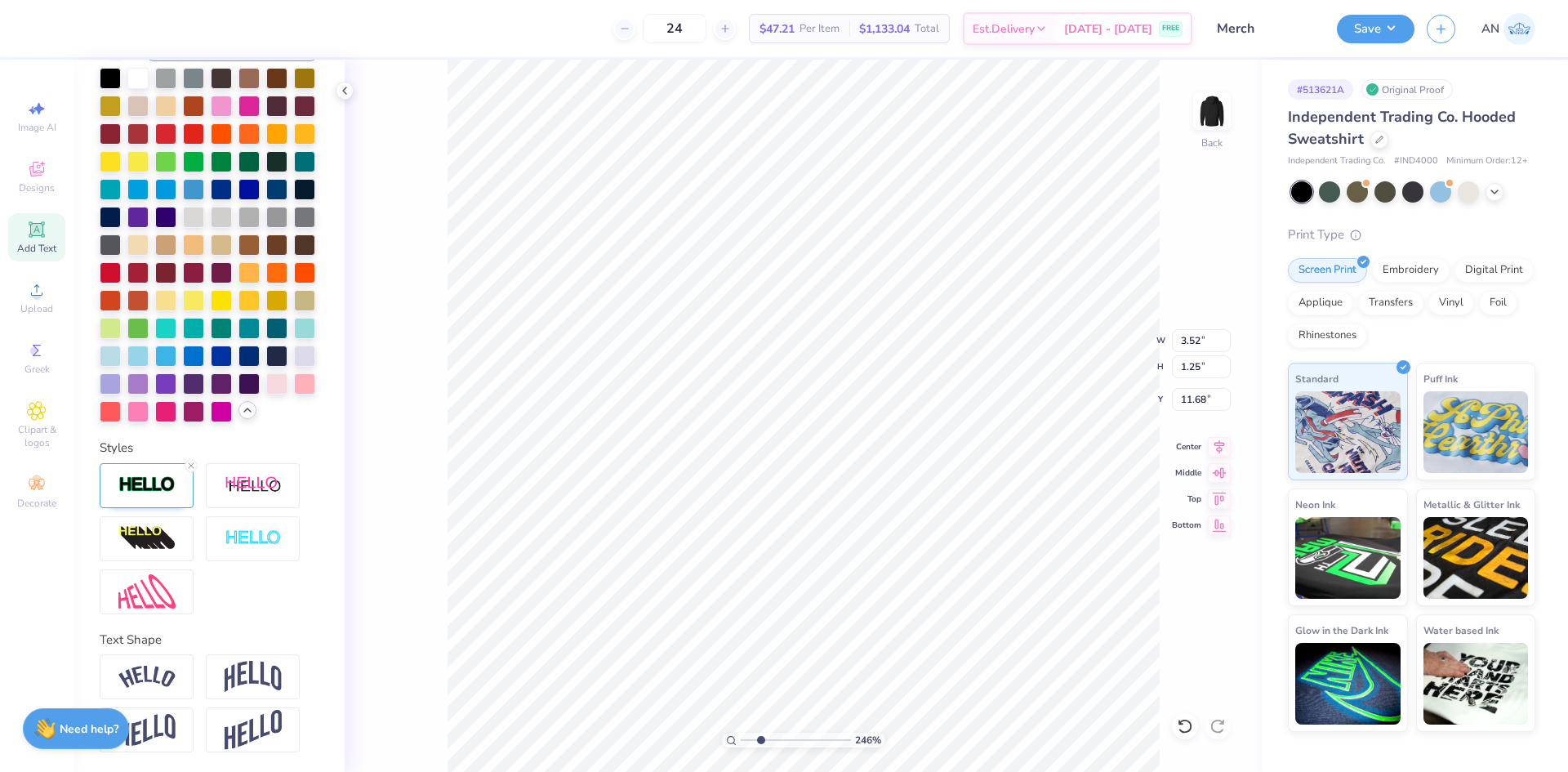
type input "3.46"
type input "1.48"
type input "11.72"
click at [142, 78] on div at bounding box center [138, 77] width 21 height 21
type input "2.46071092039641"
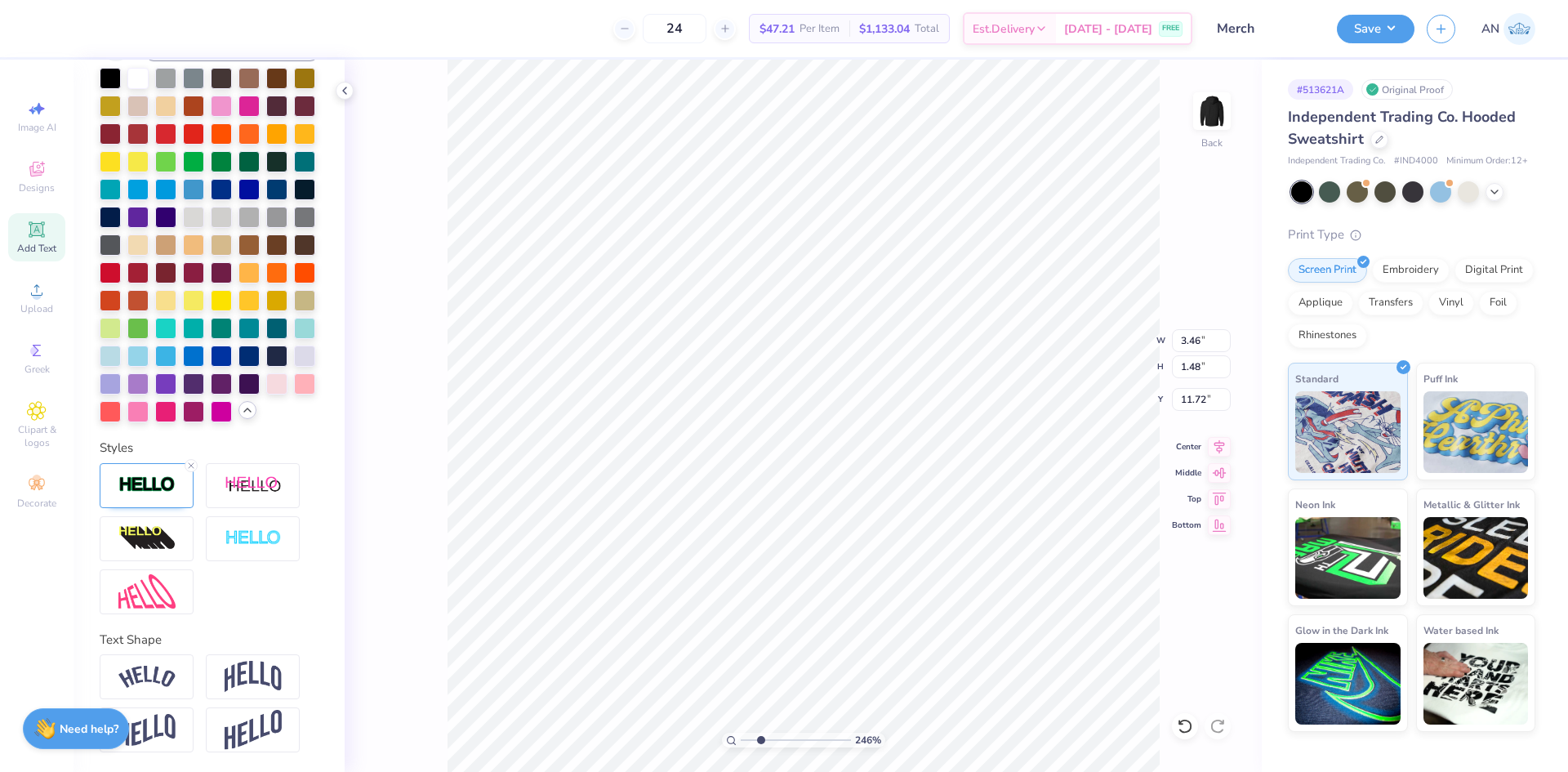
type input "10.99"
click at [192, 468] on line at bounding box center [191, 466] width 5 height 5
type input "2.46071092039641"
type input "3.44"
type input "1.46"
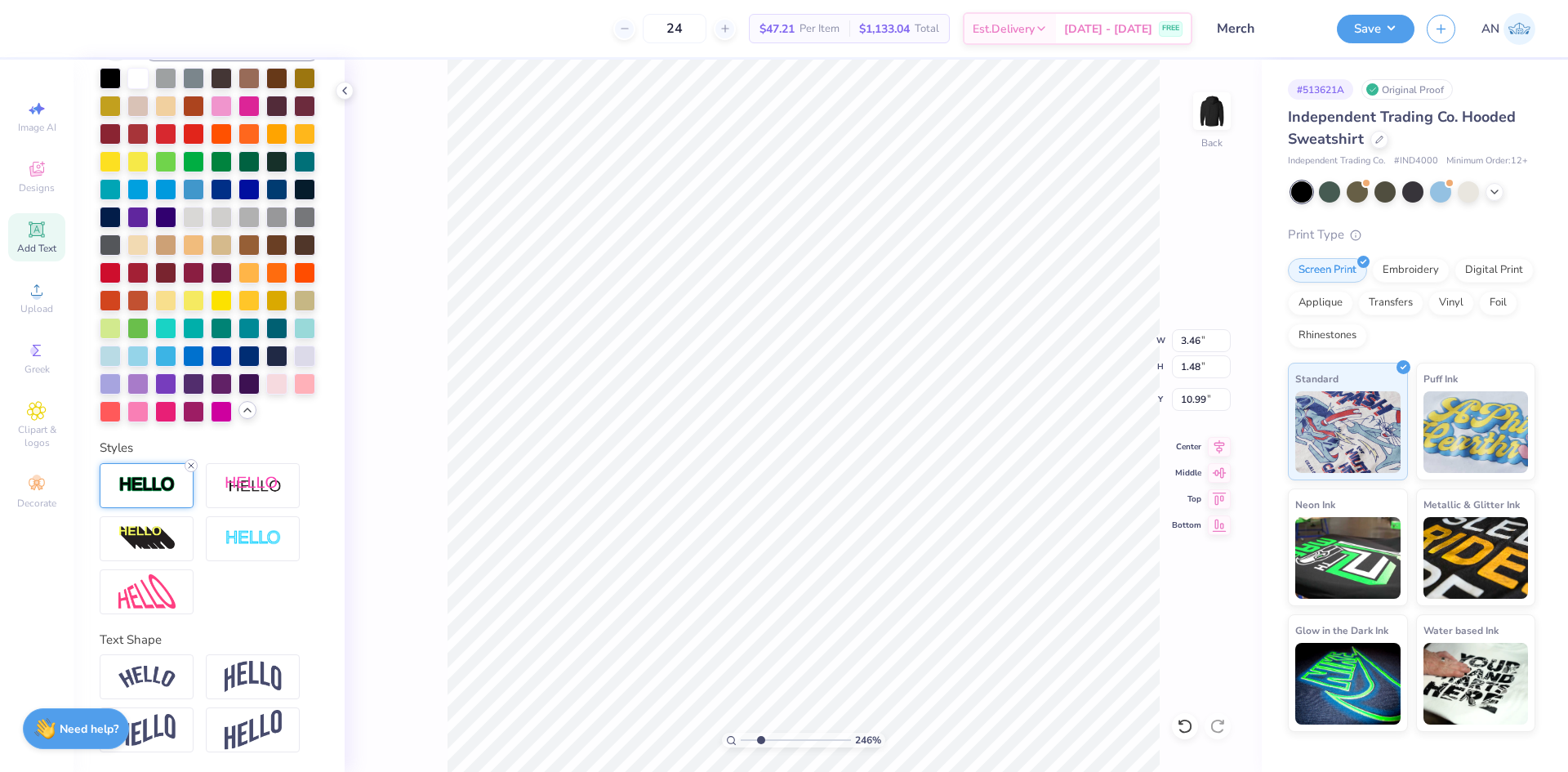
type input "11.00"
type input "2.46071092039641"
type input "9.86"
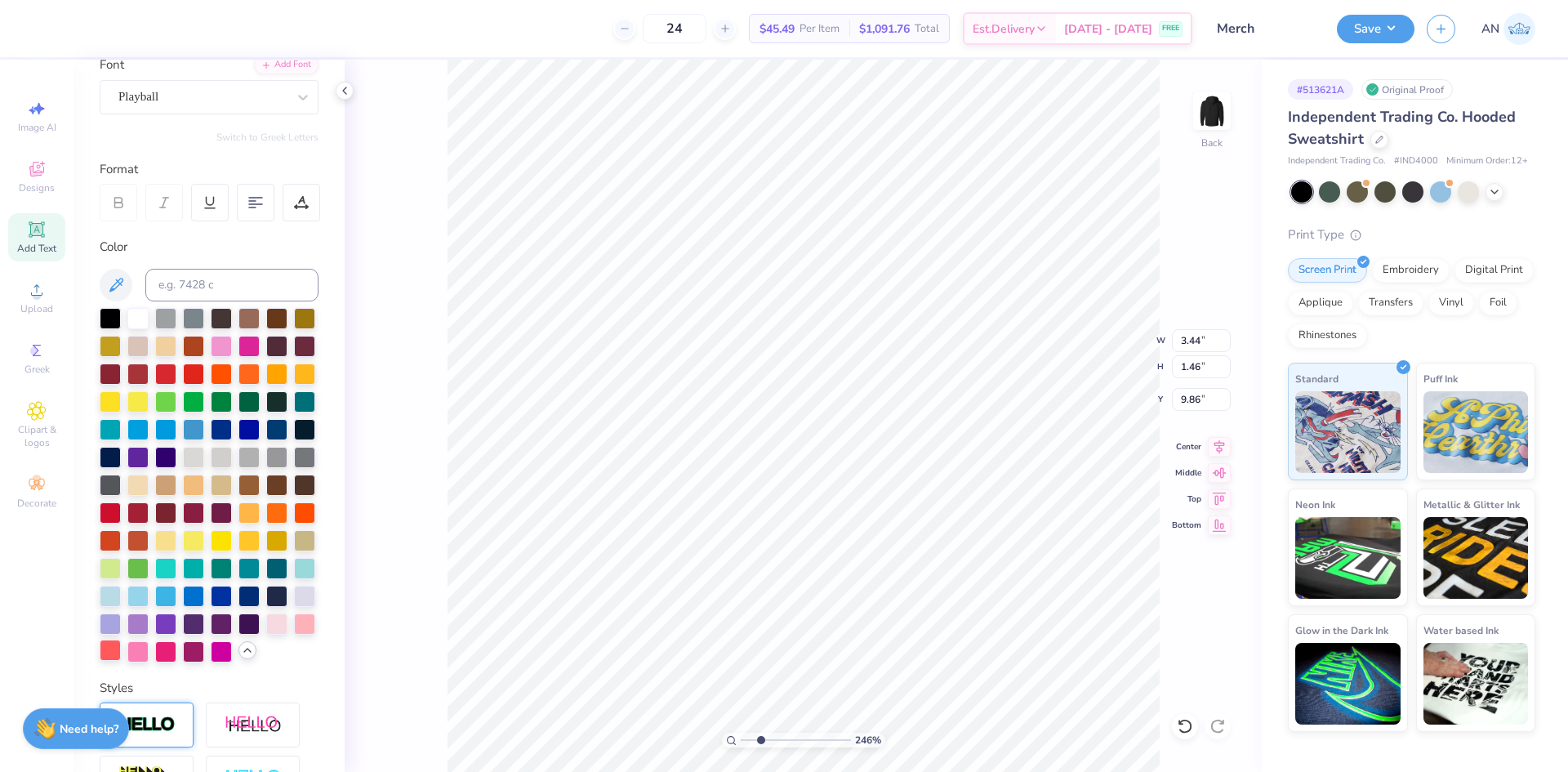
scroll to position [428, 0]
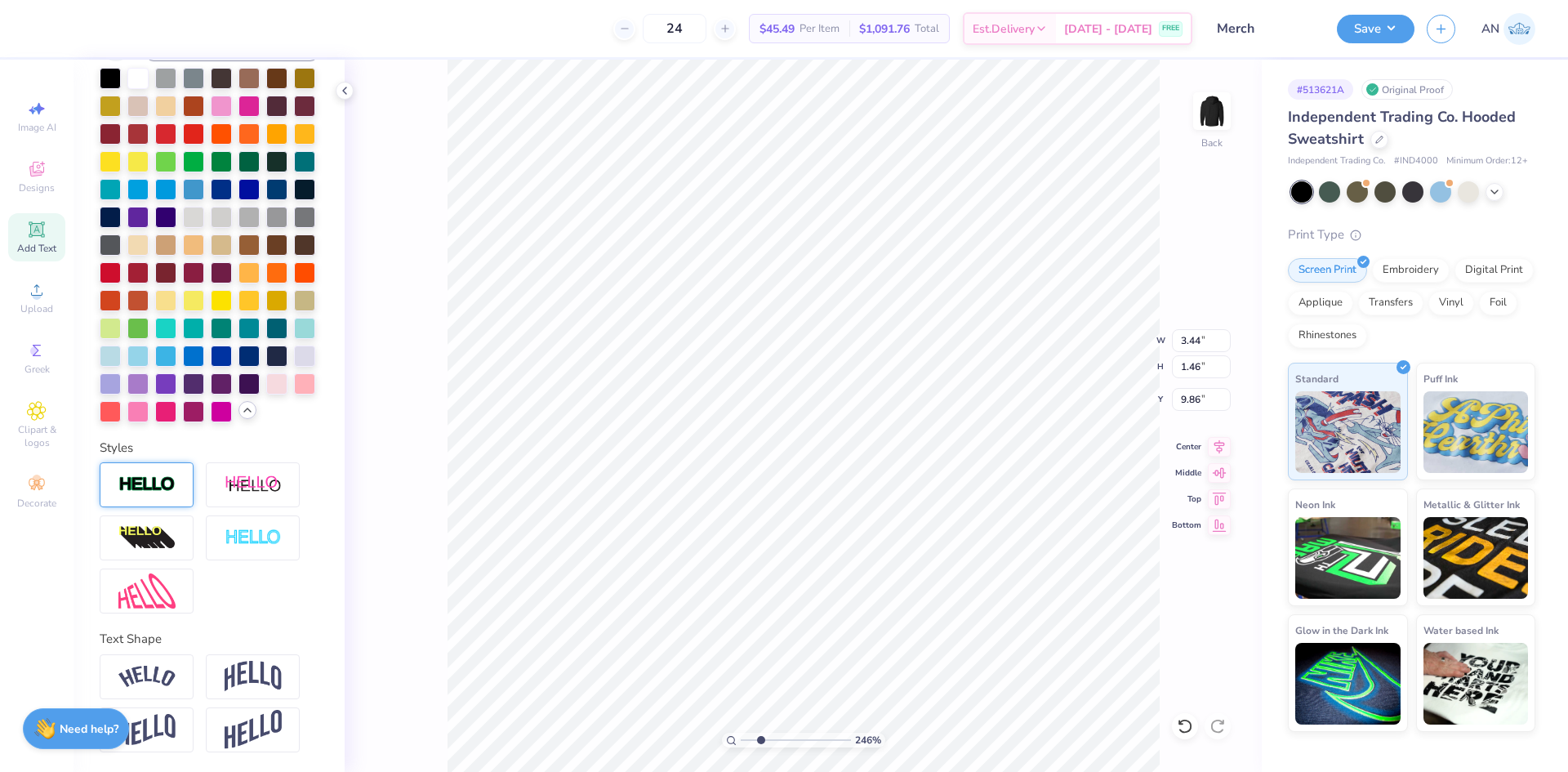
click at [166, 488] on img at bounding box center [146, 484] width 57 height 18
type input "2.46071092039641"
type input "3.46"
type input "1.48"
type input "9.85"
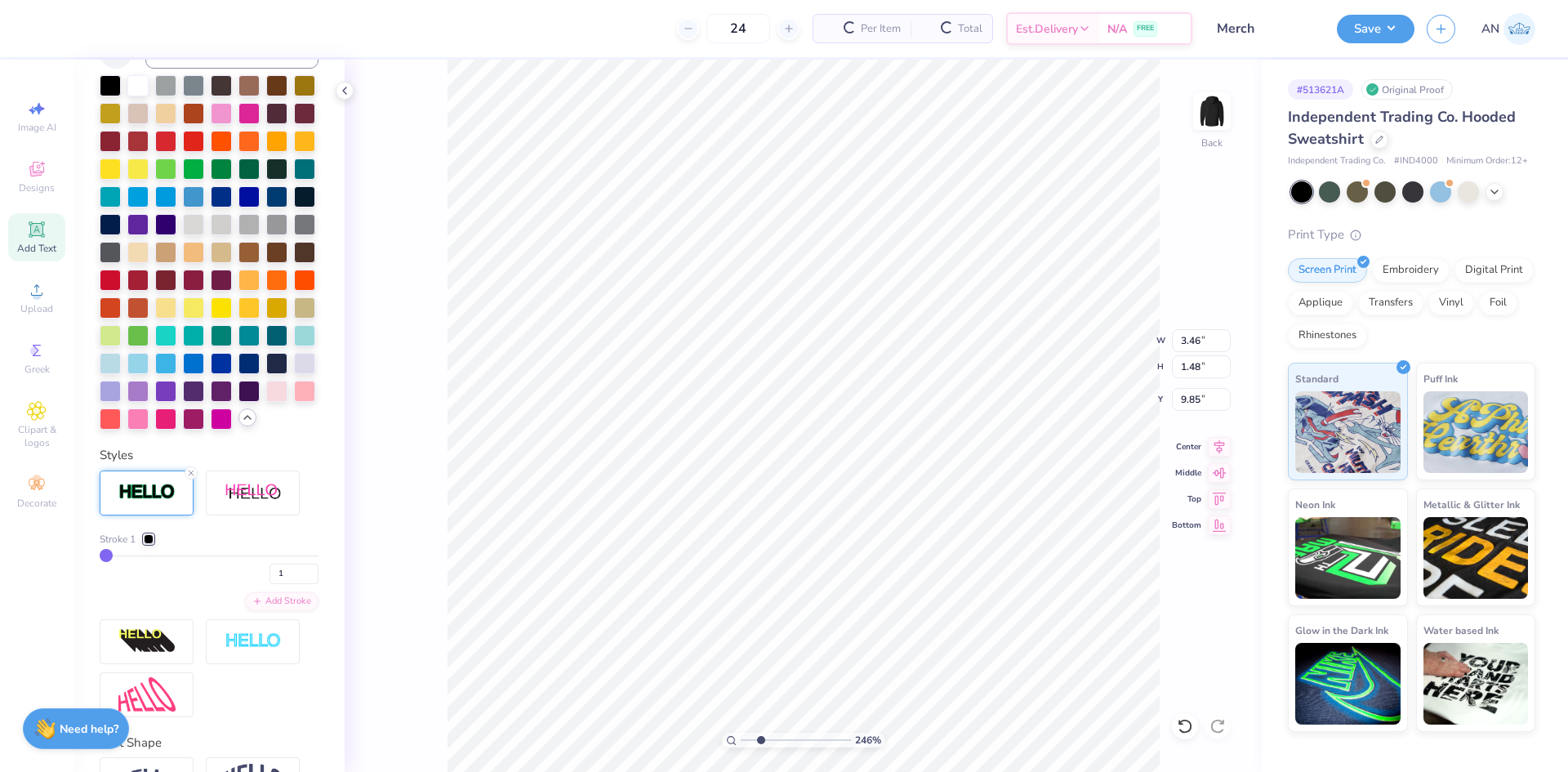
scroll to position [491, 0]
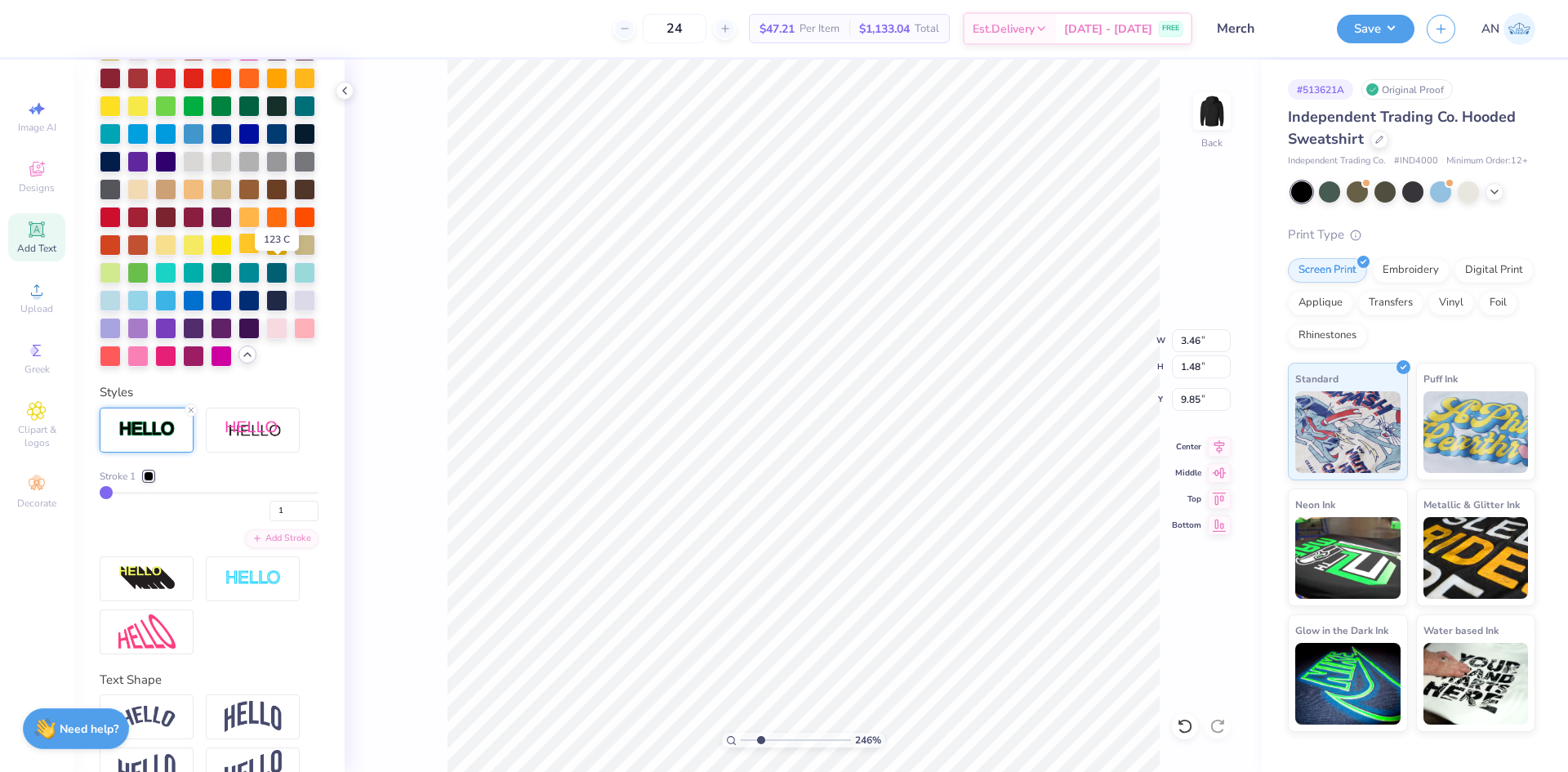
click at [260, 254] on div at bounding box center [249, 243] width 21 height 21
click at [143, 481] on div at bounding box center [148, 476] width 10 height 10
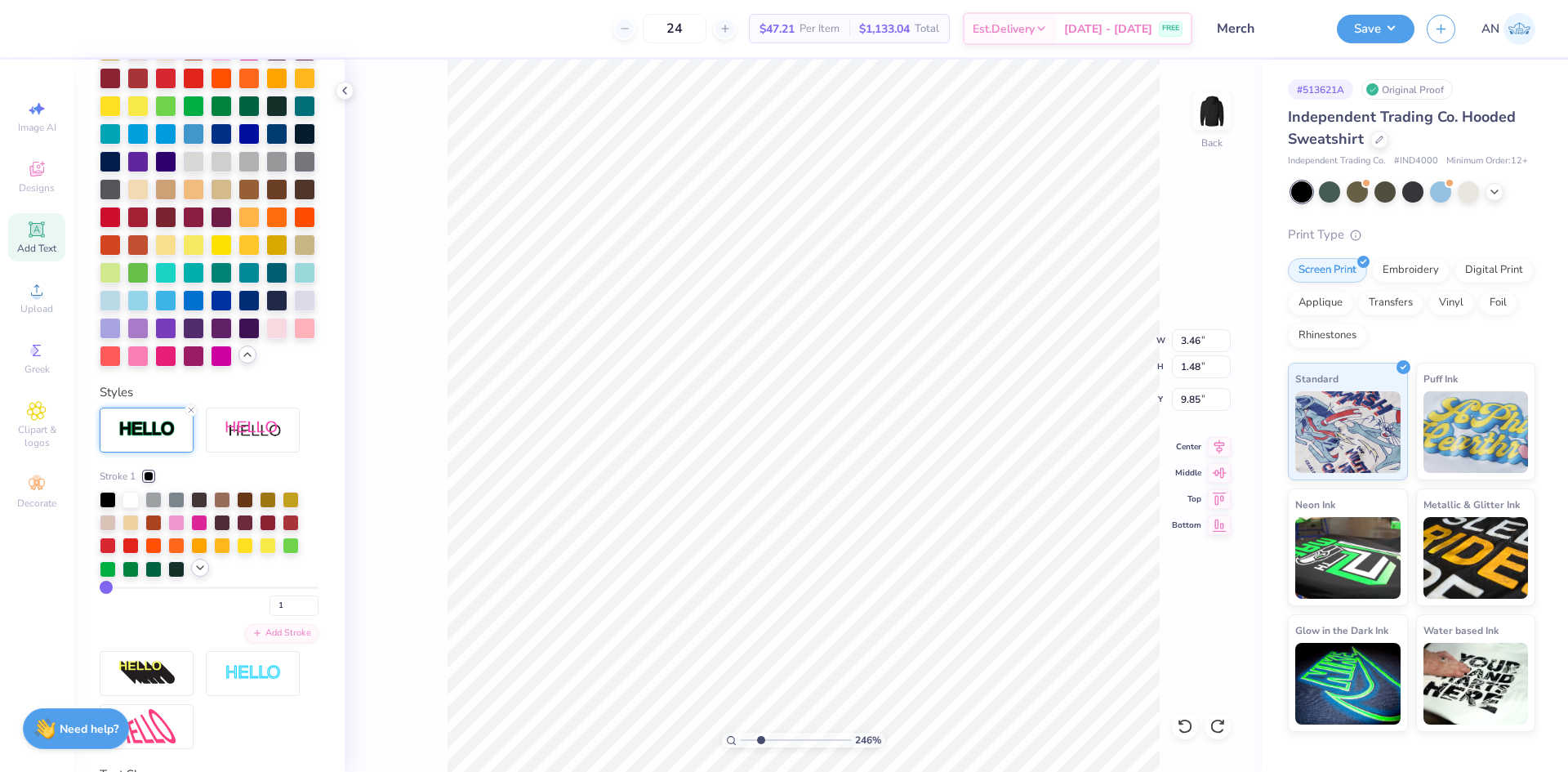
click at [198, 569] on polyline at bounding box center [199, 567] width 6 height 3
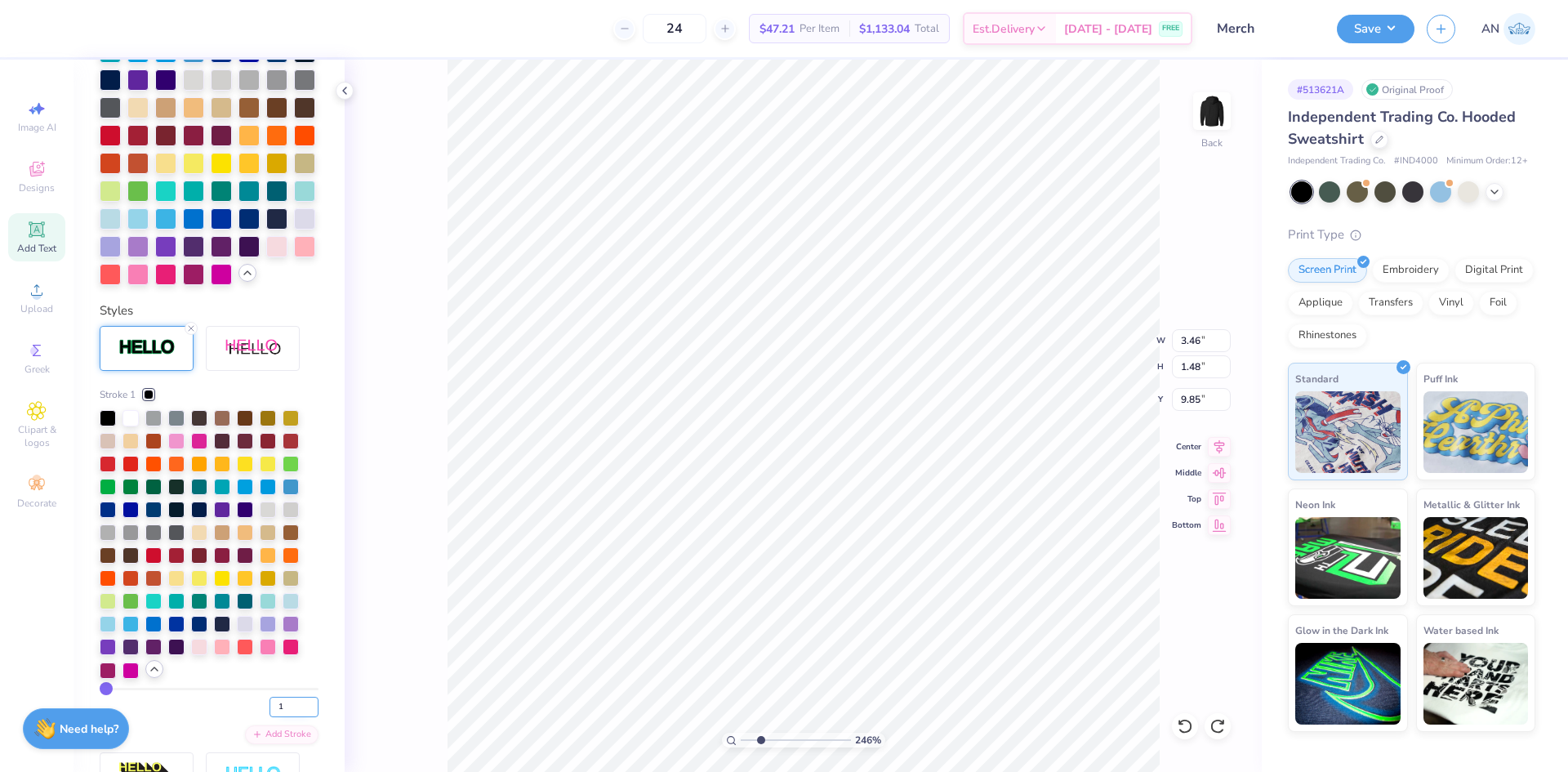
scroll to position [654, 0]
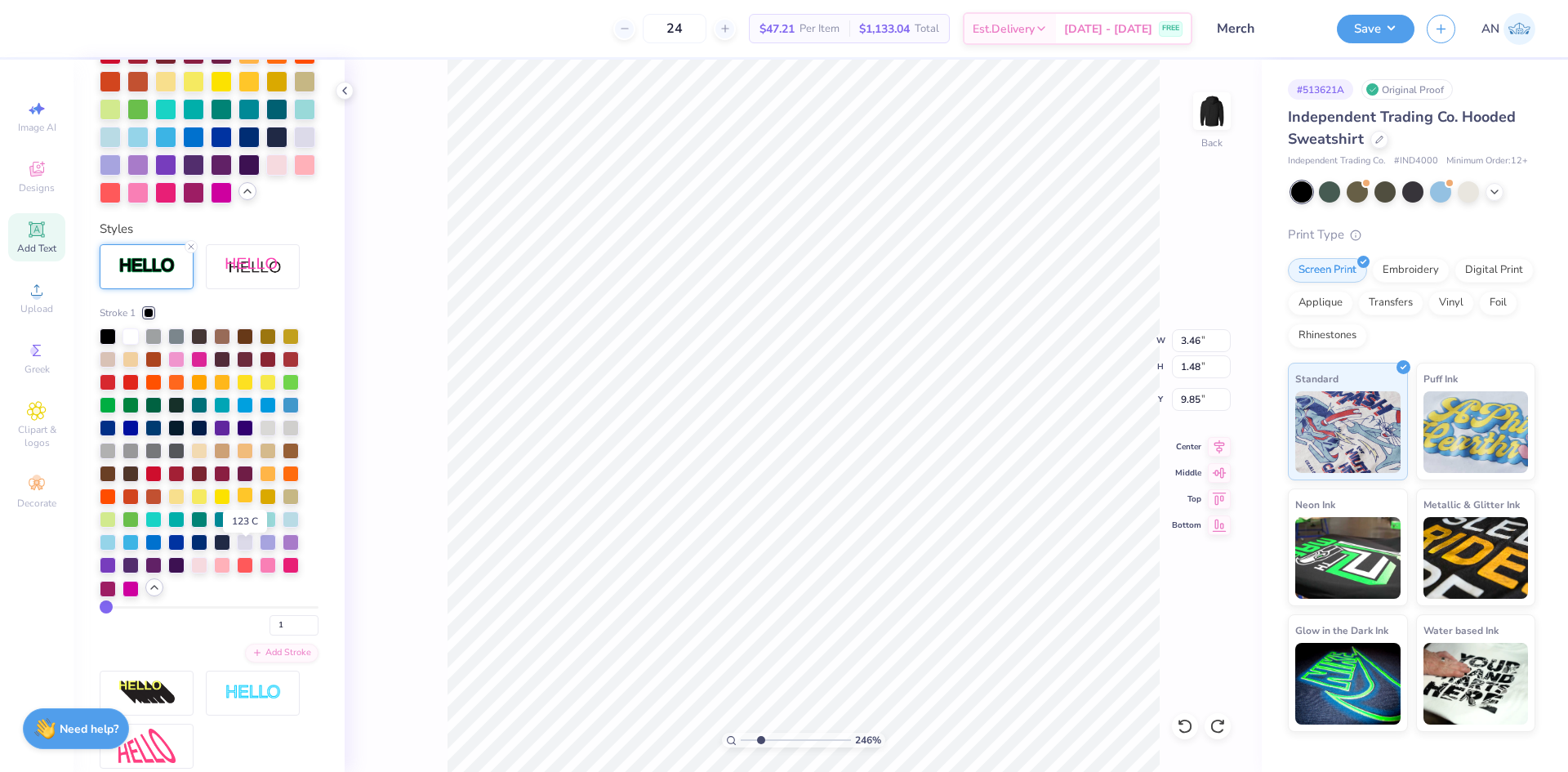
click at [247, 504] on div at bounding box center [245, 495] width 17 height 17
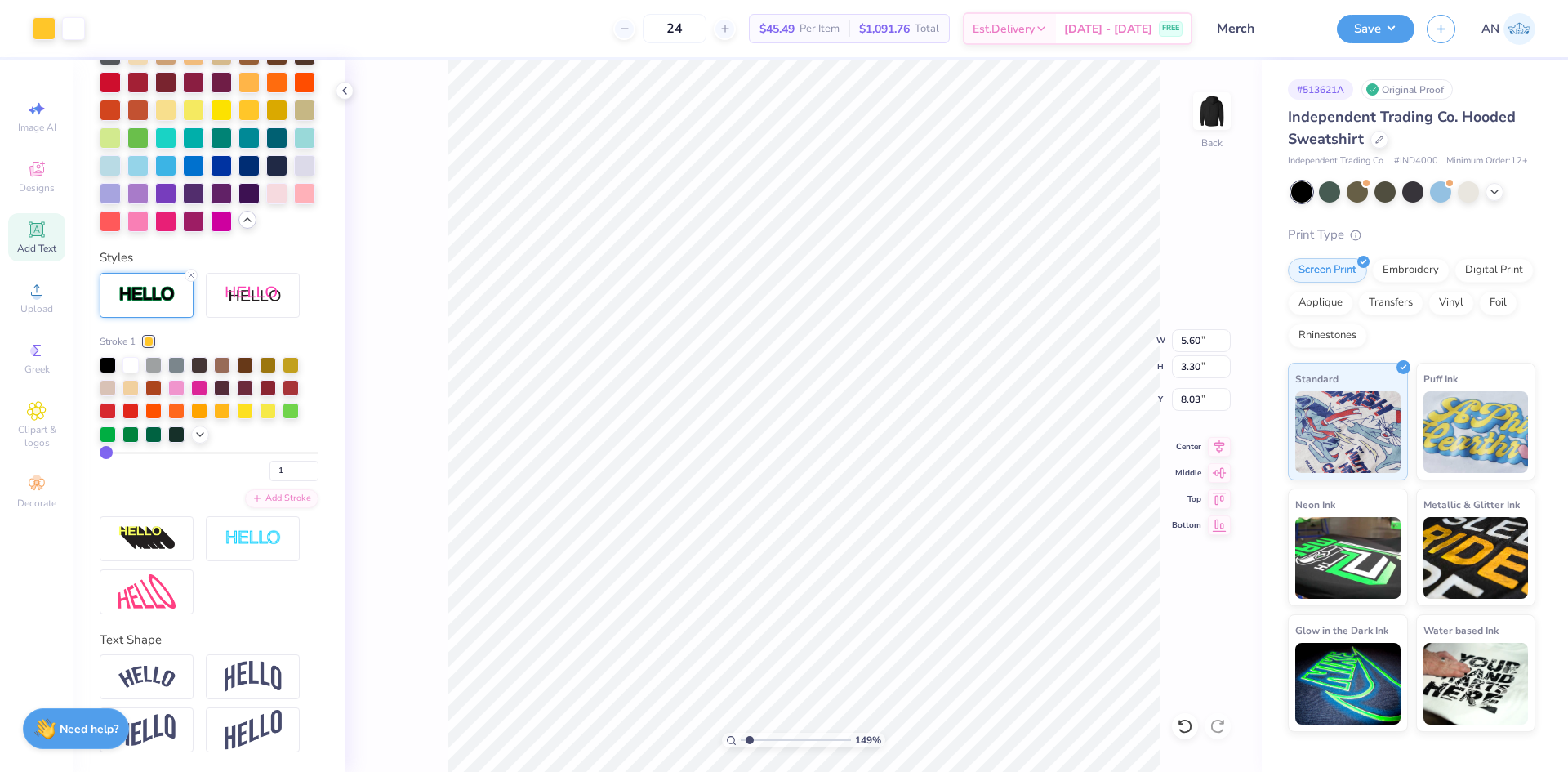
type input "1.49212329151837"
type input "3.47"
type input "1.49212329151837"
type input "4.47"
type input "2.63"
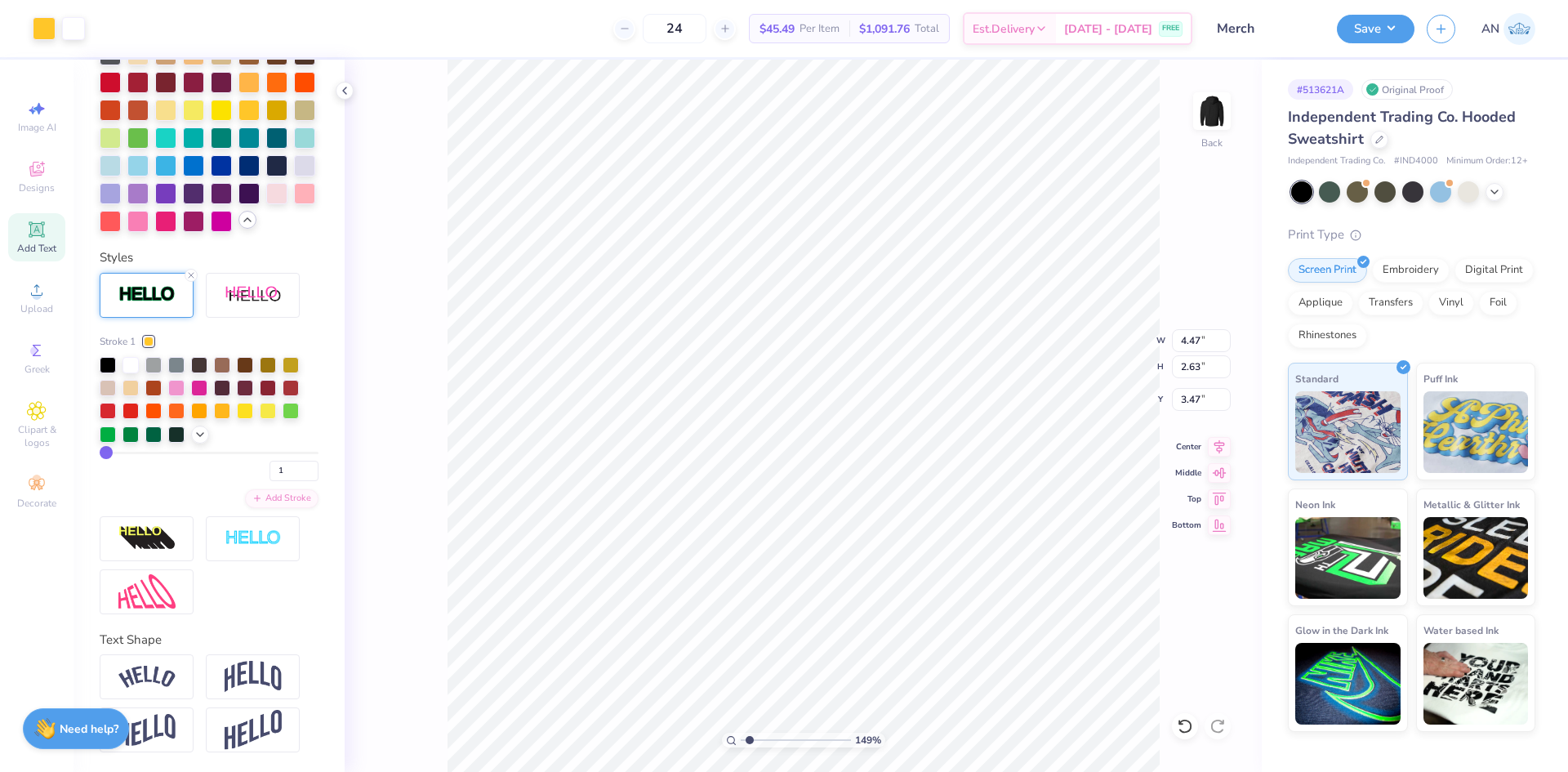
type input "1.49212329151837"
type input "3.18"
type input "1"
click at [47, 299] on div "Upload" at bounding box center [36, 297] width 57 height 48
type input "3.26"
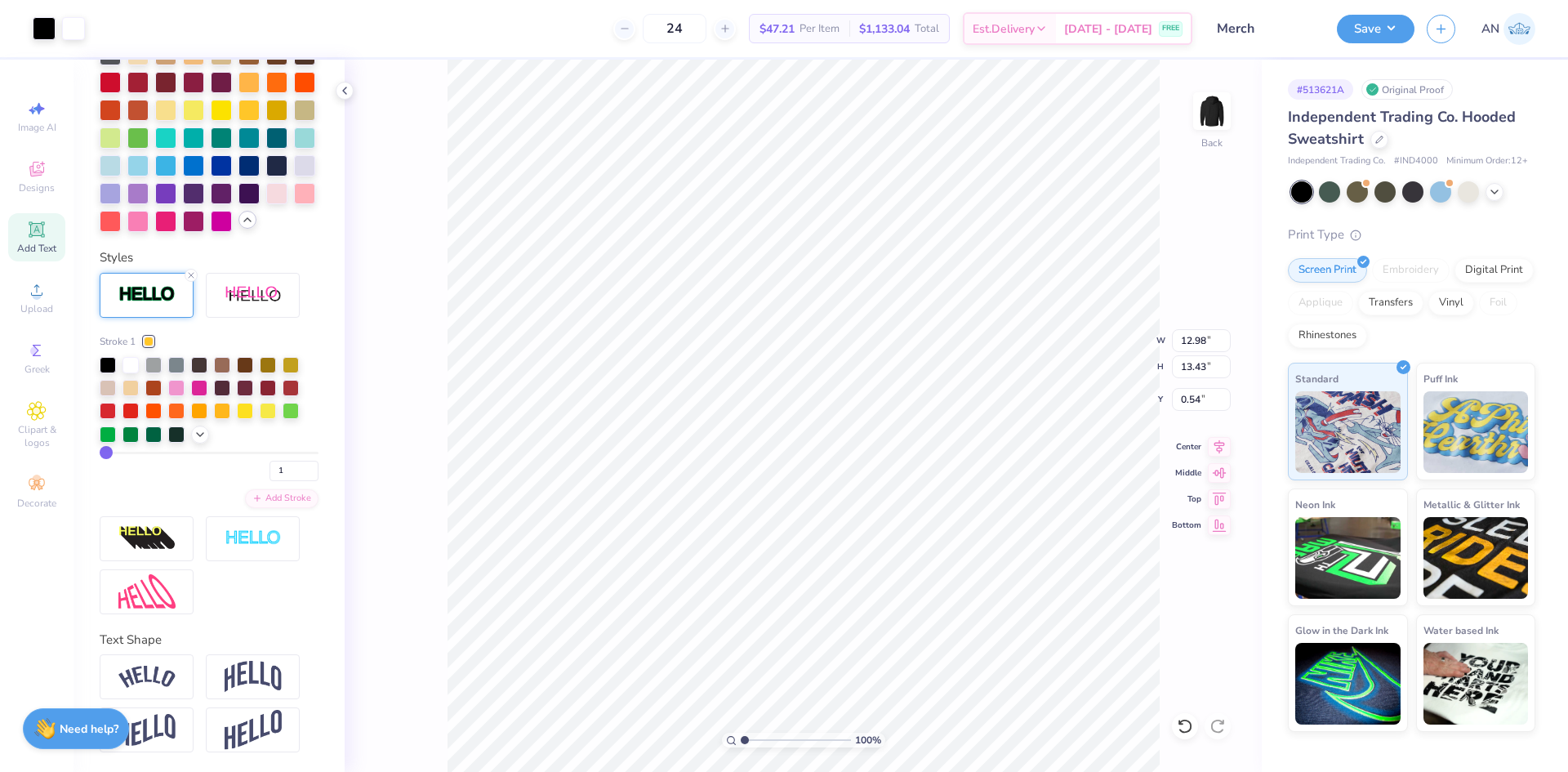
type input "3.37"
type input "10.59"
type input "1.64913377760655"
type input "5.22"
click at [44, 30] on div at bounding box center [44, 27] width 23 height 23
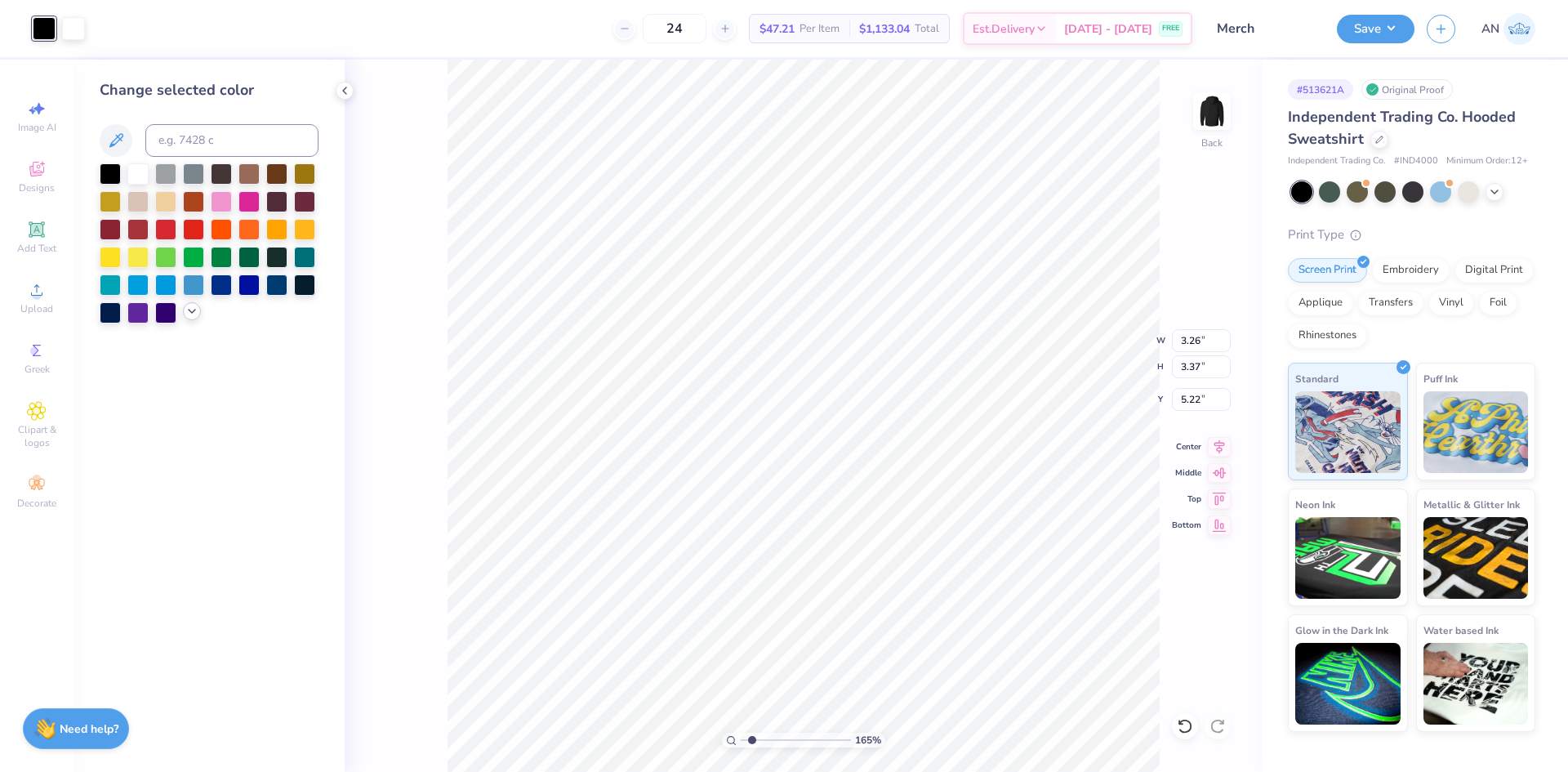
click at [186, 312] on icon at bounding box center [191, 311] width 13 height 13
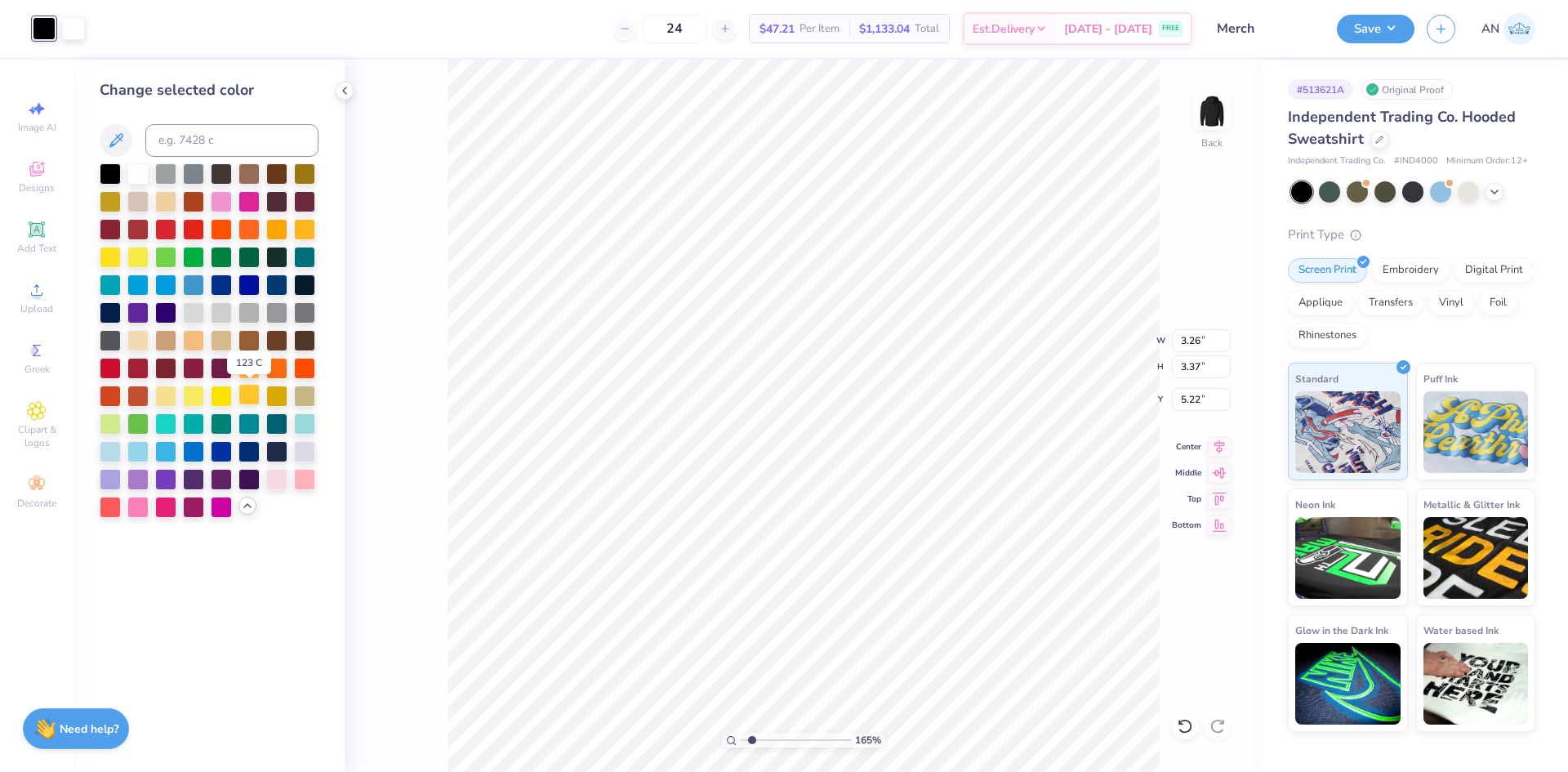
click at [246, 397] on div at bounding box center [249, 394] width 21 height 21
click at [399, 338] on div "165 % Back W 3.26 3.26 " H 3.37 3.37 " Y 5.22 5.22 " Center Middle Top Bottom" at bounding box center [802, 415] width 917 height 713
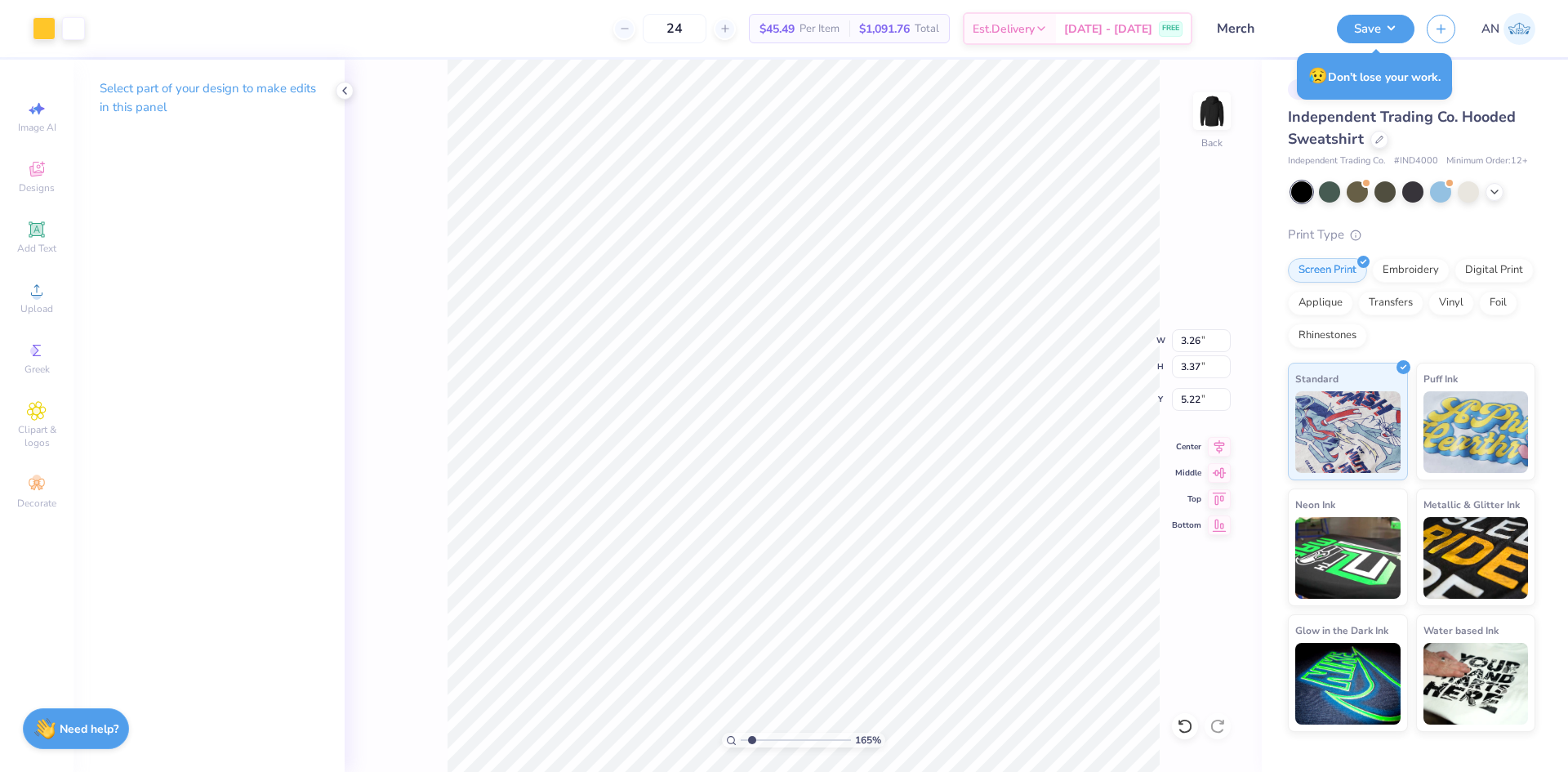
type input "1.64913377760655"
type input "3.75"
type input "1.63"
type input "3.18"
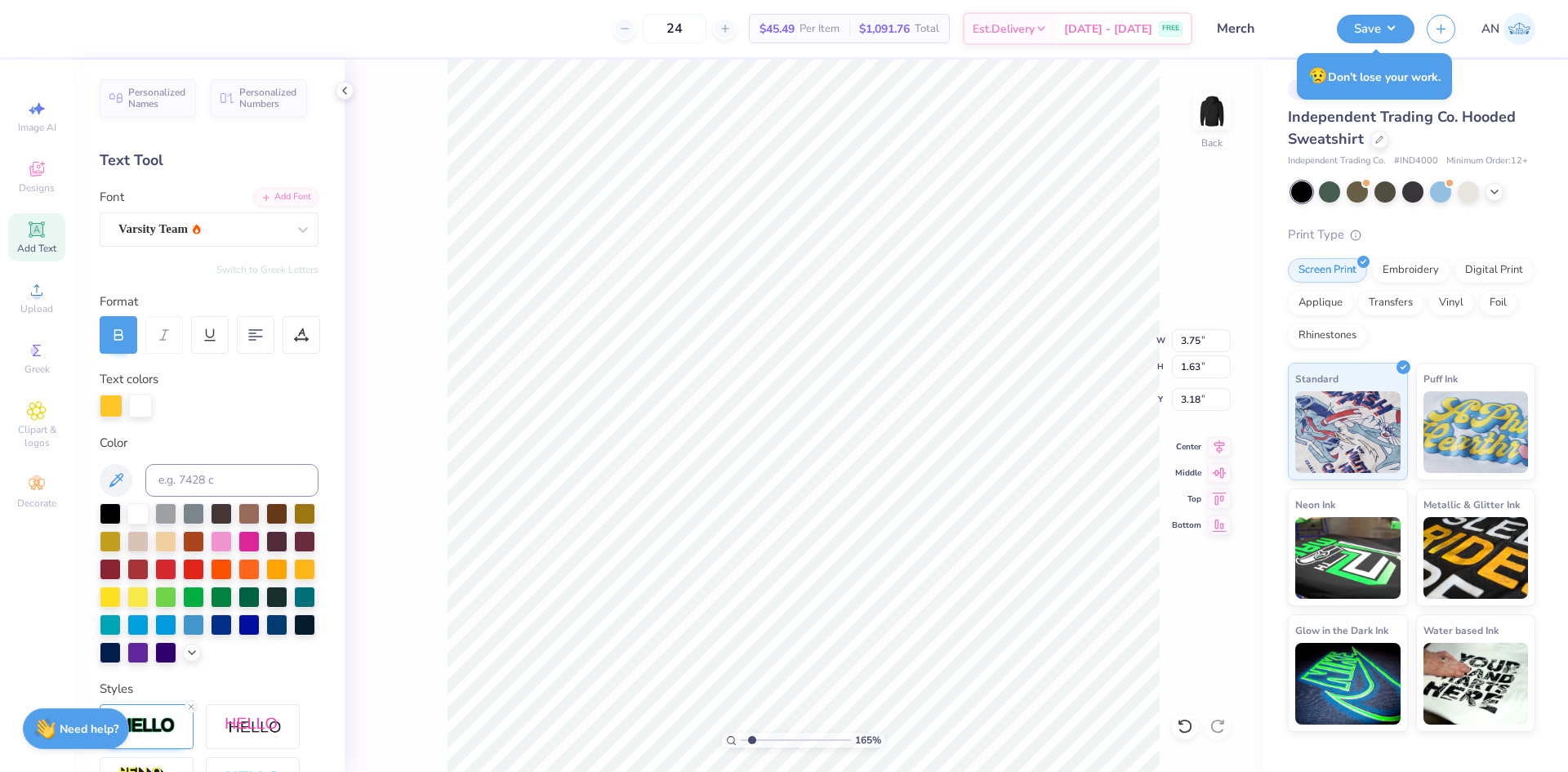
type input "1.64913377760655"
type input "3.26"
type input "3.37"
type input "5.22"
click at [81, 41] on div "Art colors" at bounding box center [42, 28] width 85 height 57
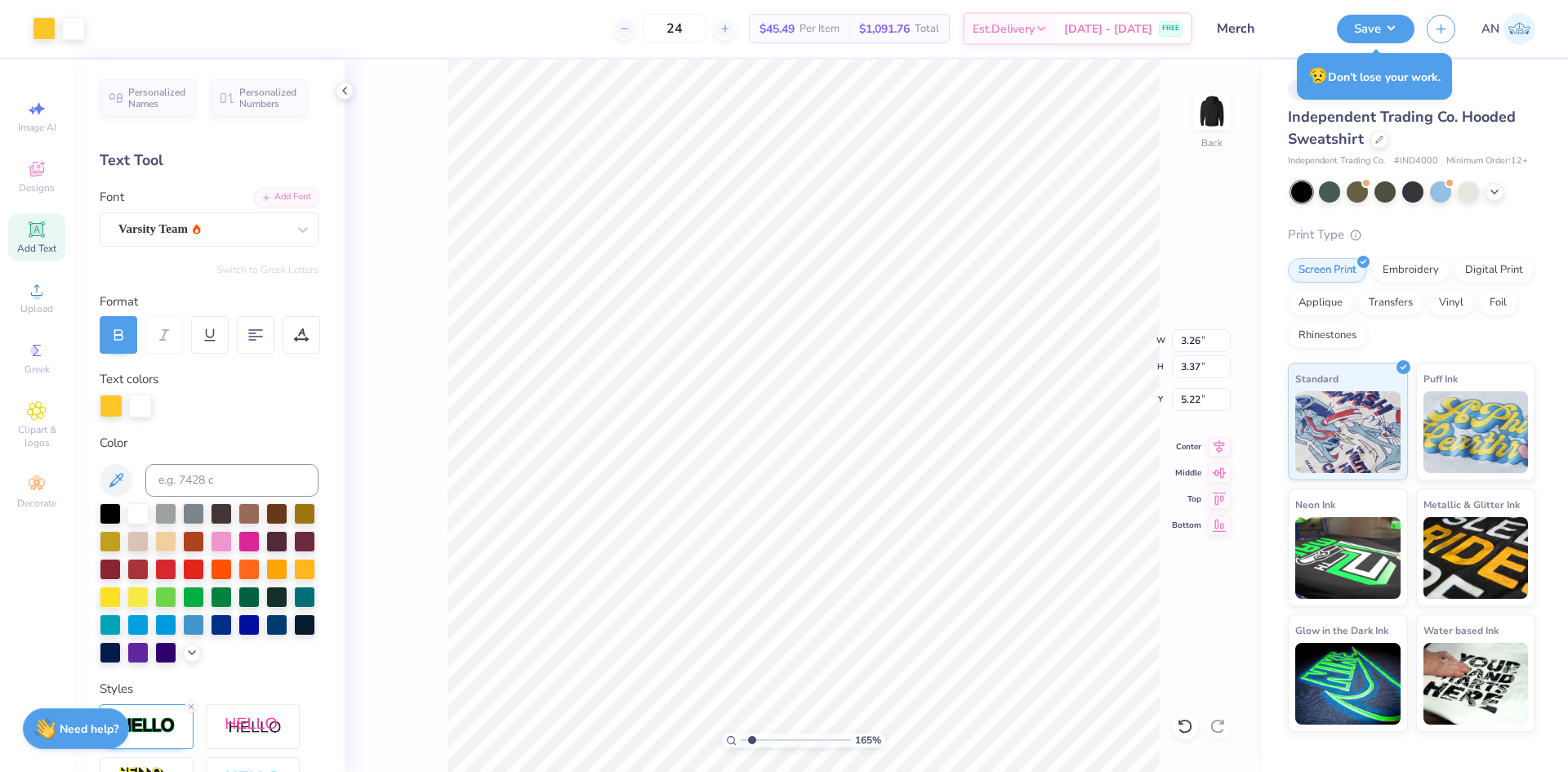
click at [418, 198] on div "165 % Back W 3.26 3.26 " H 3.37 3.37 " Y 5.22 5.22 " Center Middle Top Bottom" at bounding box center [802, 415] width 917 height 713
type input "3.01013429093399"
type input "1.49"
type input "1.54"
type input "5.23"
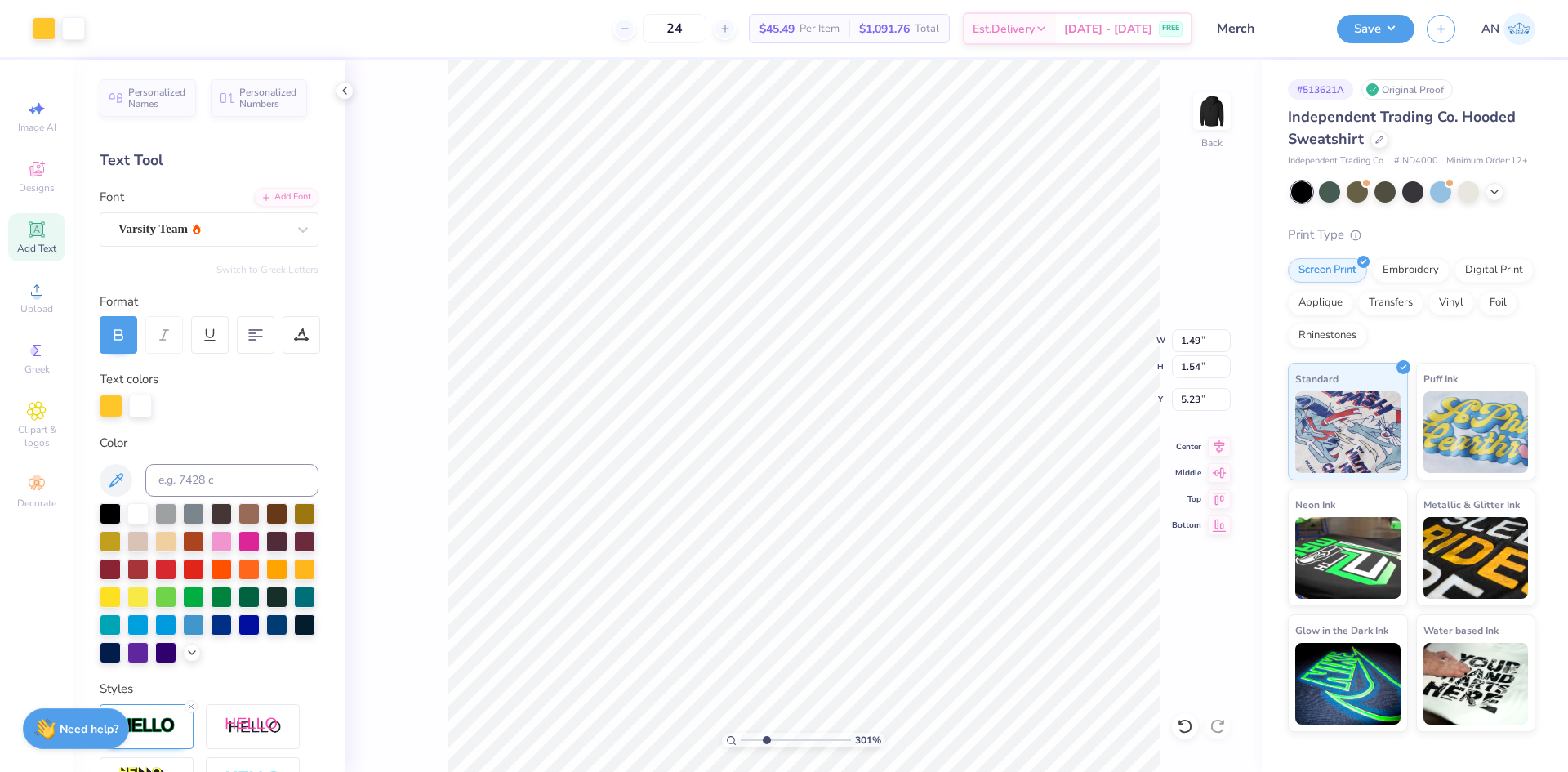
type input "3.01013429093399"
type input "4.81"
type input "3.01013429093399"
type input "2.76"
type input "1.18"
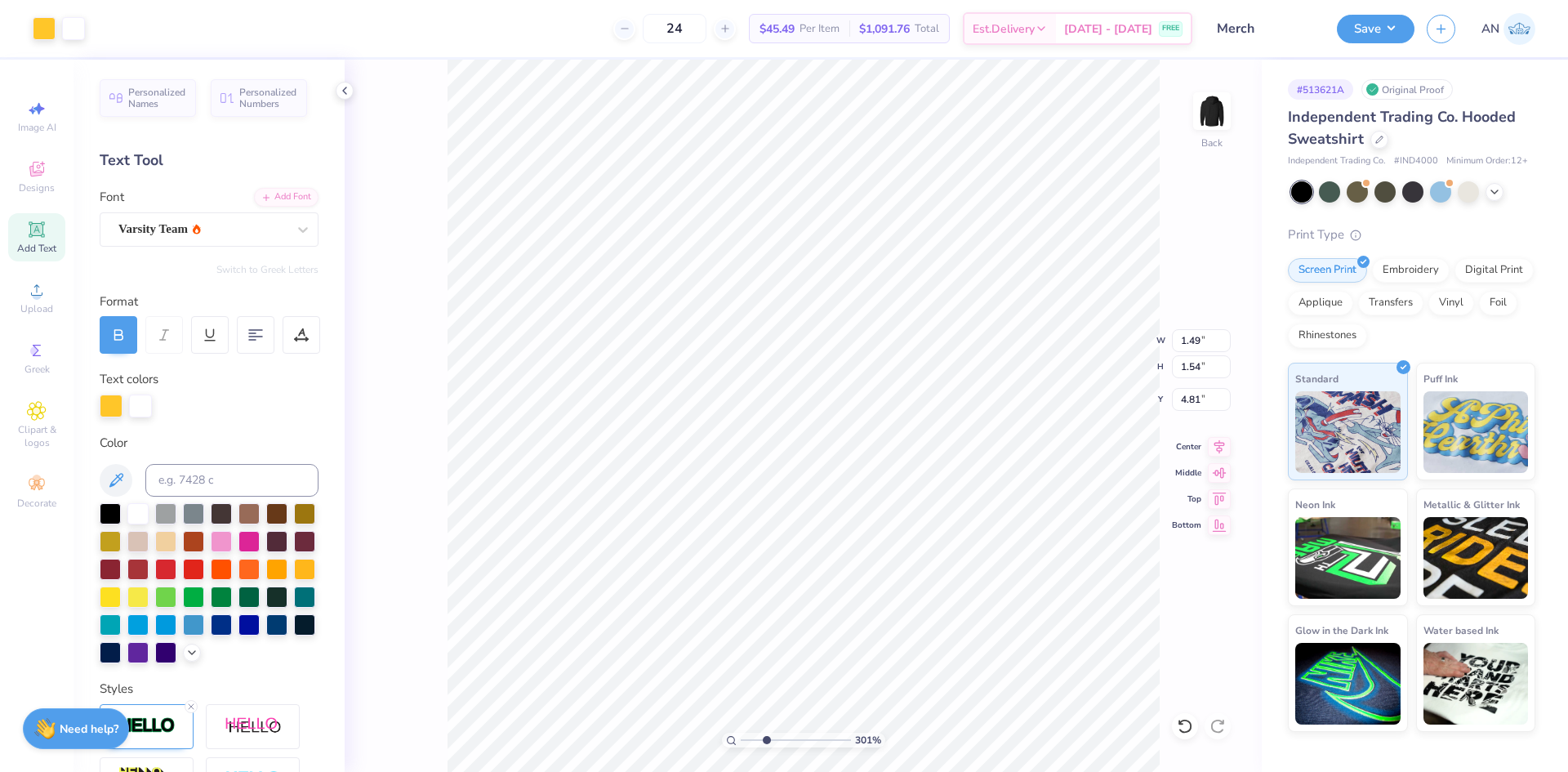
type input "4.63"
type input "3.01013429093399"
type input "4.99"
type input "3.01013429093399"
type input "1.49"
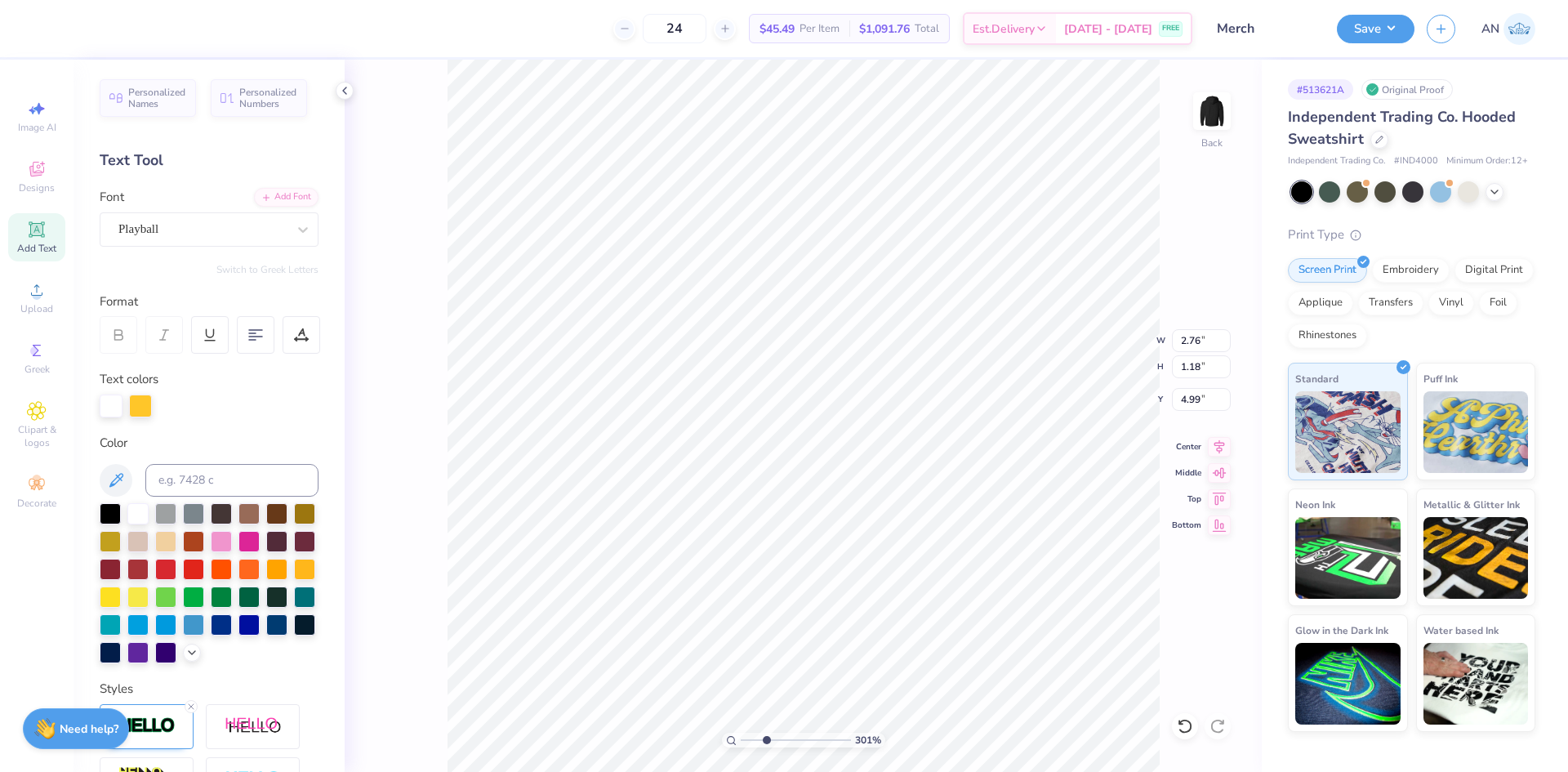
type input "1.54"
type input "4.81"
type input "3.01013429093399"
type input "5.58"
type input "3.01013429093399"
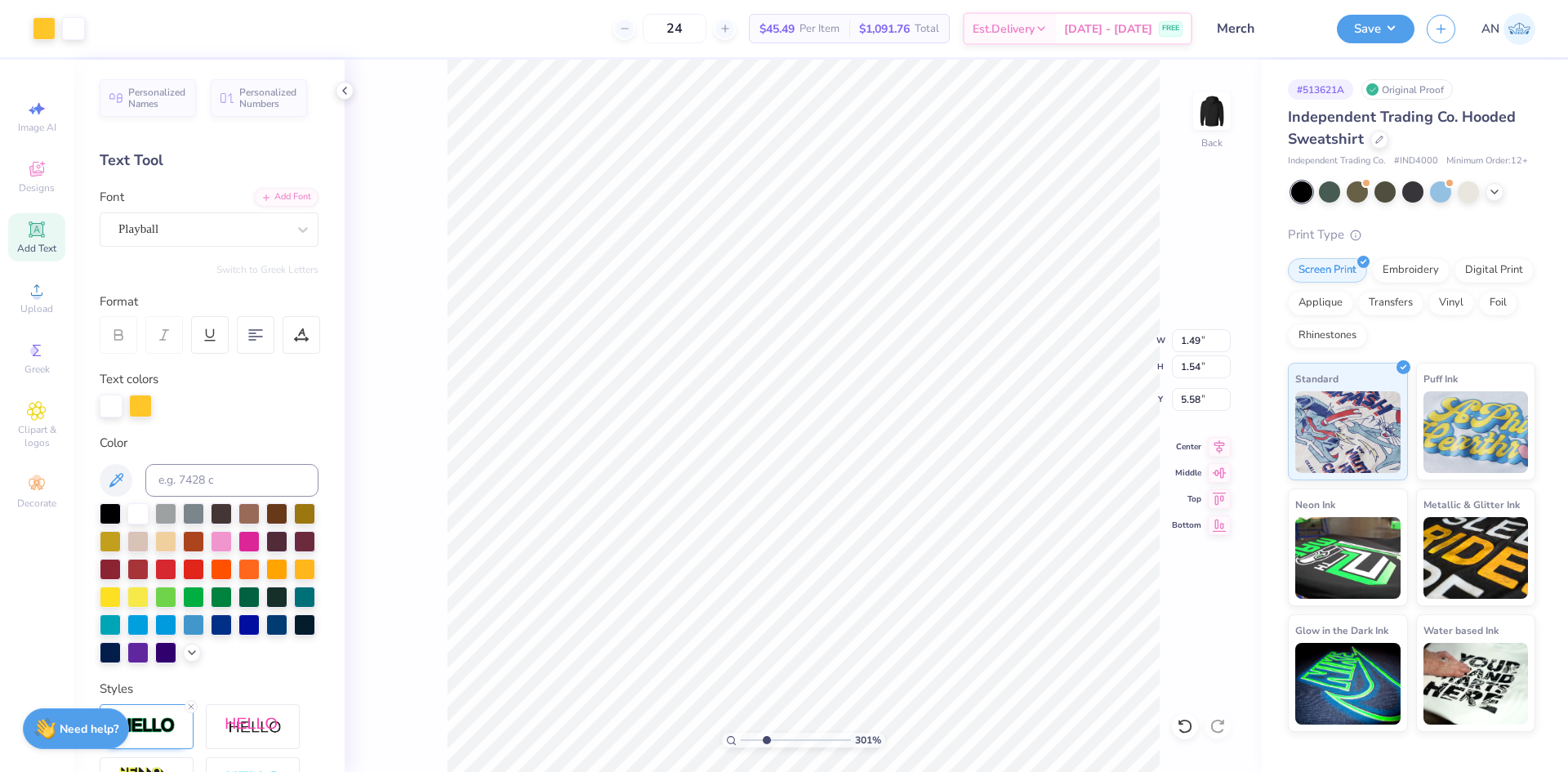
type input "4.81"
click at [790, 720] on li "Send to Back" at bounding box center [784, 731] width 128 height 31
type input "3.01013429093399"
type input "4.99"
type input "3.01013429093399"
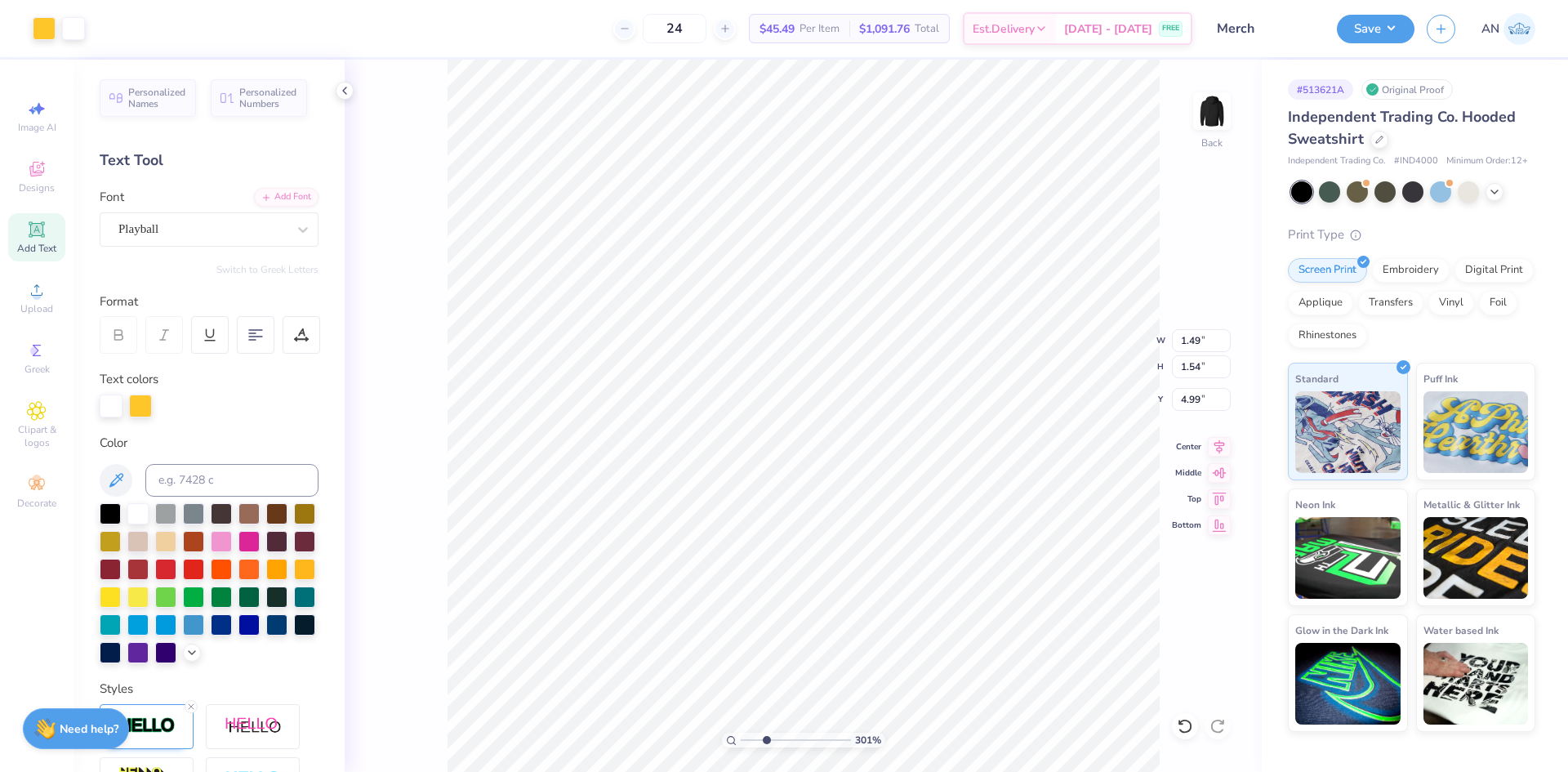
type input "2.76"
type input "1.18"
type input "3.01013429093399"
type input "3.75"
type input "1.63"
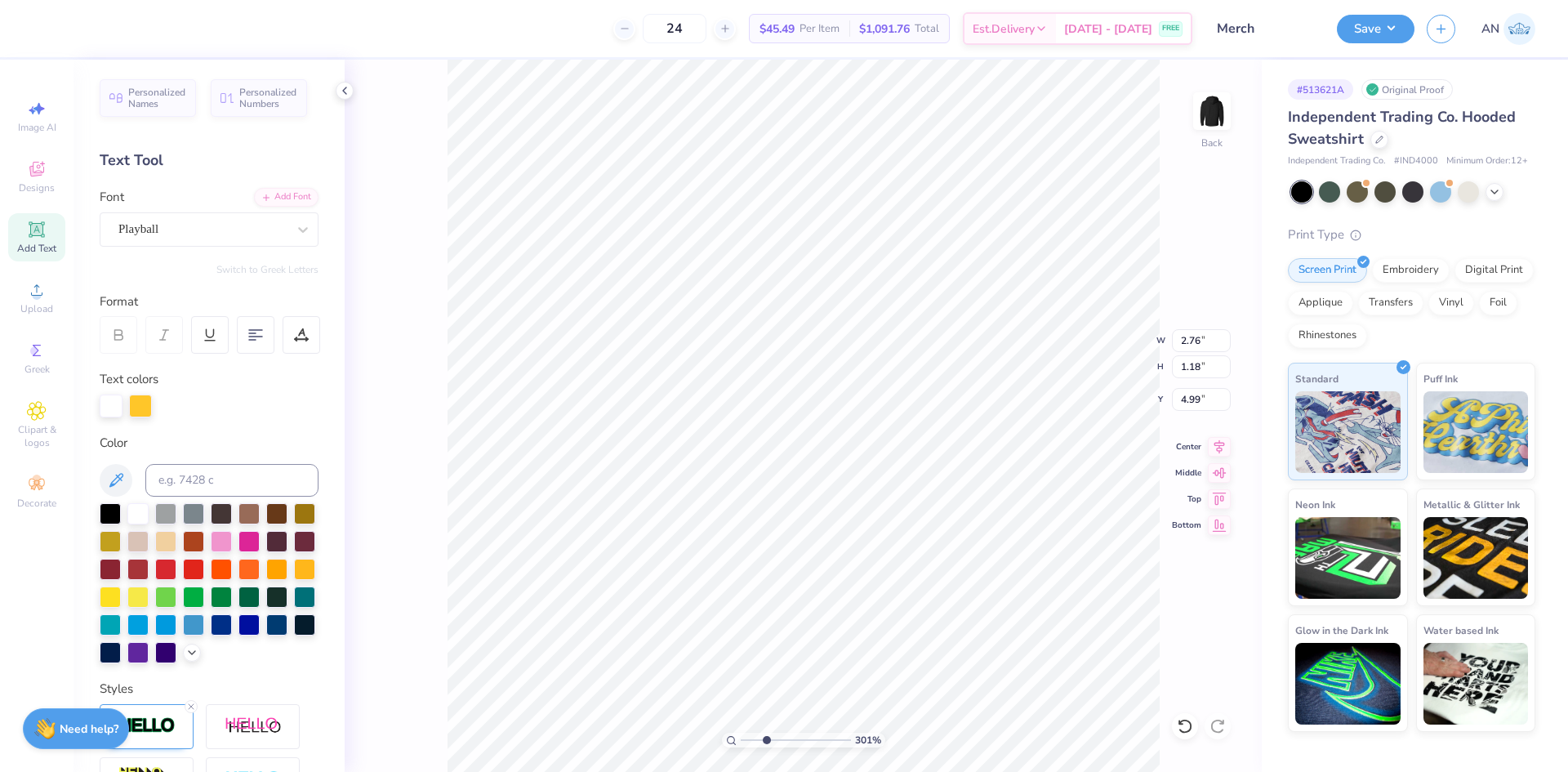
type input "3.18"
type input "3.01013429093399"
type input "4.56"
type input "1.99"
type input "2.83"
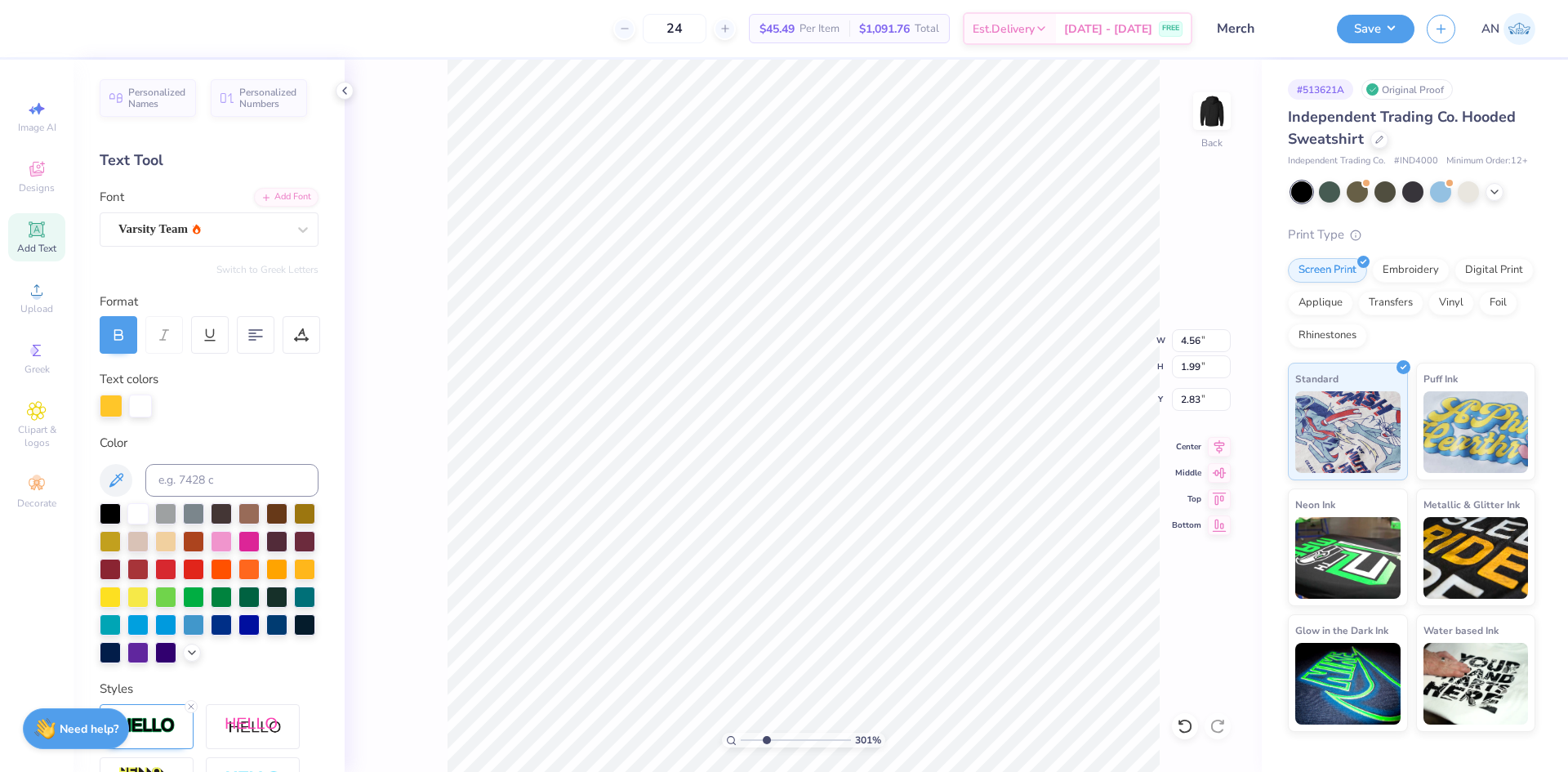
type input "3.01013429093399"
type input "2.88"
type input "3.01013429093399"
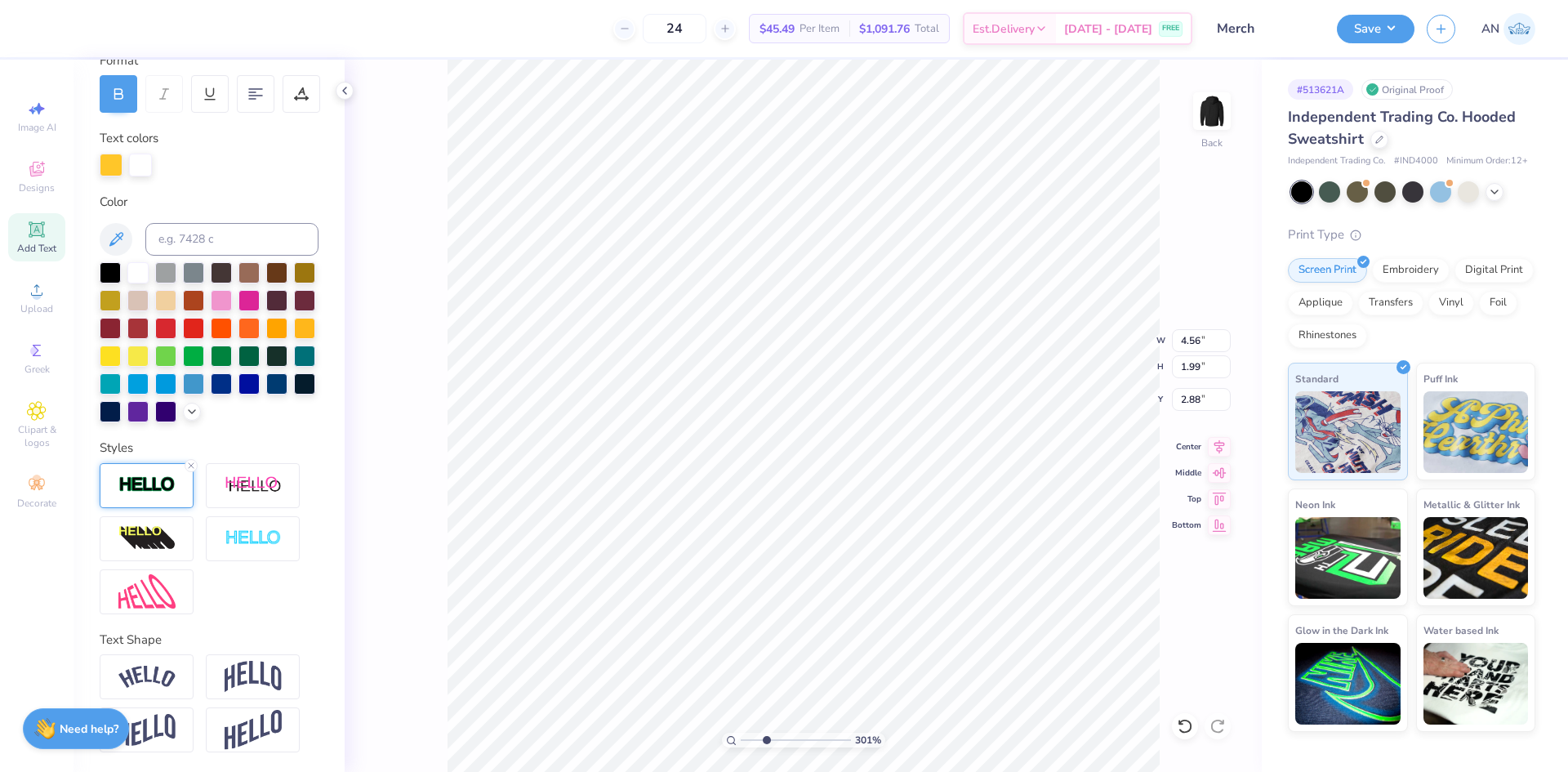
click at [184, 487] on div at bounding box center [146, 485] width 94 height 45
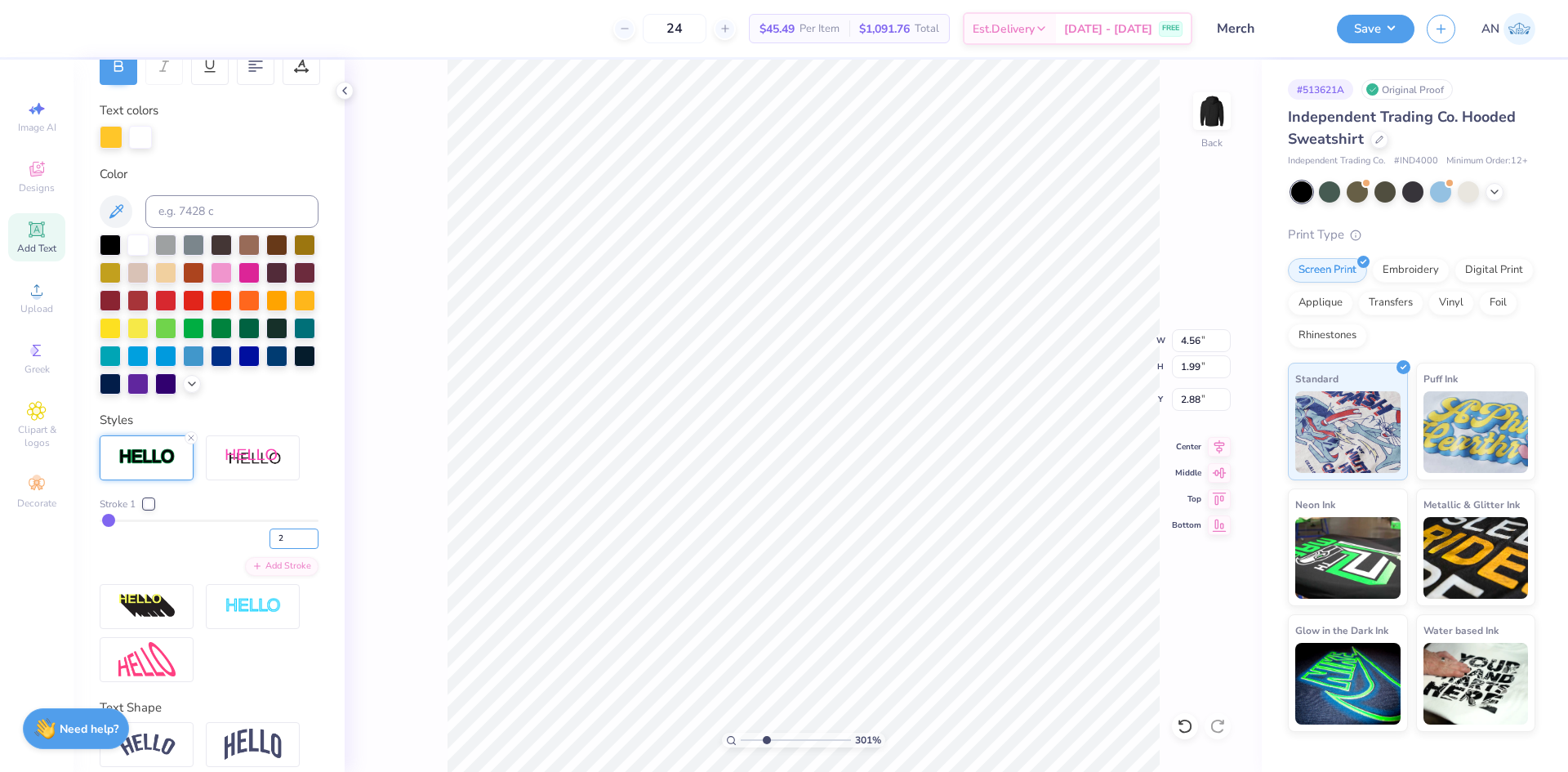
drag, startPoint x: 278, startPoint y: 570, endPoint x: 242, endPoint y: 575, distance: 36.3
click at [242, 549] on div "2" at bounding box center [209, 534] width 219 height 30
type input "1"
type input "3.01013429093399"
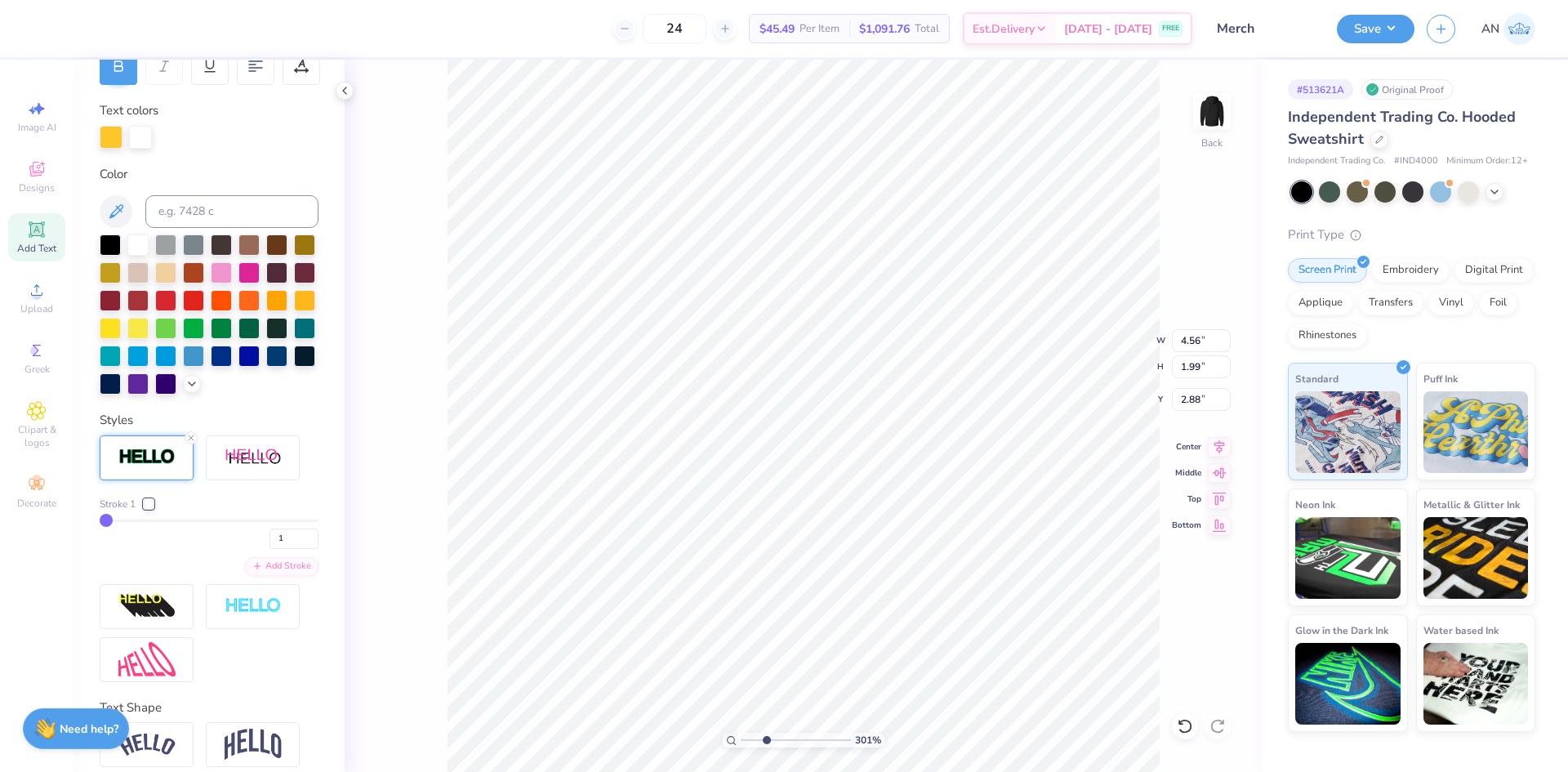
type input "4.52"
type input "1.95"
type input "2.90"
drag, startPoint x: 273, startPoint y: 572, endPoint x: 252, endPoint y: 579, distance: 22.1
click at [252, 549] on div "1" at bounding box center [209, 534] width 219 height 30
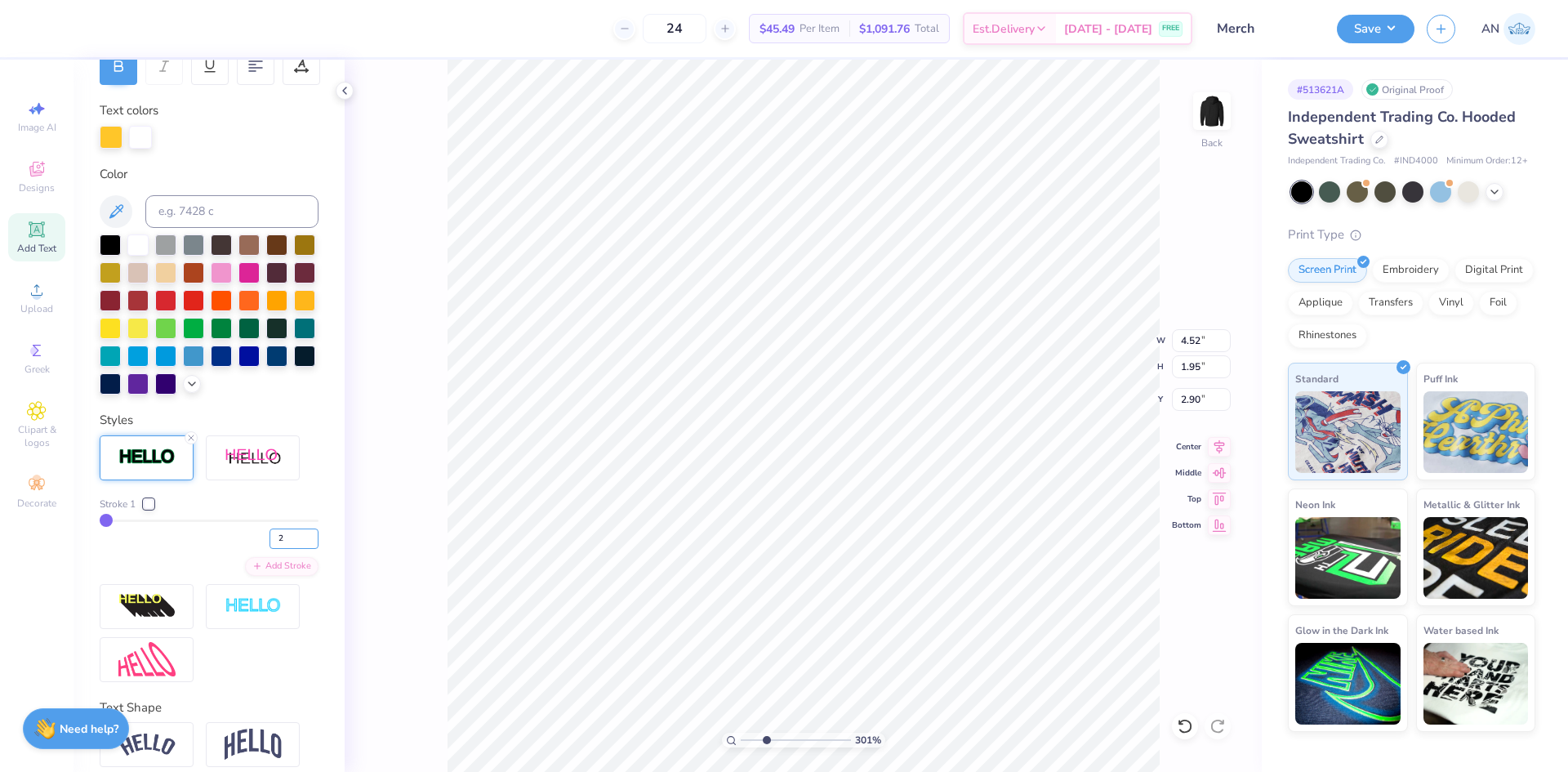
type input "2"
type input "3.01013429093399"
type input "4.56"
type input "1.99"
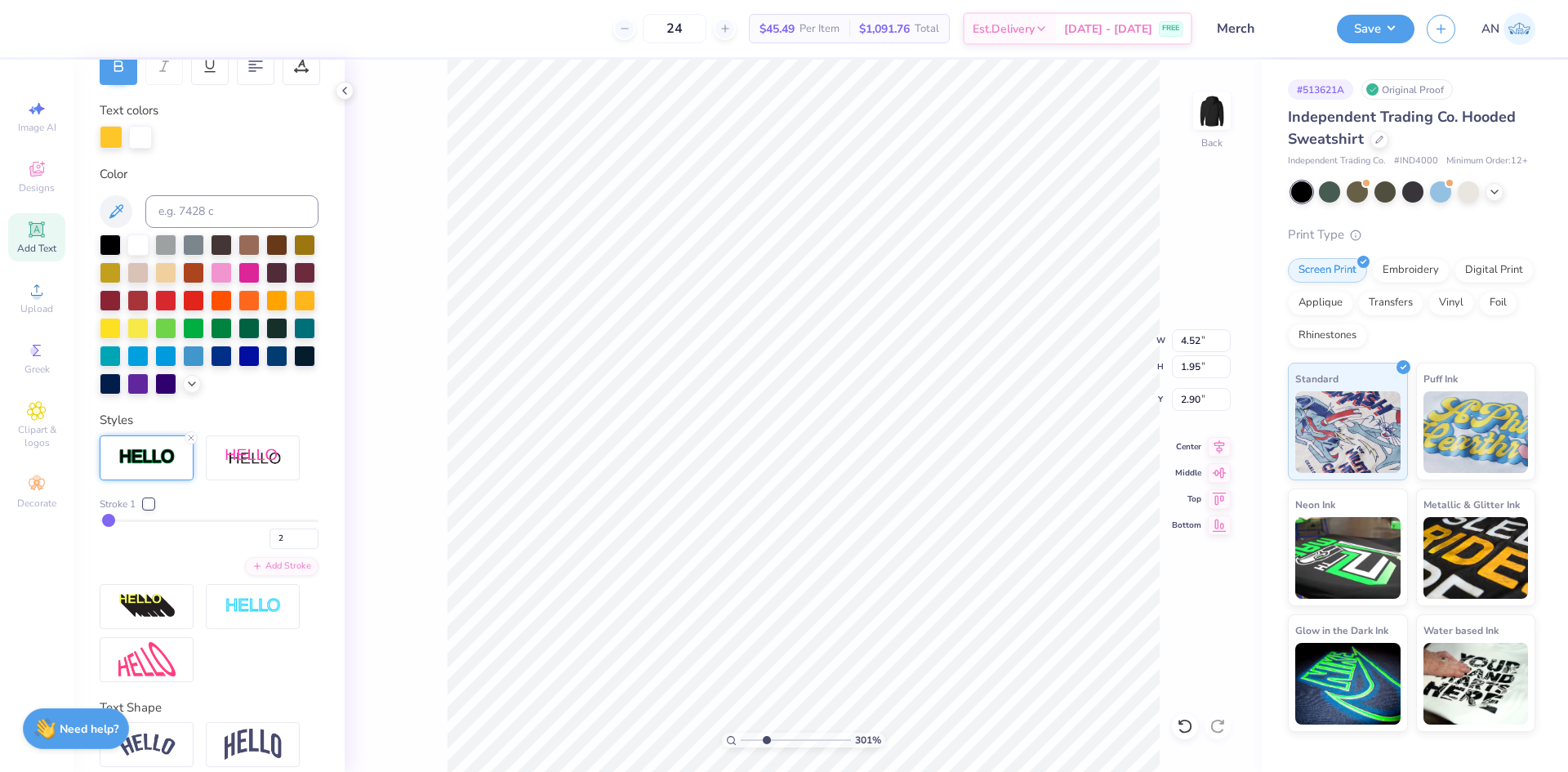
type input "2.88"
click at [418, 361] on div "301 % Back W 4.56 4.56 " H 1.99 1.99 " Y 2.88 2.88 " Center Middle Top Bottom" at bounding box center [802, 415] width 917 height 713
type input "3.01013429093399"
type input "2.76"
type input "1.18"
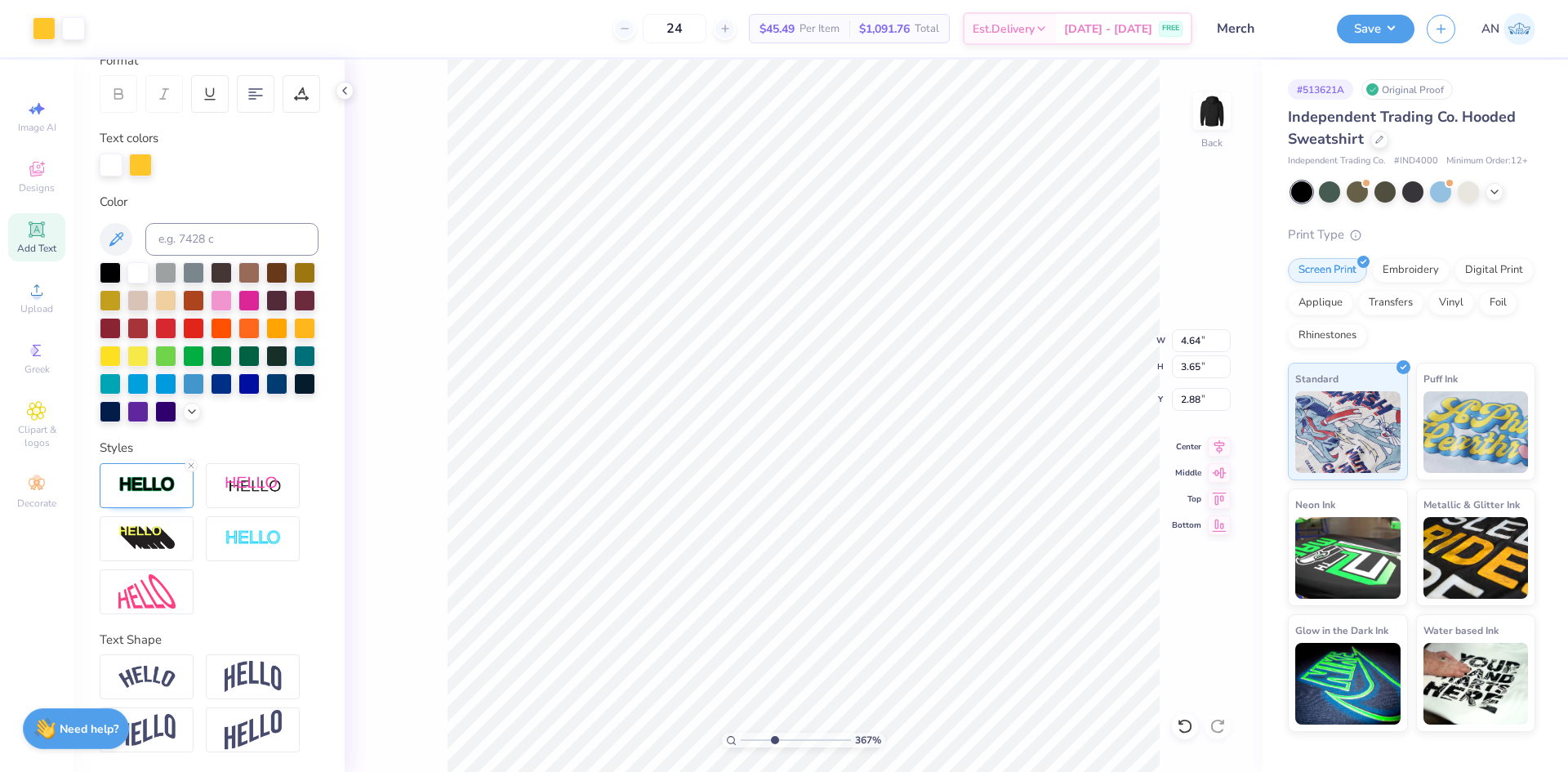
type input "3.6716840780171"
type input "4.20"
type input "3.30"
type input "3.23"
type input "3.6716840780171"
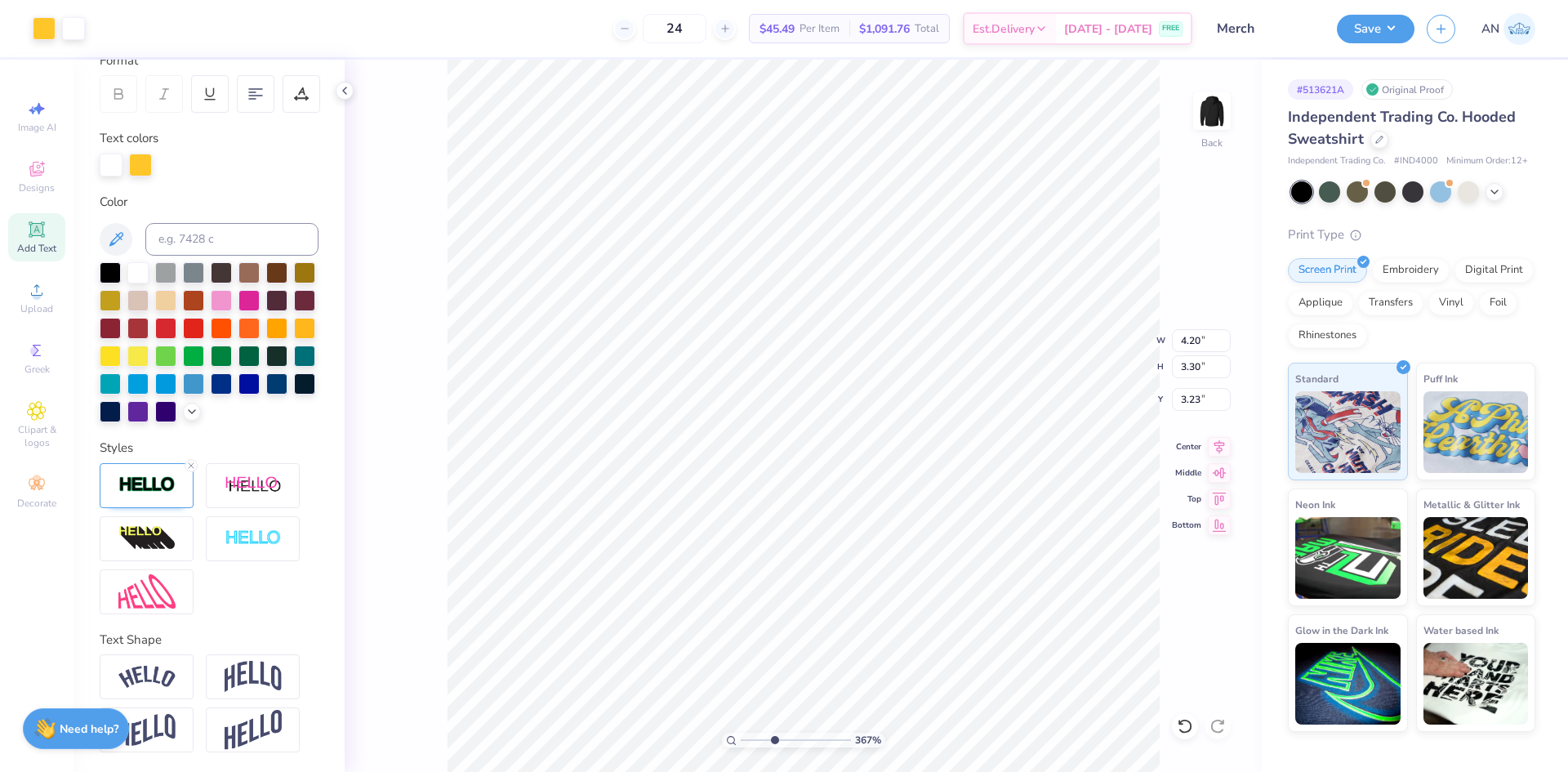
type input "3.16"
click at [51, 412] on div "Clipart & logos" at bounding box center [36, 425] width 57 height 61
type input "3.6716840780171"
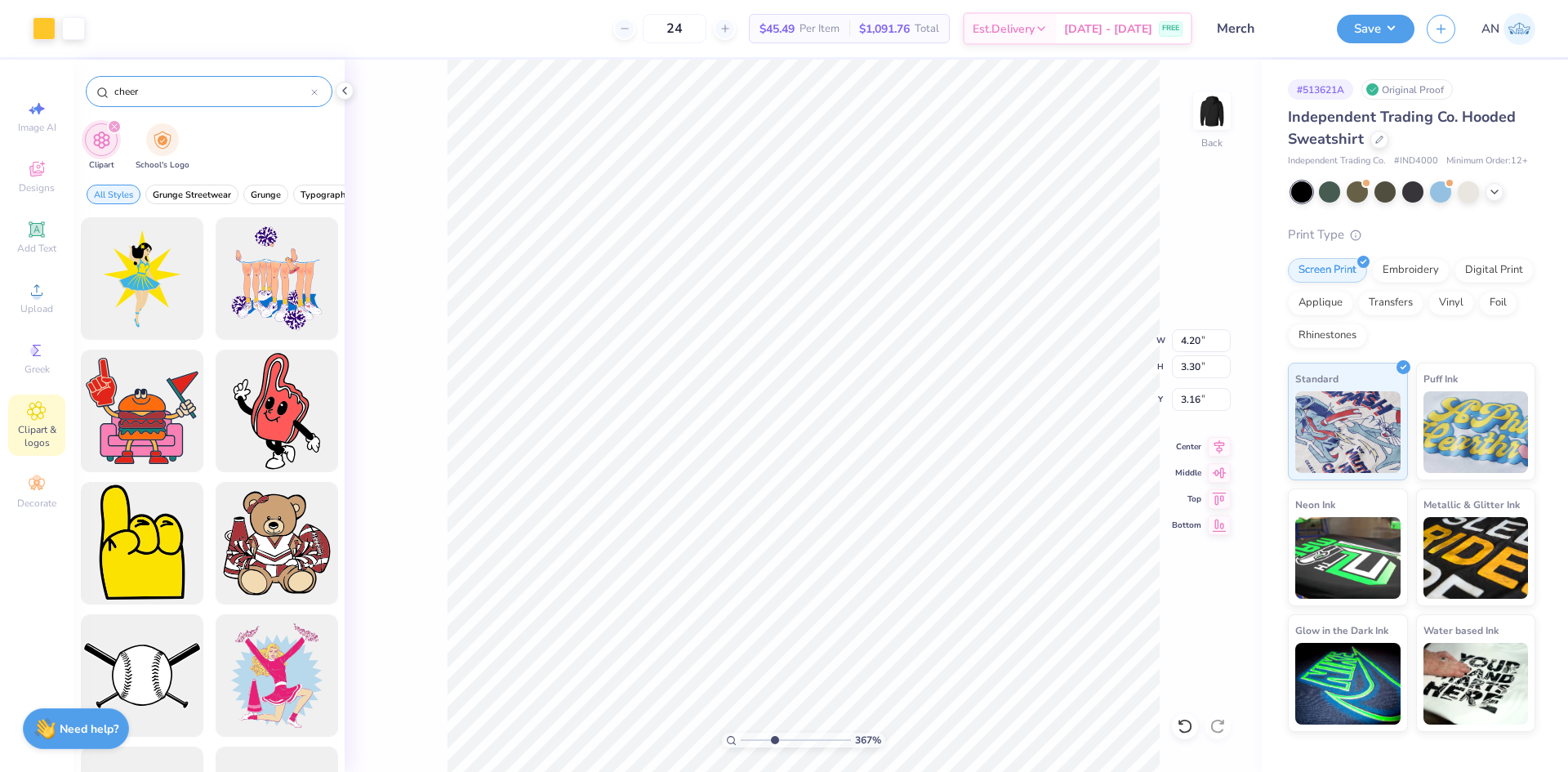
click at [227, 90] on input "cheer" at bounding box center [212, 91] width 198 height 17
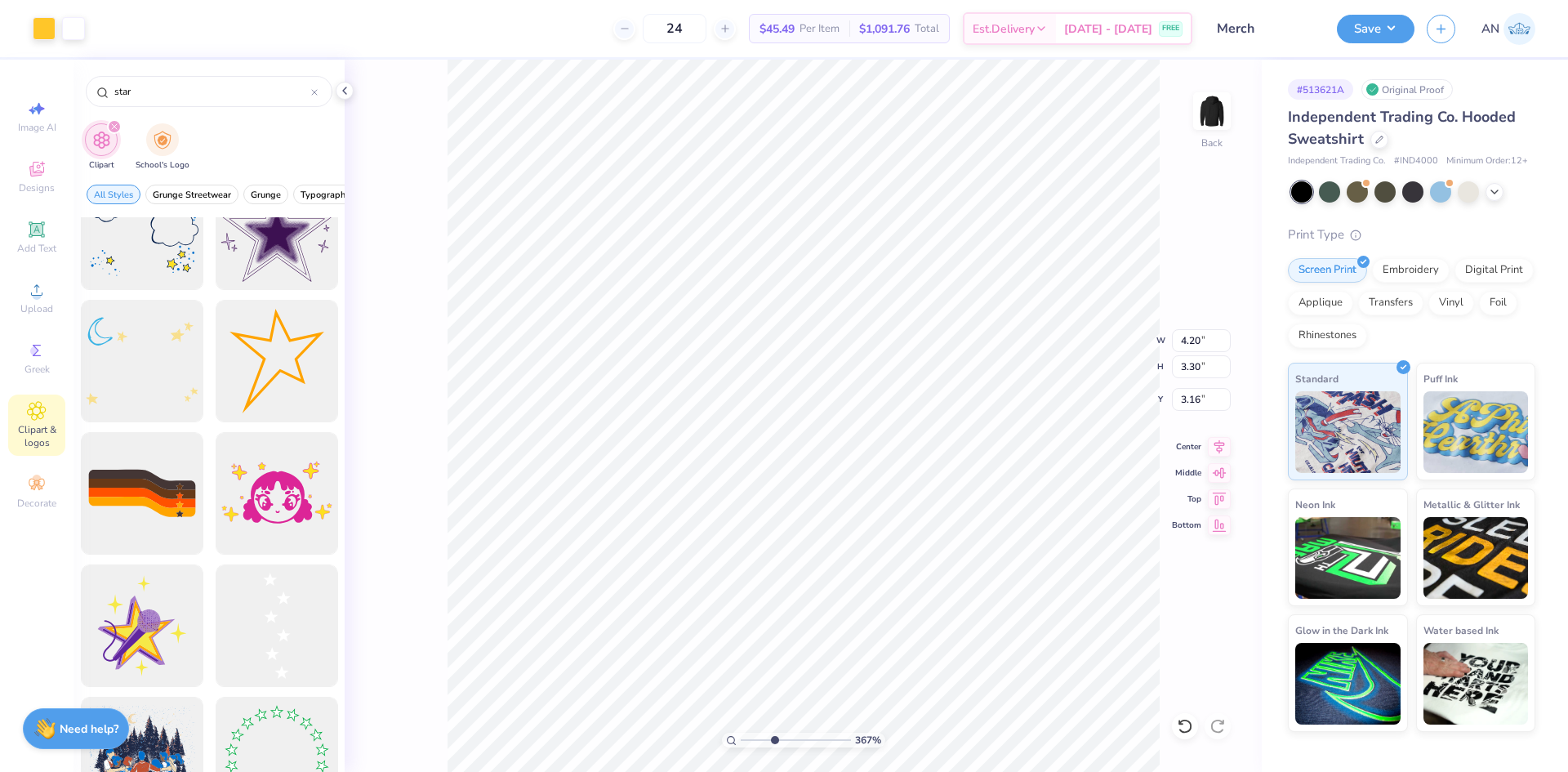
scroll to position [1492, 0]
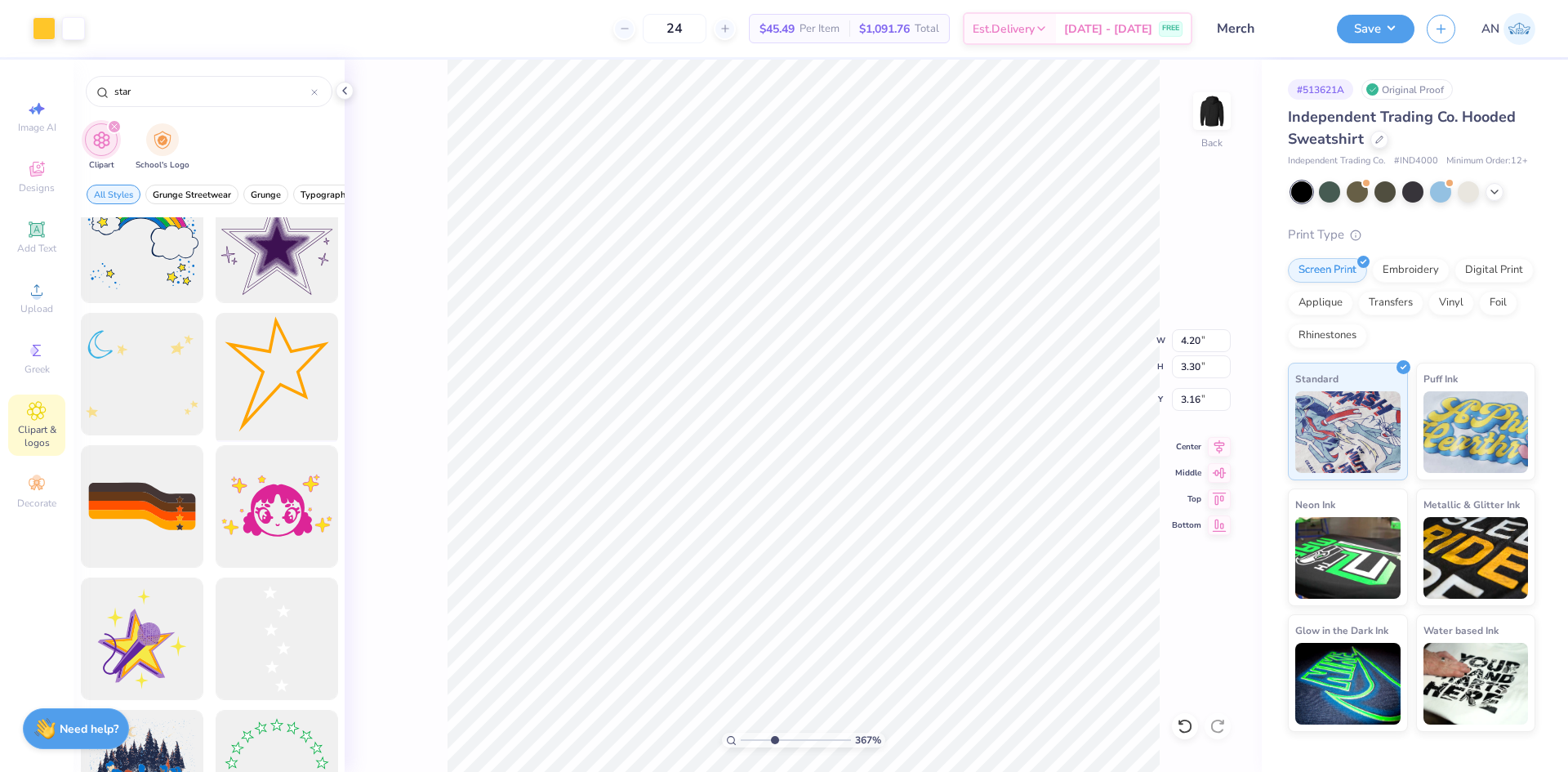
type input "star"
click at [253, 371] on div at bounding box center [276, 374] width 135 height 135
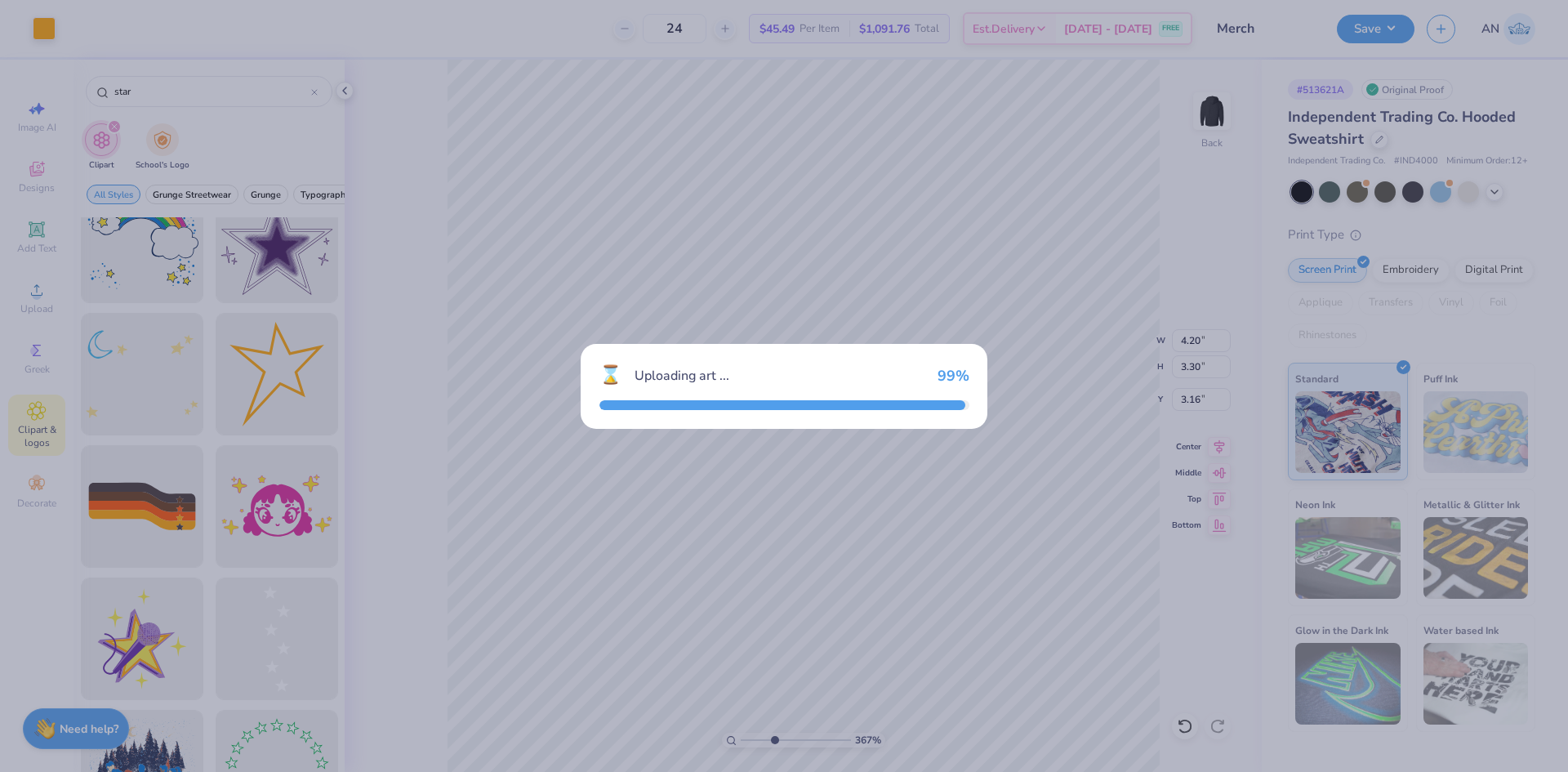
type input "3.6716840780171"
type input "9.91"
type input "10.96"
type input "3.00"
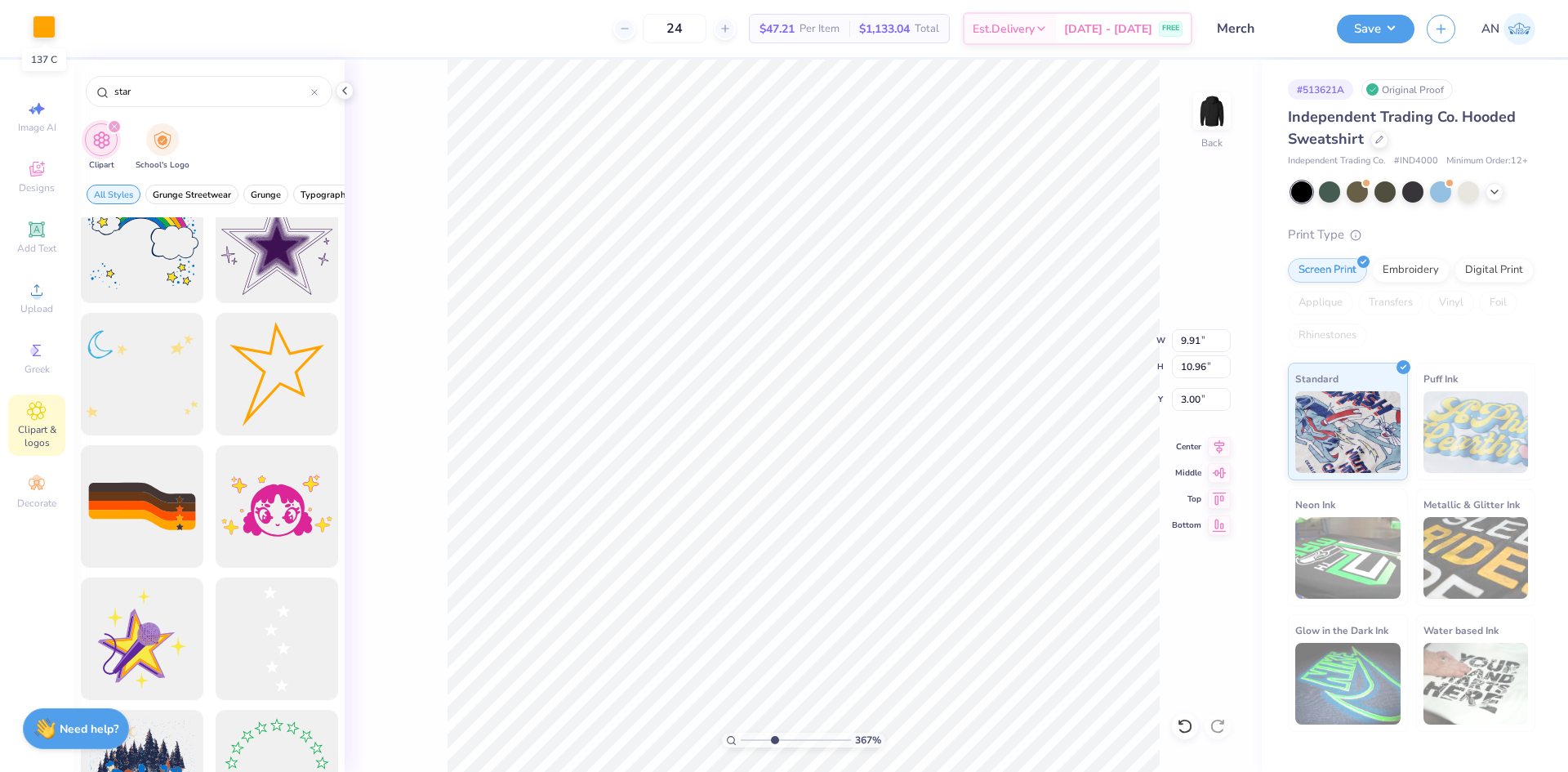
click at [47, 32] on div at bounding box center [44, 27] width 23 height 23
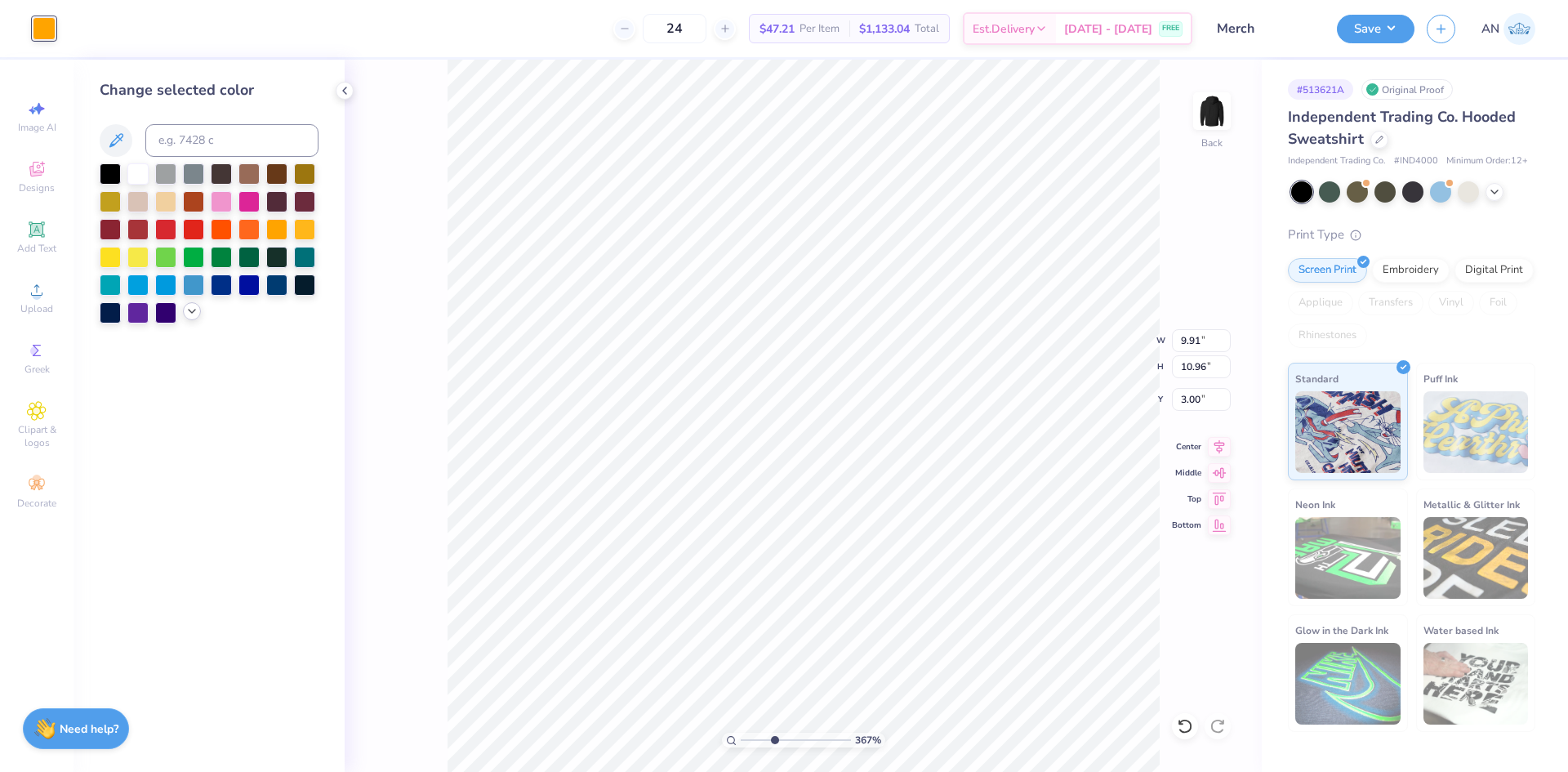
click at [194, 312] on icon at bounding box center [191, 311] width 13 height 13
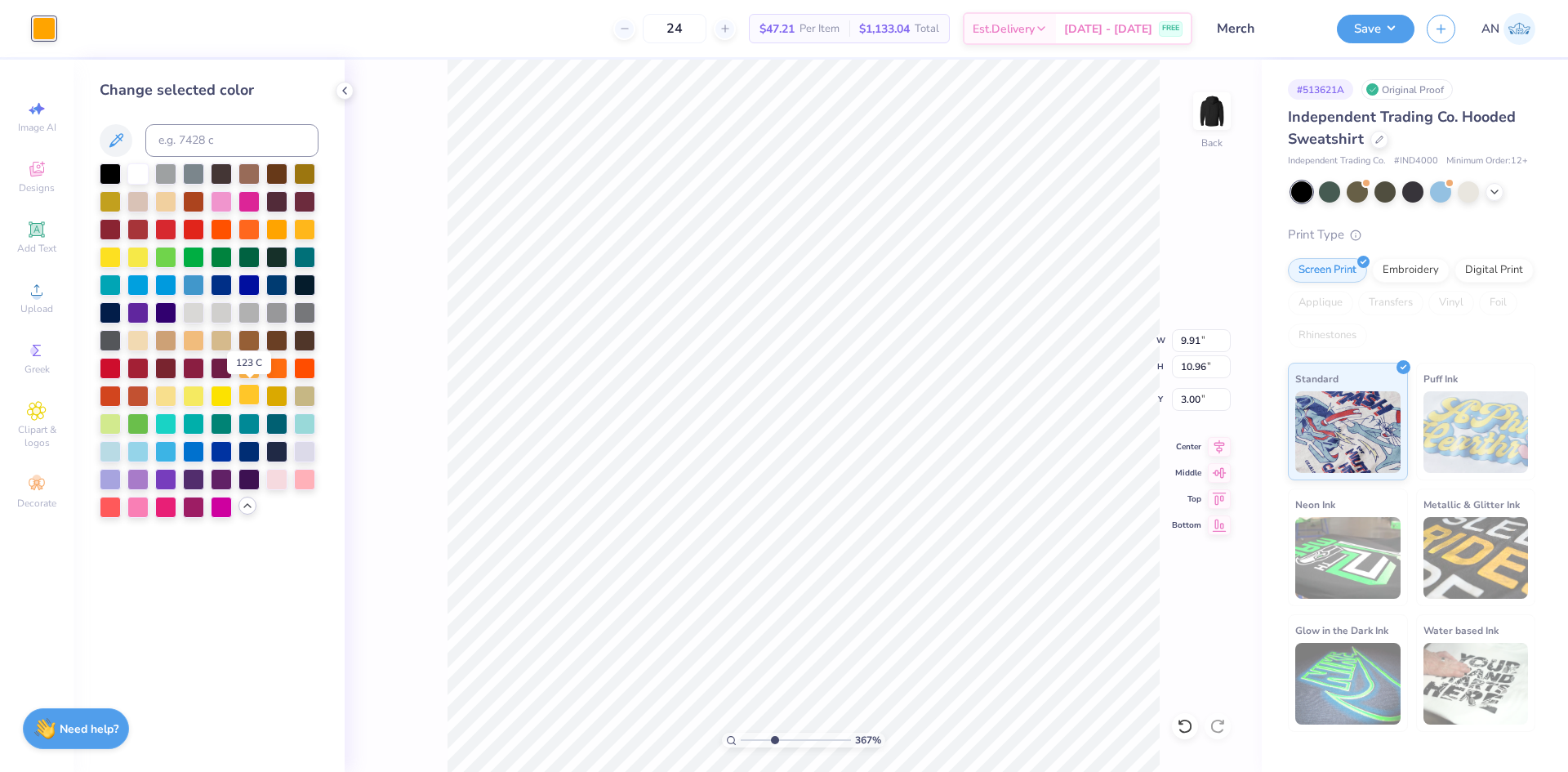
click at [255, 393] on div at bounding box center [249, 394] width 21 height 21
type input "3.6716840780171"
type input "1.45"
type input "3.6716840780171"
type input "4.51"
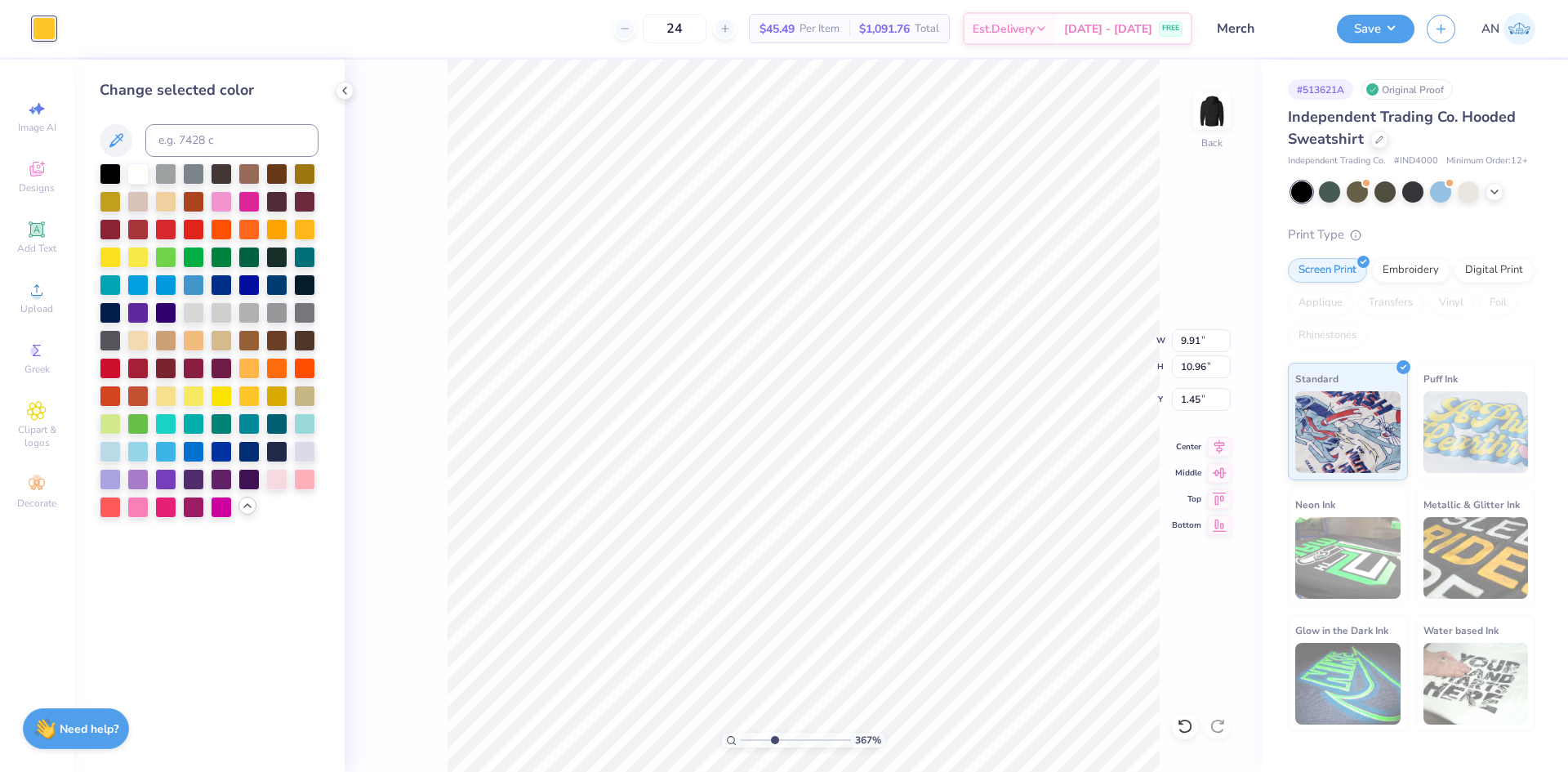
type input "4.99"
type input "7.42"
type input "3.6716840780171"
type input "2.88"
click at [1176, 727] on li "Send to Back" at bounding box center [1207, 738] width 128 height 31
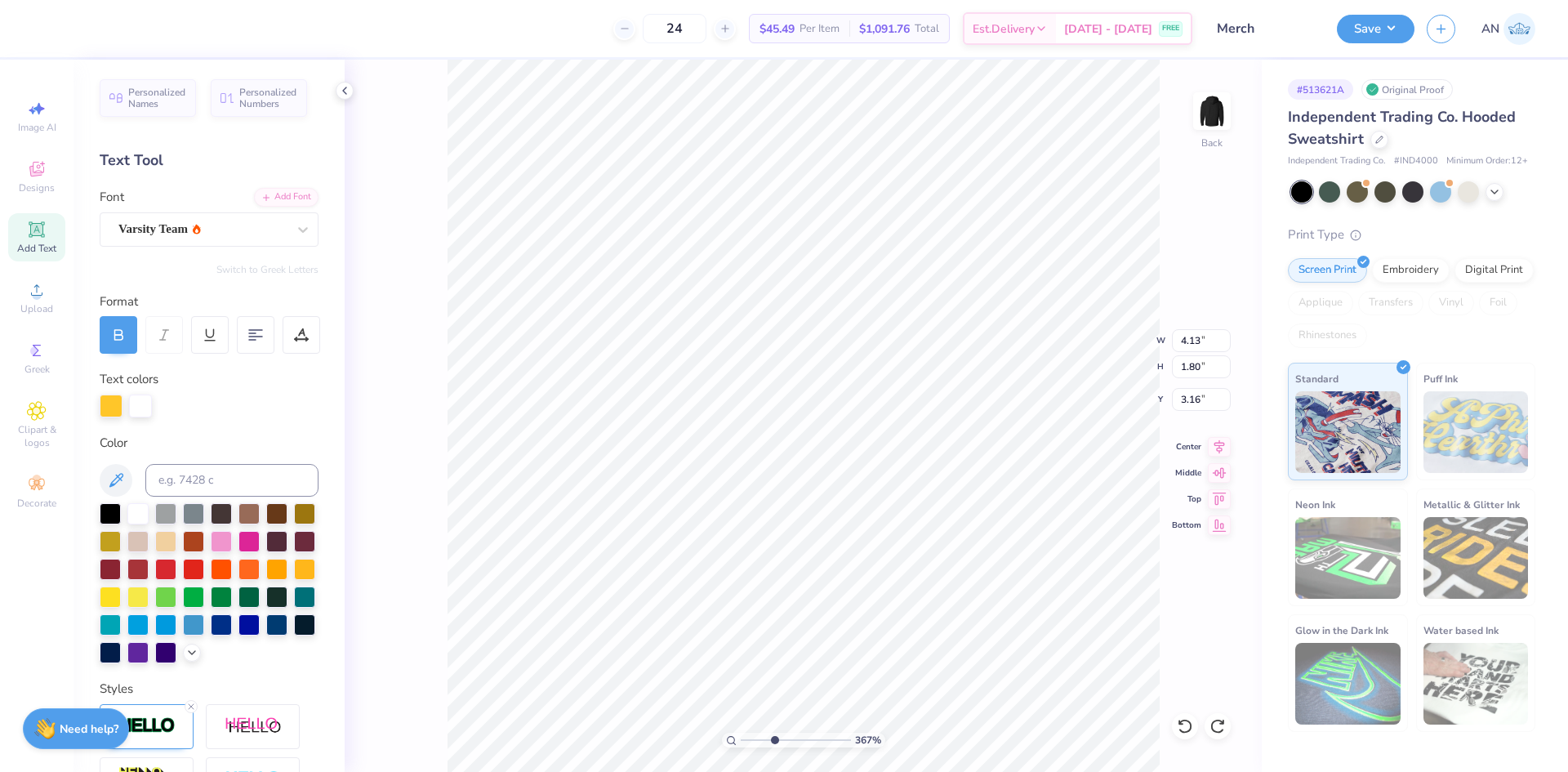
type input "3.6716840780171"
type input "4.51"
type input "4.99"
type input "2.88"
type input "3.6716840780171"
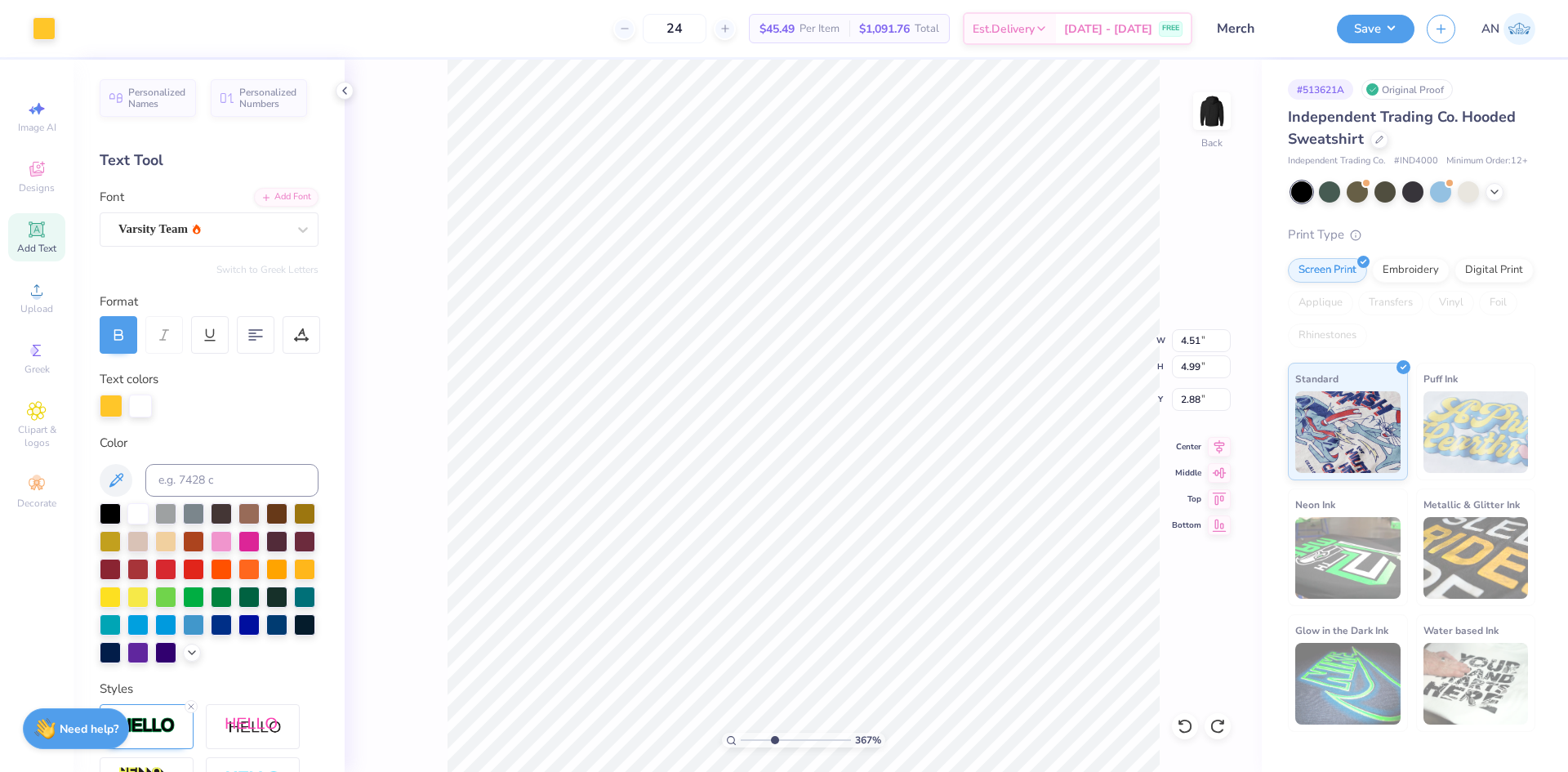
type input "3.92"
type input "4.34"
type input "3.52"
type input "3.6716840780171"
type input "3.27"
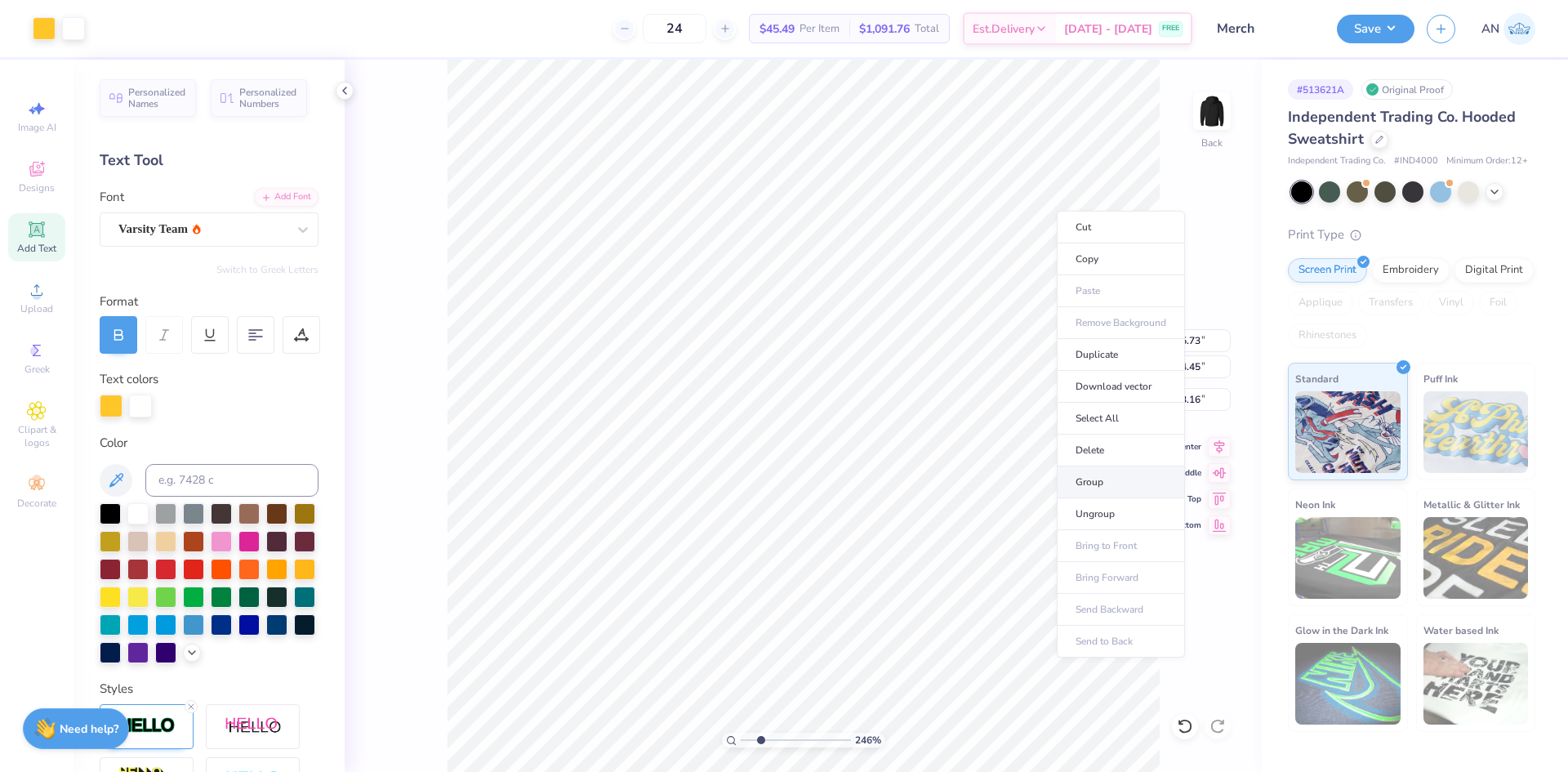
click at [1088, 476] on li "Group" at bounding box center [1120, 483] width 128 height 31
type input "2.46071092039641"
type input "3.30"
type input "4.05804149575103"
type input "2.13"
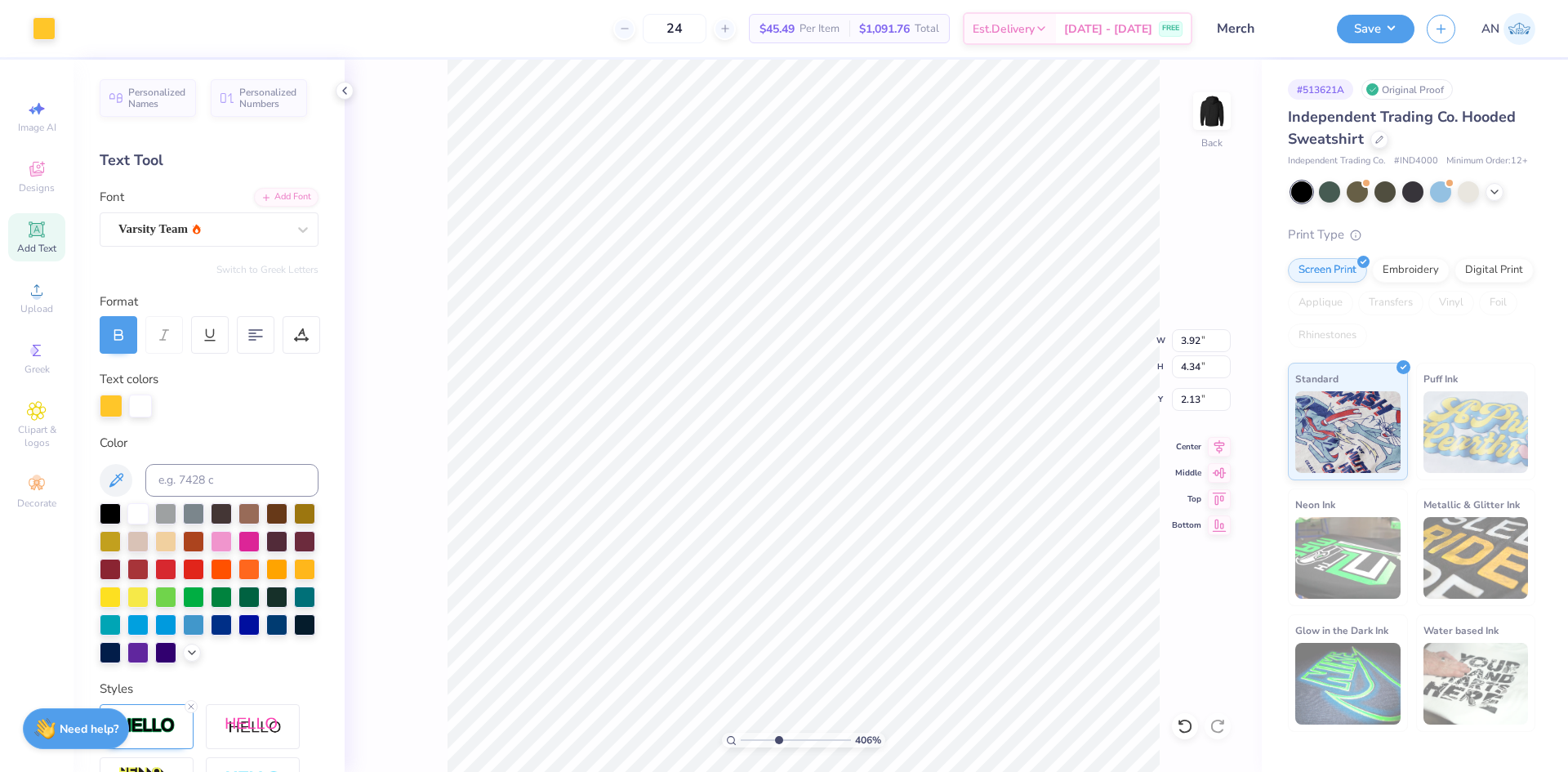
type input "4.05804149575103"
type input "4.70"
type input "5.20"
type input "4.05804149575103"
type input "2.05"
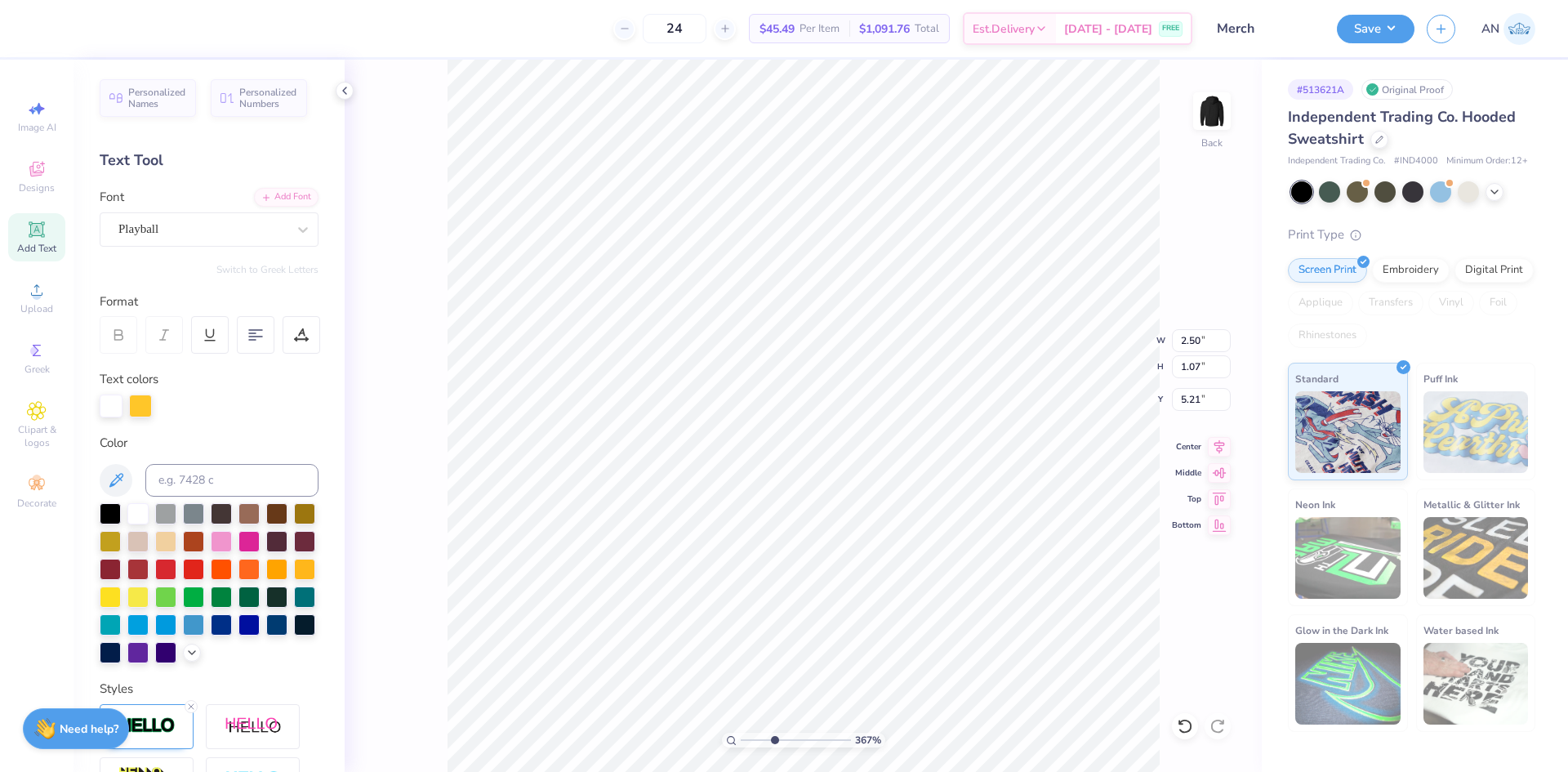
type input "3.6716840780171"
type input "3.22"
type input "1.38"
type input "5.14"
type input "1.49212329151837"
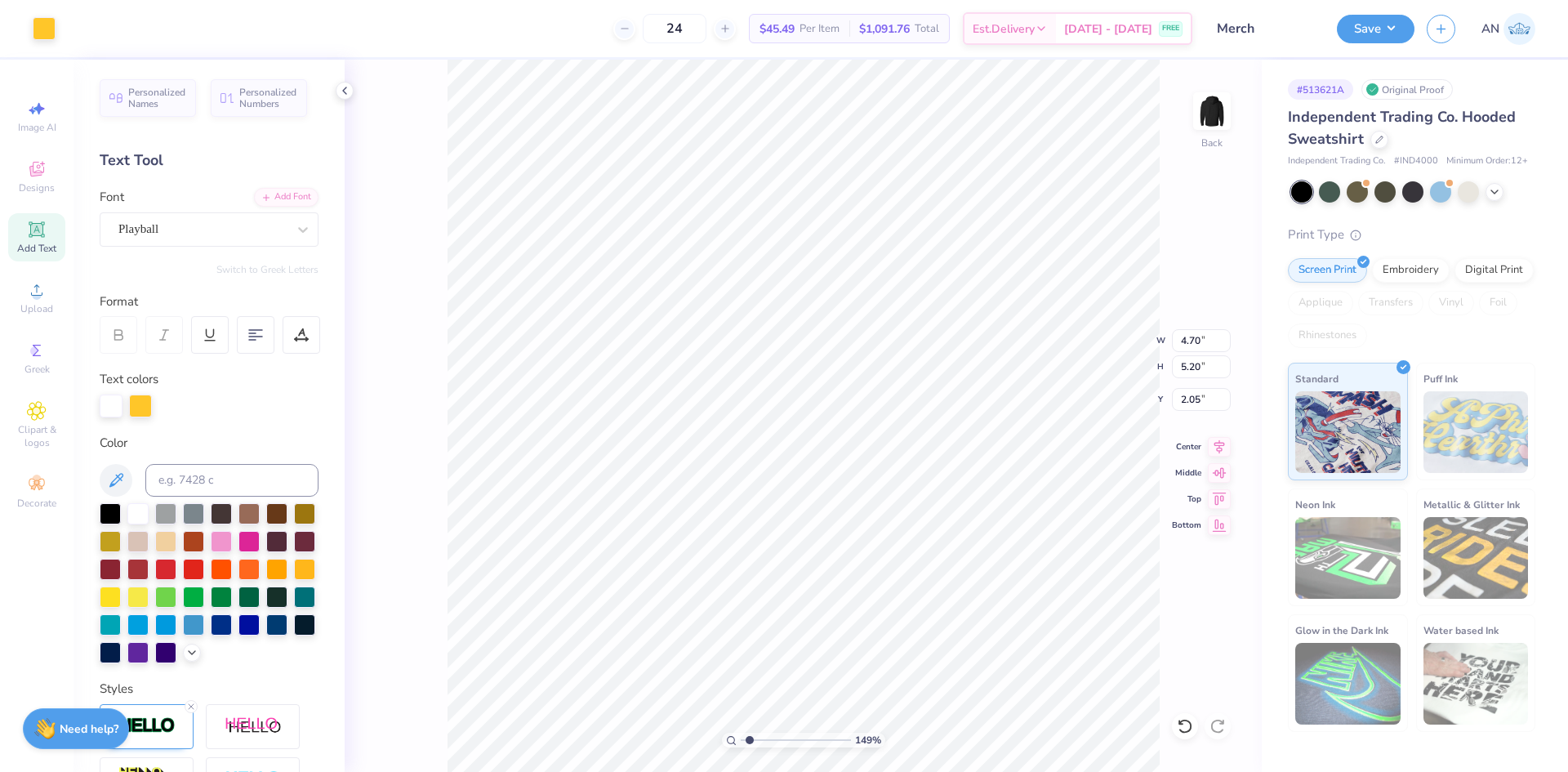
type input "2.22"
type input "1.49212329151837"
click at [807, 518] on li "Group" at bounding box center [836, 517] width 128 height 31
click at [1398, 19] on button "Save" at bounding box center [1376, 26] width 78 height 29
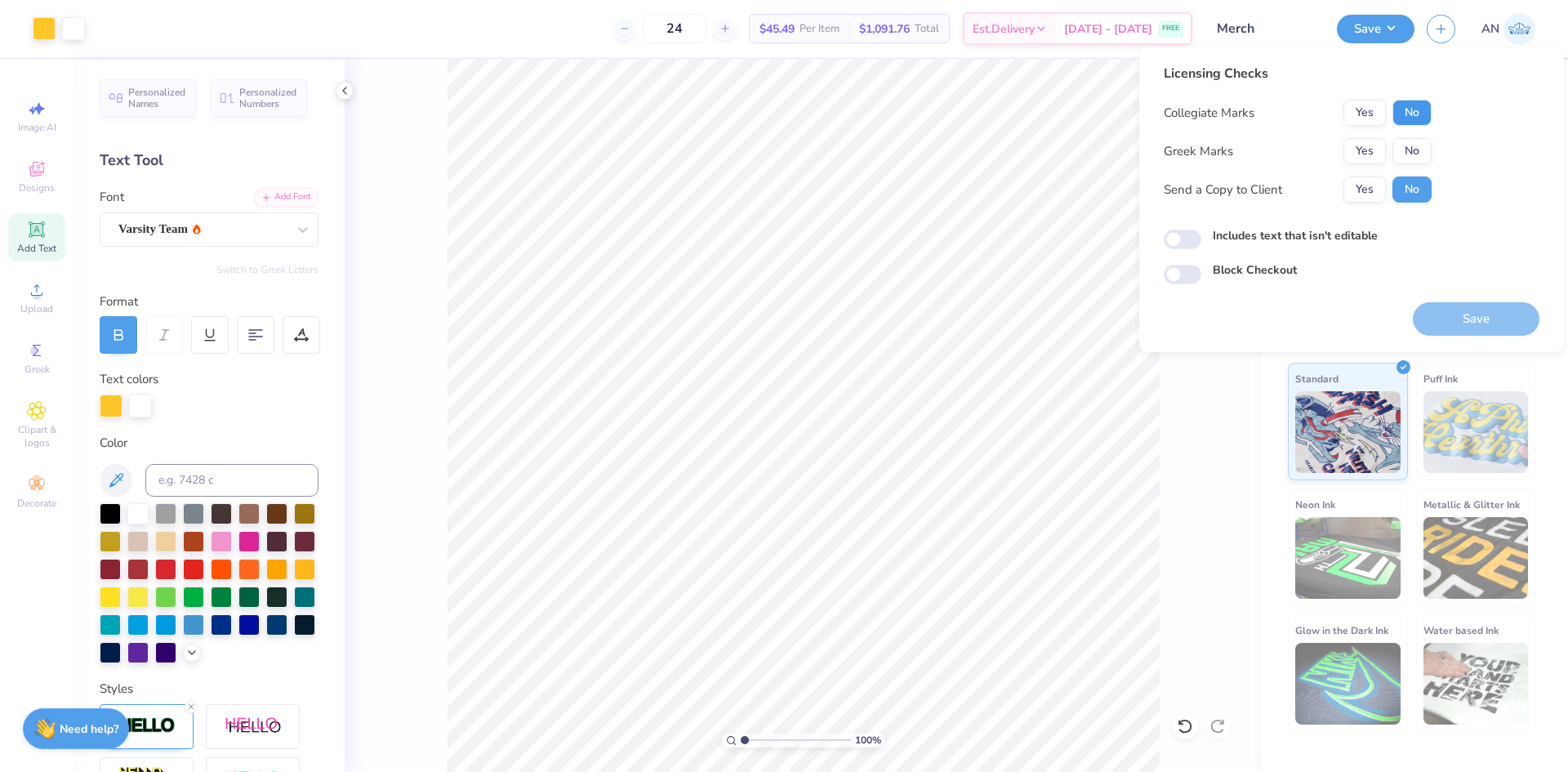
click at [1424, 106] on button "No" at bounding box center [1412, 113] width 39 height 26
click at [1414, 143] on button "No" at bounding box center [1412, 151] width 39 height 26
click at [1468, 320] on button "Save" at bounding box center [1475, 319] width 127 height 33
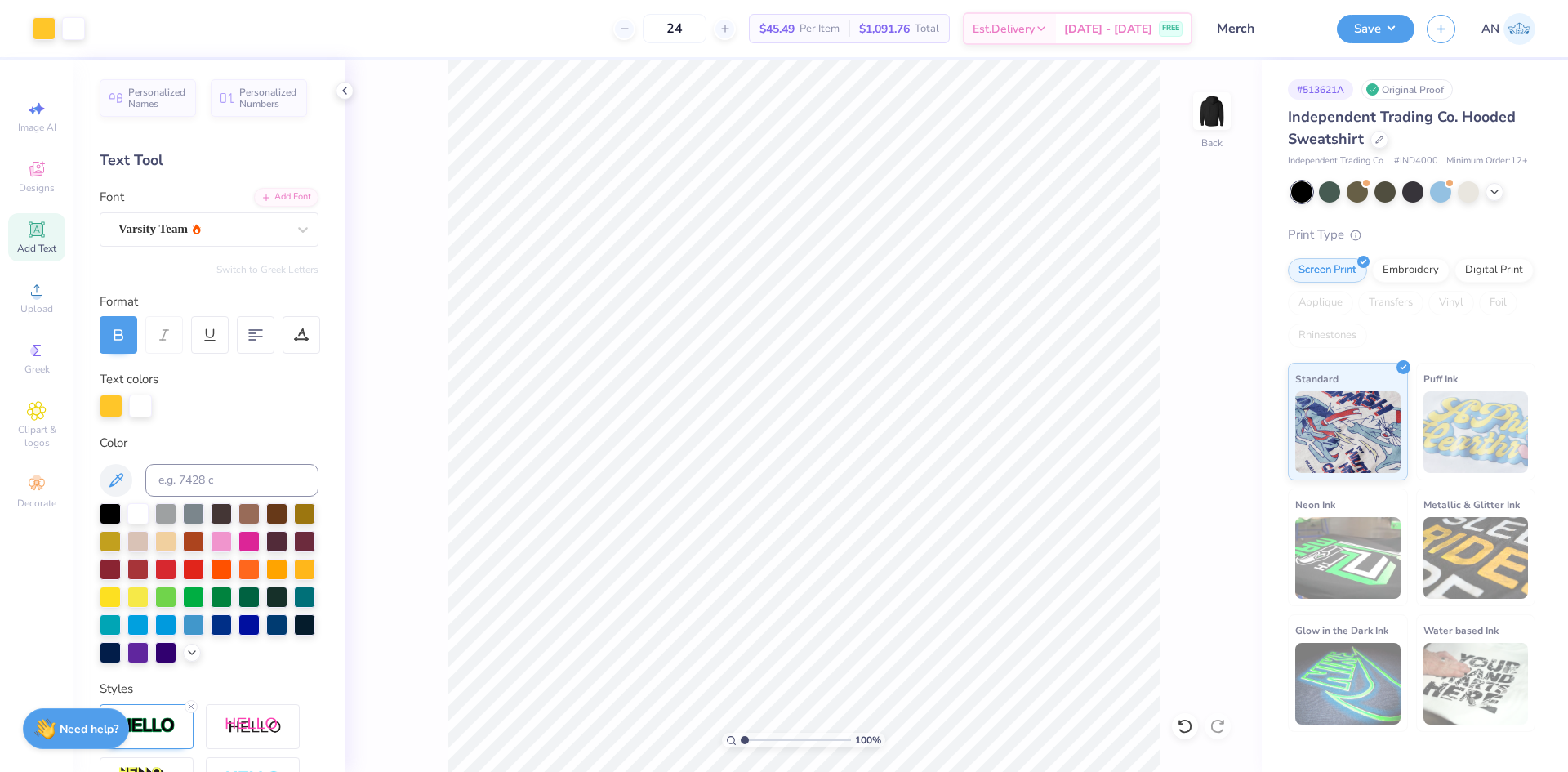
click at [346, 90] on icon at bounding box center [344, 90] width 13 height 13
